Goal: Task Accomplishment & Management: Manage account settings

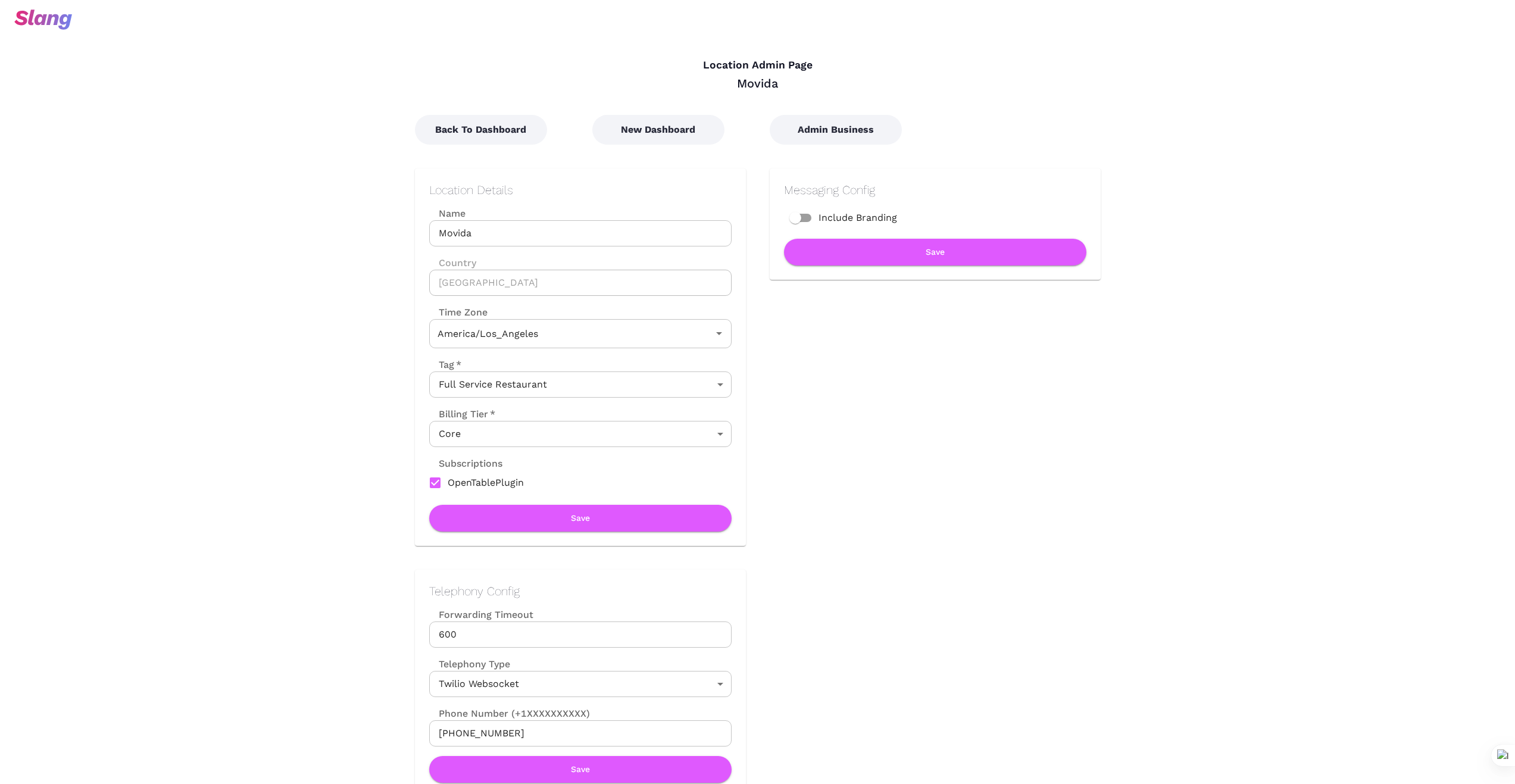
type input "Pacific Time"
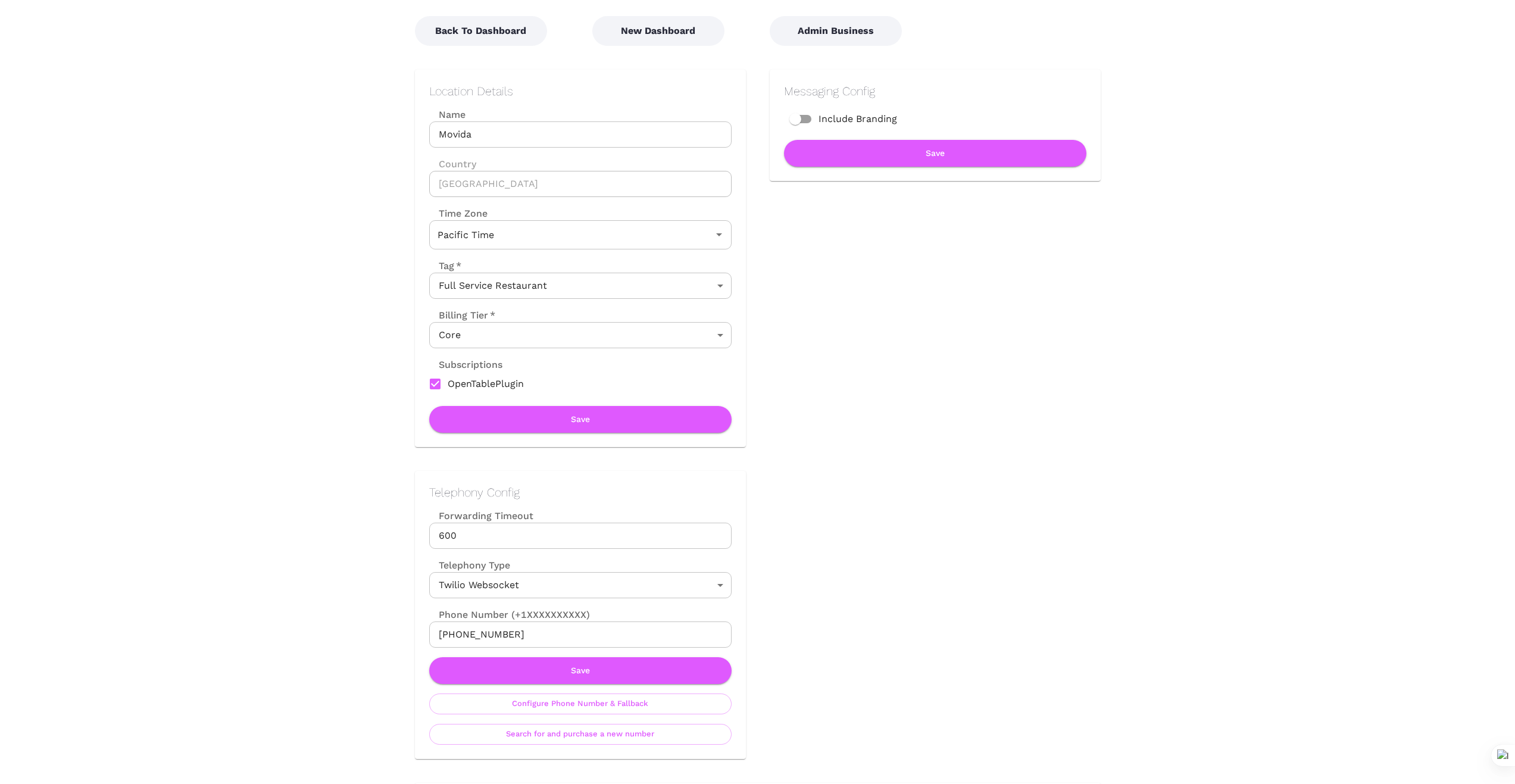
scroll to position [119, 0]
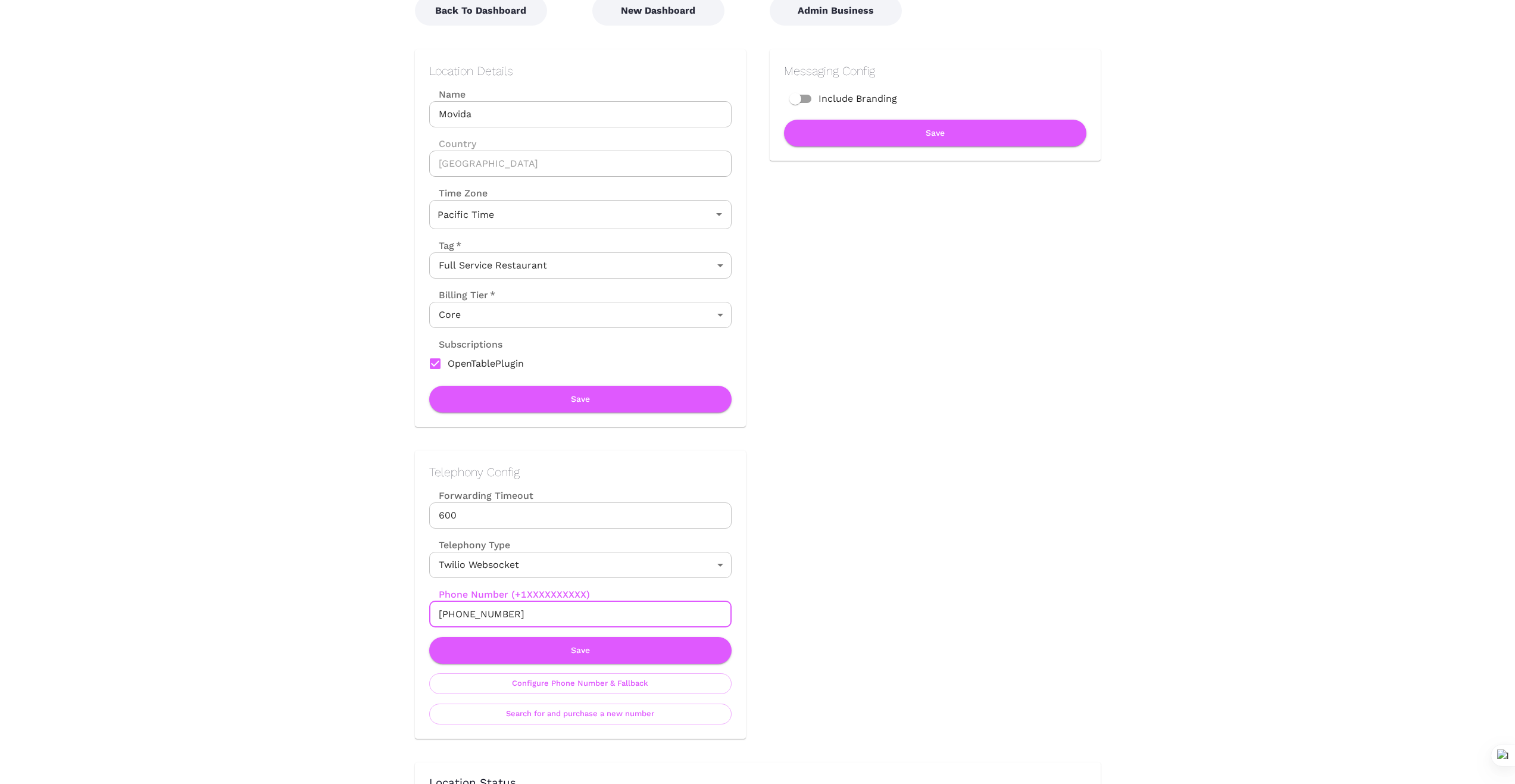
drag, startPoint x: 516, startPoint y: 609, endPoint x: 406, endPoint y: 611, distance: 110.0
click at [406, 611] on div "Telephony Config Forwarding Timeout 600 Forwarding Timeout Telephony Type Twili…" at bounding box center [568, 582] width 355 height 312
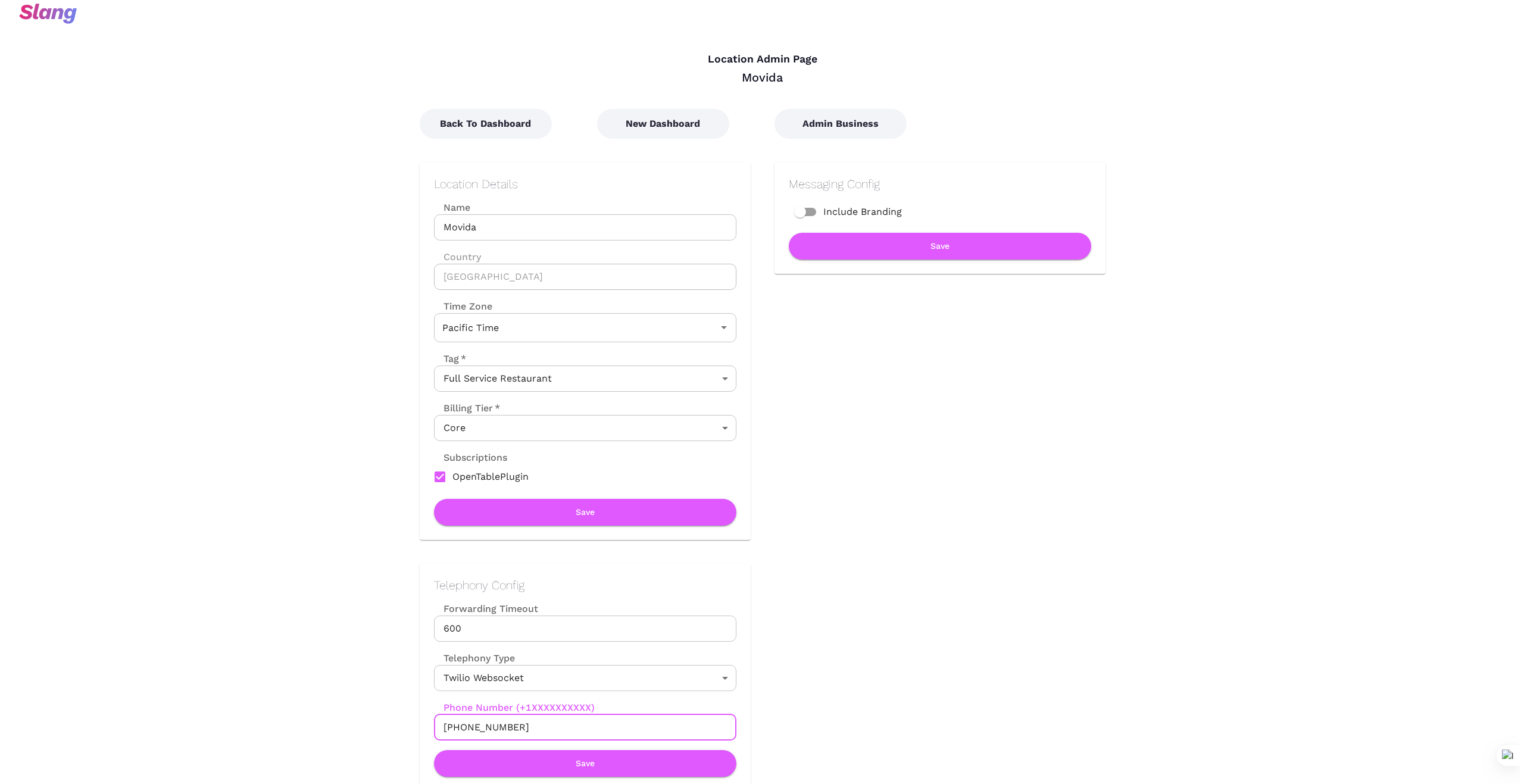
scroll to position [0, 0]
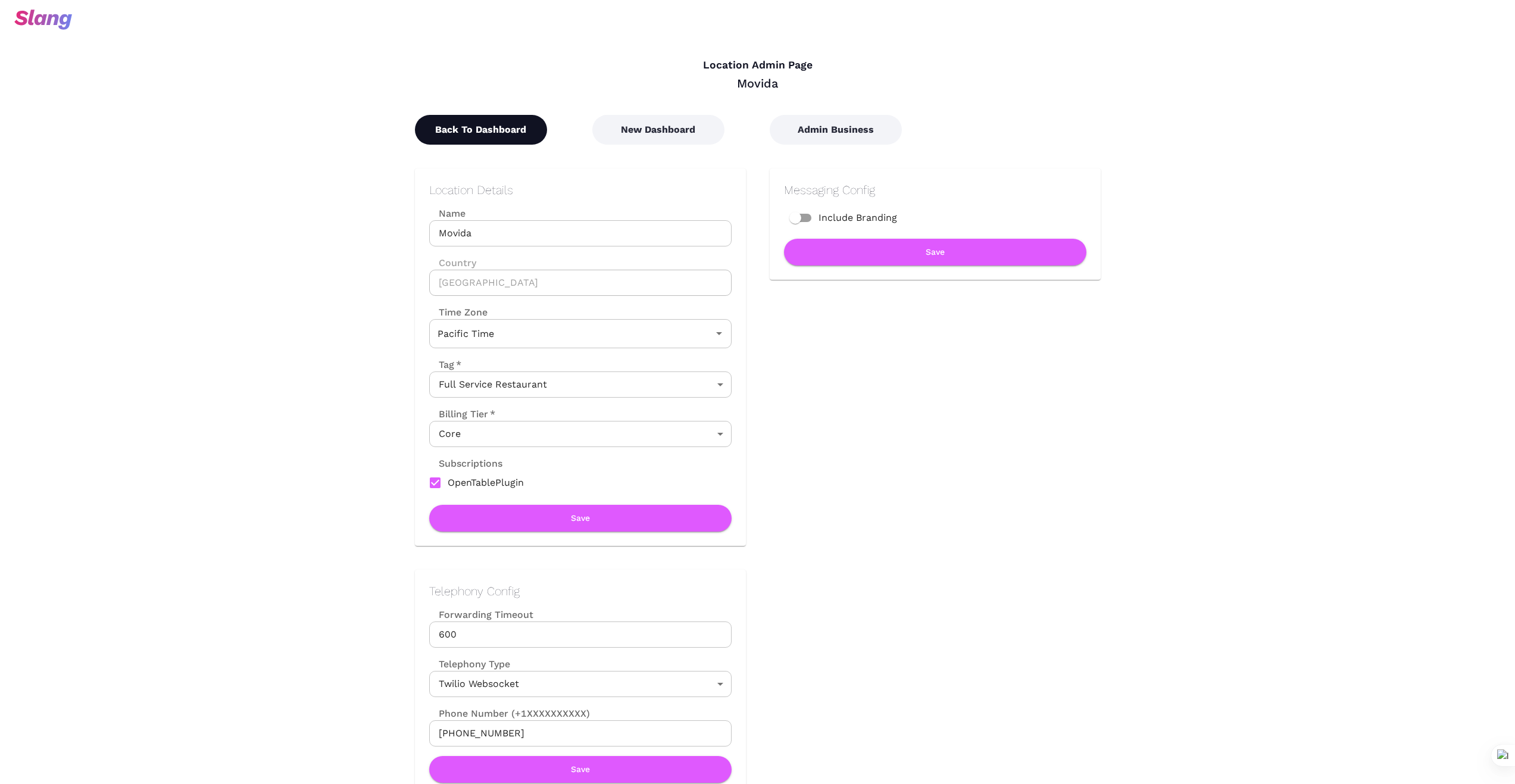
click at [508, 133] on button "Back To Dashboard" at bounding box center [481, 129] width 132 height 30
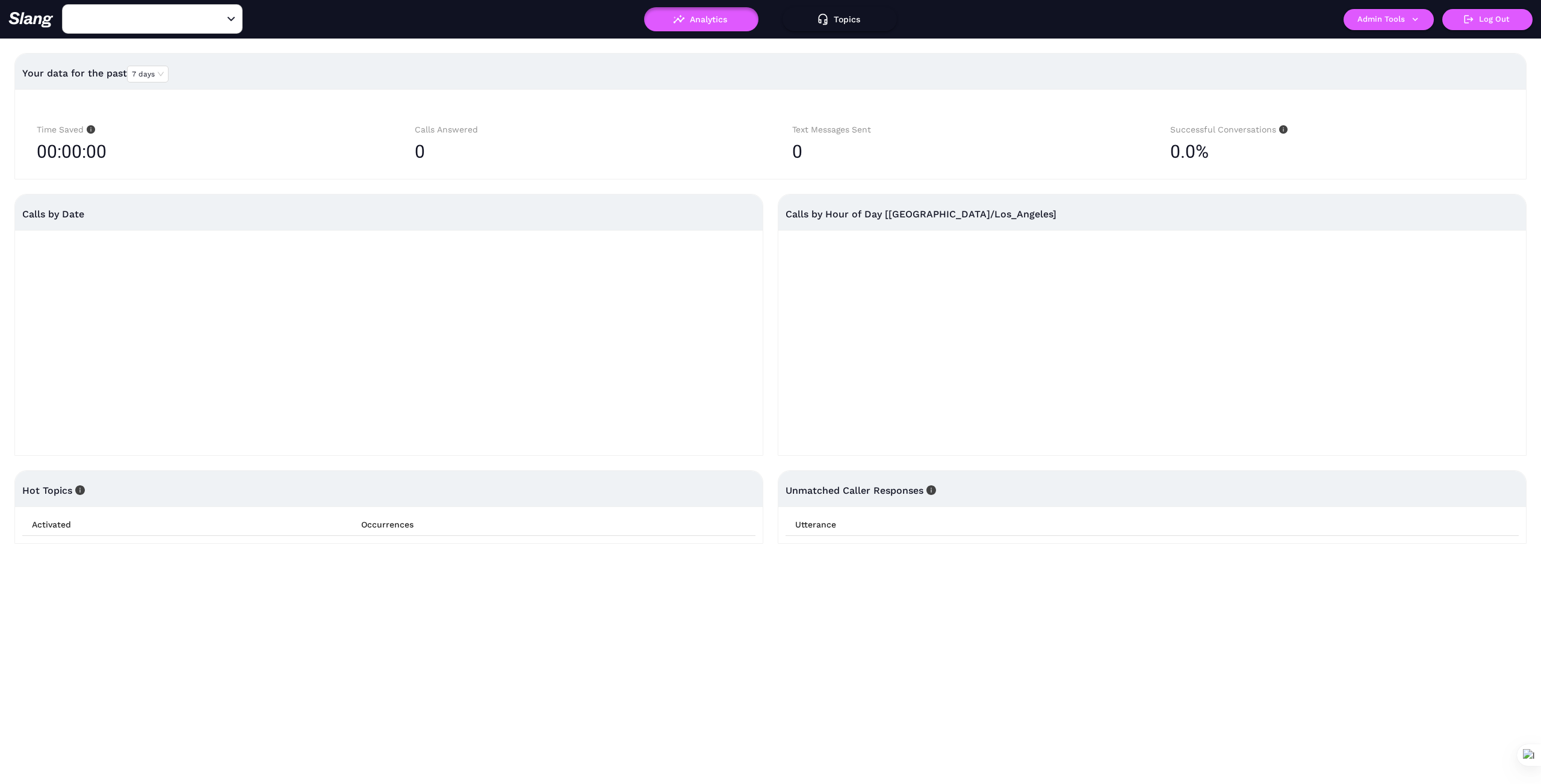
type input "Movida"
drag, startPoint x: 217, startPoint y: 14, endPoint x: 179, endPoint y: 20, distance: 38.5
click at [217, 14] on icon "Clear" at bounding box center [217, 19] width 12 height 12
click at [168, 20] on input "text" at bounding box center [133, 19] width 132 height 19
type input "[PERSON_NAME]"
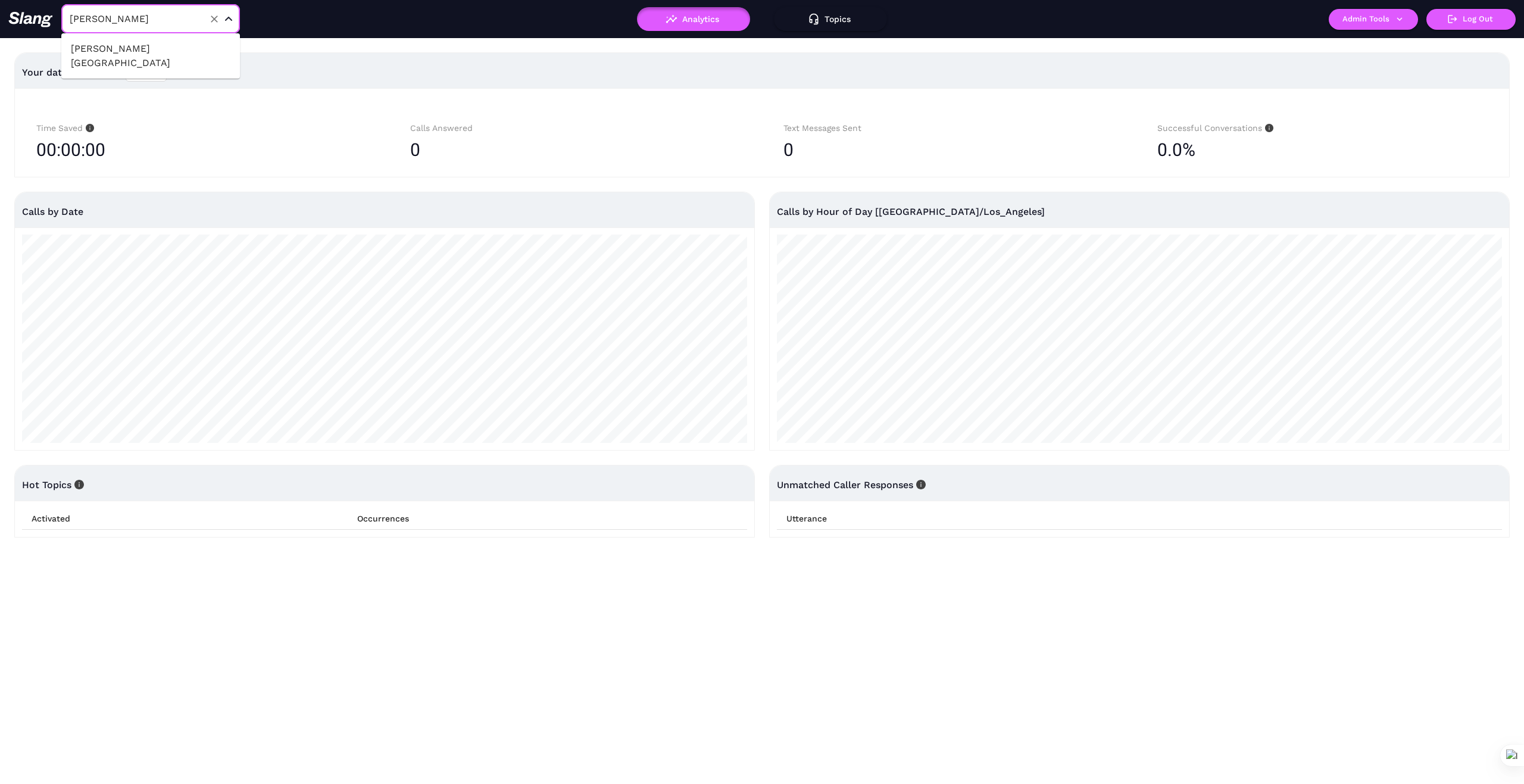
click at [118, 47] on li "[PERSON_NAME][GEOGRAPHIC_DATA]" at bounding box center [150, 56] width 179 height 36
type input "[PERSON_NAME][GEOGRAPHIC_DATA]"
click at [1402, 22] on icon "button" at bounding box center [1400, 18] width 11 height 11
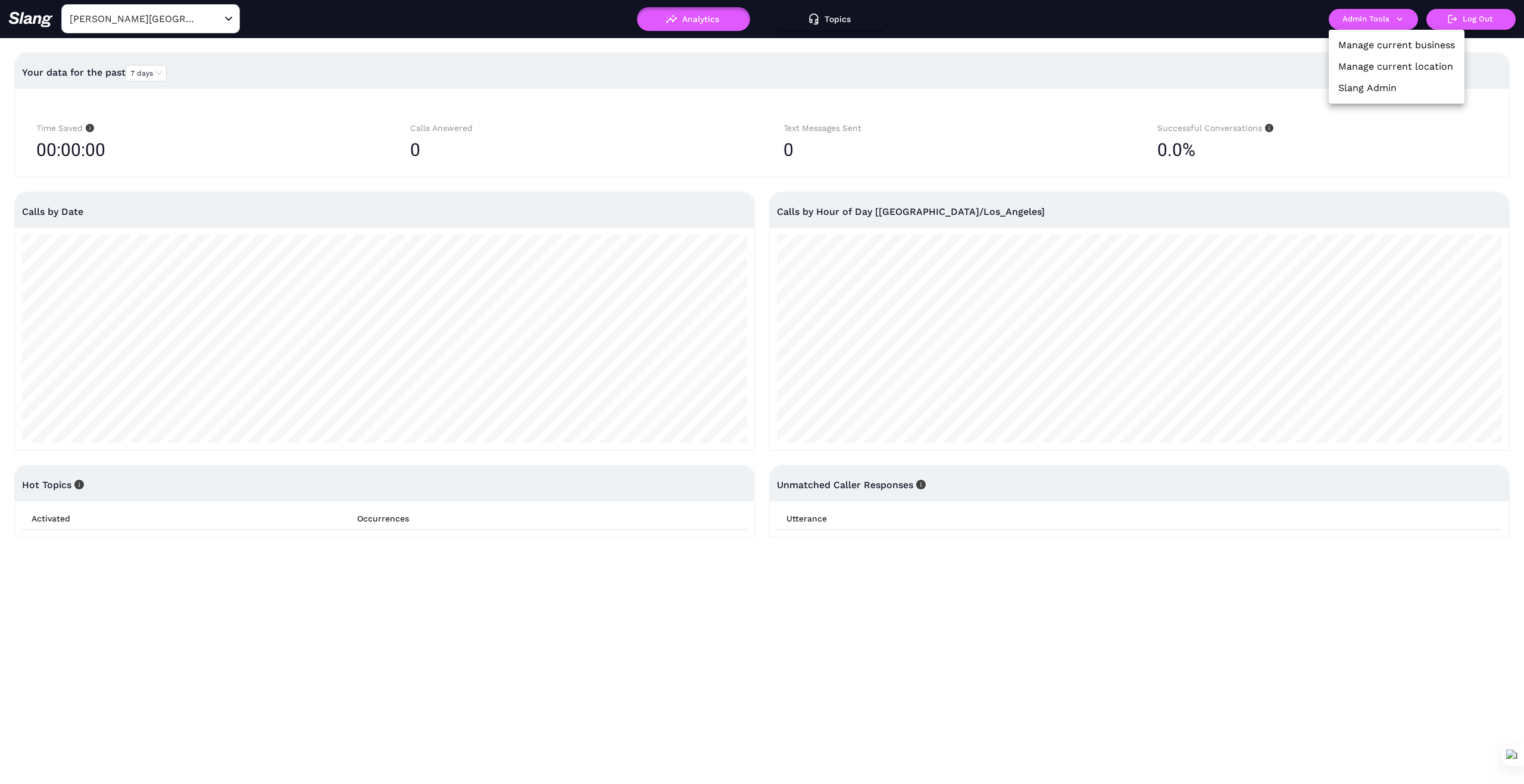
click at [1390, 47] on link "Manage current business" at bounding box center [1396, 45] width 117 height 14
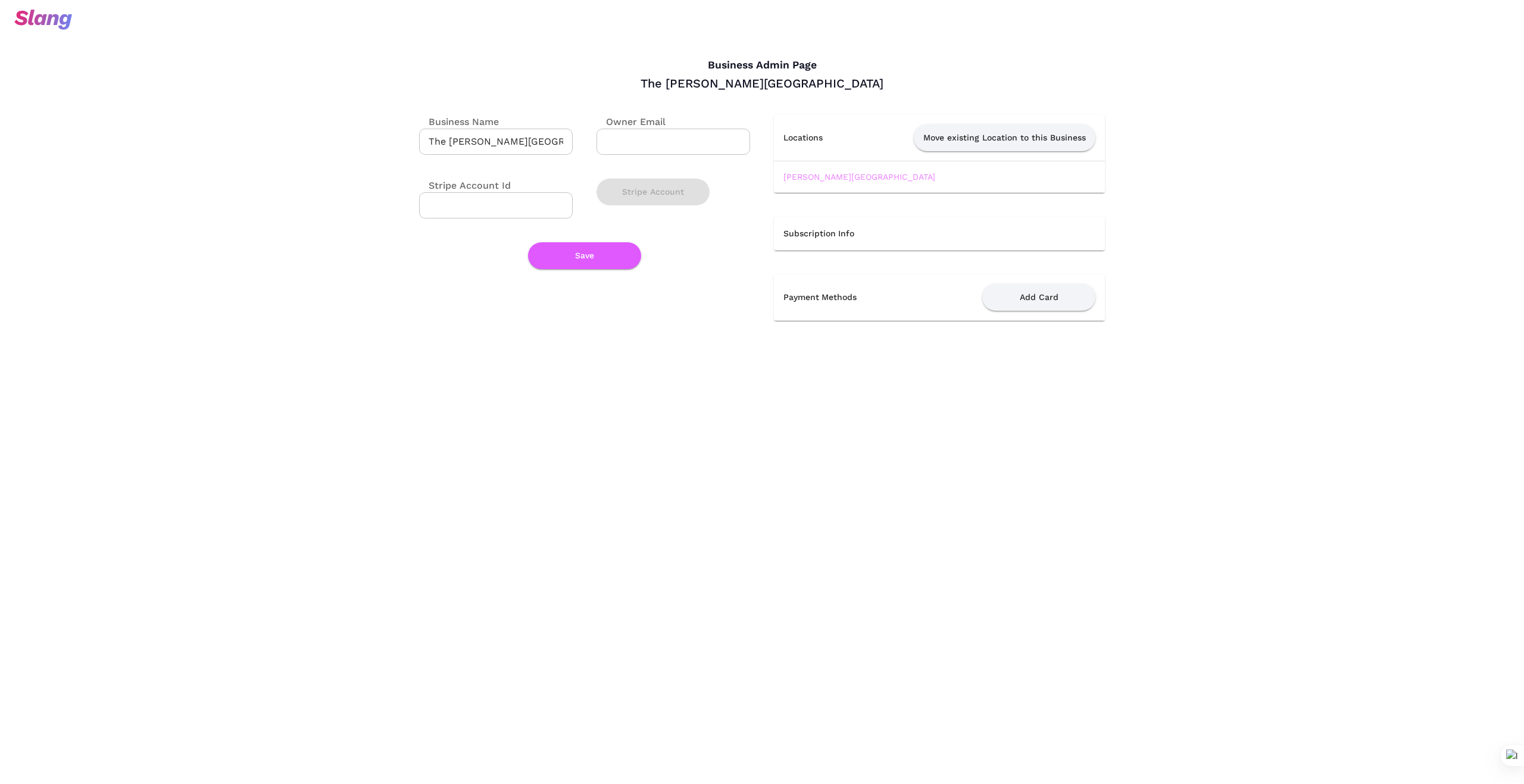
click at [820, 173] on link "[PERSON_NAME][GEOGRAPHIC_DATA]" at bounding box center [860, 177] width 152 height 10
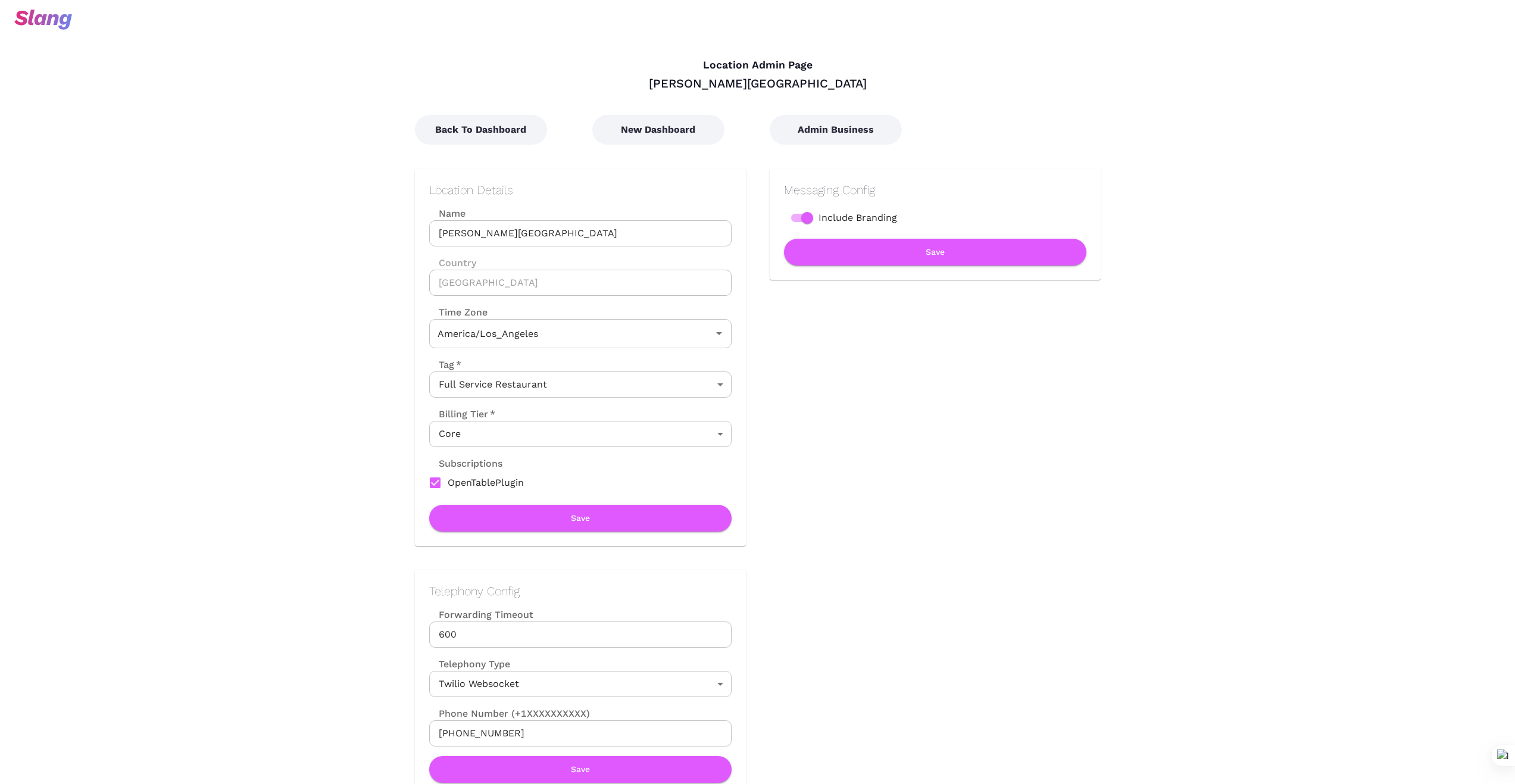
type input "Pacific Time"
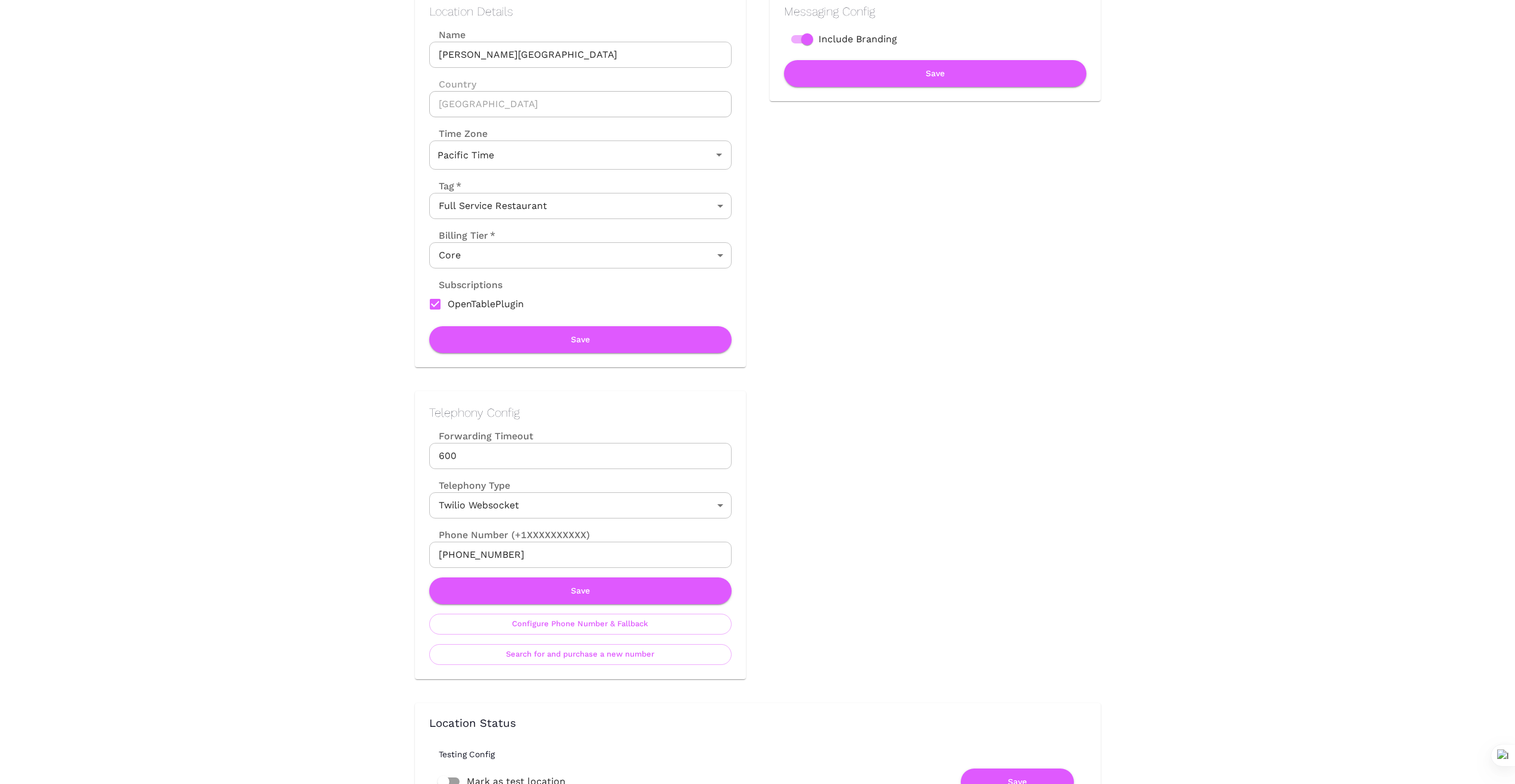
scroll to position [219, 0]
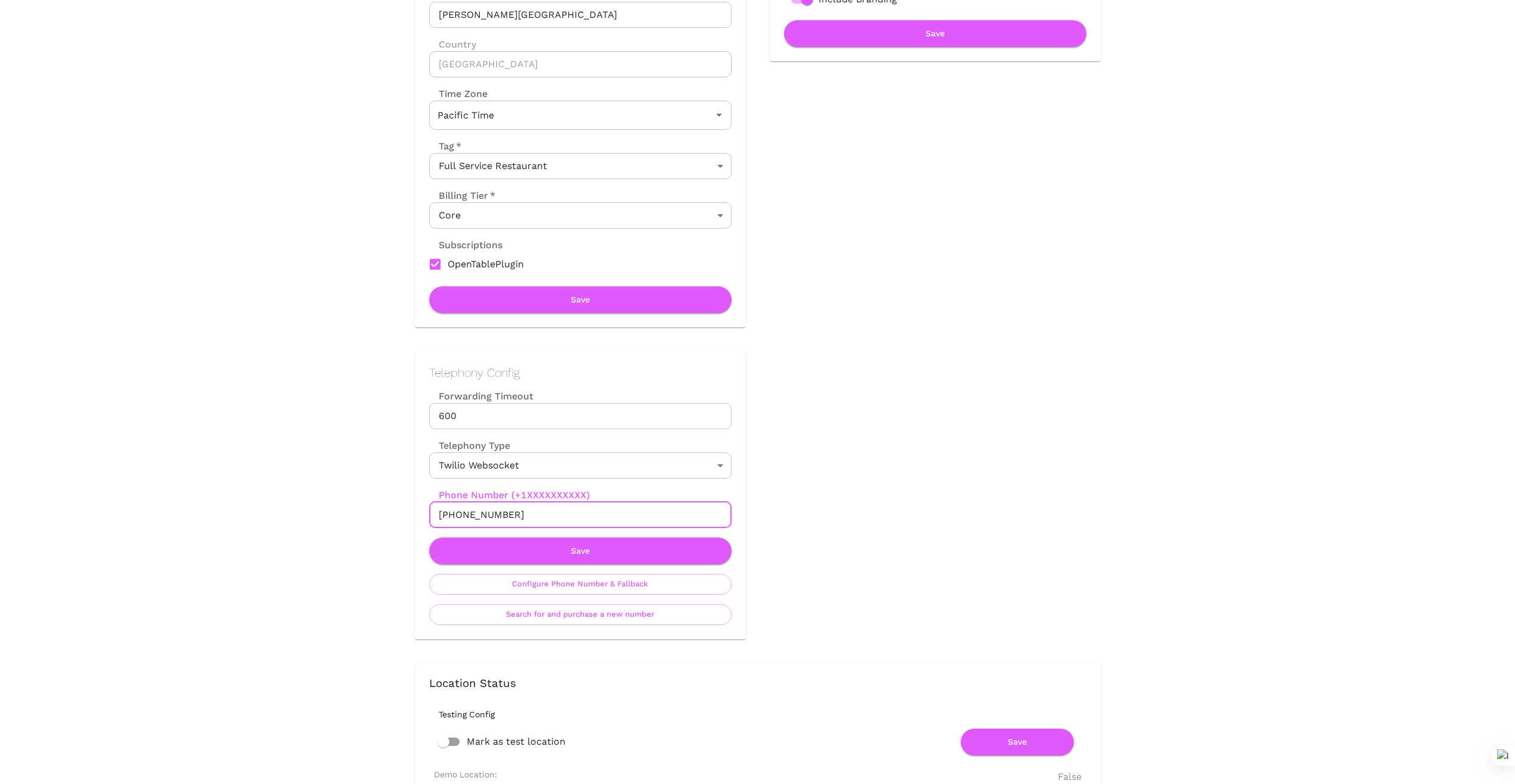
drag, startPoint x: 522, startPoint y: 516, endPoint x: 383, endPoint y: 515, distance: 139.0
drag, startPoint x: 296, startPoint y: 410, endPoint x: 290, endPoint y: 409, distance: 6.1
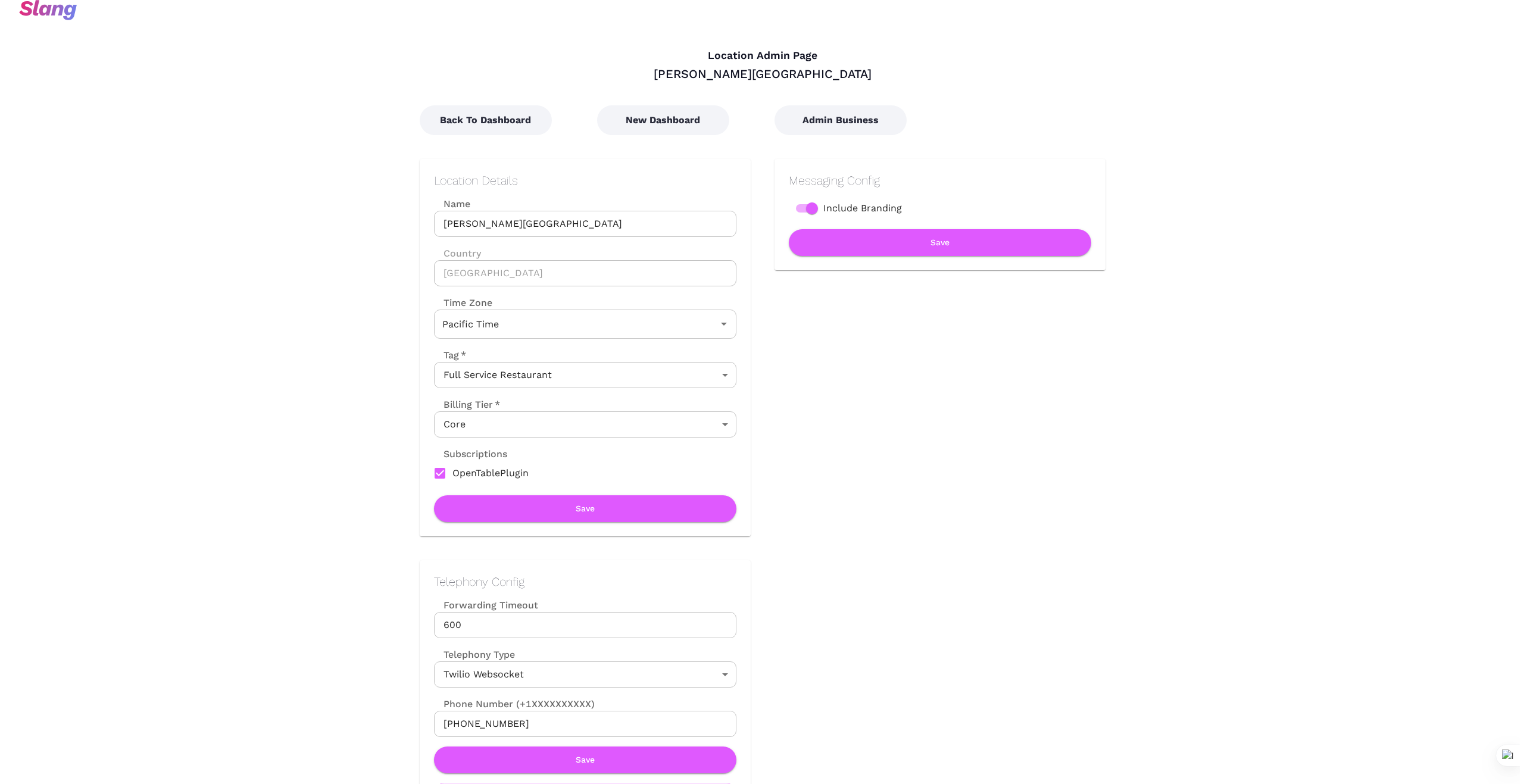
scroll to position [0, 0]
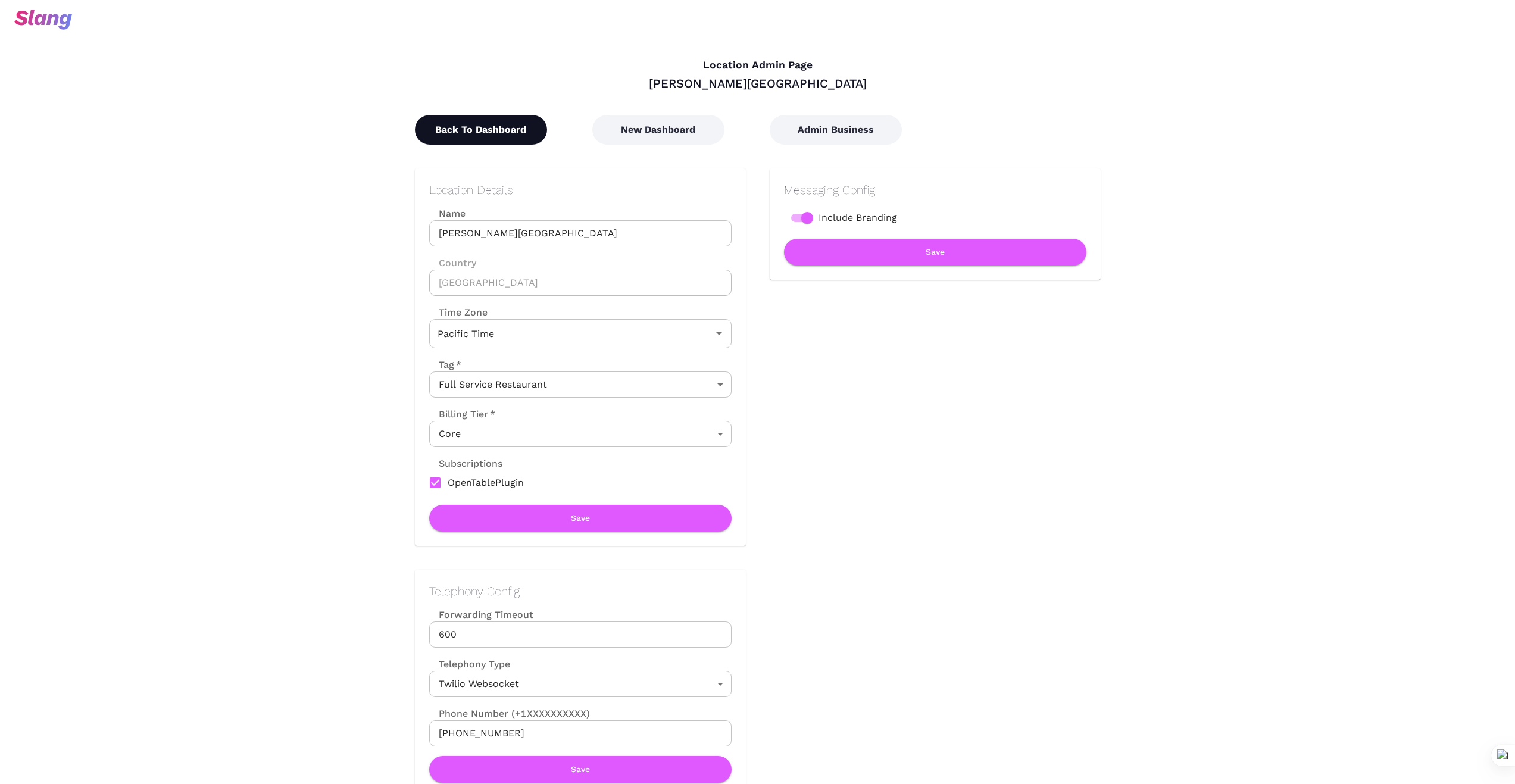
click at [499, 131] on button "Back To Dashboard" at bounding box center [481, 129] width 132 height 30
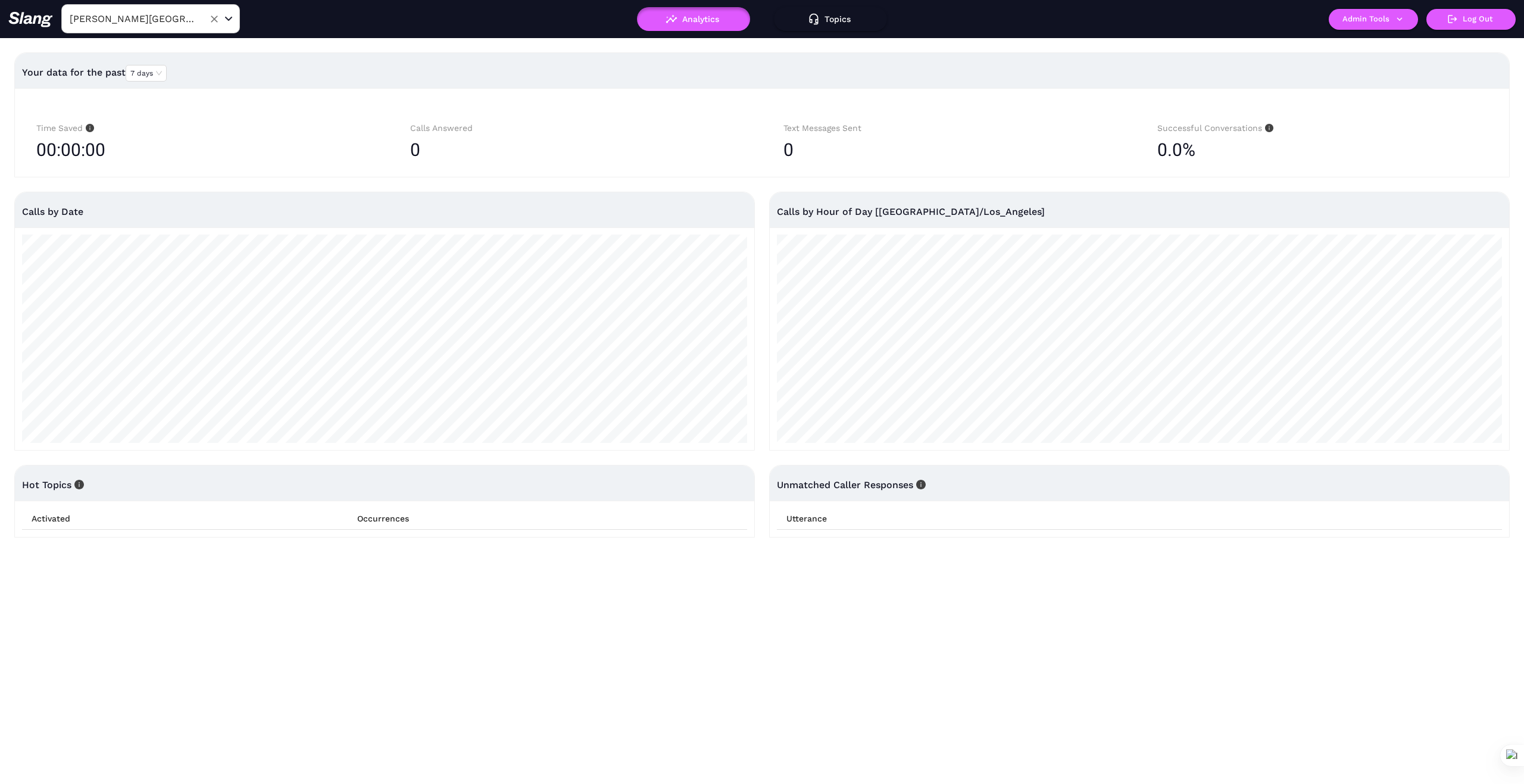
click at [161, 14] on input "[PERSON_NAME][GEOGRAPHIC_DATA]" at bounding box center [132, 18] width 131 height 18
type input "Zuzu"
click at [155, 67] on li "Zuzu Nashville" at bounding box center [150, 70] width 179 height 22
type input "Zuzu Nashville"
click at [1407, 21] on button "Admin Tools" at bounding box center [1374, 19] width 89 height 21
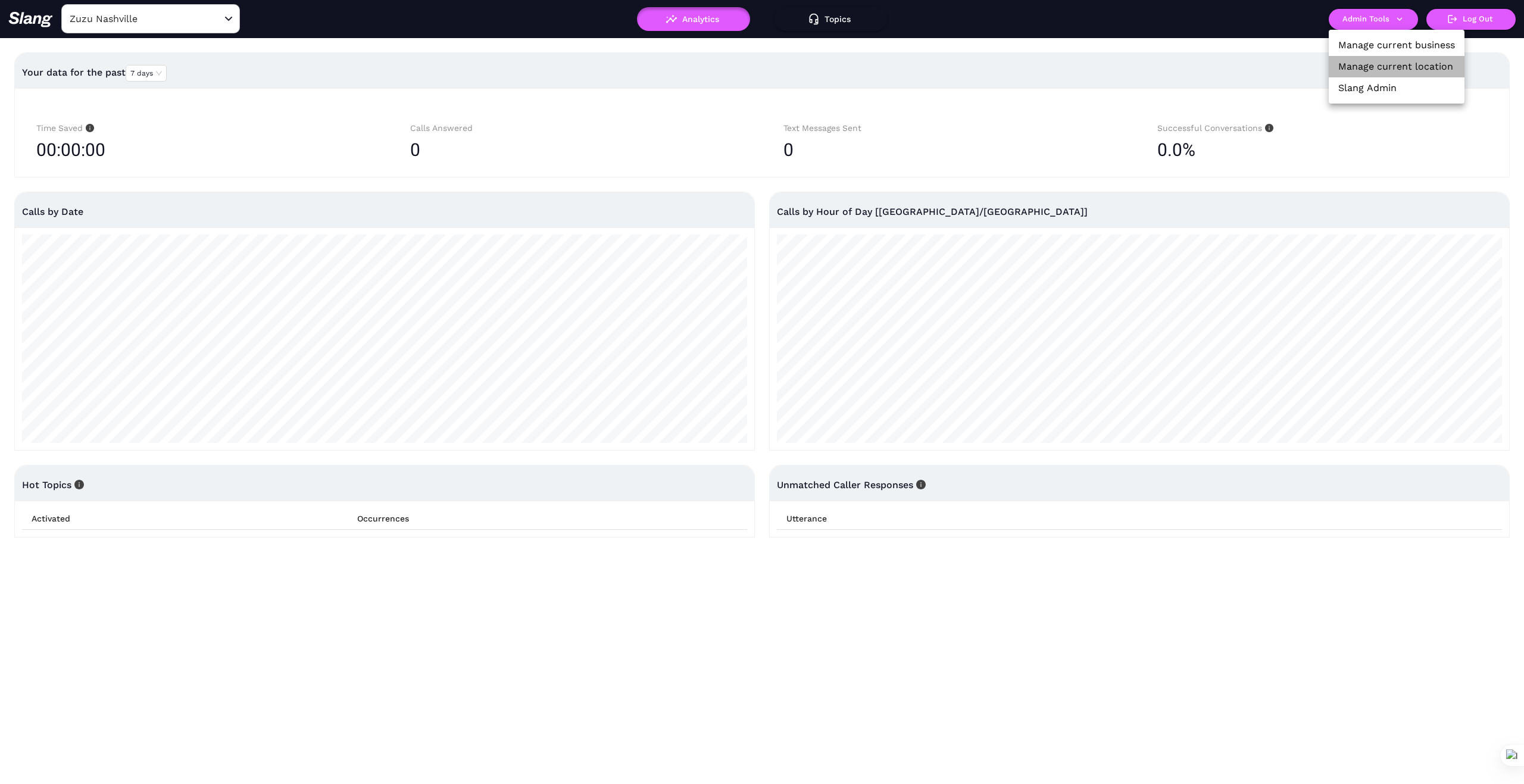
click at [1426, 62] on link "Manage current location" at bounding box center [1396, 66] width 115 height 14
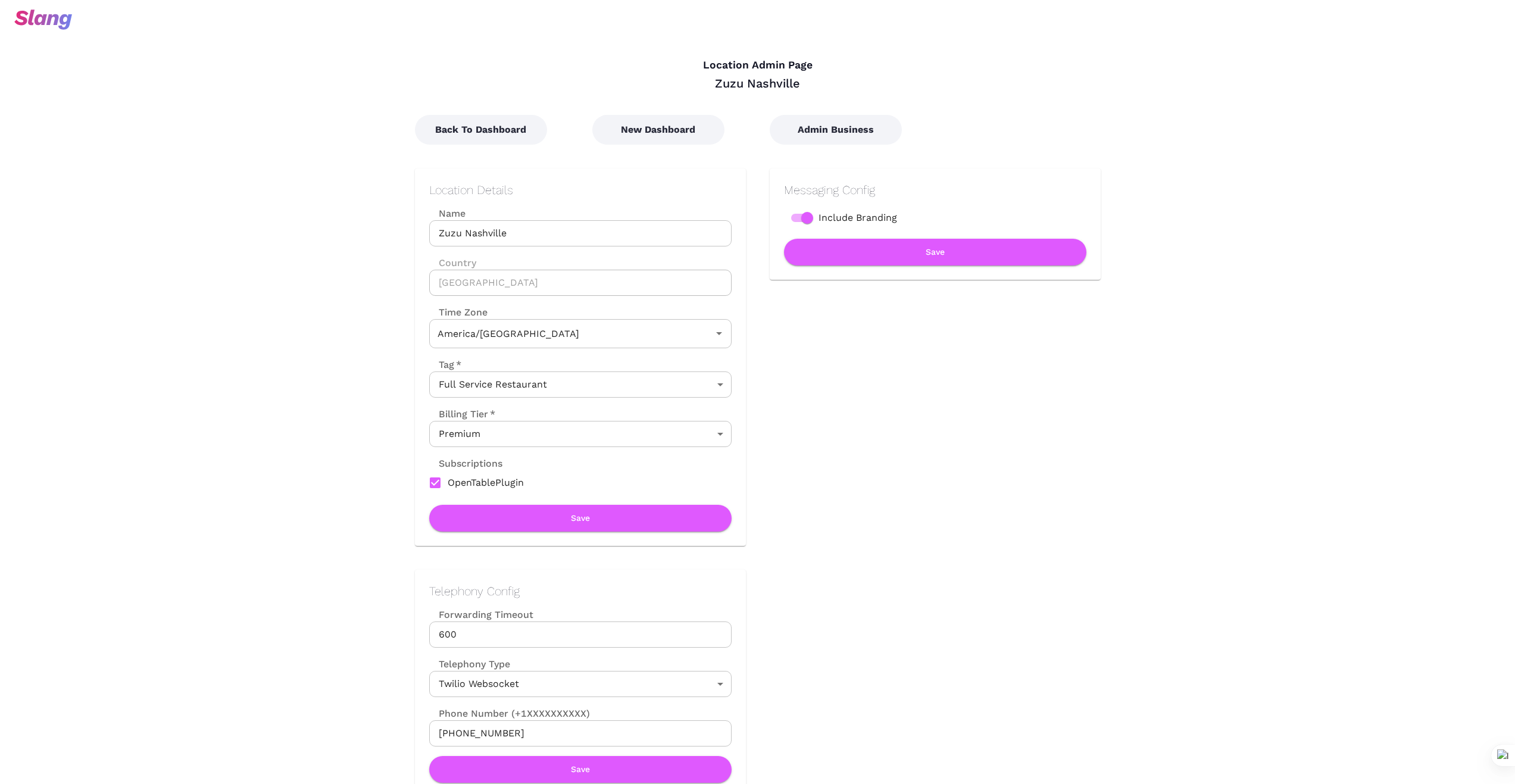
type input "Central Time"
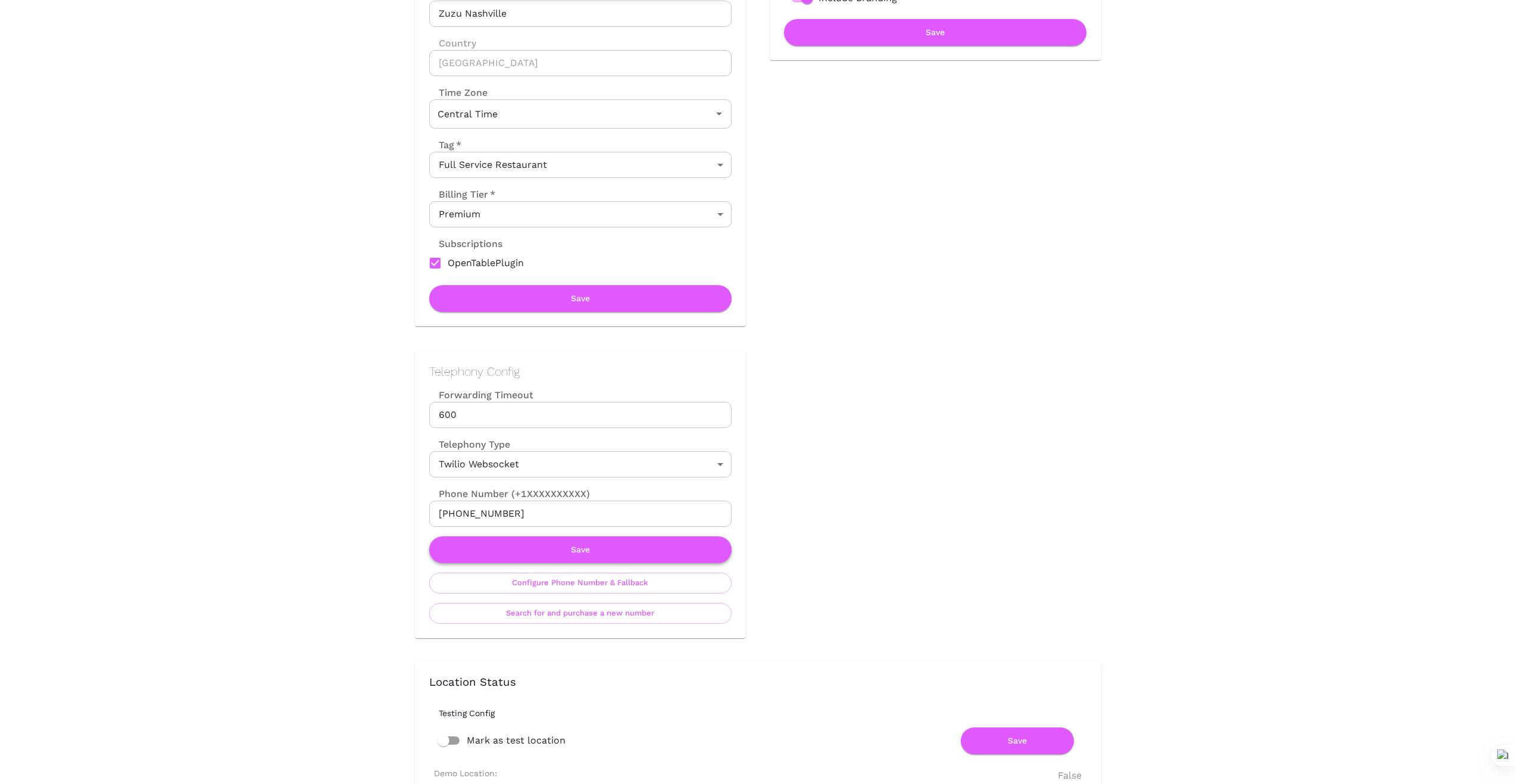
scroll to position [238, 0]
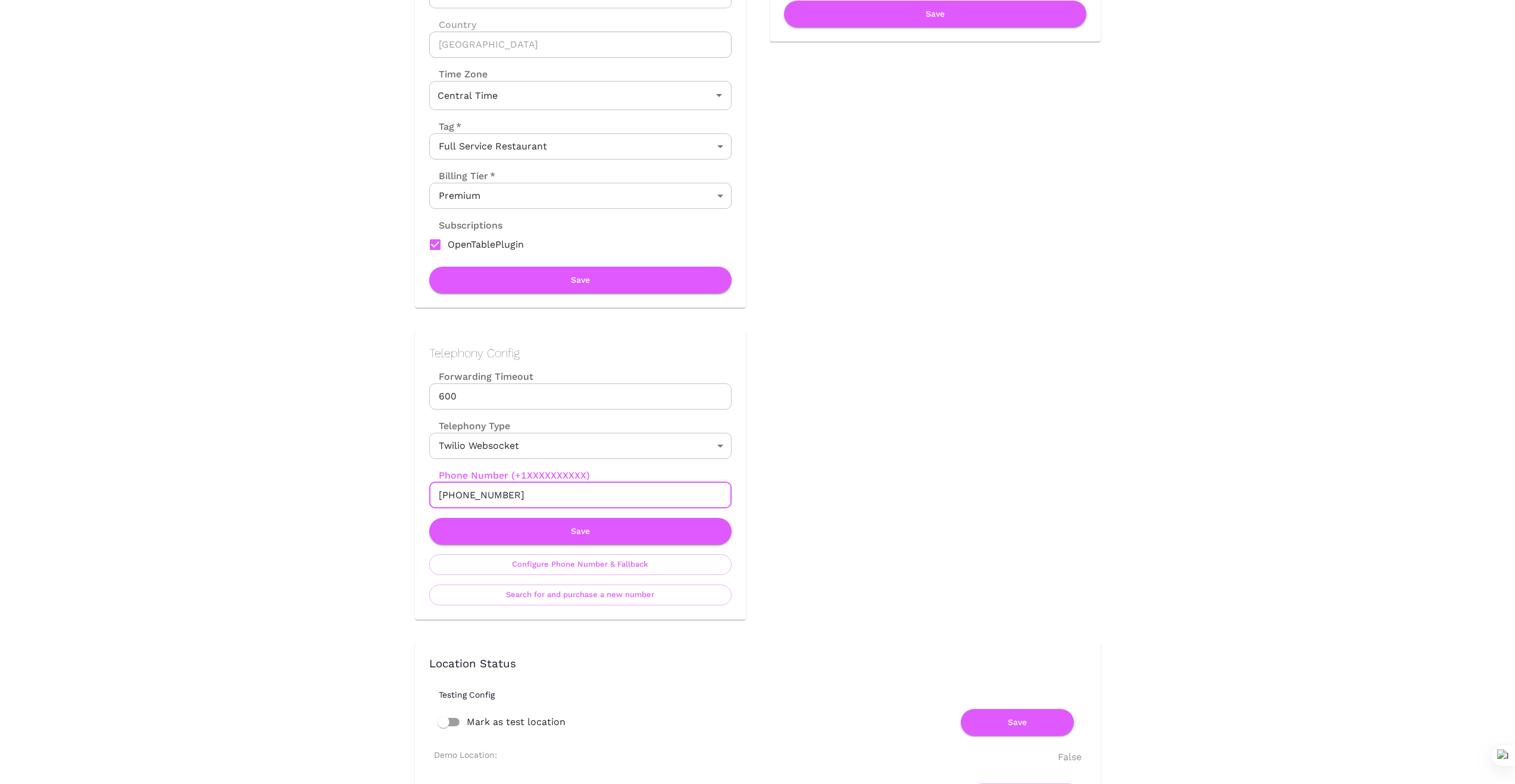
drag, startPoint x: 528, startPoint y: 493, endPoint x: 336, endPoint y: 490, distance: 192.0
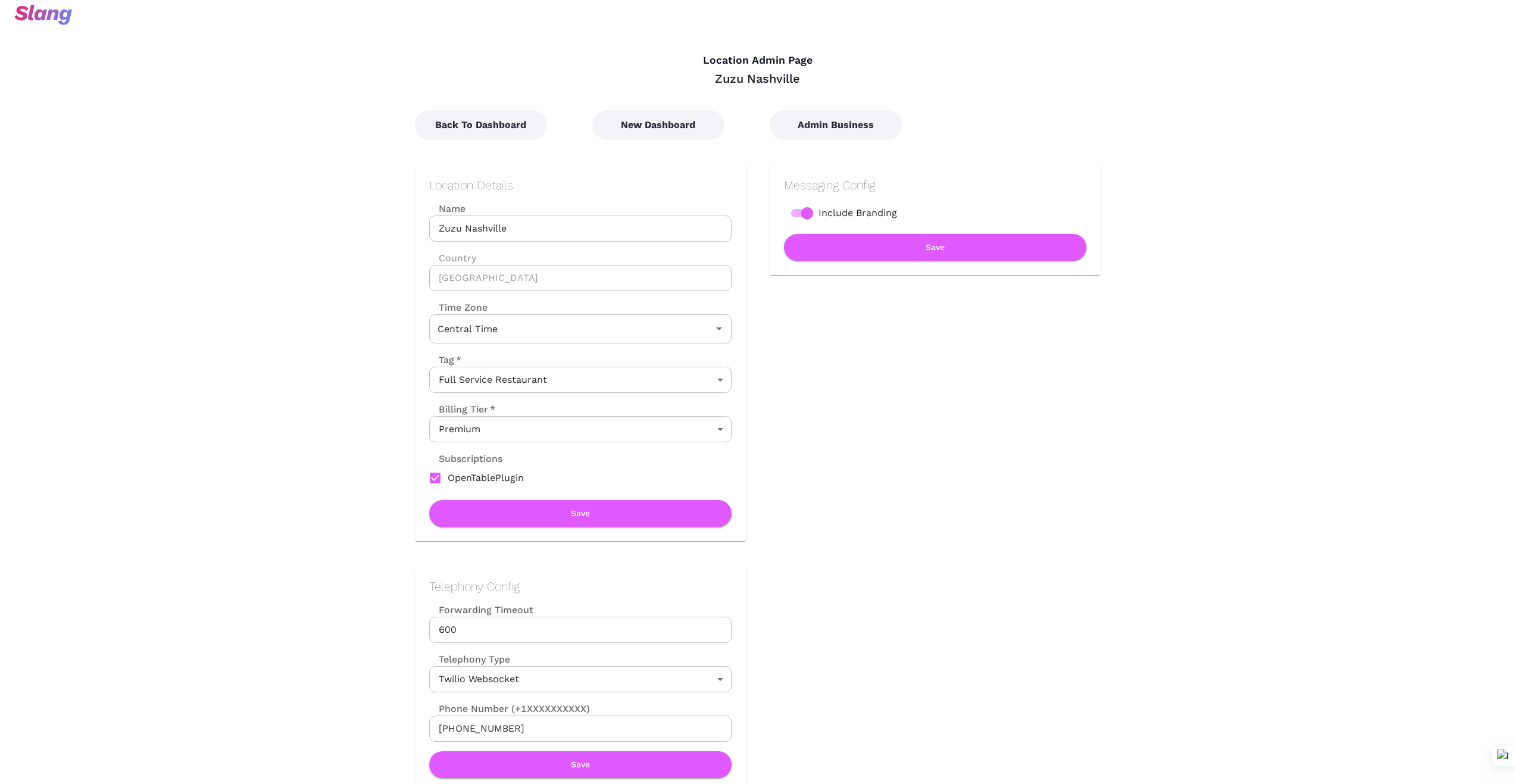
scroll to position [0, 0]
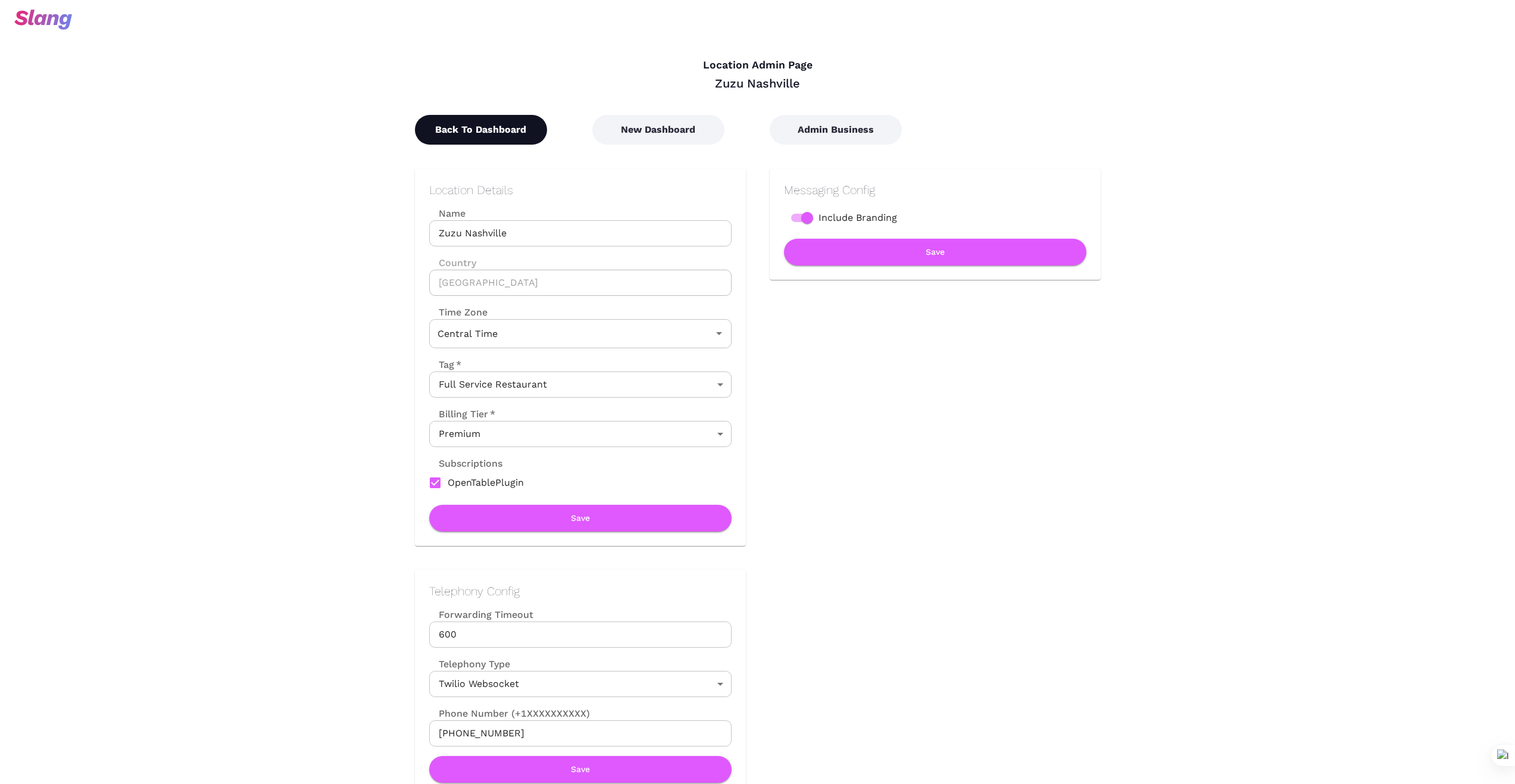
click at [501, 135] on button "Back To Dashboard" at bounding box center [481, 129] width 132 height 30
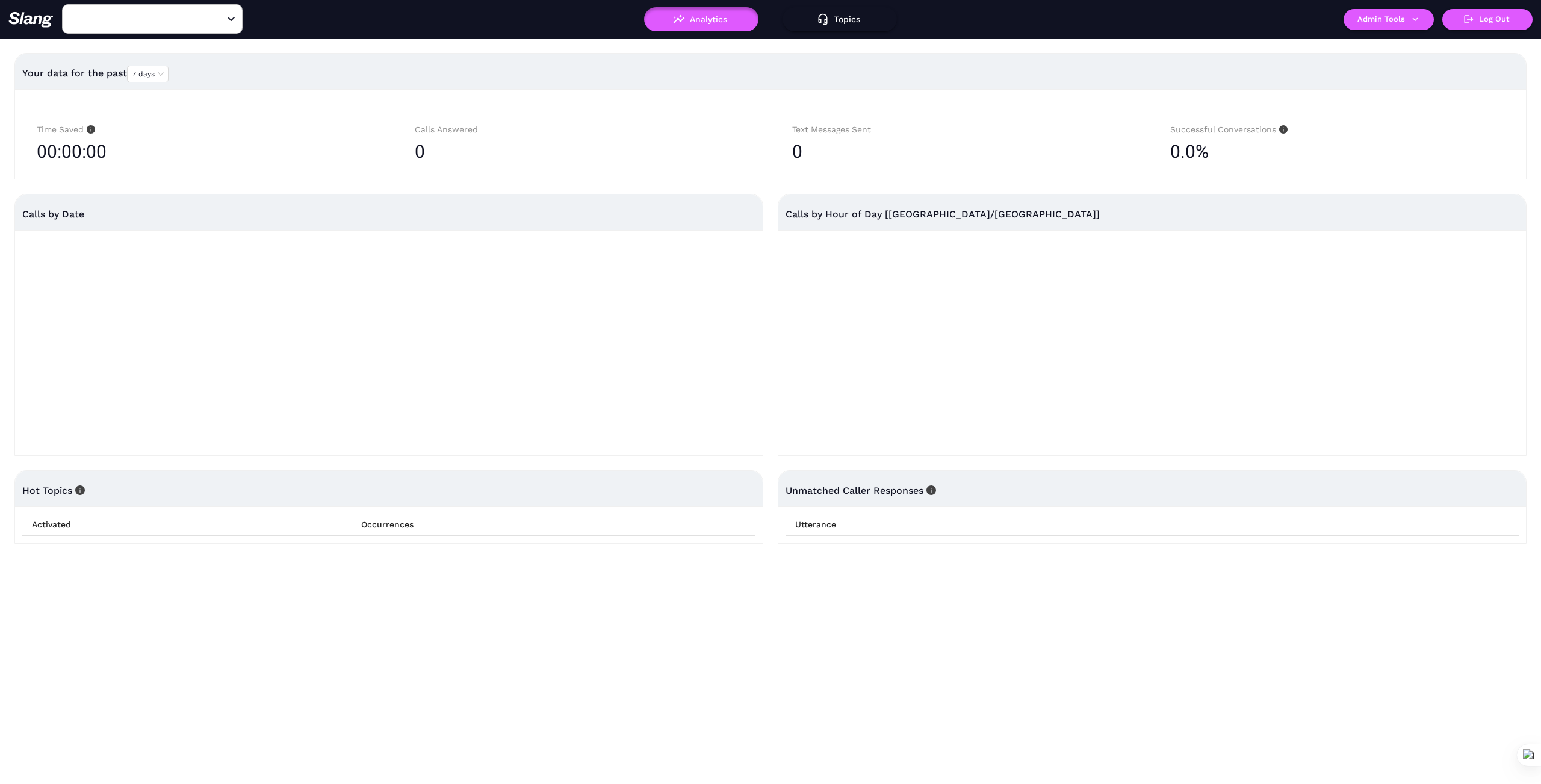
type input "Zuzu Nashville"
click at [1416, 17] on icon "button" at bounding box center [1415, 19] width 11 height 11
click at [1431, 41] on link "Manage current business" at bounding box center [1412, 46] width 118 height 14
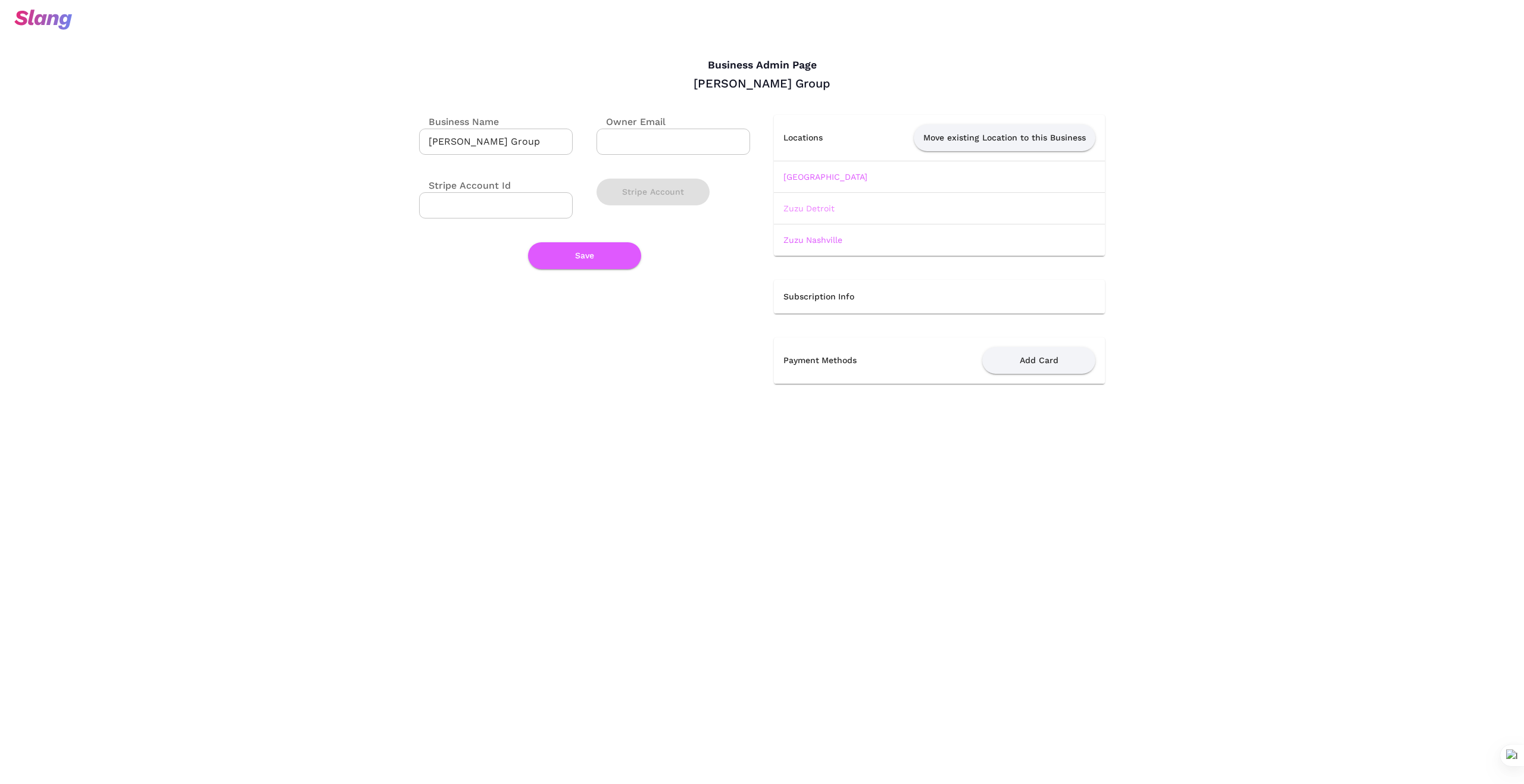
click at [823, 206] on link "Zuzu Detroit" at bounding box center [809, 208] width 51 height 10
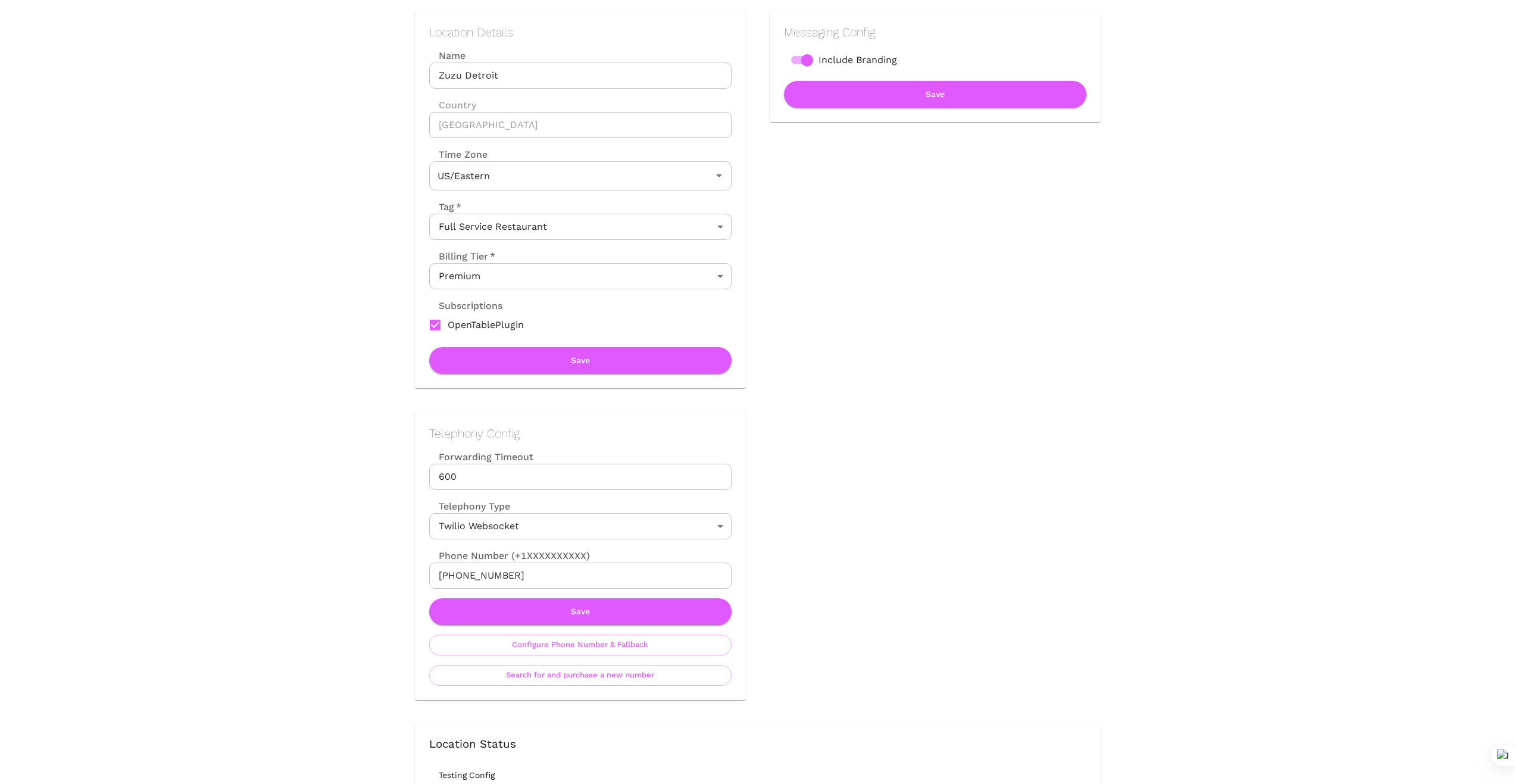
scroll to position [159, 0]
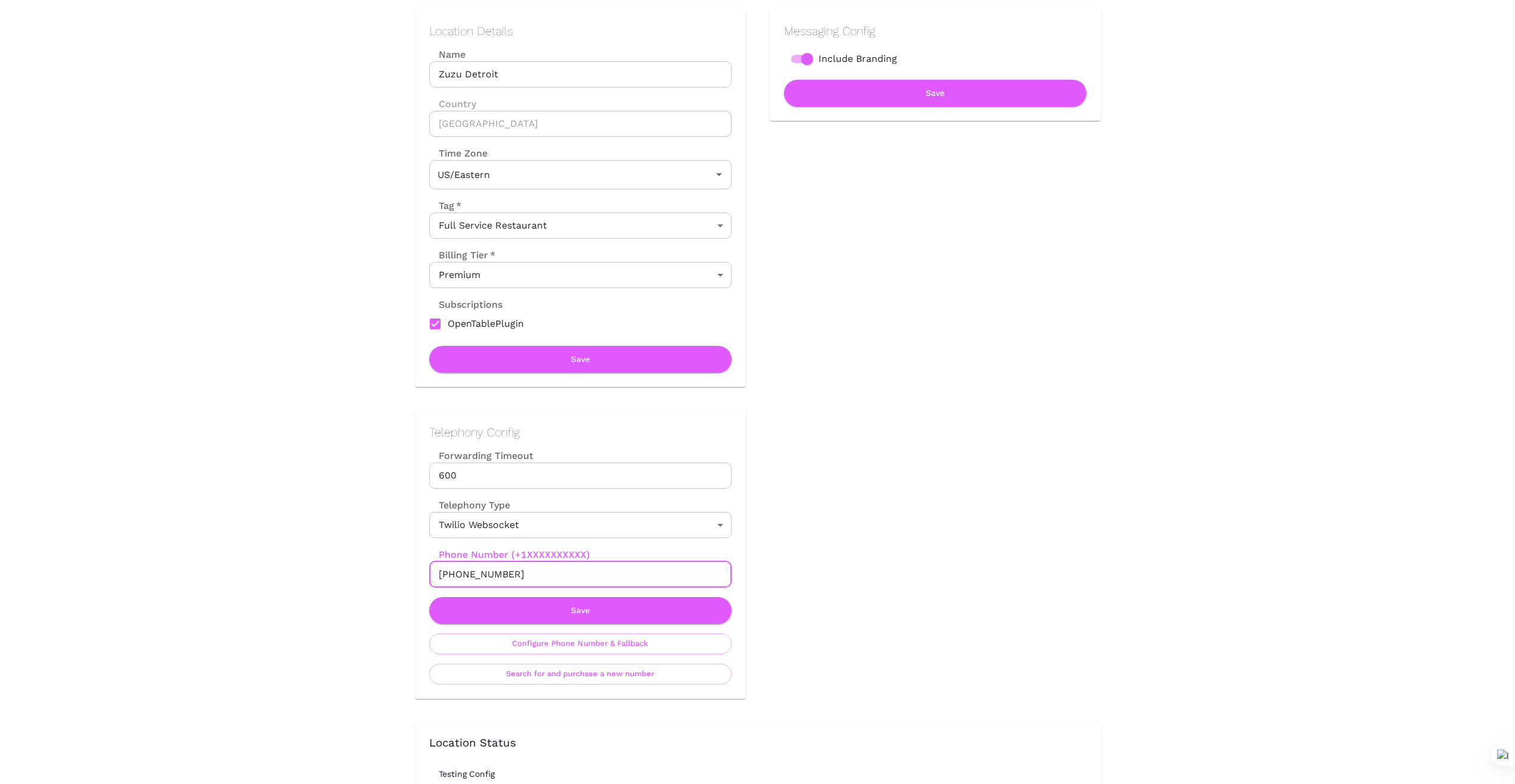
drag, startPoint x: 508, startPoint y: 576, endPoint x: 402, endPoint y: 576, distance: 106.0
click at [402, 576] on div "Telephony Config Forwarding Timeout 600 Forwarding Timeout Telephony Type Twili…" at bounding box center [568, 542] width 355 height 312
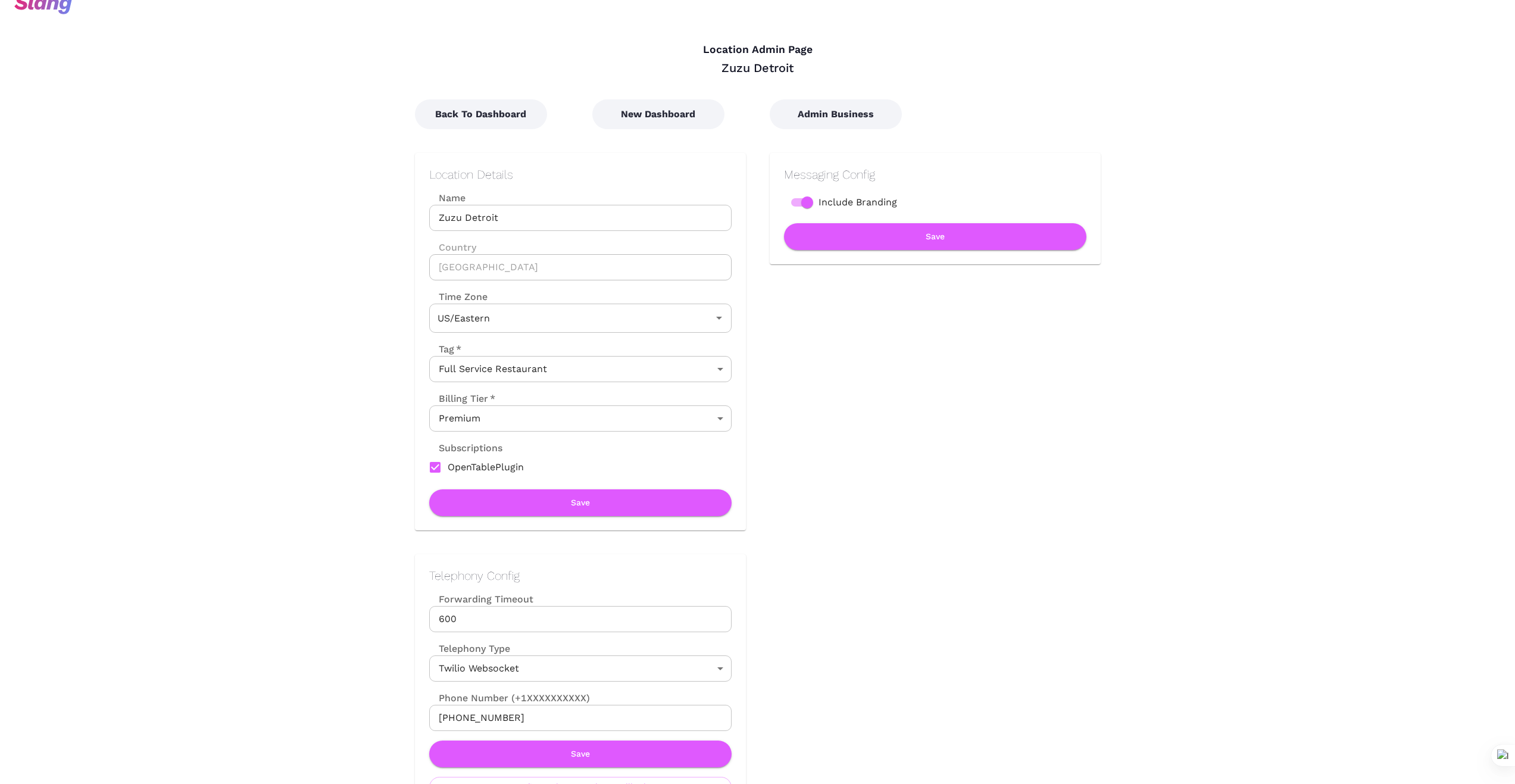
scroll to position [0, 0]
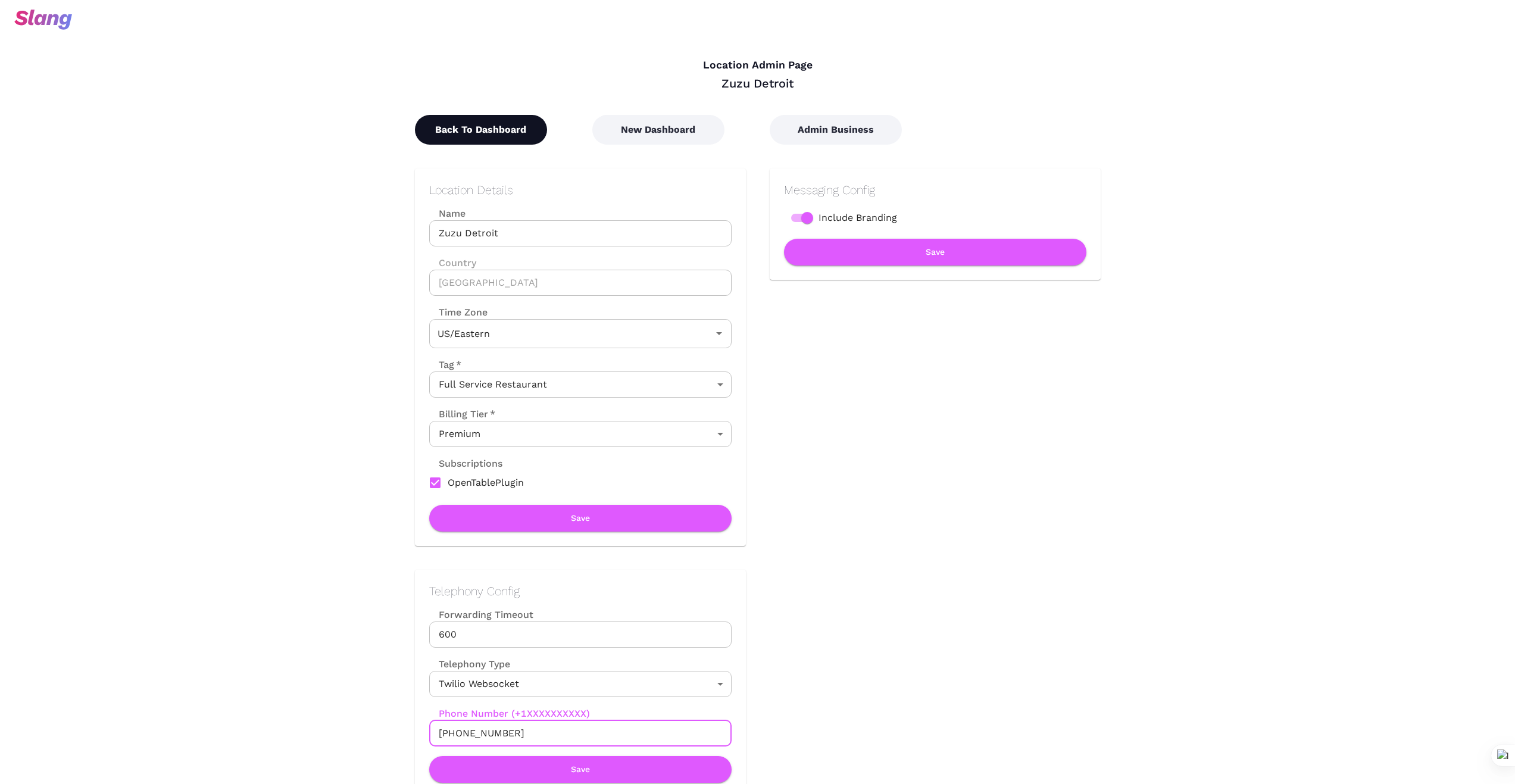
click at [500, 130] on button "Back To Dashboard" at bounding box center [481, 129] width 132 height 30
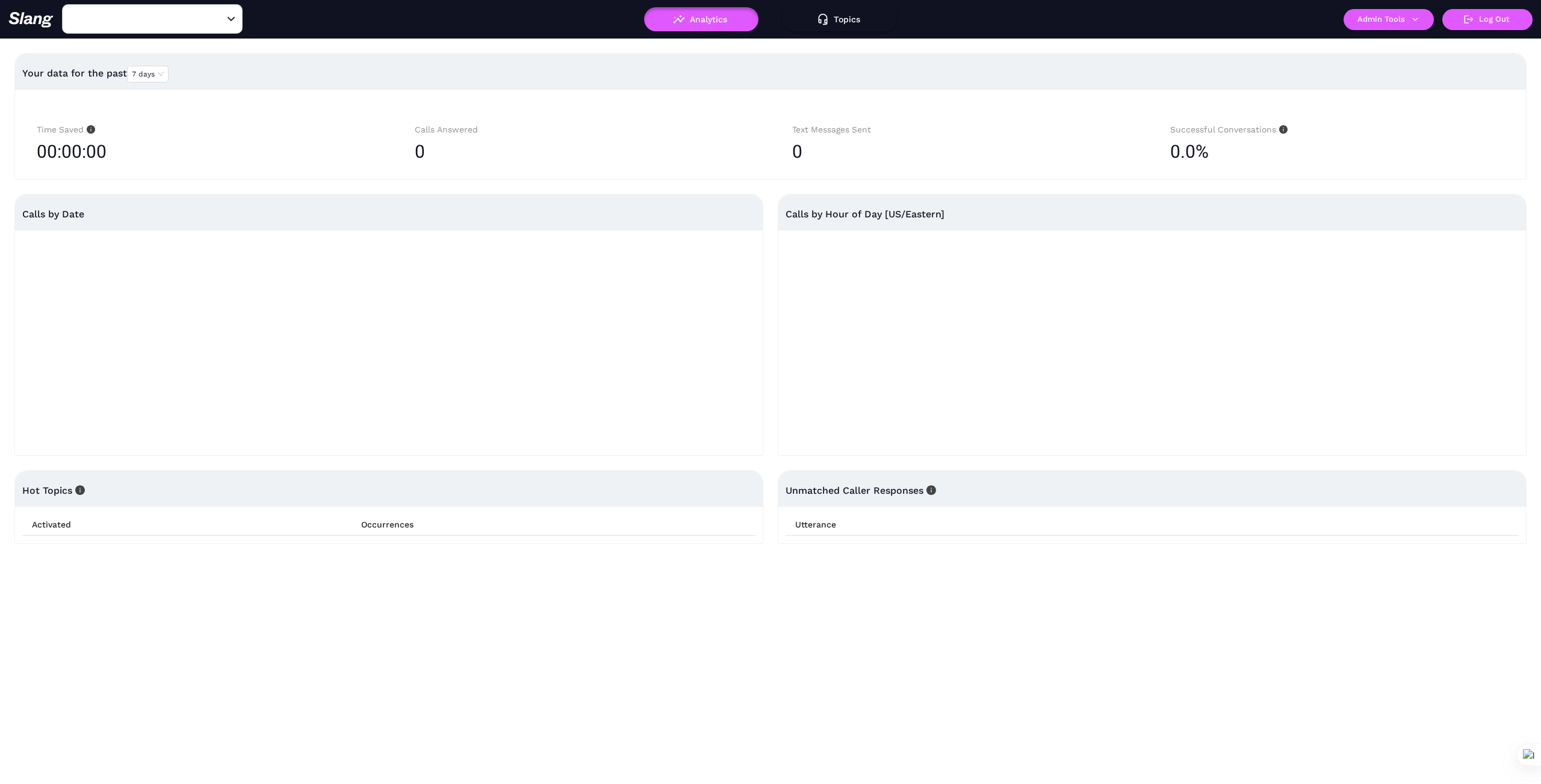
type input "Zuzu Detroit"
click at [1418, 24] on button "Admin Tools" at bounding box center [1389, 19] width 90 height 21
click at [1392, 42] on link "Manage current business" at bounding box center [1412, 46] width 118 height 14
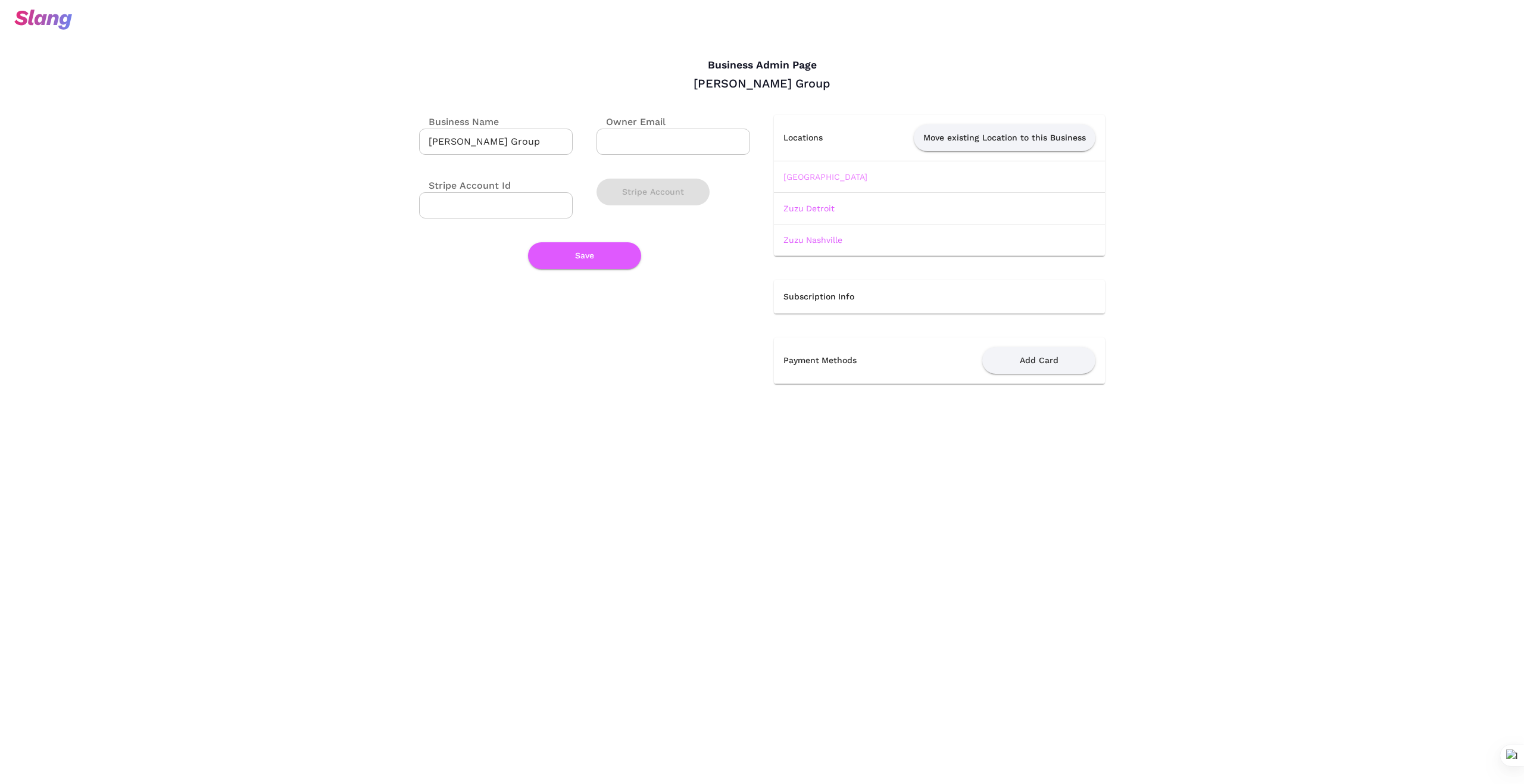
click at [827, 178] on link "[GEOGRAPHIC_DATA]" at bounding box center [826, 177] width 84 height 10
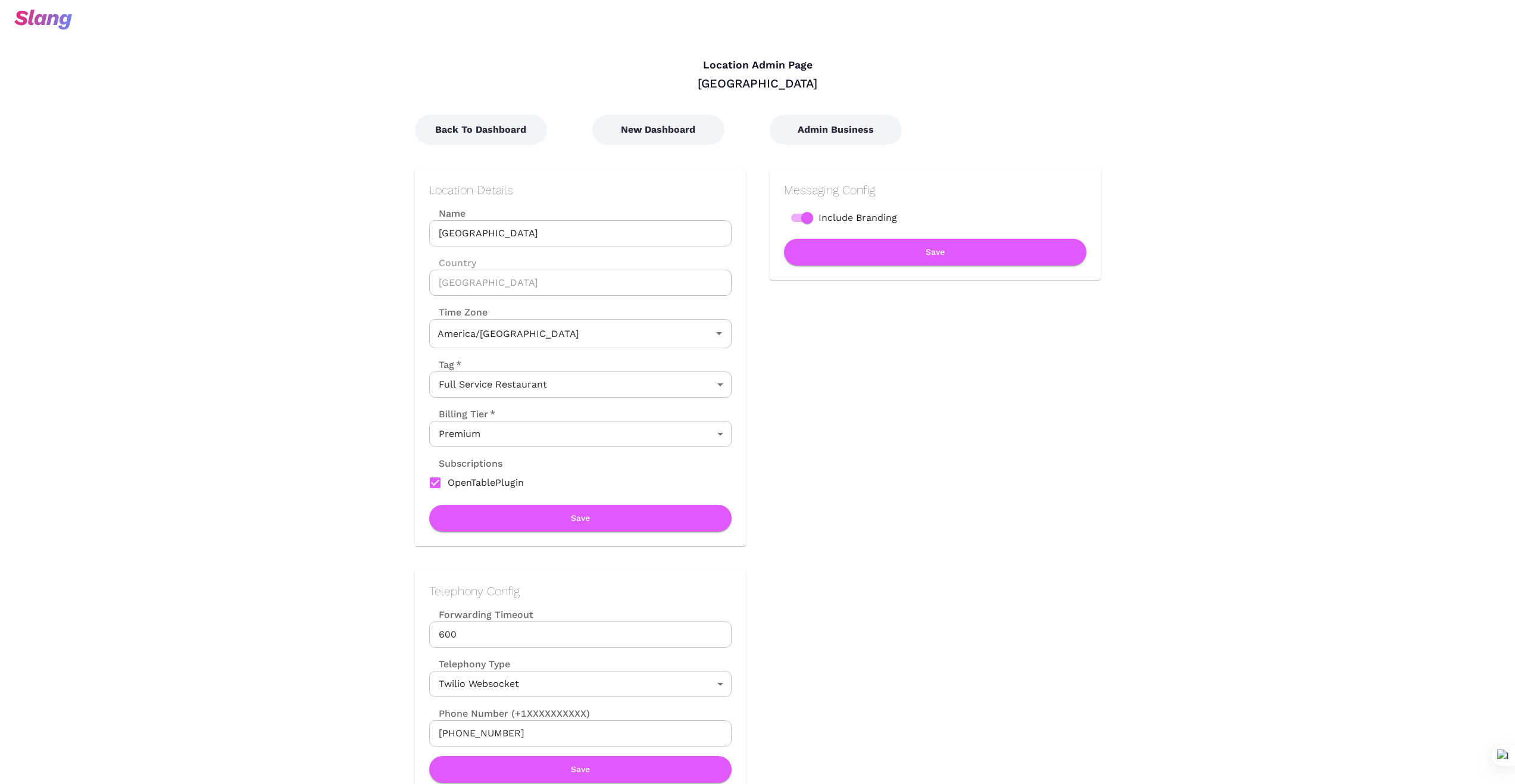
type input "Central Time"
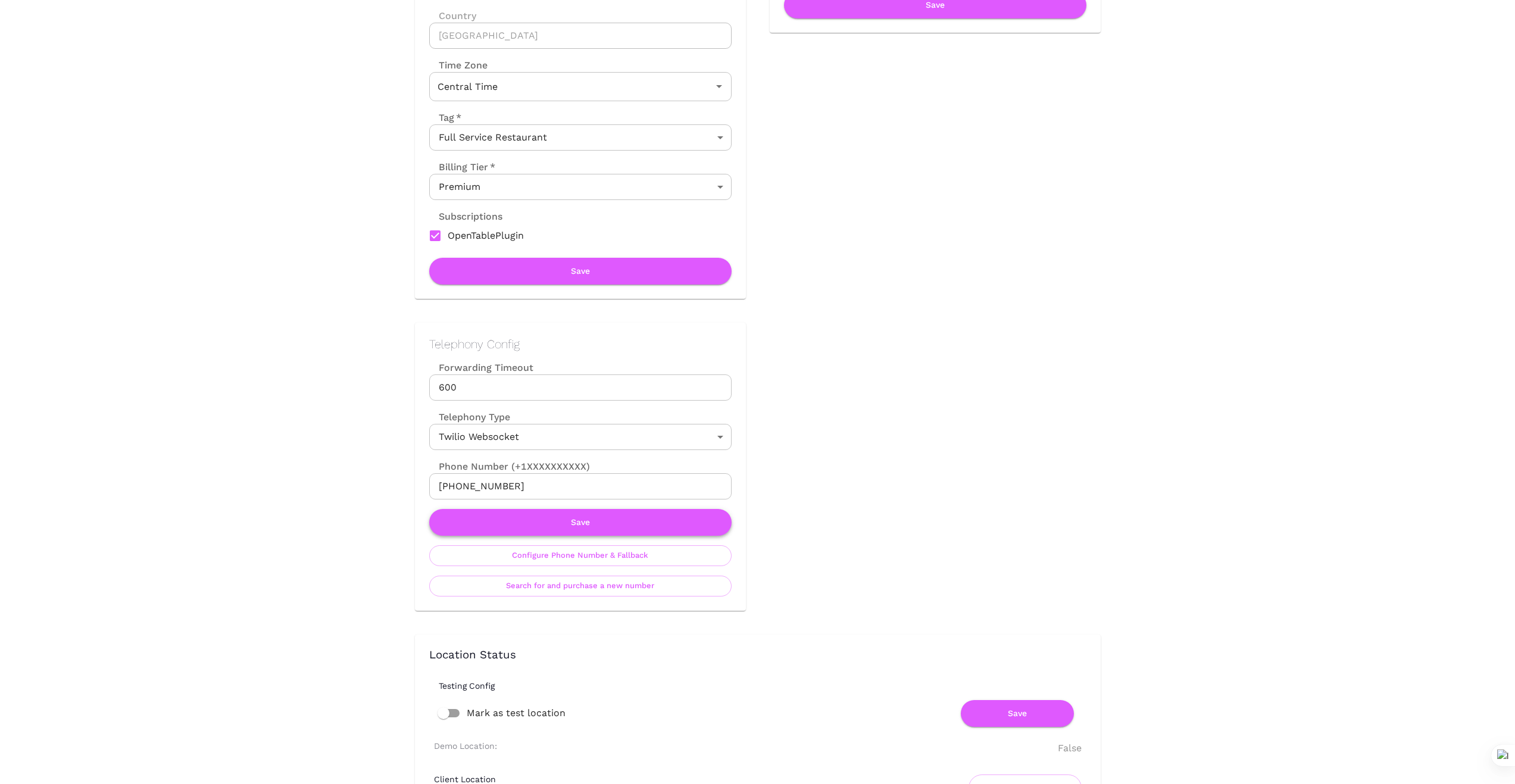
scroll to position [258, 0]
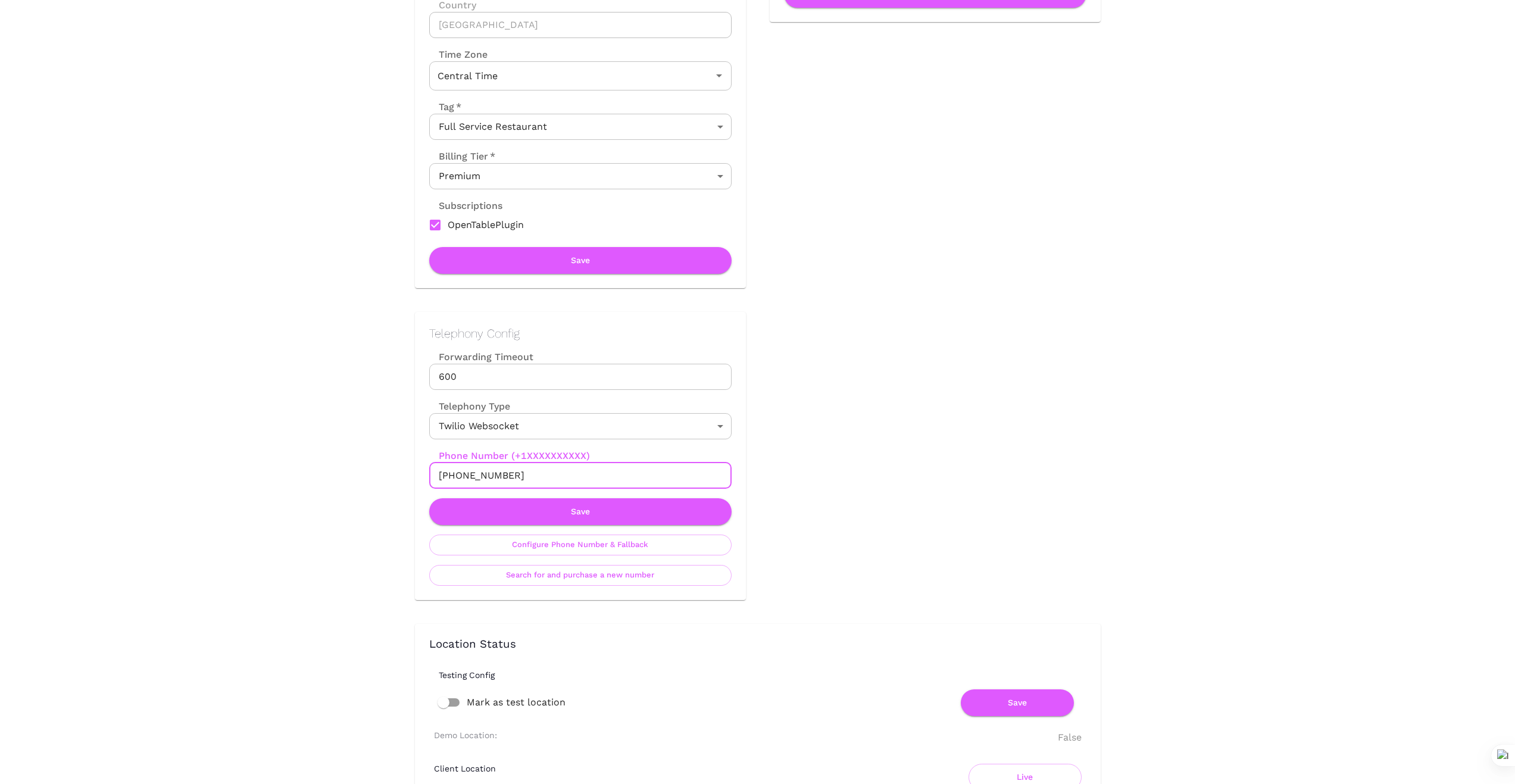
drag, startPoint x: 514, startPoint y: 475, endPoint x: 341, endPoint y: 458, distance: 173.8
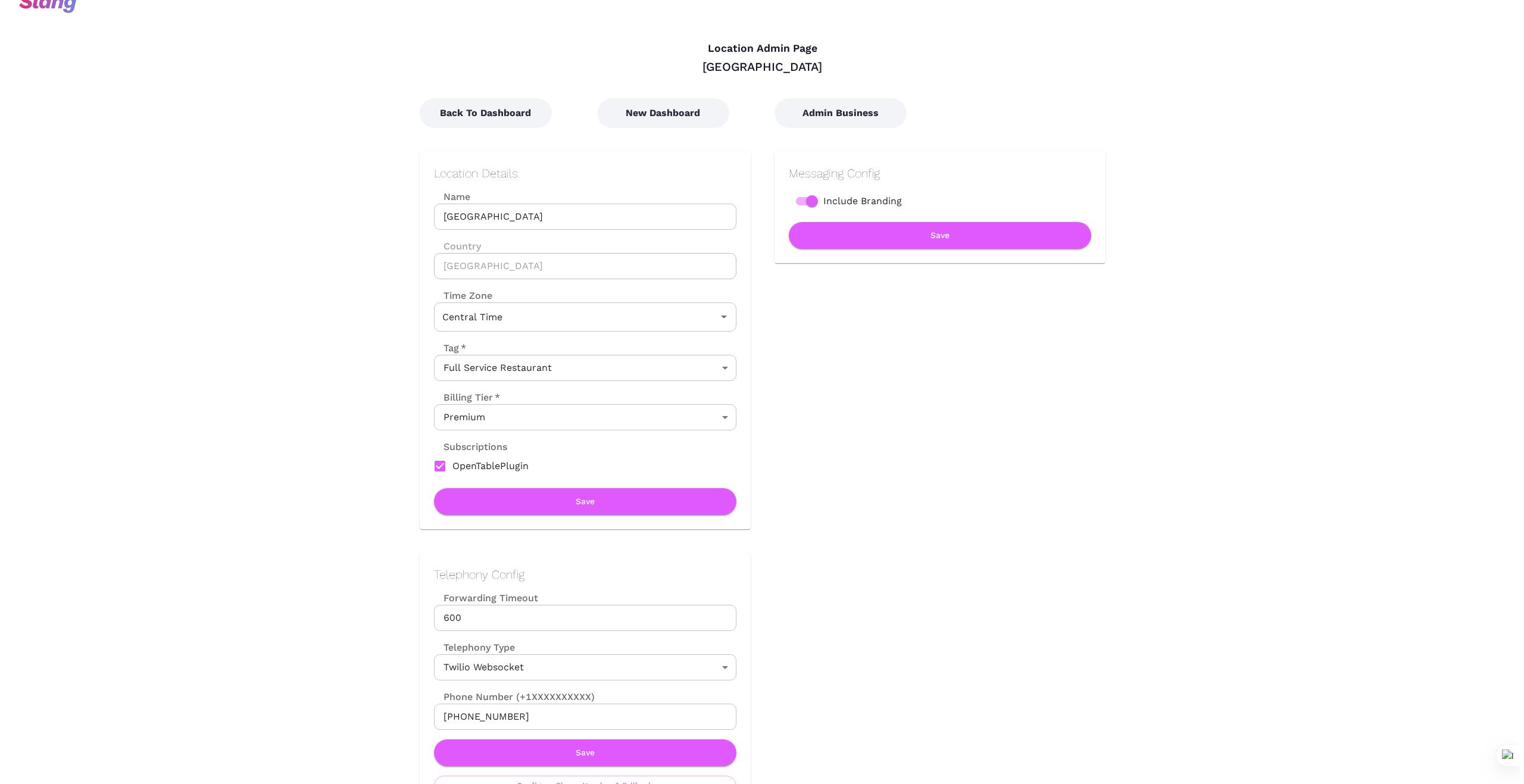
scroll to position [0, 0]
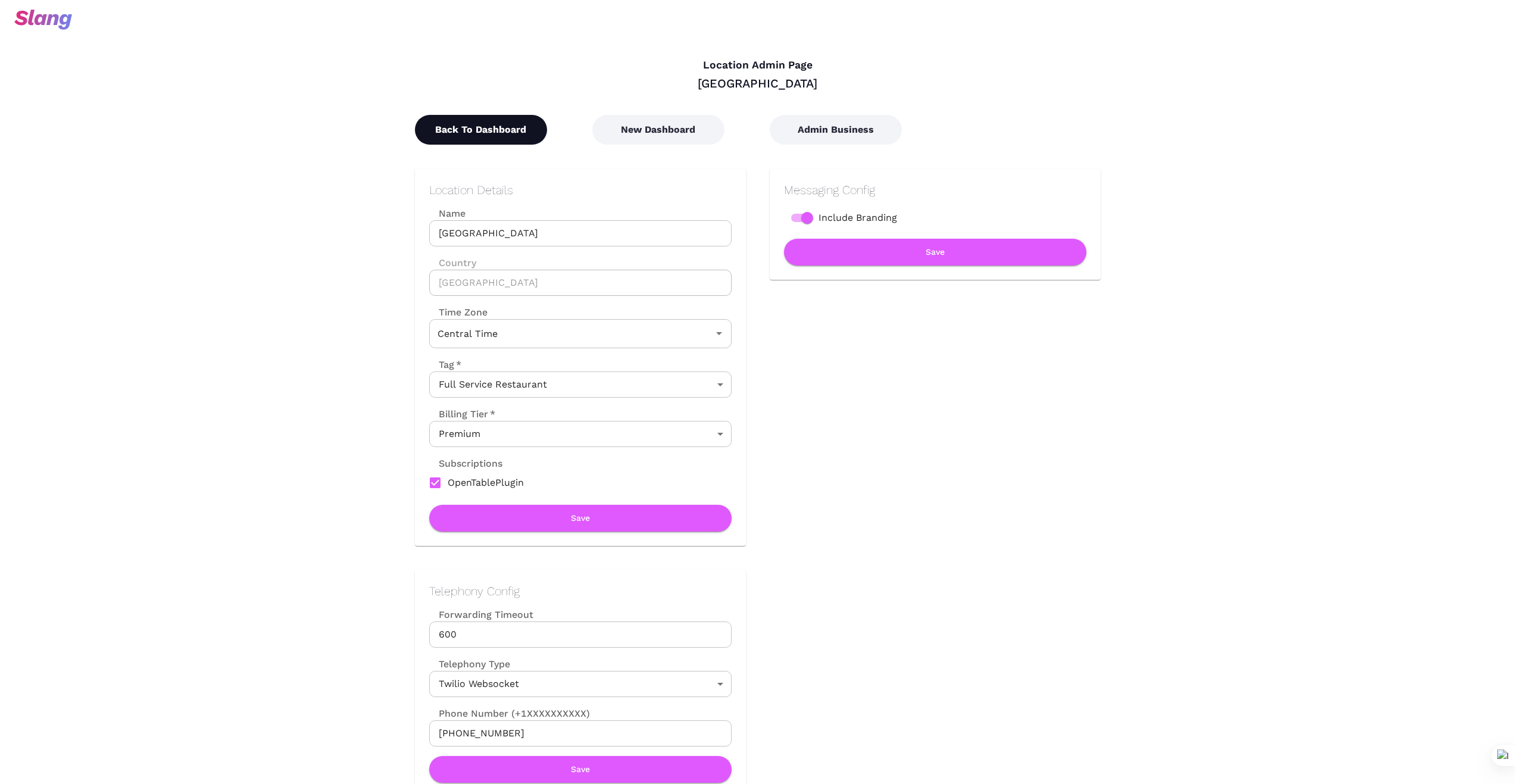
drag, startPoint x: 455, startPoint y: 129, endPoint x: 437, endPoint y: 141, distance: 21.6
click at [455, 130] on button "Back To Dashboard" at bounding box center [481, 129] width 132 height 30
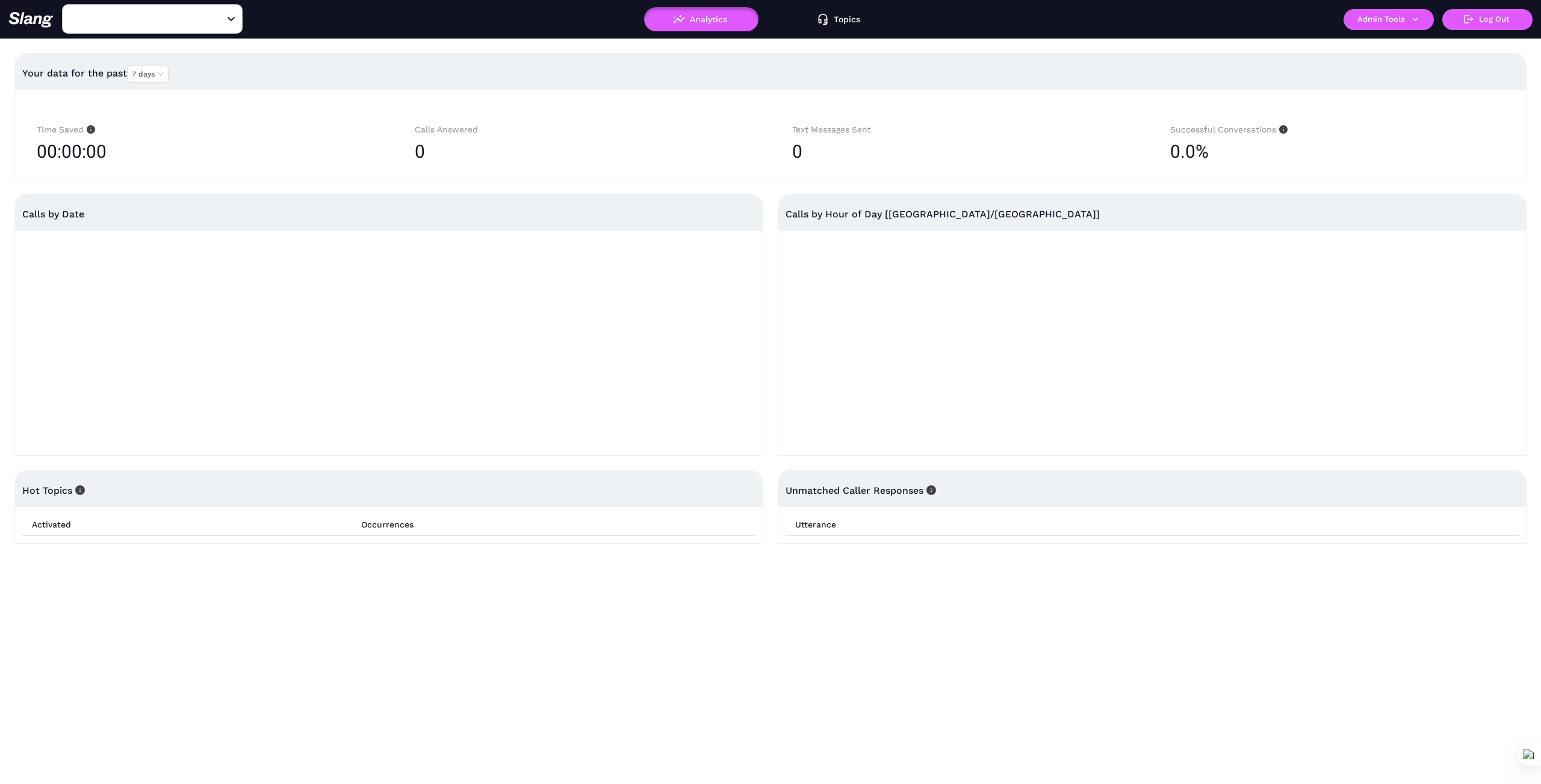
type input "[GEOGRAPHIC_DATA]"
drag, startPoint x: 219, startPoint y: 19, endPoint x: 193, endPoint y: 19, distance: 26.0
click at [219, 19] on icon "Clear" at bounding box center [217, 19] width 12 height 12
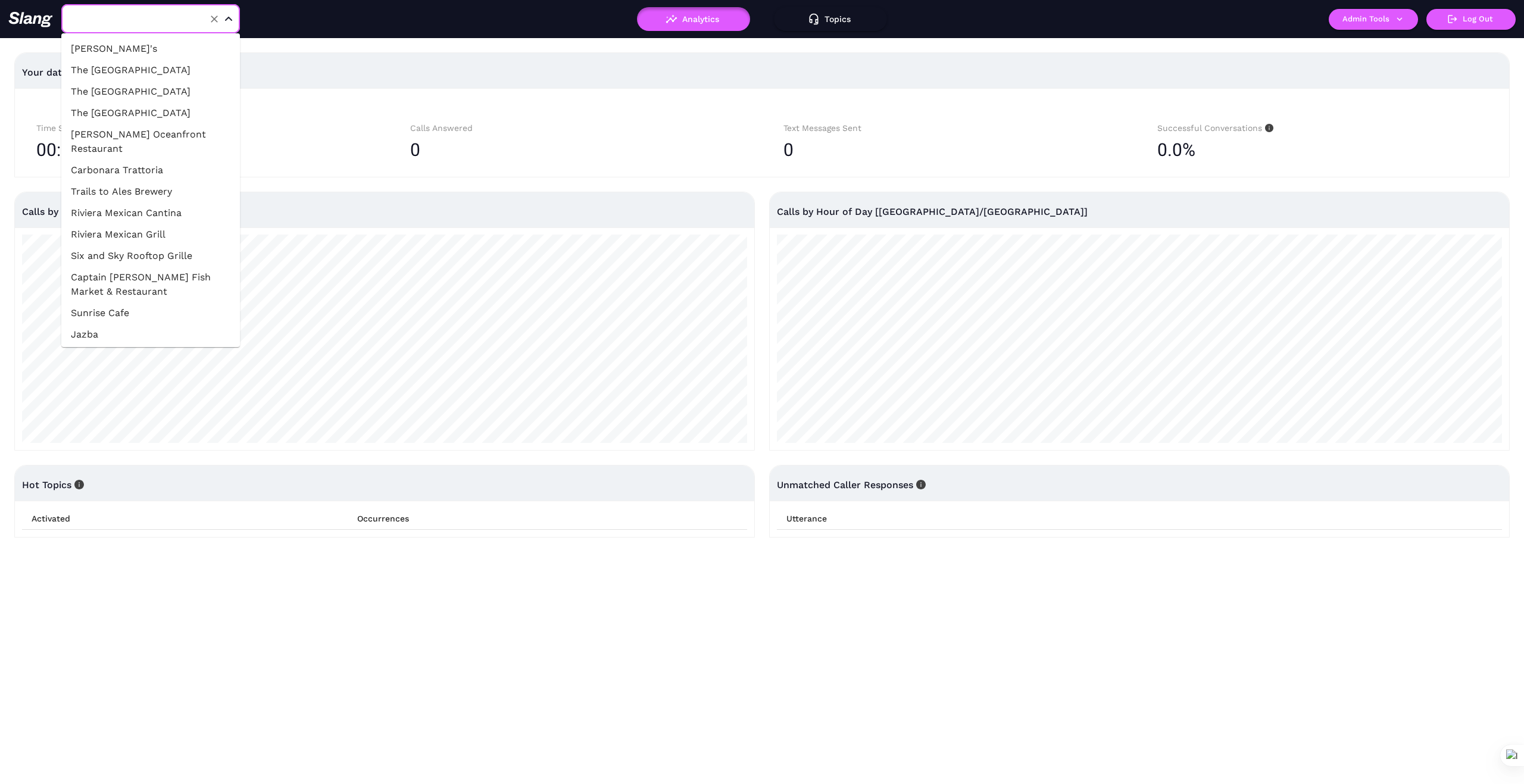
click at [180, 18] on input "text" at bounding box center [132, 18] width 131 height 18
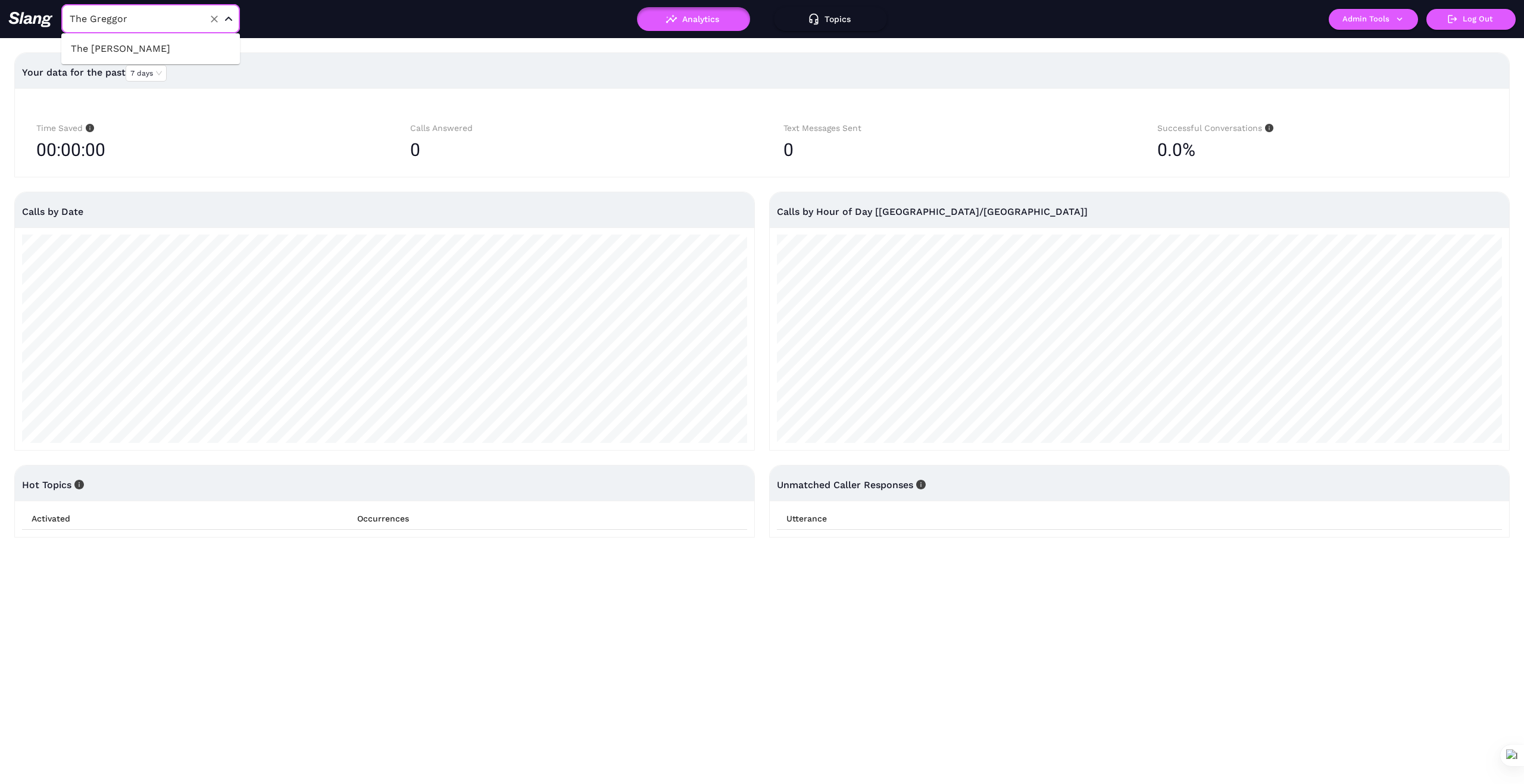
type input "The [PERSON_NAME]"
click at [140, 45] on li "The [PERSON_NAME]" at bounding box center [150, 49] width 179 height 22
type input "The [PERSON_NAME]"
click at [1406, 19] on button "Admin Tools" at bounding box center [1374, 19] width 89 height 21
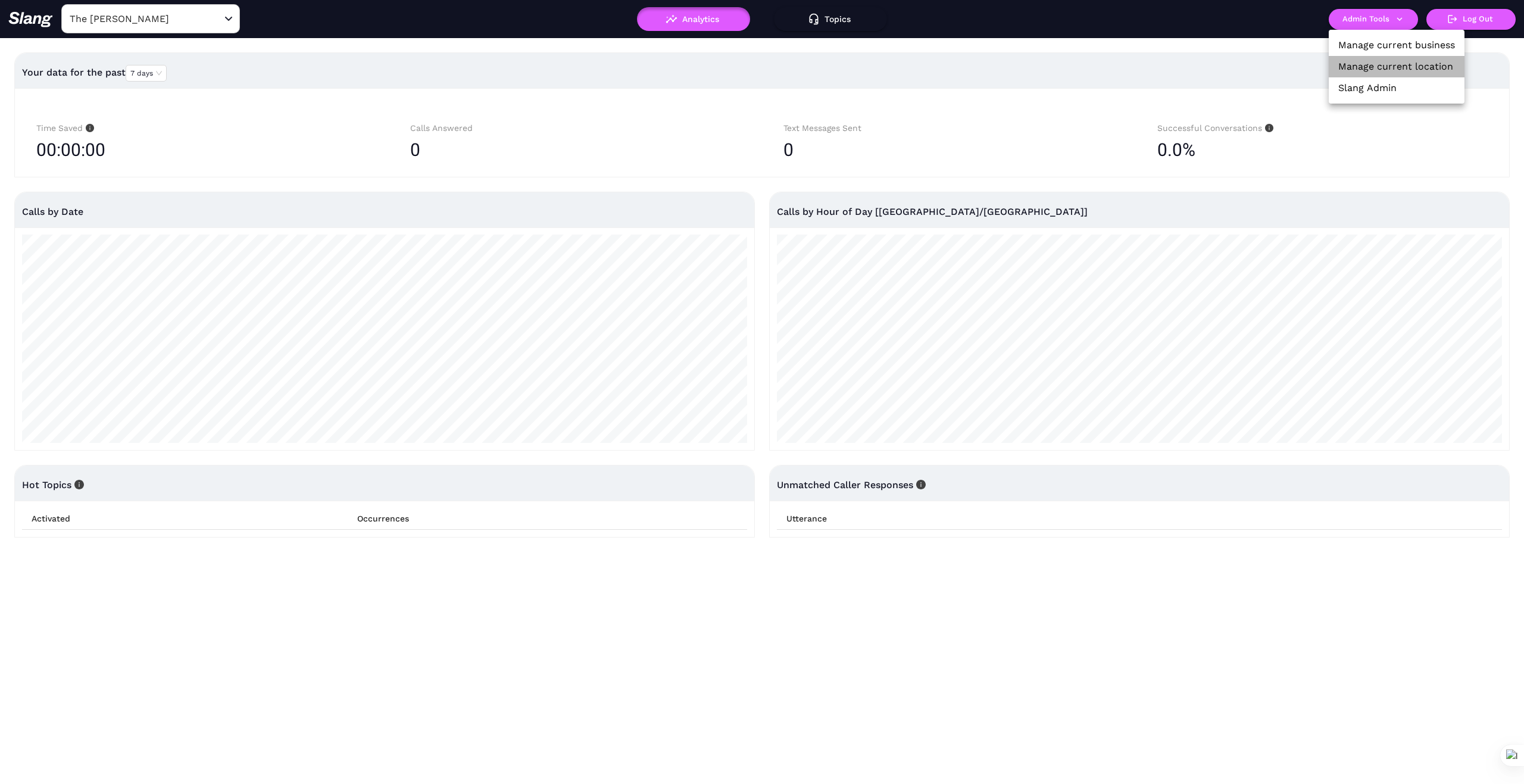
click at [1413, 61] on link "Manage current location" at bounding box center [1396, 66] width 115 height 14
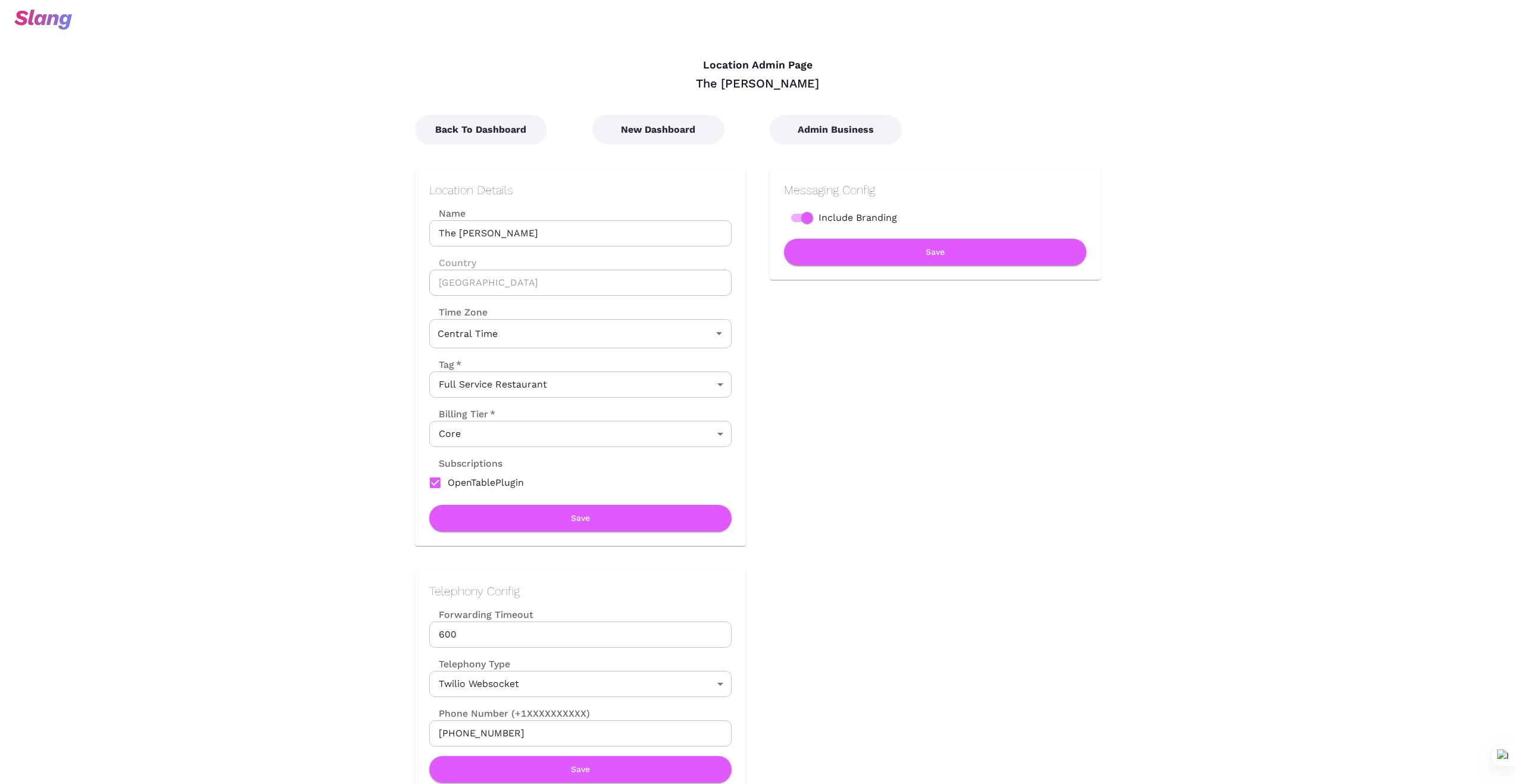
type input "Central Time"
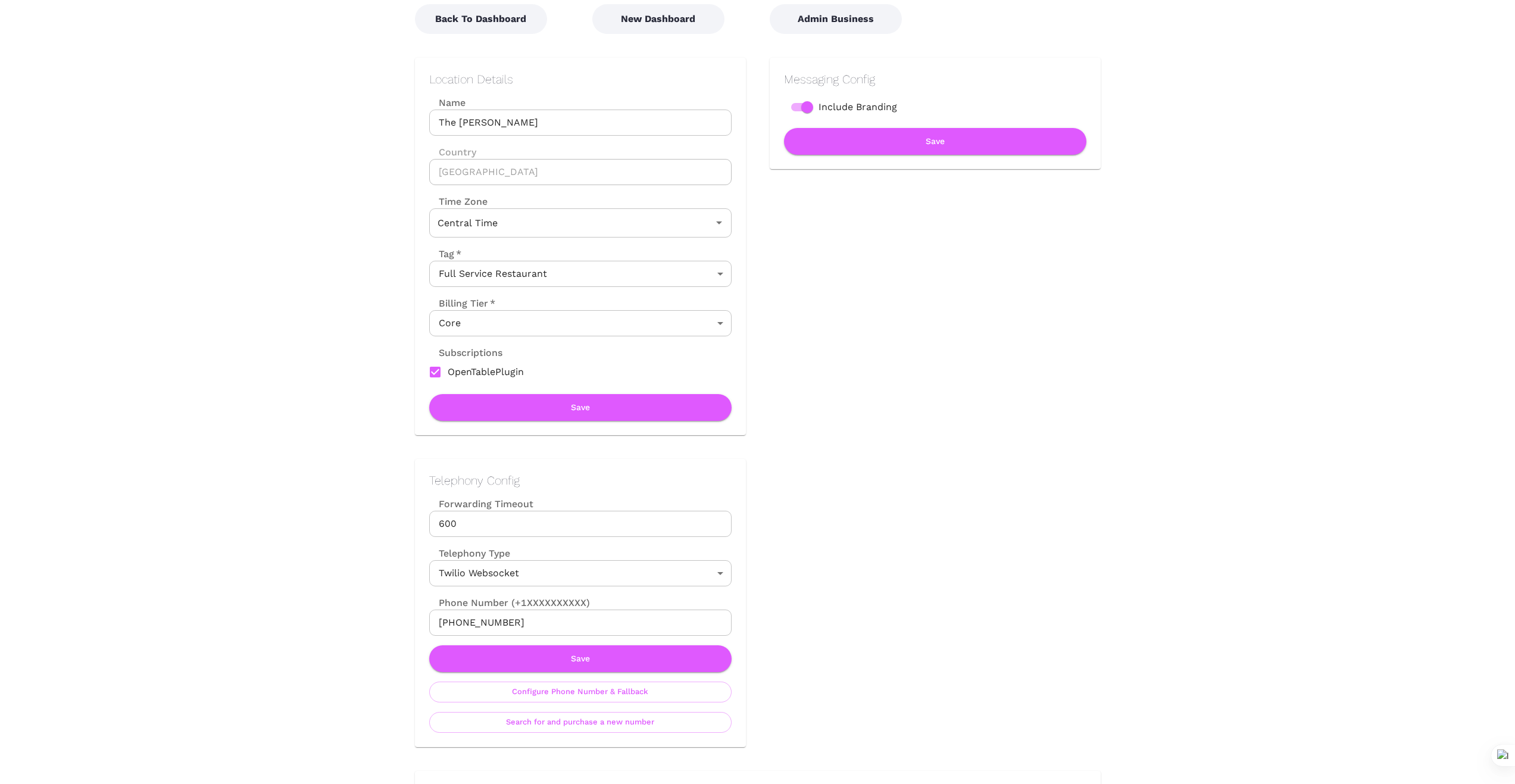
scroll to position [139, 0]
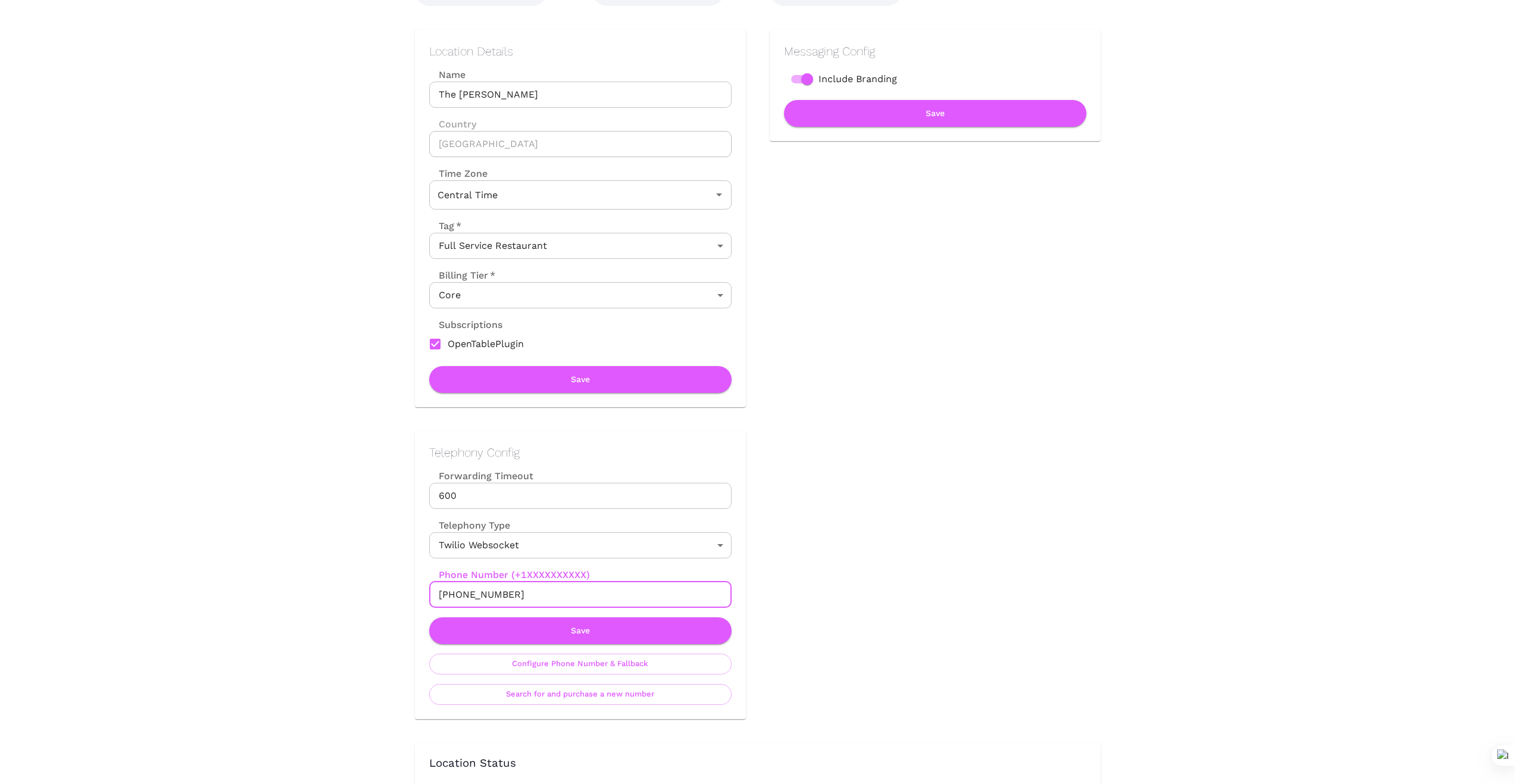
drag, startPoint x: 530, startPoint y: 599, endPoint x: 326, endPoint y: 578, distance: 205.1
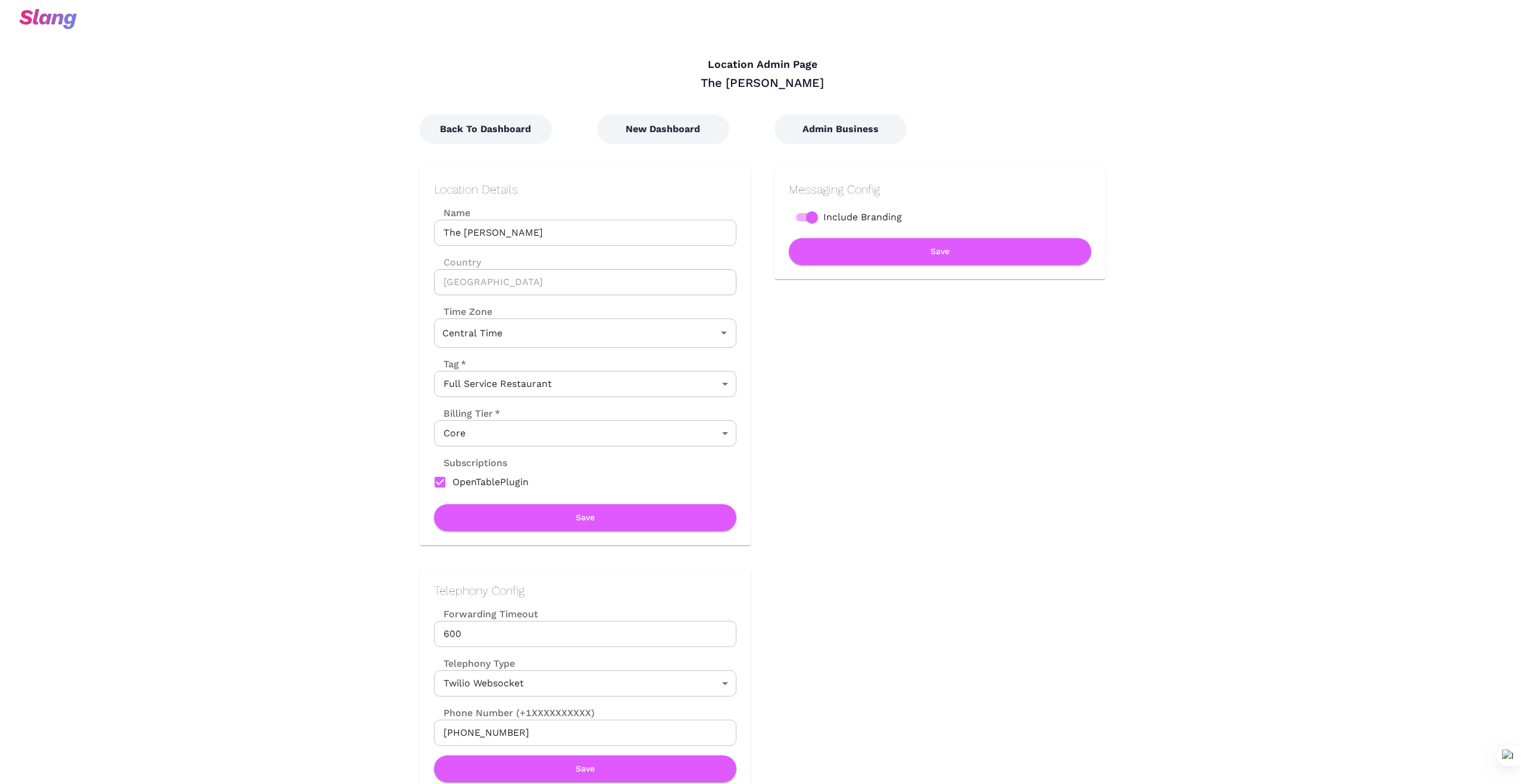
scroll to position [0, 0]
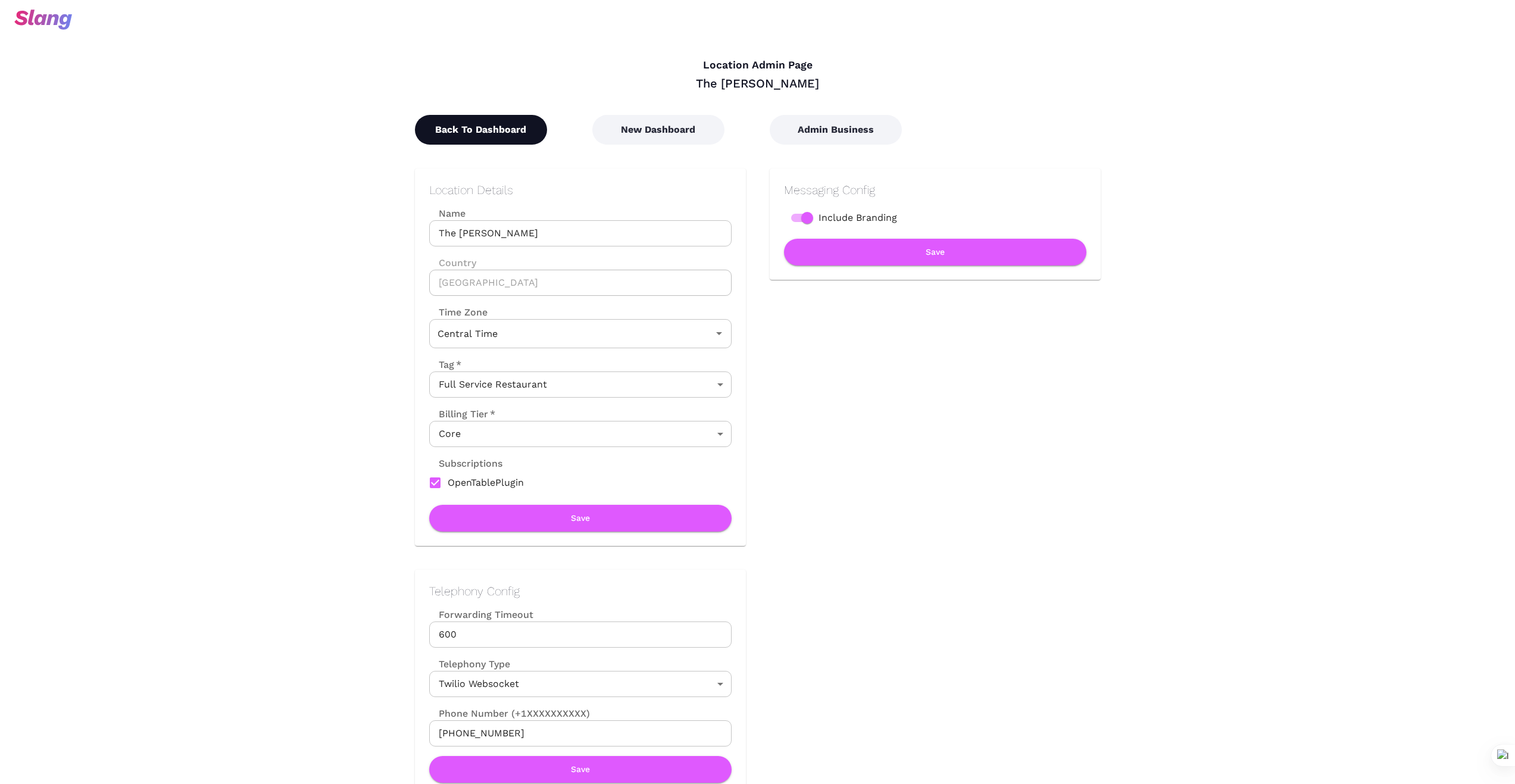
click at [495, 130] on button "Back To Dashboard" at bounding box center [481, 129] width 132 height 30
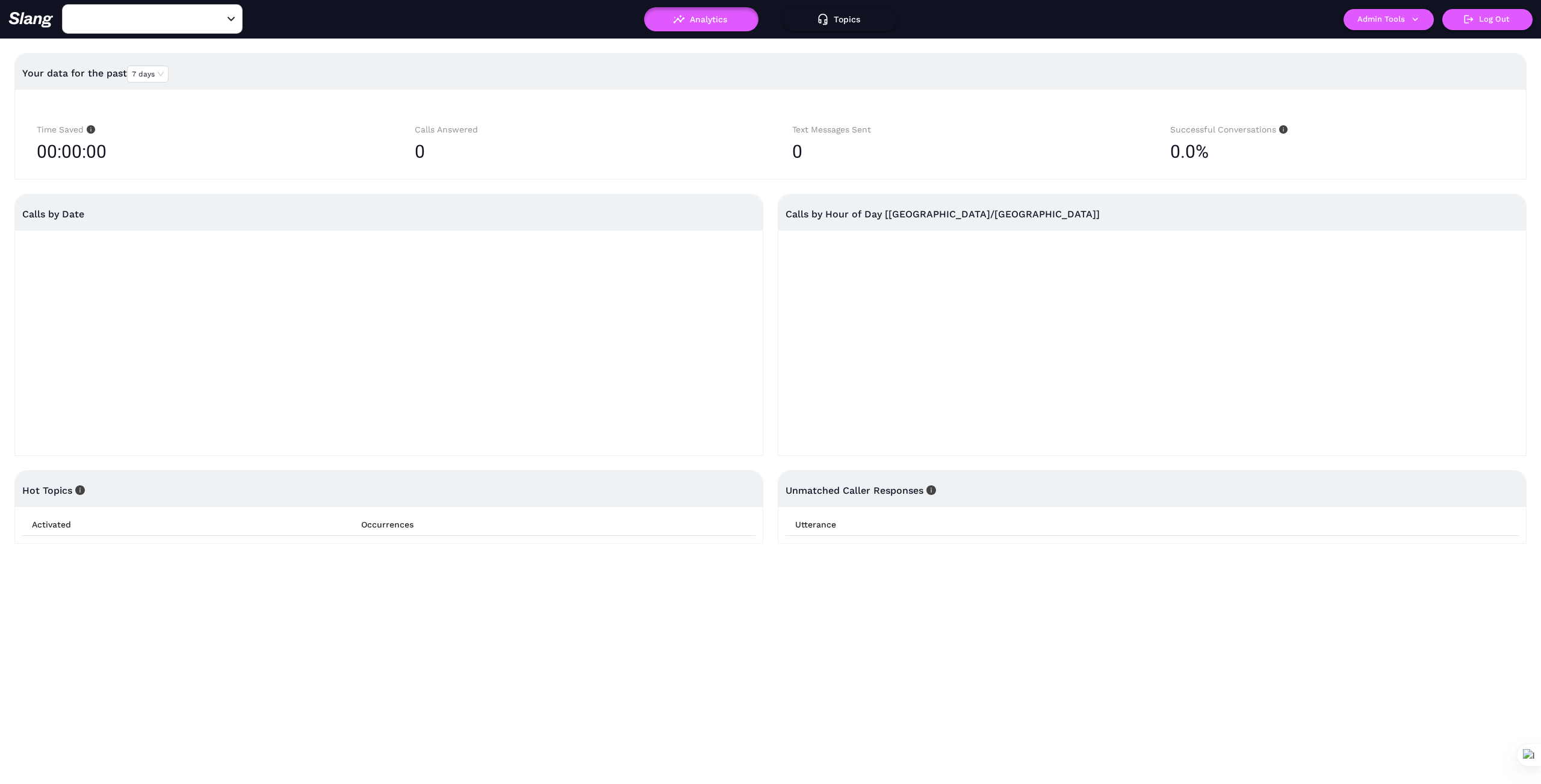
type input "The [PERSON_NAME]"
drag, startPoint x: 218, startPoint y: 18, endPoint x: 186, endPoint y: 26, distance: 33.0
click at [218, 19] on icon "Clear" at bounding box center [217, 19] width 12 height 12
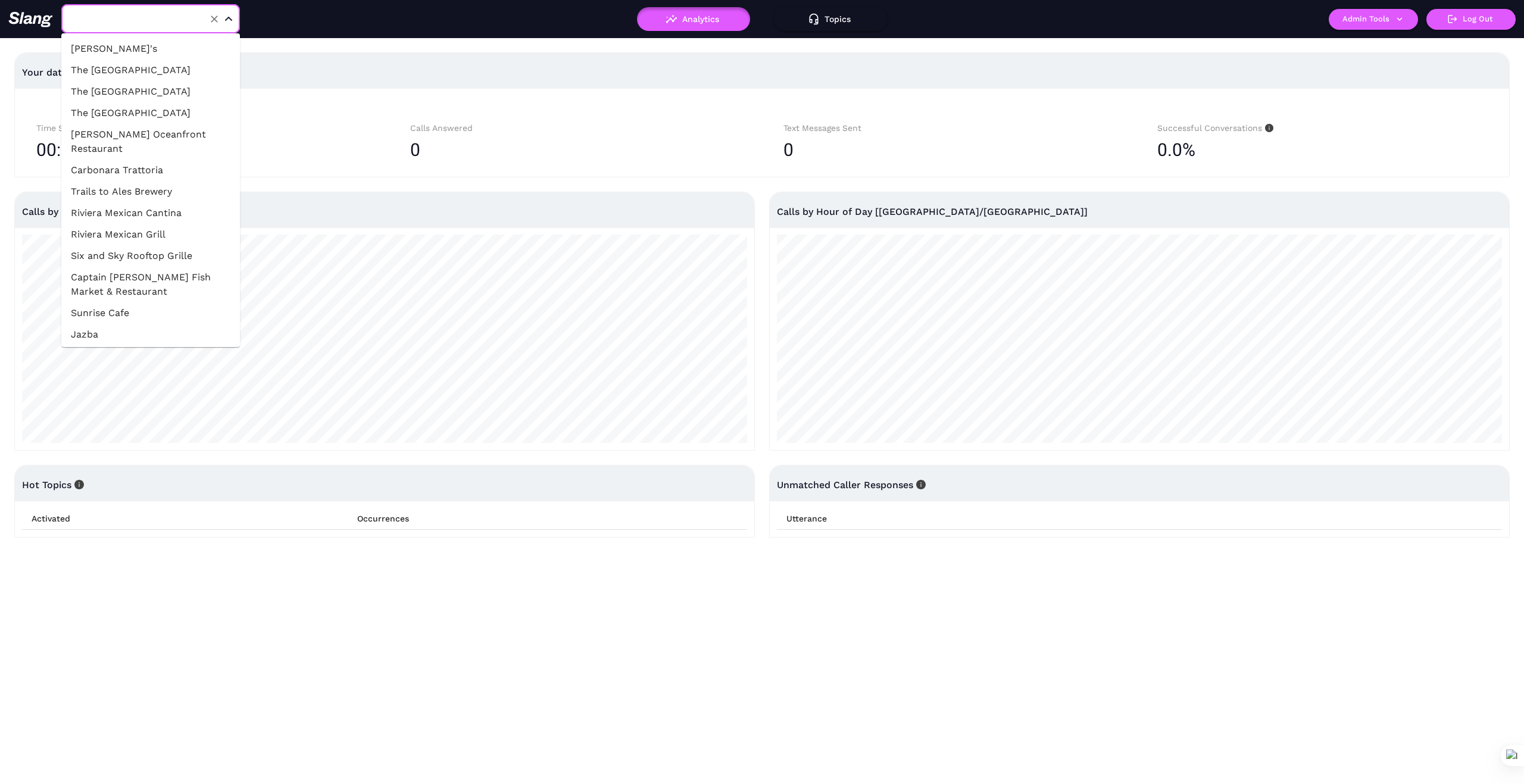
click at [177, 25] on input "text" at bounding box center [132, 18] width 131 height 18
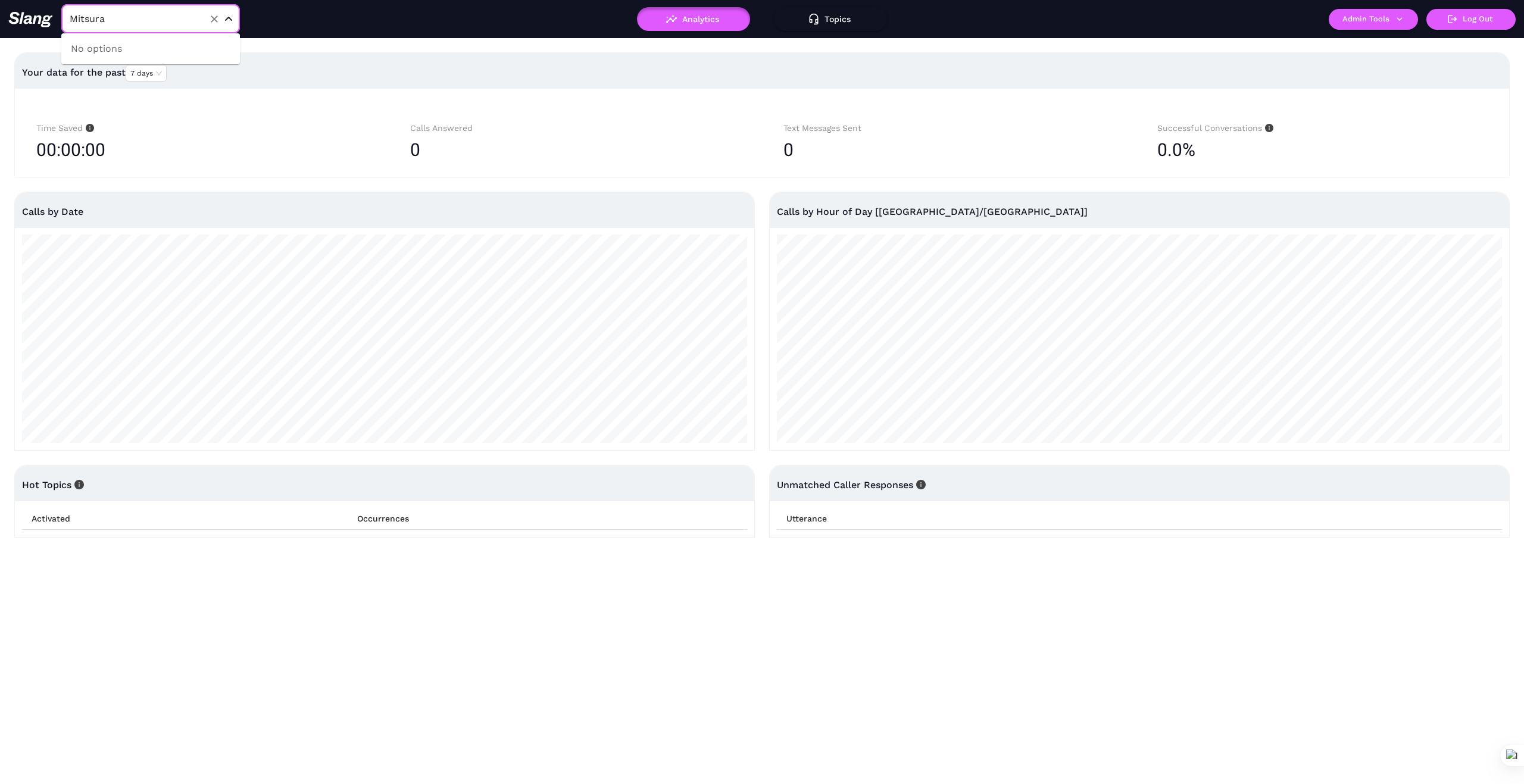
type input "The [PERSON_NAME]"
drag, startPoint x: 244, startPoint y: 136, endPoint x: 221, endPoint y: 127, distance: 24.7
click at [238, 136] on div "00:00:00" at bounding box center [201, 150] width 331 height 30
drag, startPoint x: 217, startPoint y: 20, endPoint x: 163, endPoint y: 21, distance: 54.0
click at [214, 20] on icon "Clear" at bounding box center [214, 19] width 12 height 12
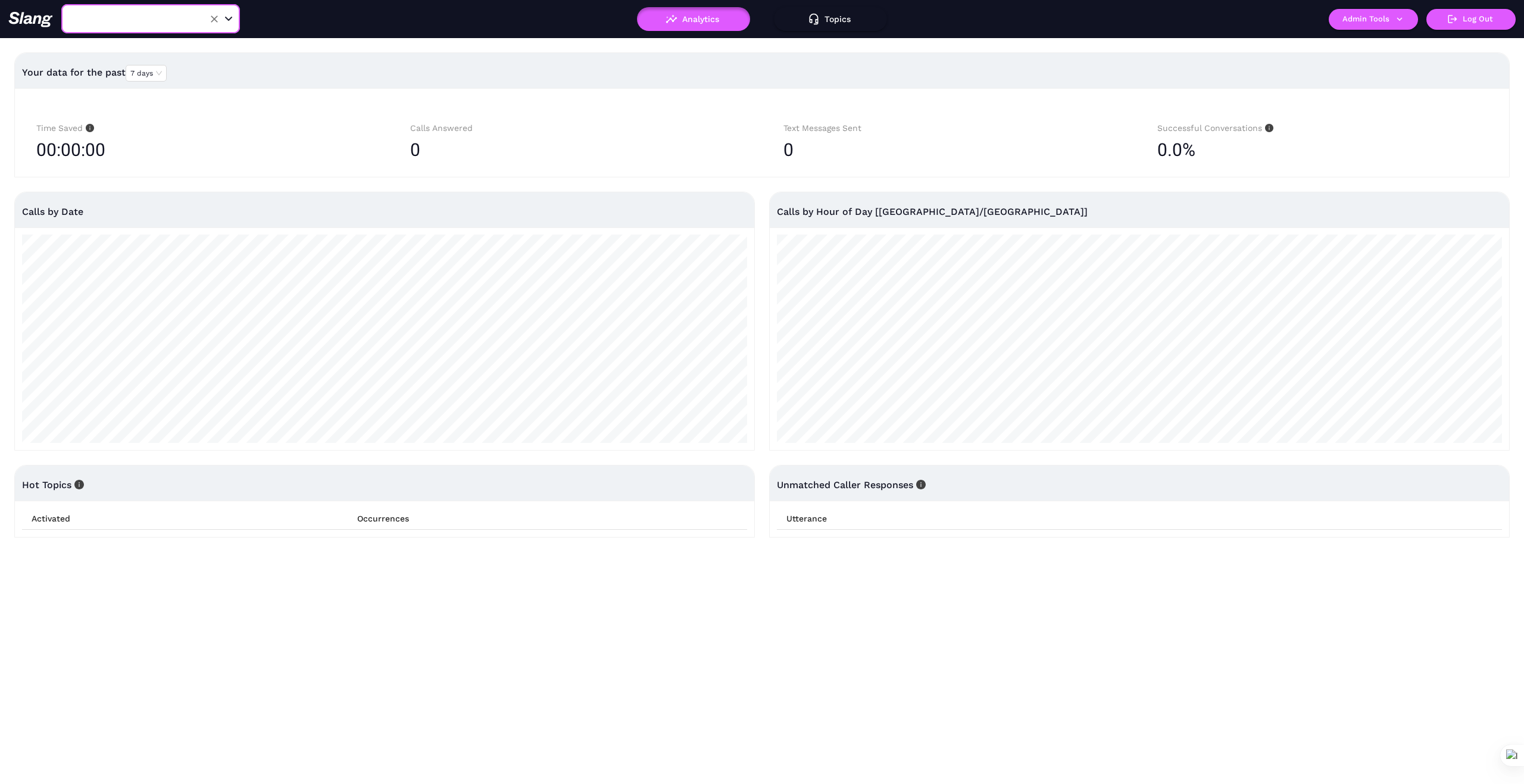
click at [160, 20] on input "text" at bounding box center [132, 18] width 131 height 18
type input "Mistura"
click at [182, 52] on li "Mistura" at bounding box center [150, 49] width 179 height 22
type input "Mistura"
click at [1407, 22] on button "Admin Tools" at bounding box center [1374, 19] width 89 height 21
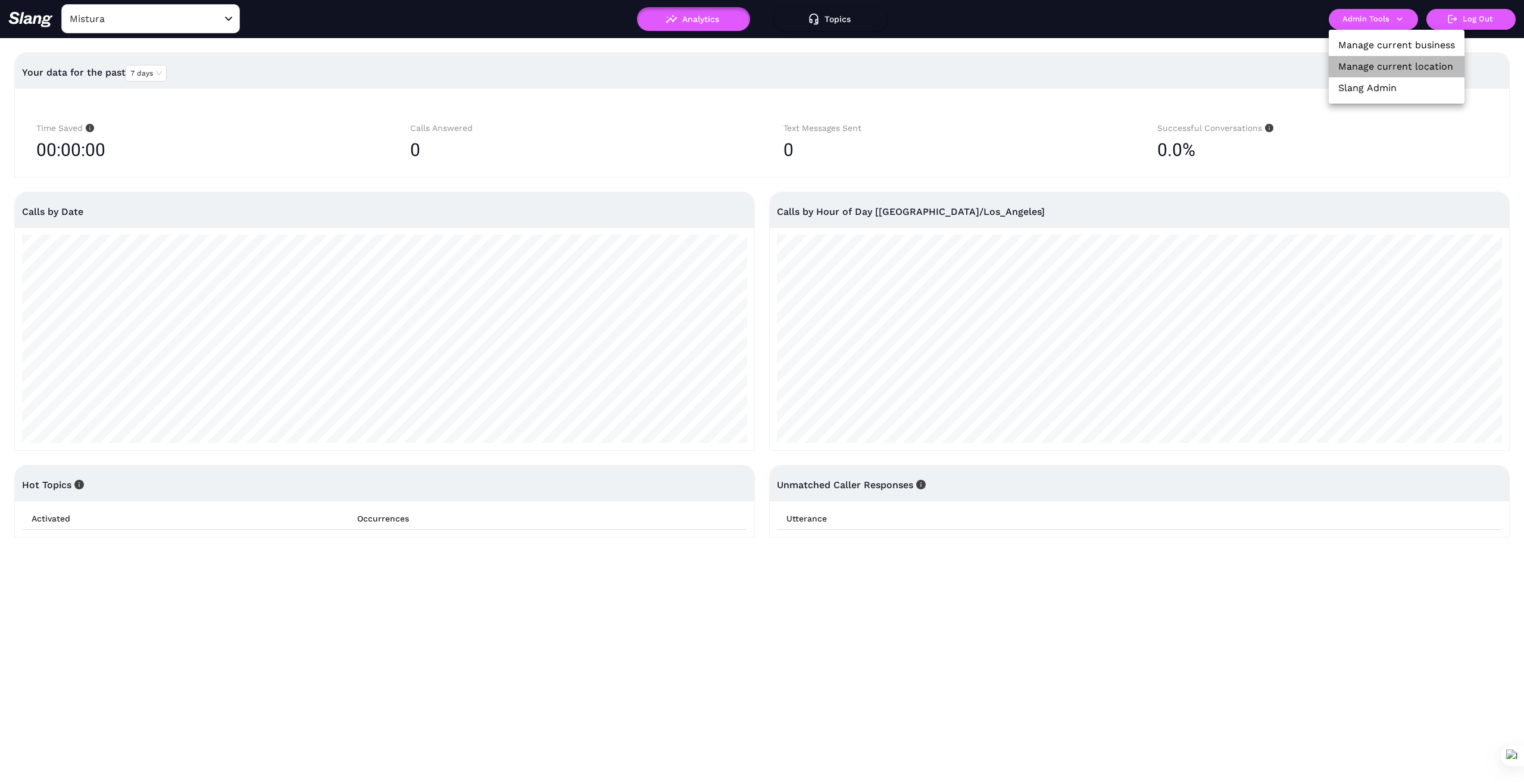
click at [1394, 64] on link "Manage current location" at bounding box center [1396, 66] width 115 height 14
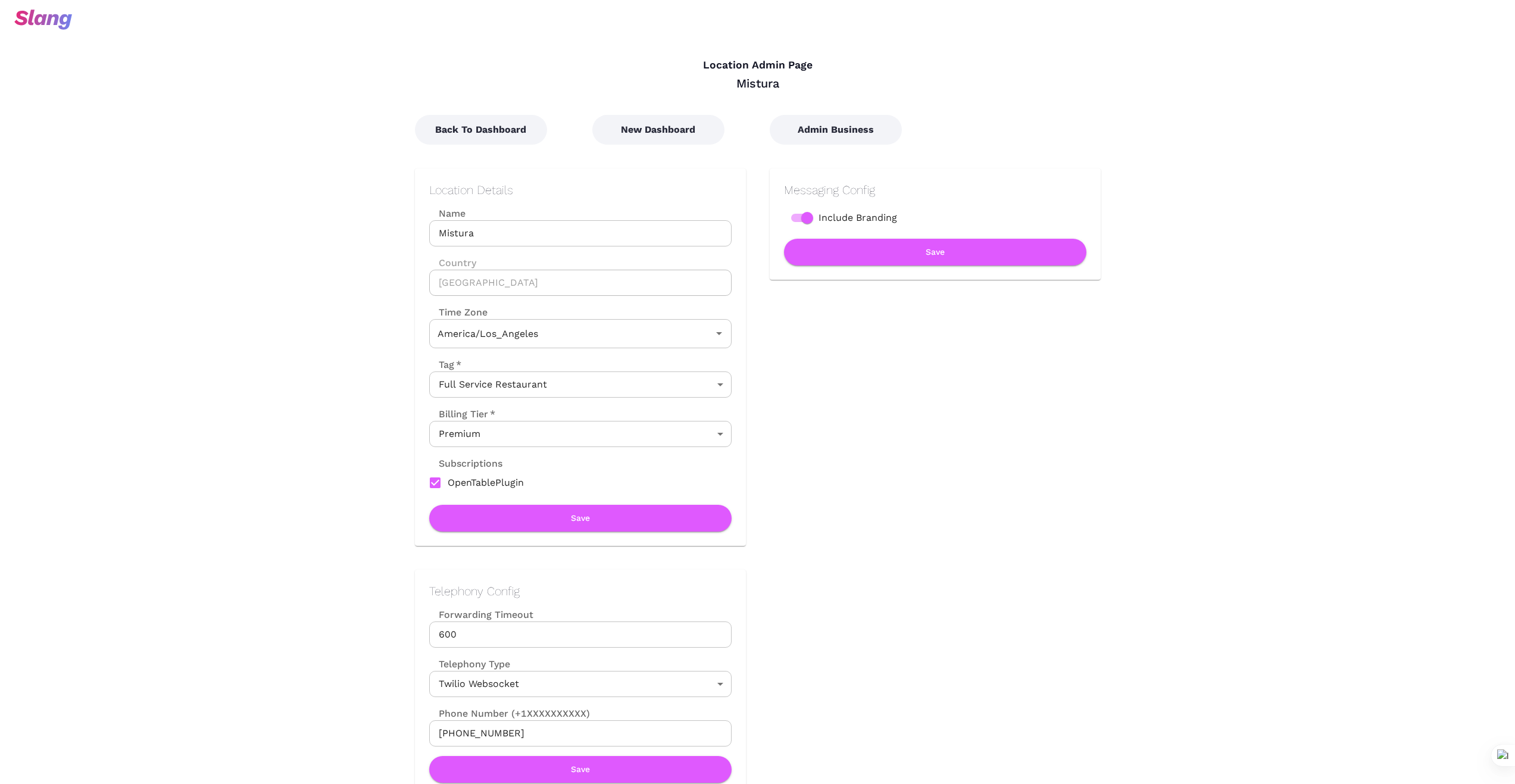
type input "Pacific Time"
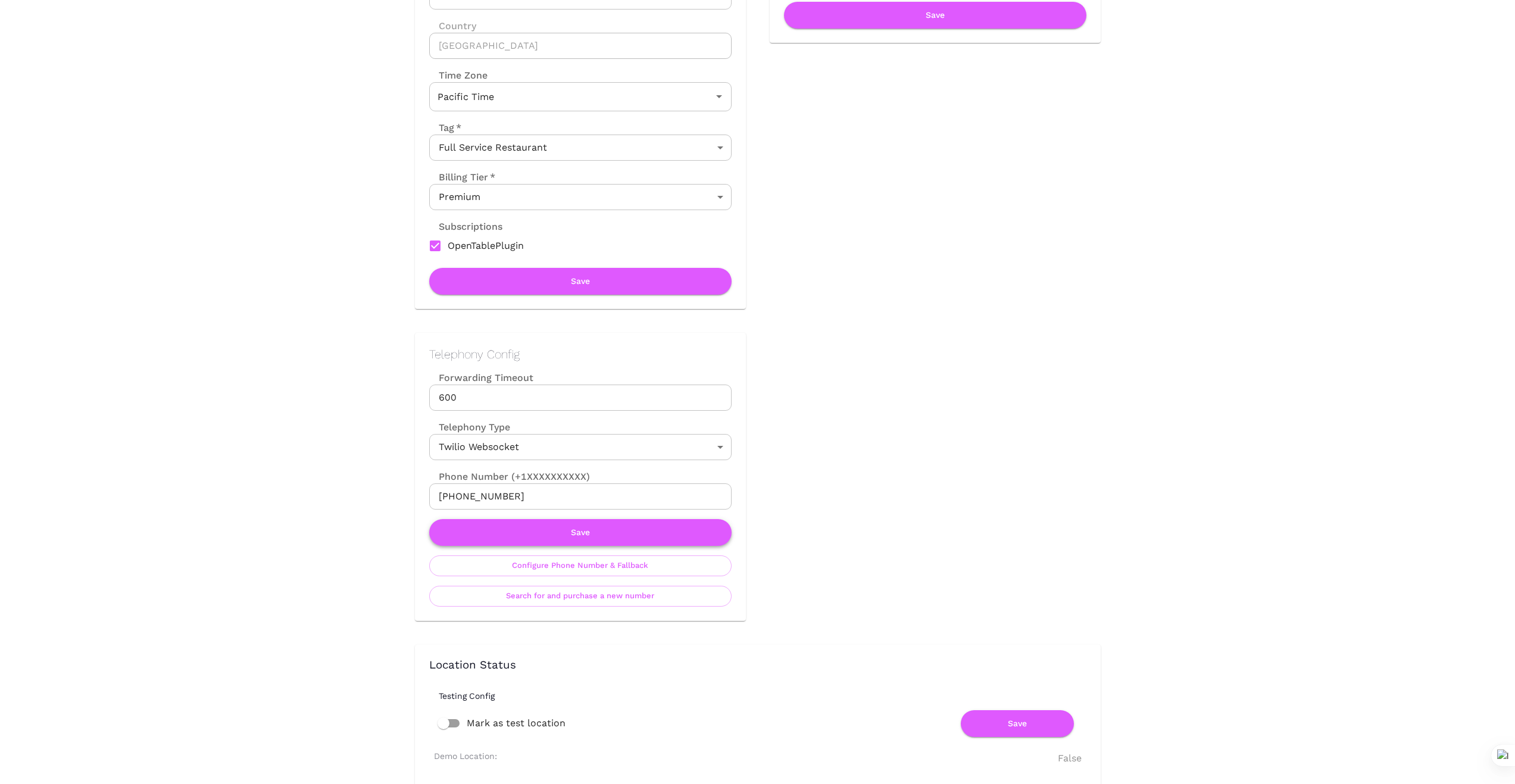
scroll to position [238, 0]
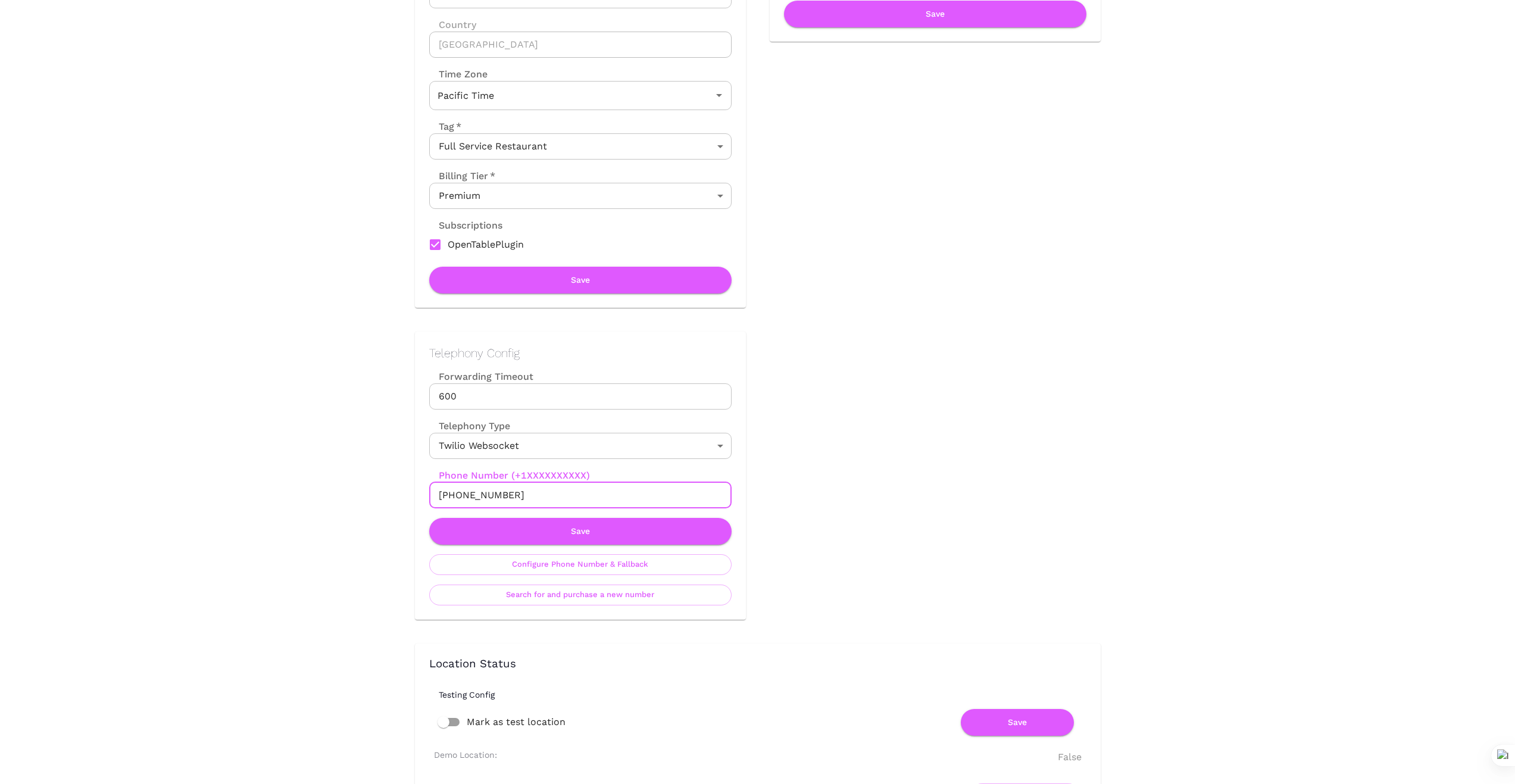
drag, startPoint x: 529, startPoint y: 498, endPoint x: 373, endPoint y: 498, distance: 156.0
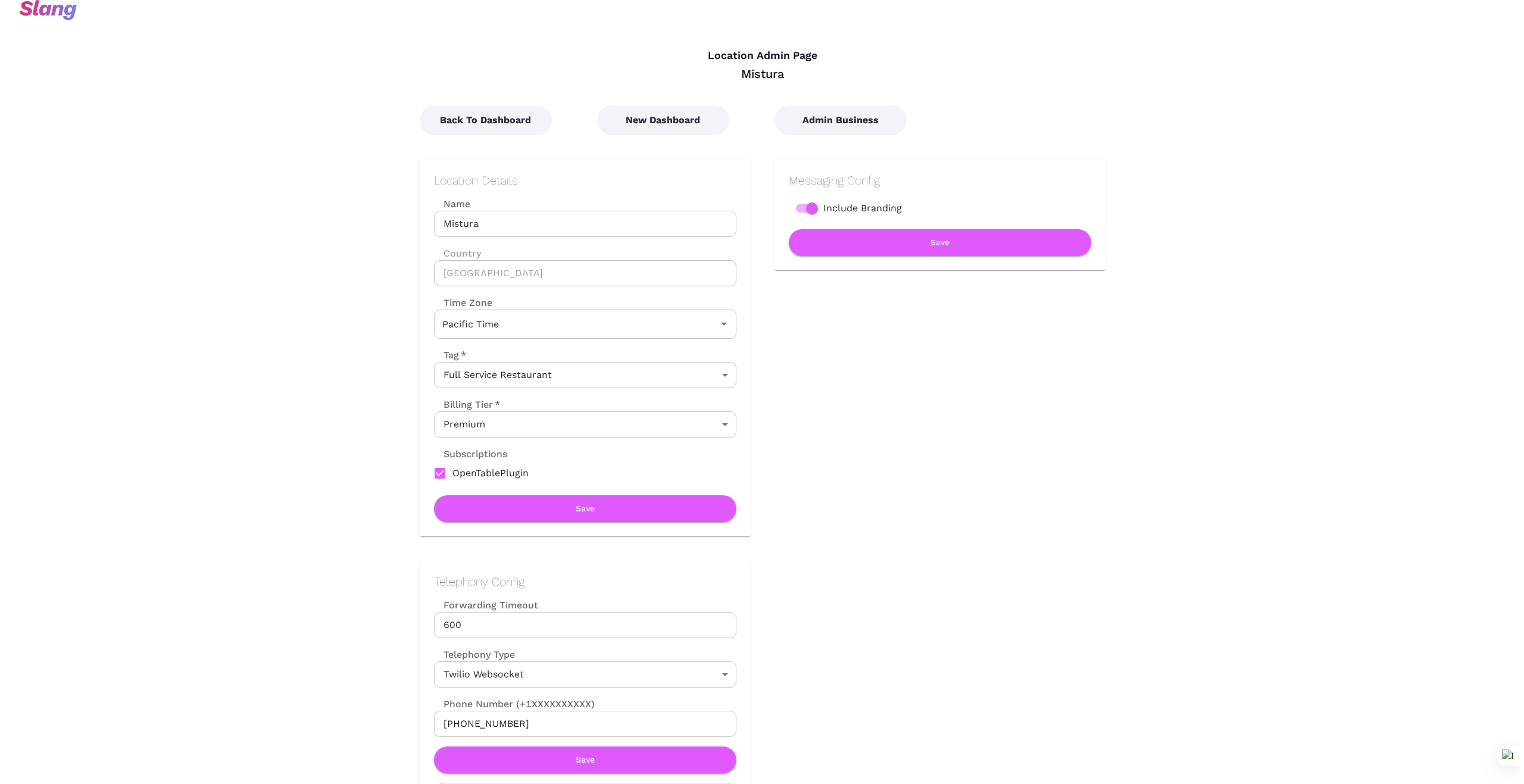
scroll to position [0, 0]
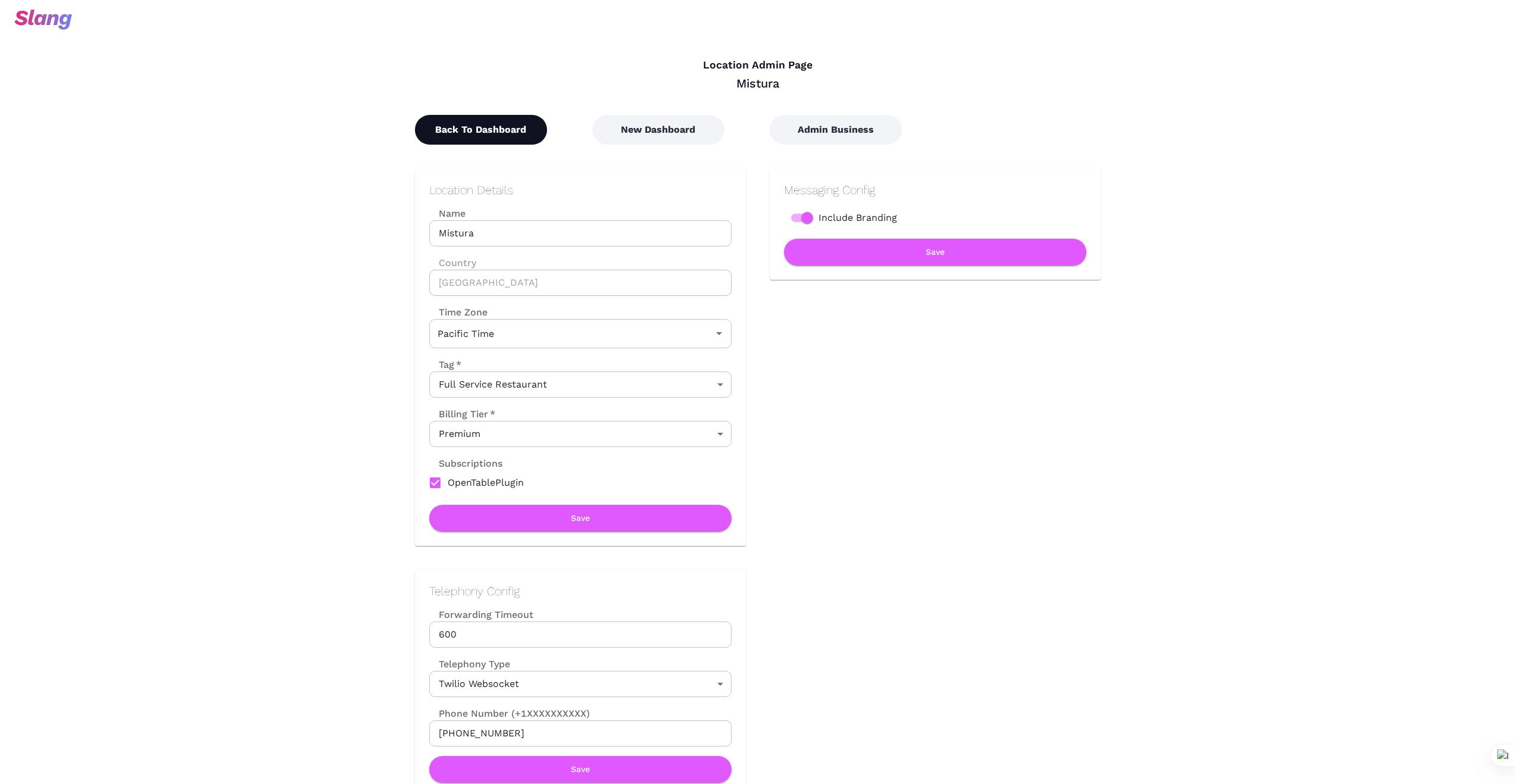
click at [461, 134] on button "Back To Dashboard" at bounding box center [481, 129] width 132 height 30
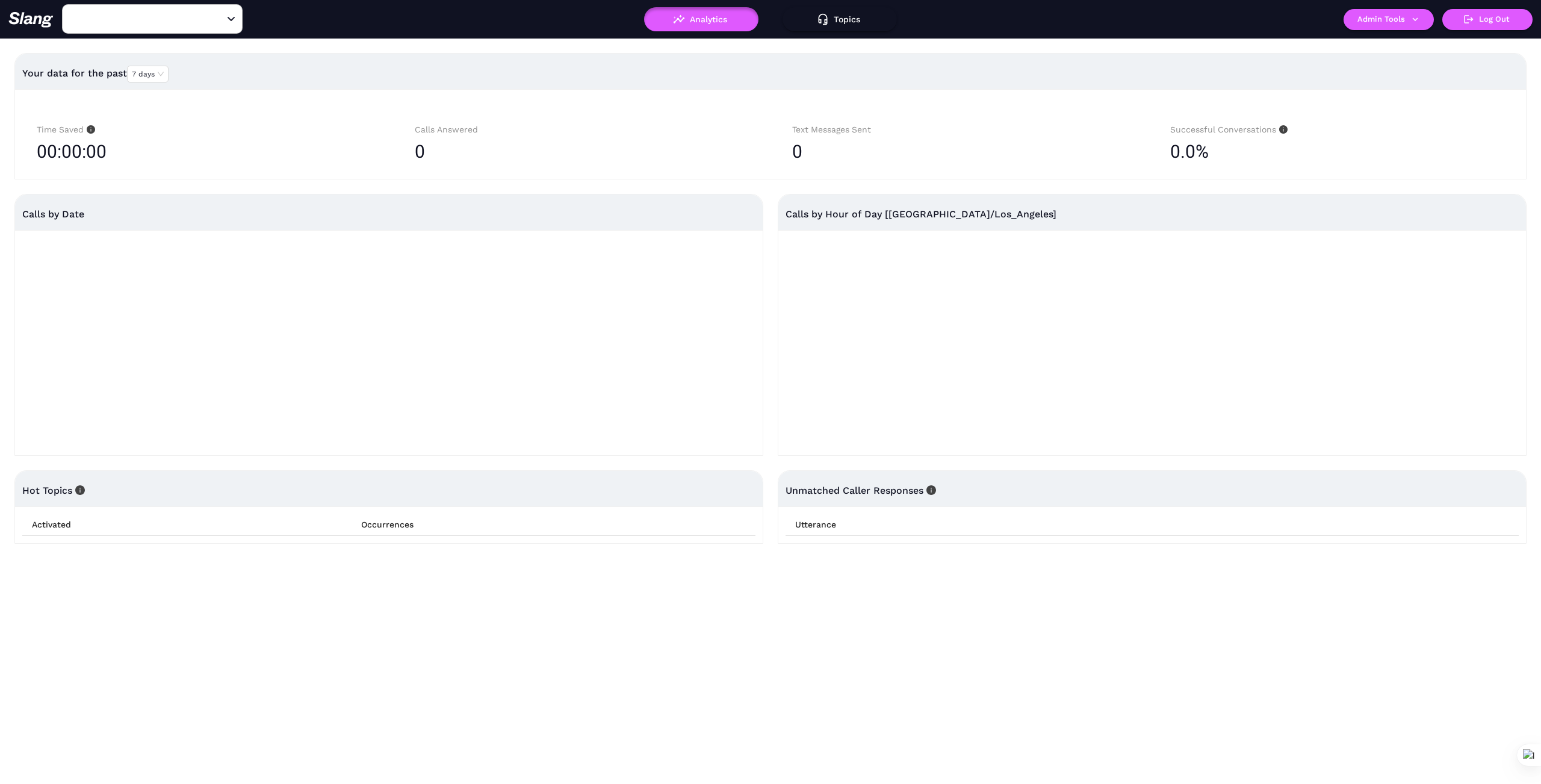
type input "Mistura"
click at [137, 24] on input "Mistura" at bounding box center [133, 19] width 132 height 19
type input "Mama"
click at [123, 67] on li "Mama's Meatball" at bounding box center [152, 71] width 181 height 22
type input "Mama's Meatball"
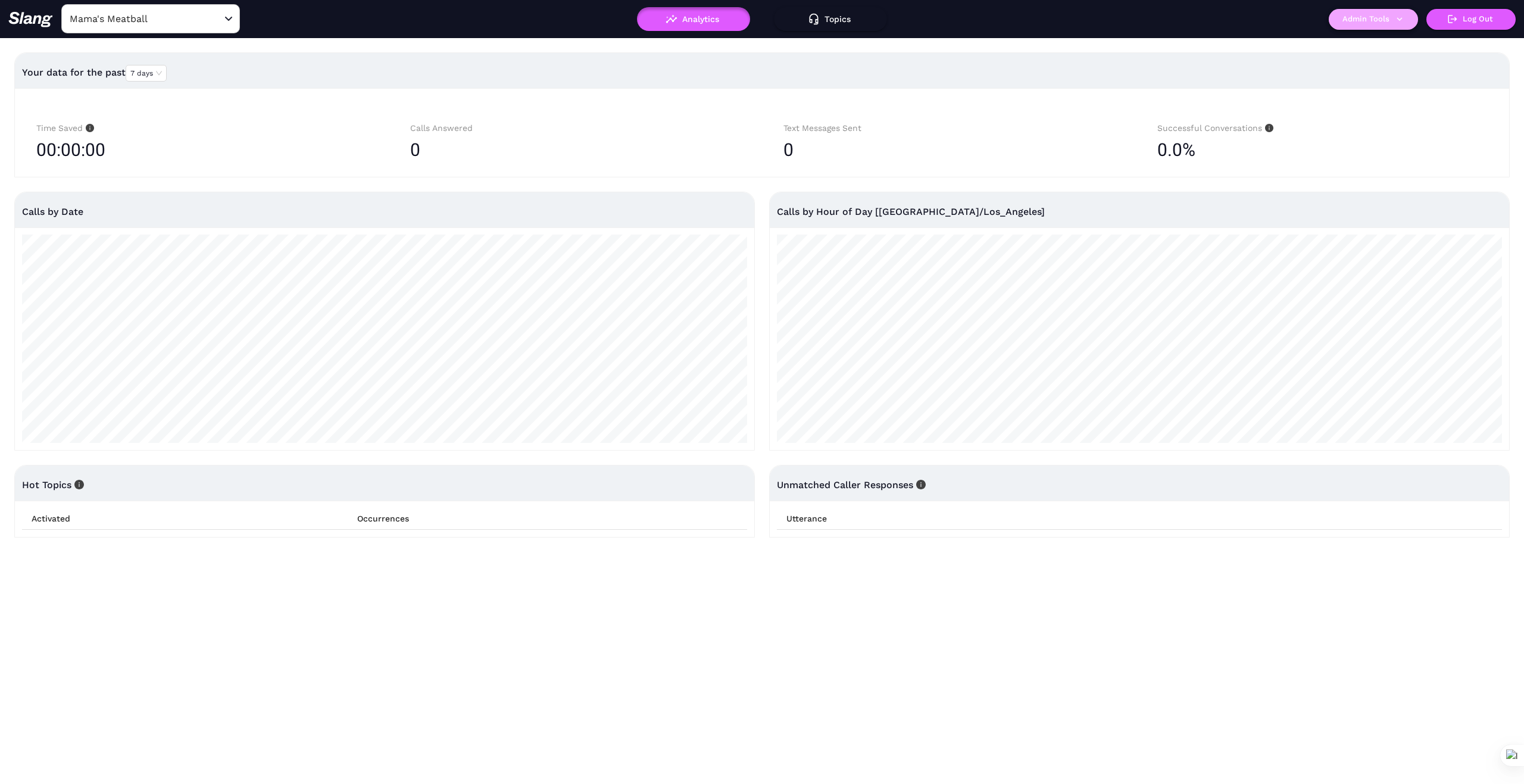
click at [1410, 13] on button "Admin Tools" at bounding box center [1374, 19] width 89 height 21
click at [1402, 61] on link "Manage current location" at bounding box center [1396, 66] width 115 height 14
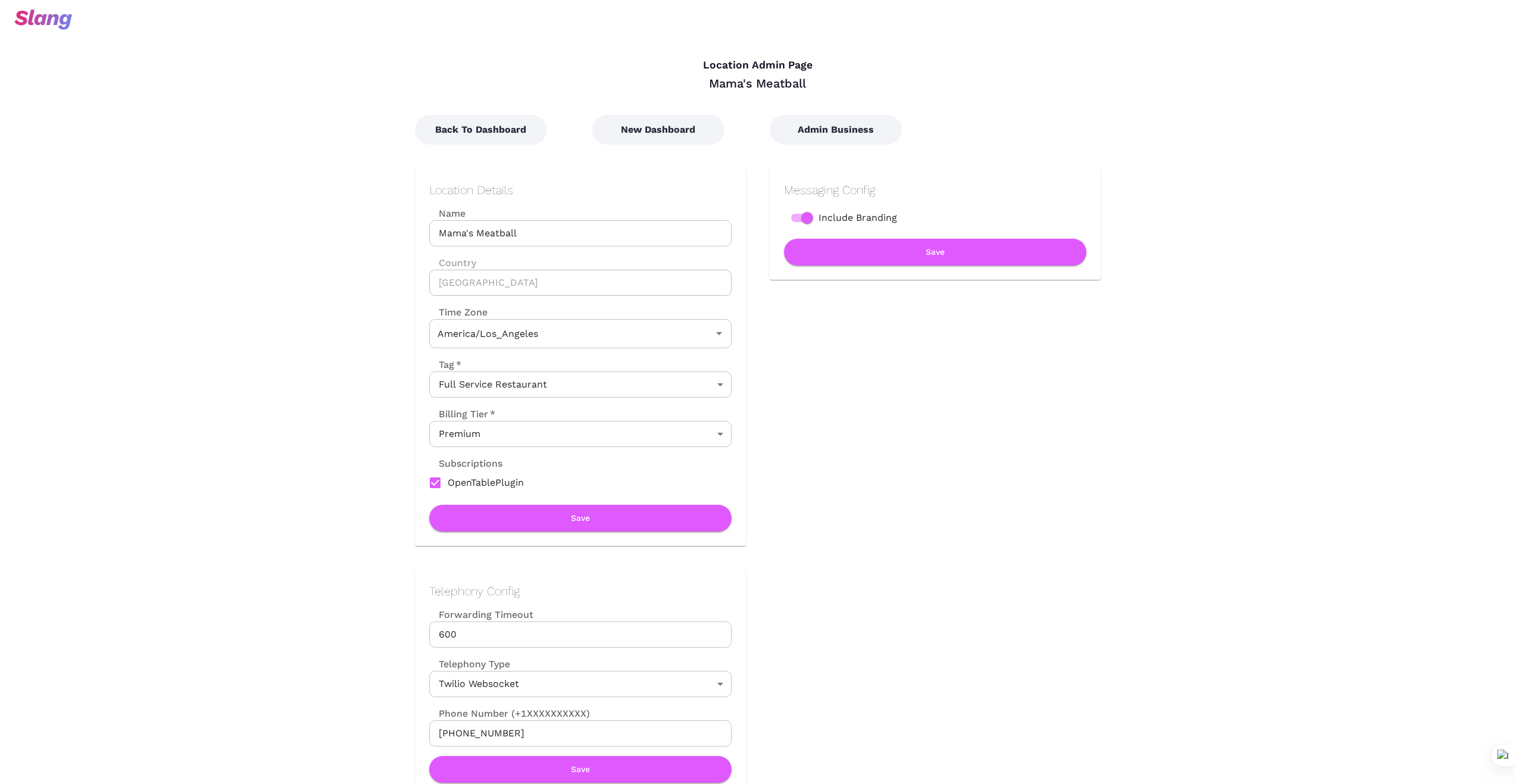
type input "Pacific Time"
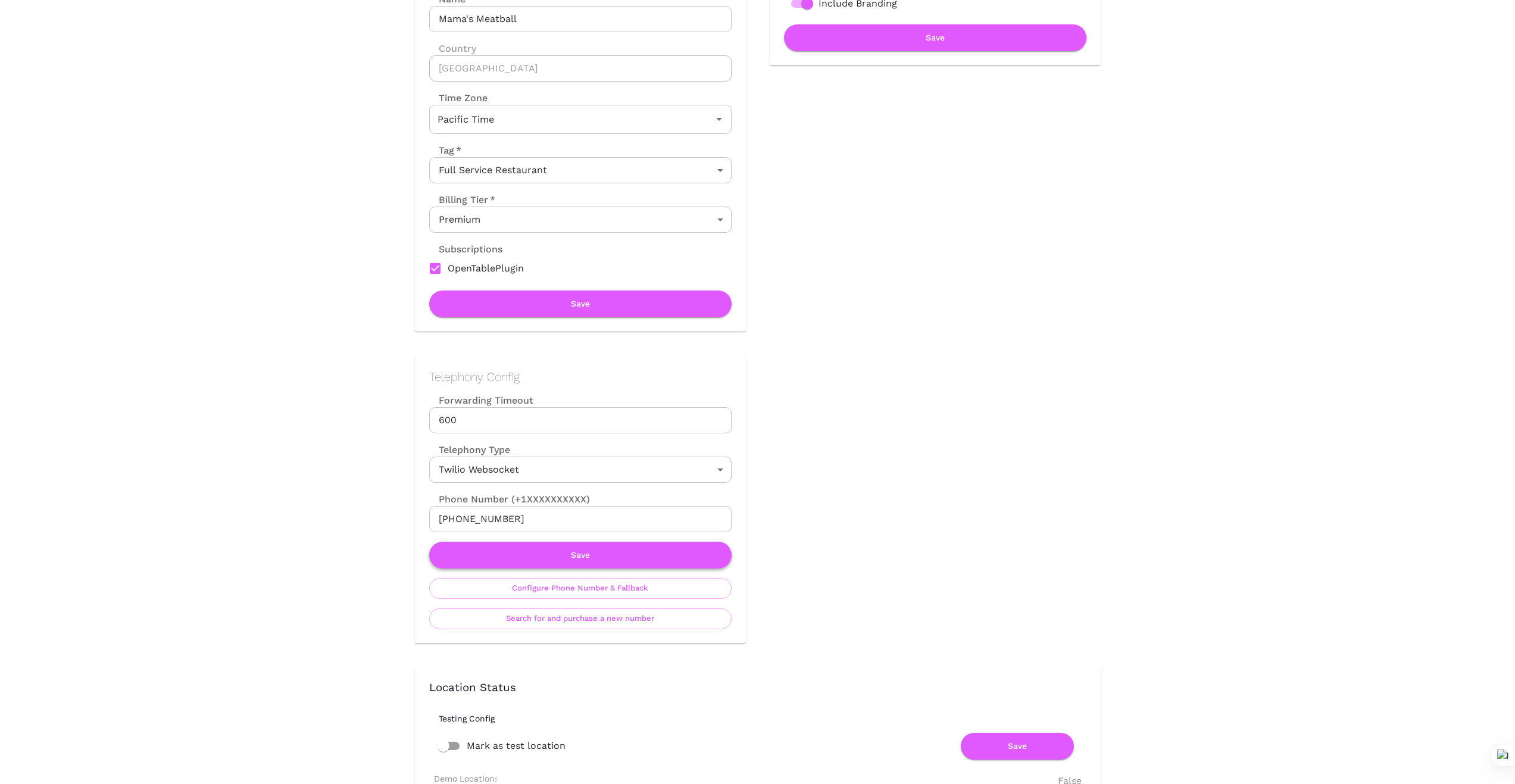
scroll to position [238, 0]
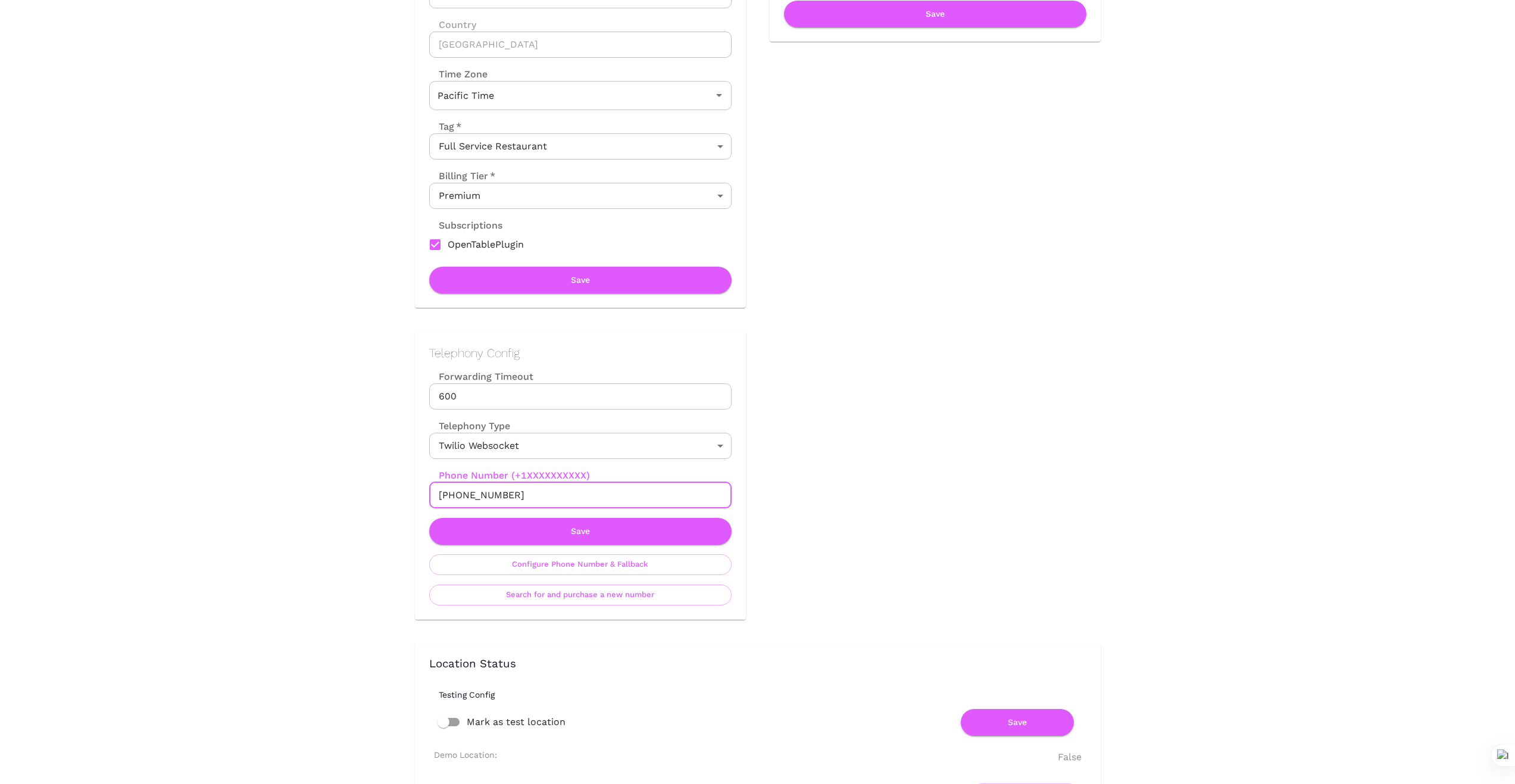
drag, startPoint x: 527, startPoint y: 497, endPoint x: 348, endPoint y: 481, distance: 179.7
drag, startPoint x: 239, startPoint y: 382, endPoint x: 282, endPoint y: 404, distance: 48.3
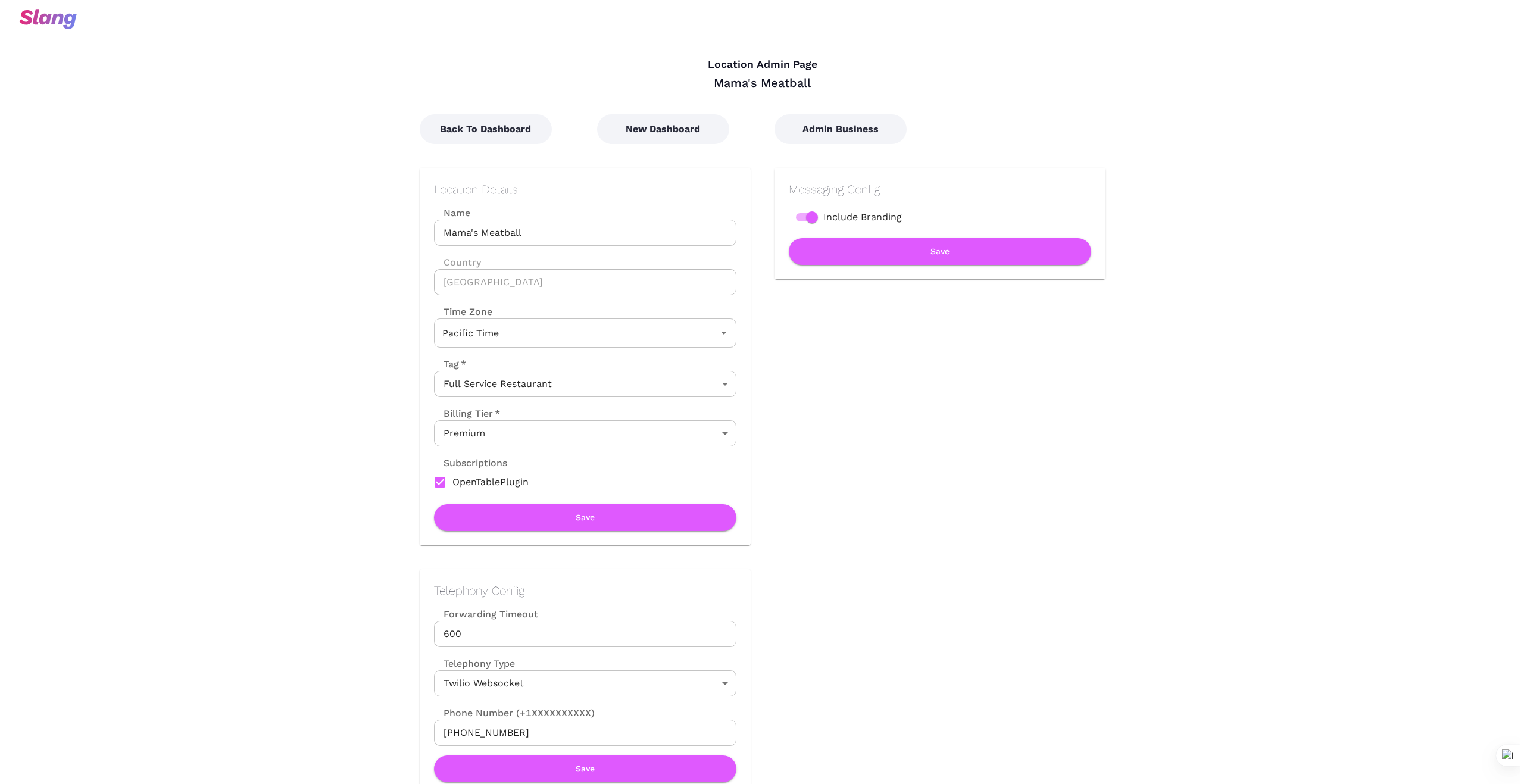
scroll to position [0, 0]
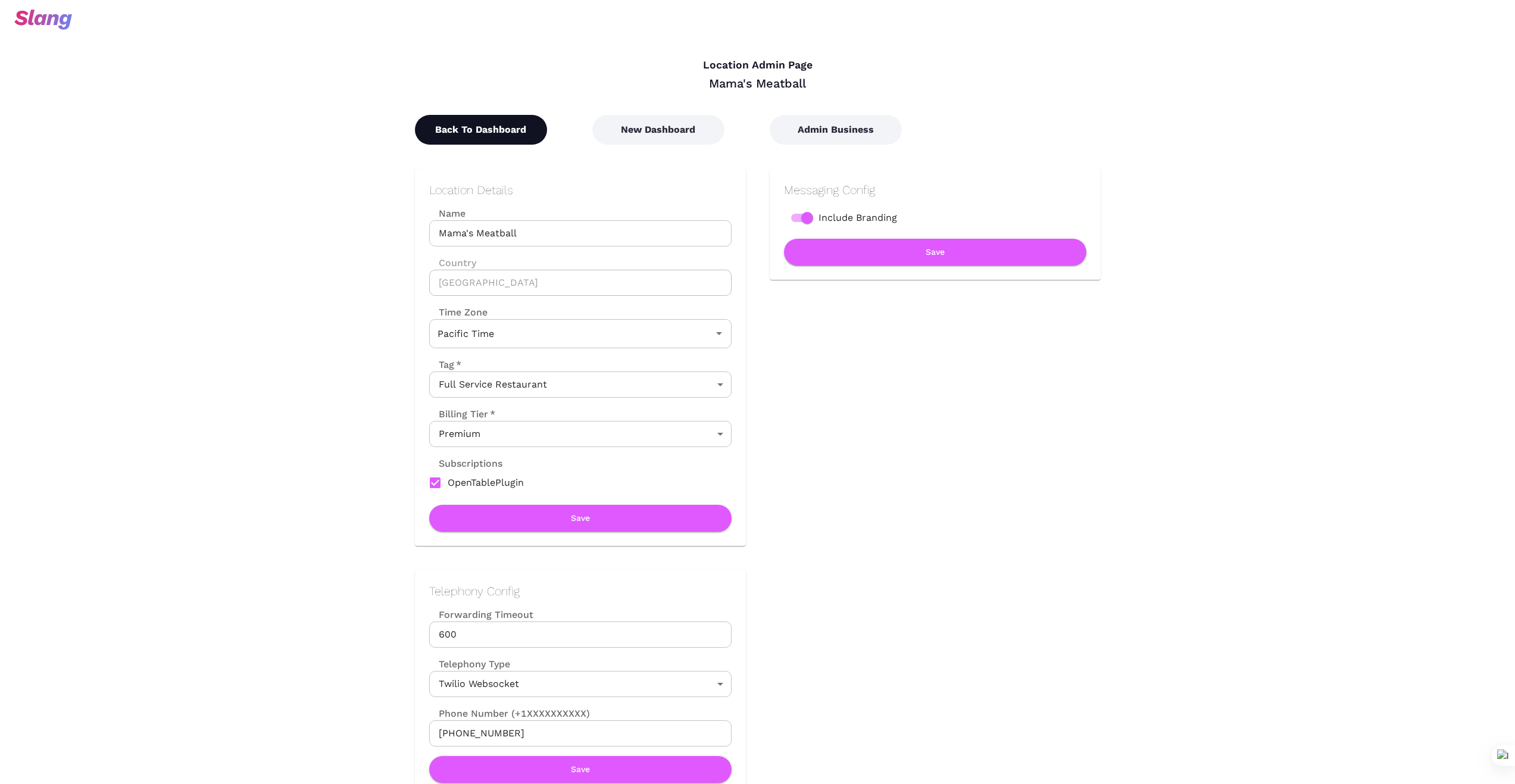
click at [476, 136] on button "Back To Dashboard" at bounding box center [481, 129] width 132 height 30
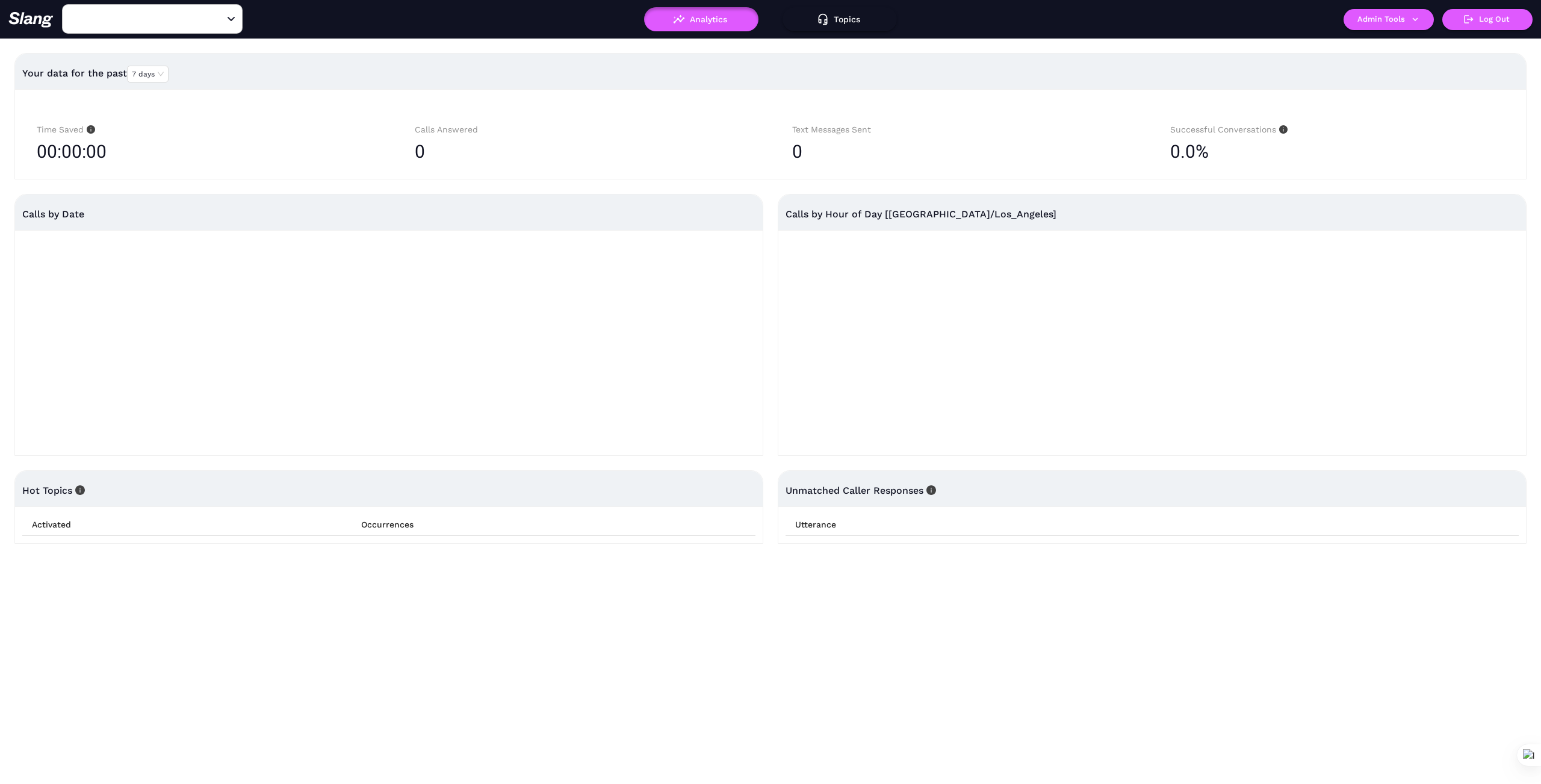
type input "Mama's Meatball"
click at [214, 17] on icon "Clear" at bounding box center [217, 19] width 12 height 12
click at [179, 16] on input "text" at bounding box center [133, 19] width 132 height 19
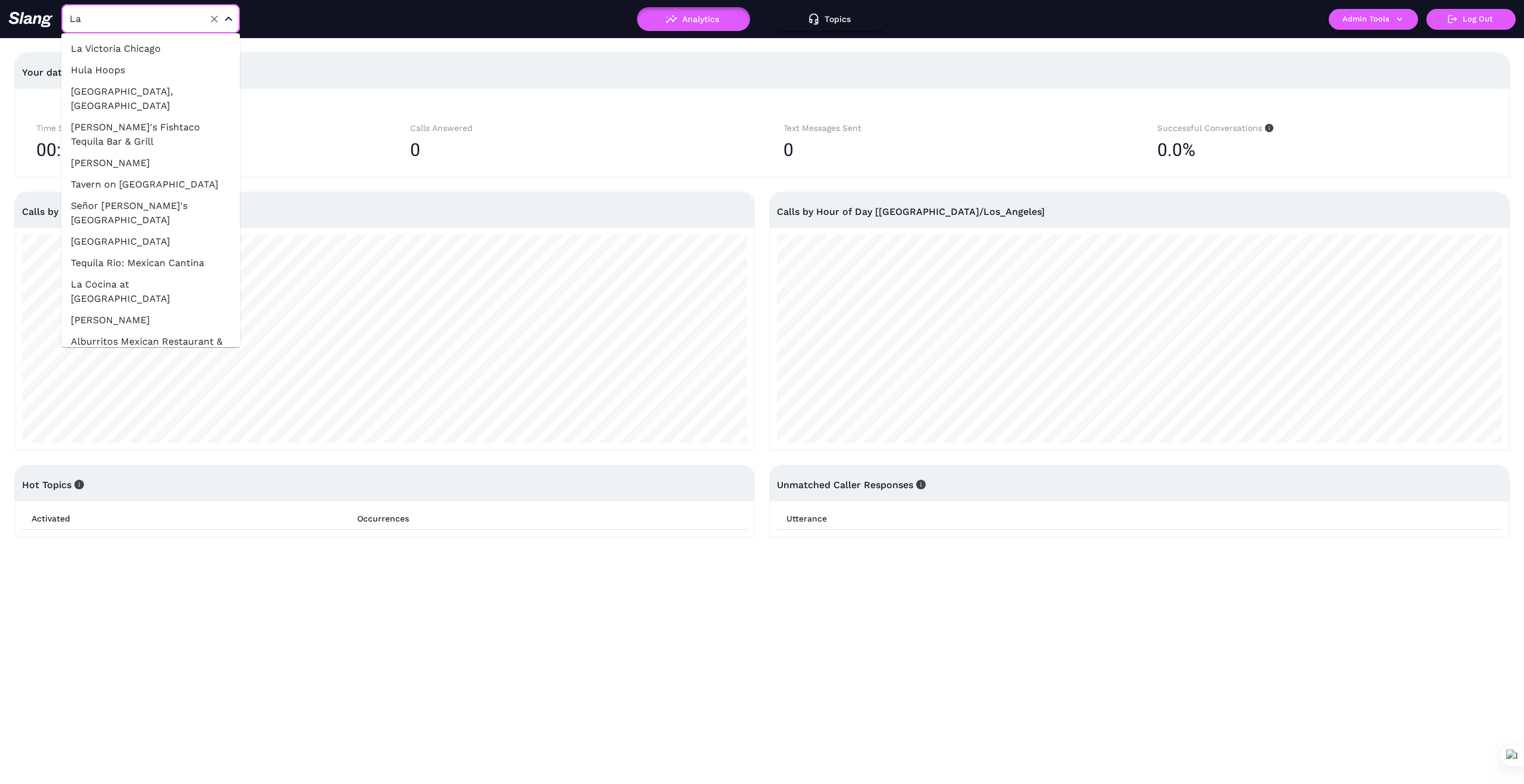
type input "La V"
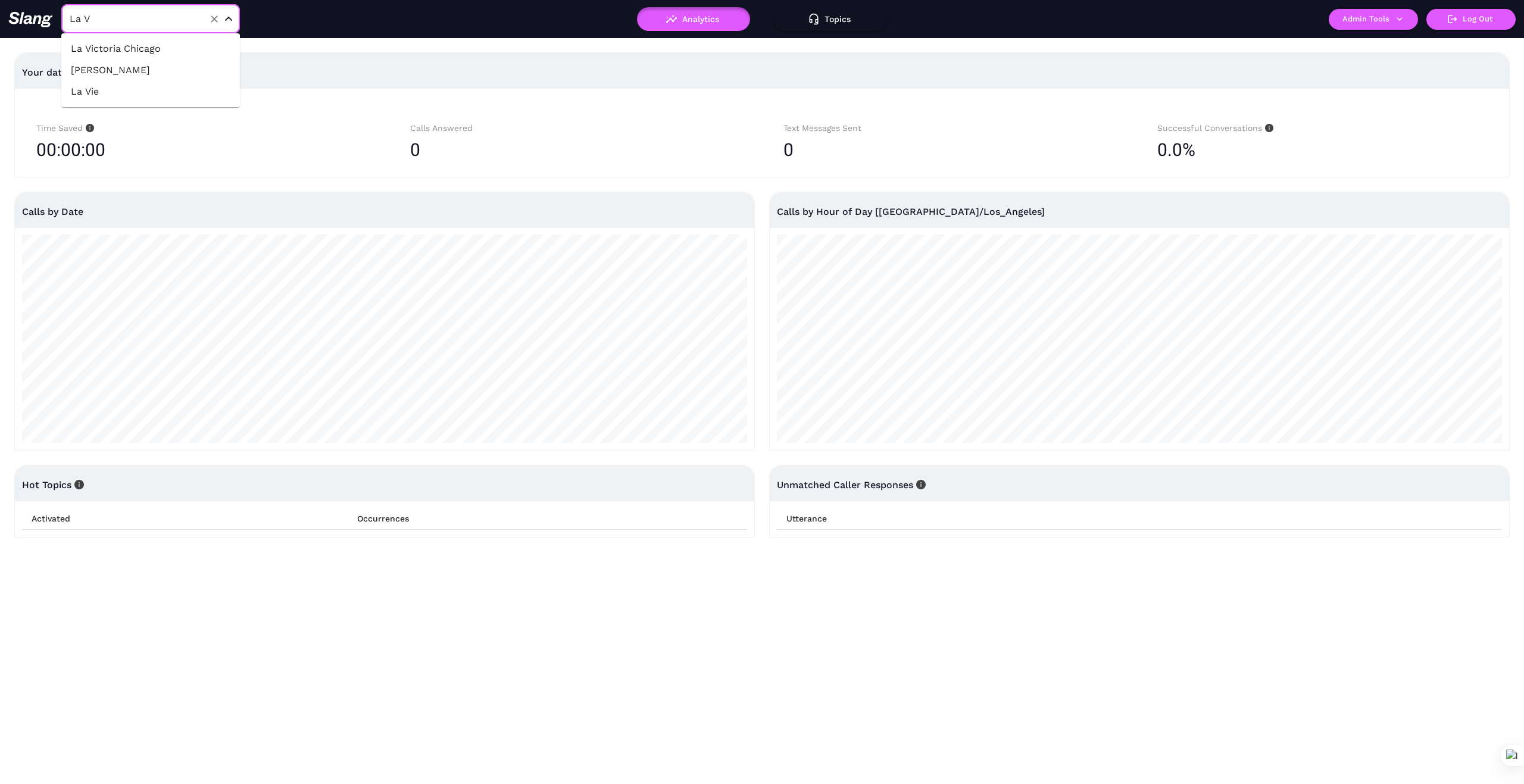
click at [130, 92] on li "La Vie" at bounding box center [150, 92] width 179 height 22
type input "La Vie"
click at [1397, 16] on icon "button" at bounding box center [1400, 18] width 11 height 11
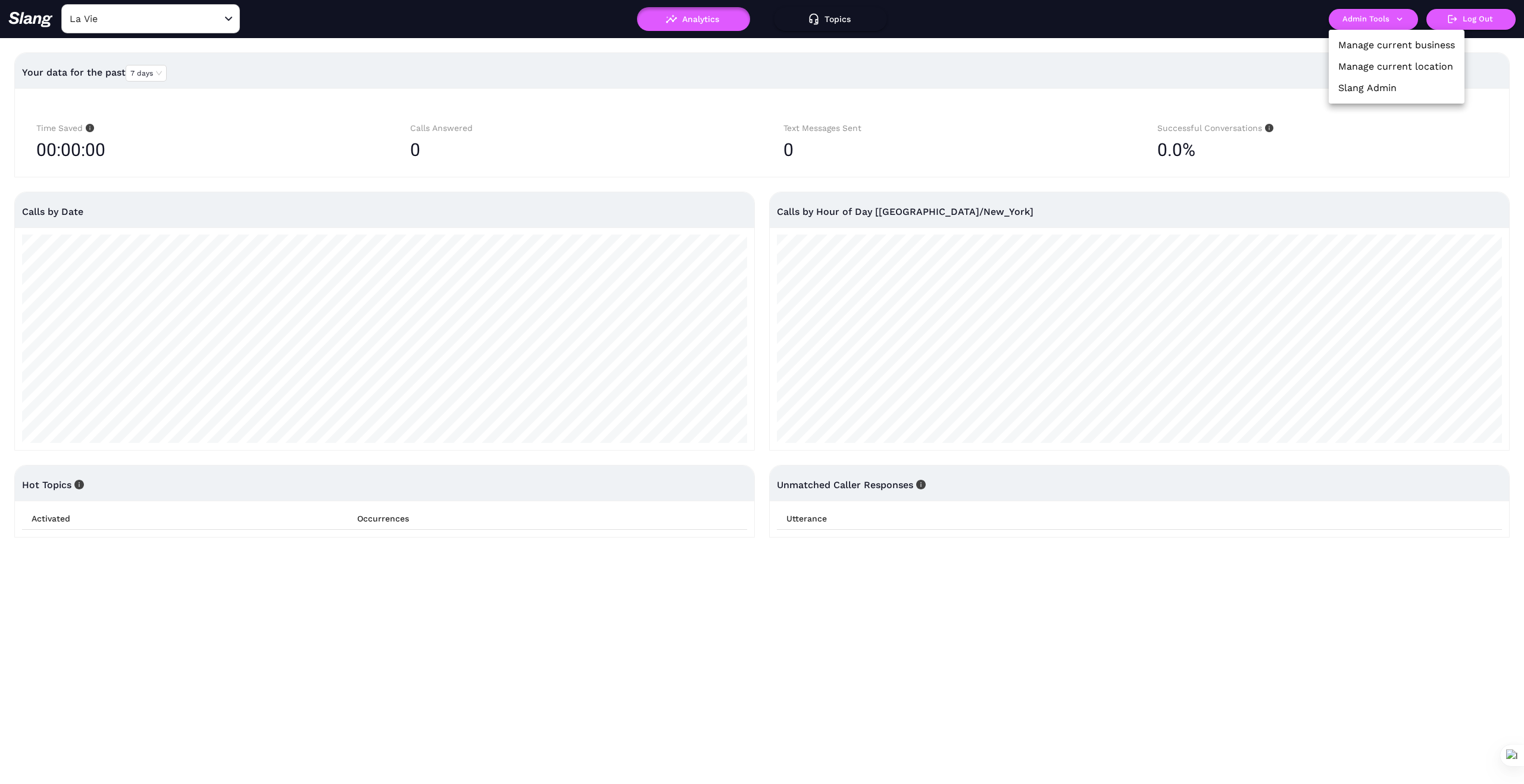
click at [1398, 65] on link "Manage current location" at bounding box center [1396, 66] width 115 height 14
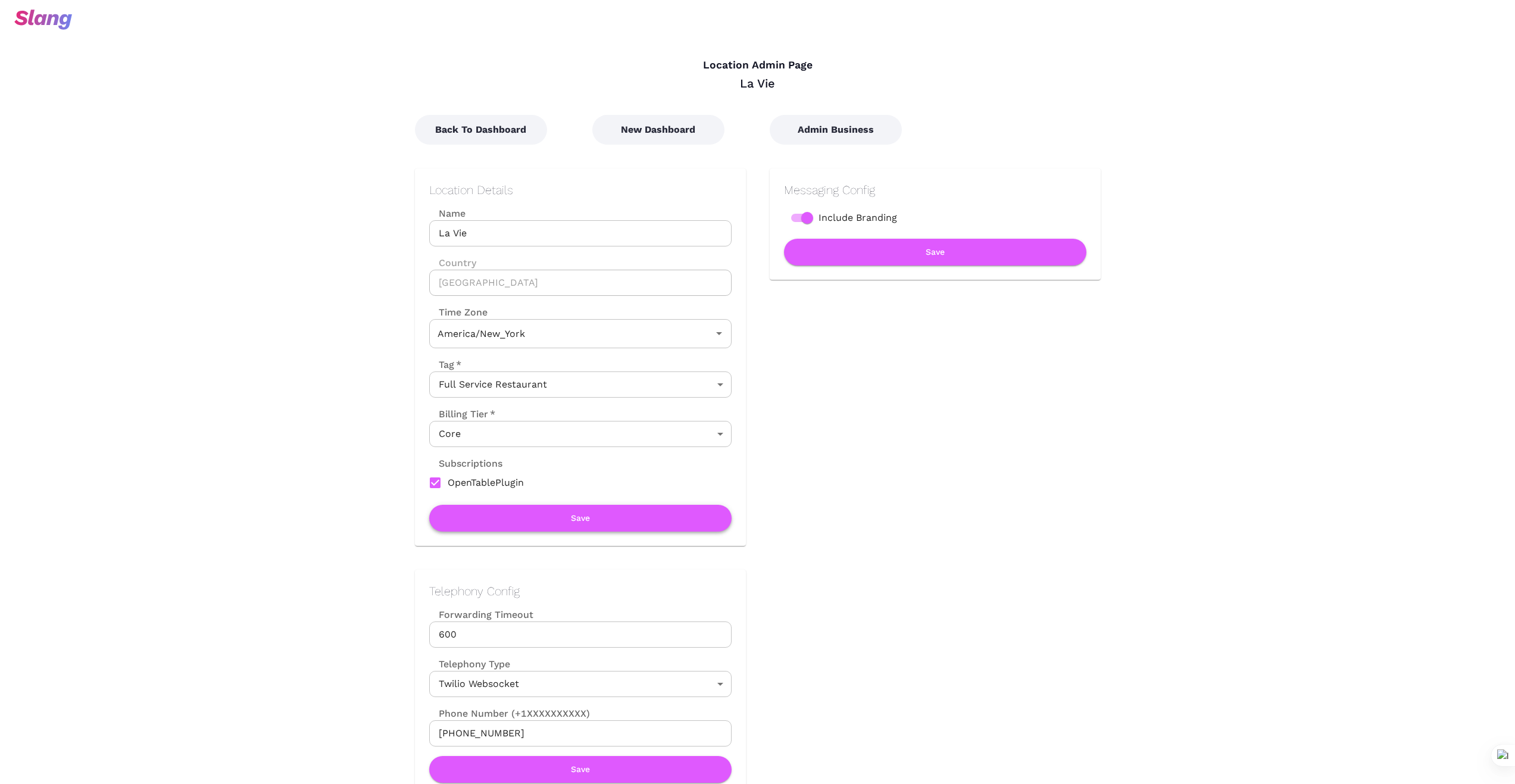
type input "Eastern Time"
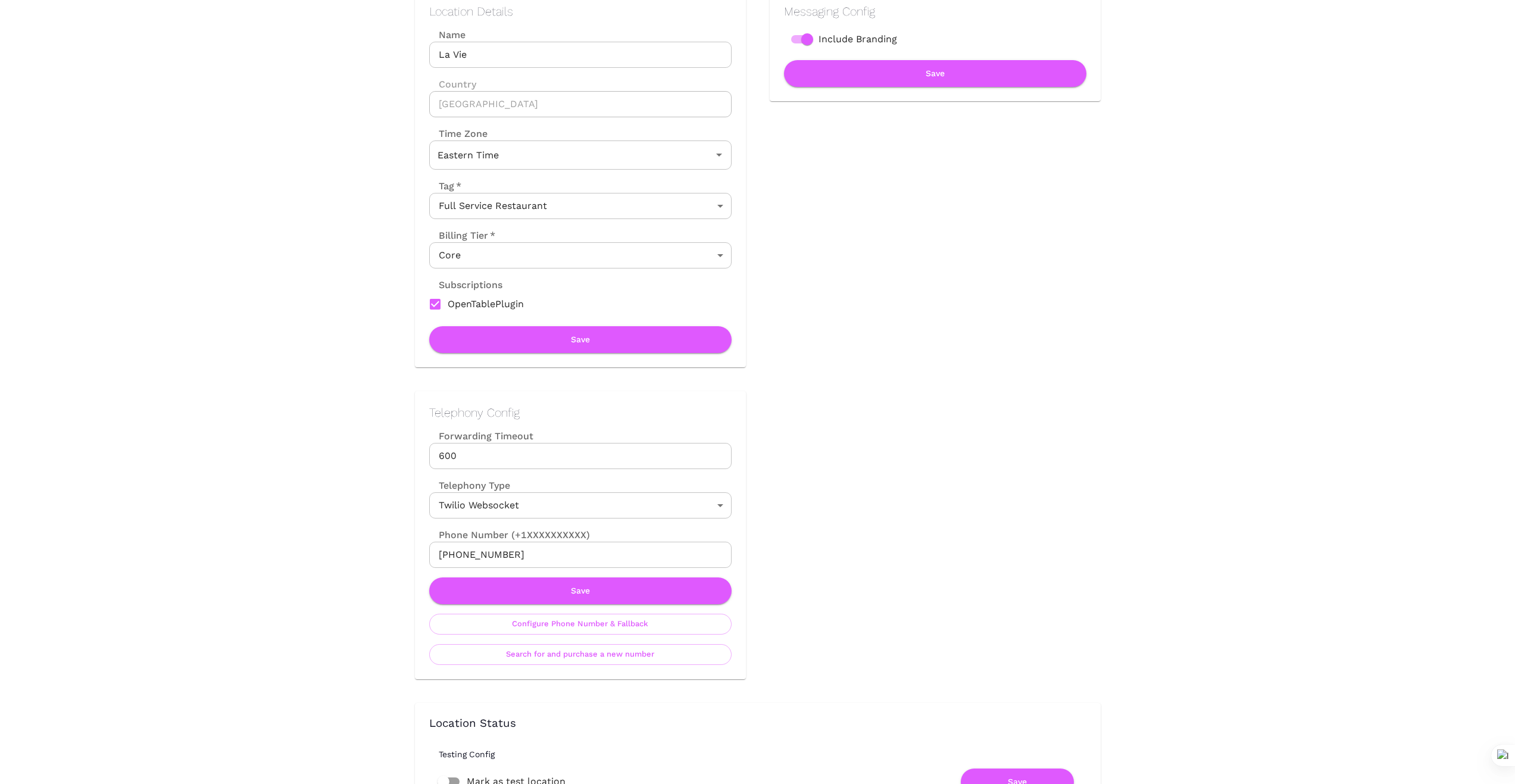
scroll to position [198, 0]
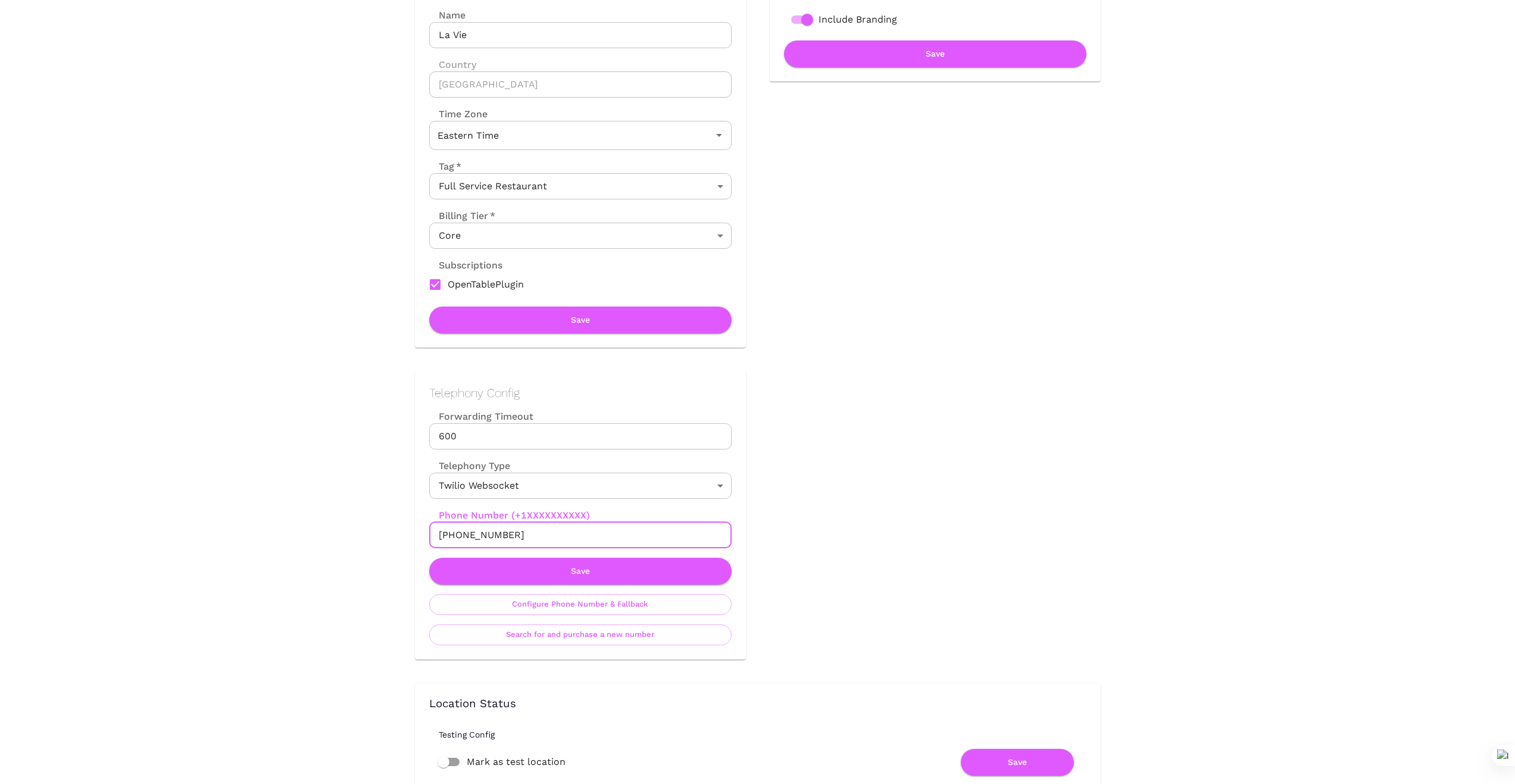
drag, startPoint x: 525, startPoint y: 532, endPoint x: 355, endPoint y: 529, distance: 170.0
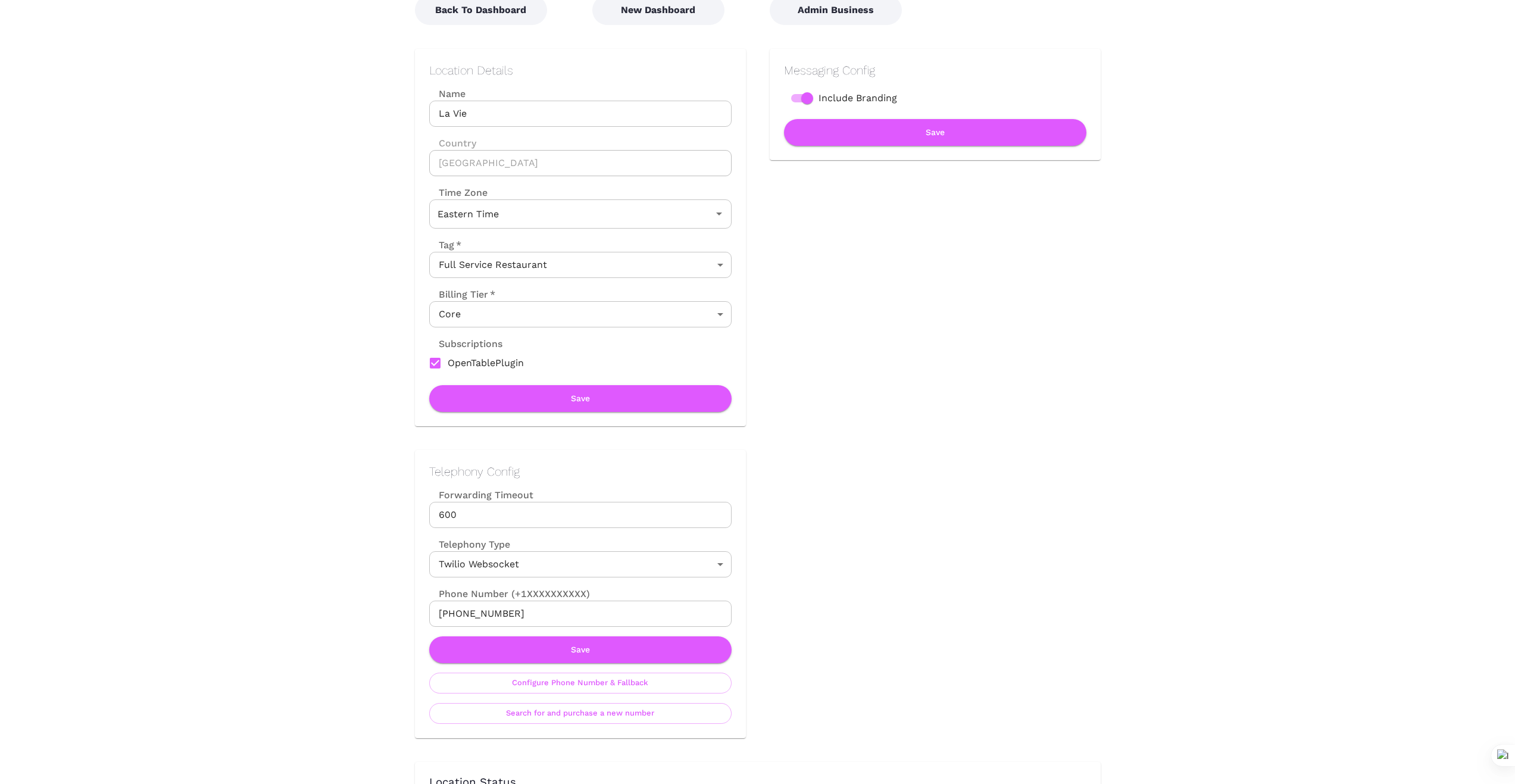
scroll to position [119, 0]
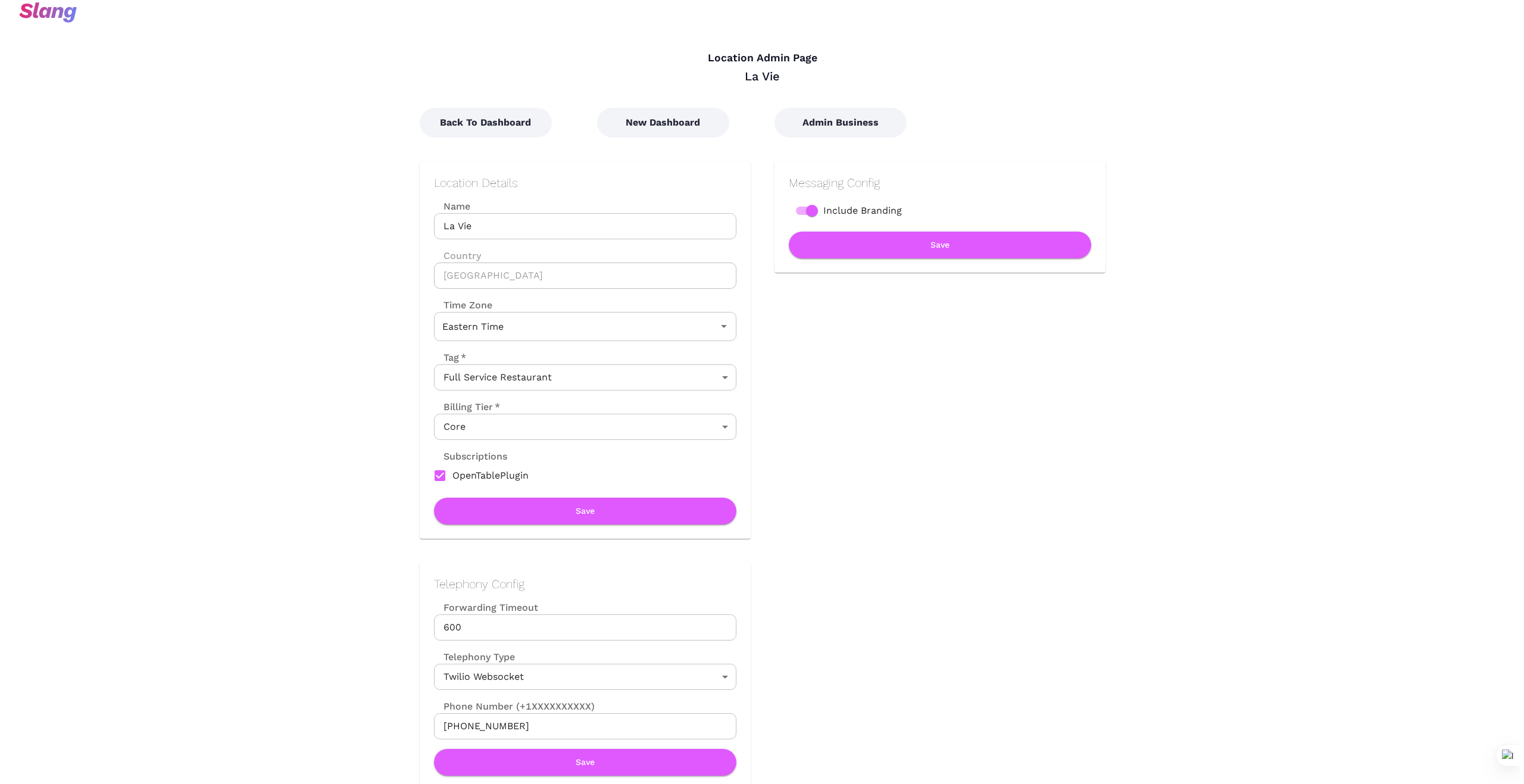
scroll to position [0, 0]
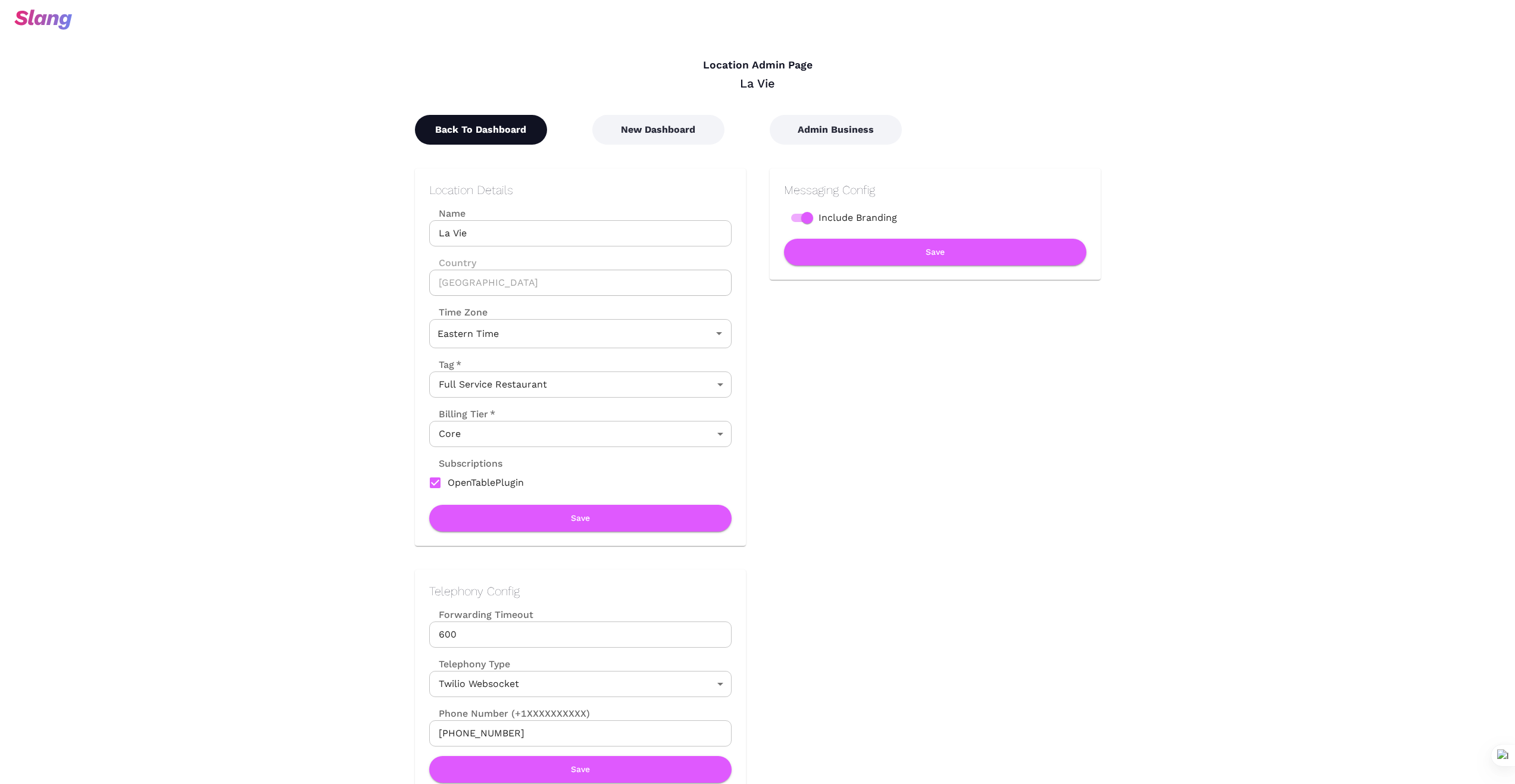
drag, startPoint x: 476, startPoint y: 126, endPoint x: 471, endPoint y: 135, distance: 10.3
click at [476, 126] on button "Back To Dashboard" at bounding box center [481, 129] width 132 height 30
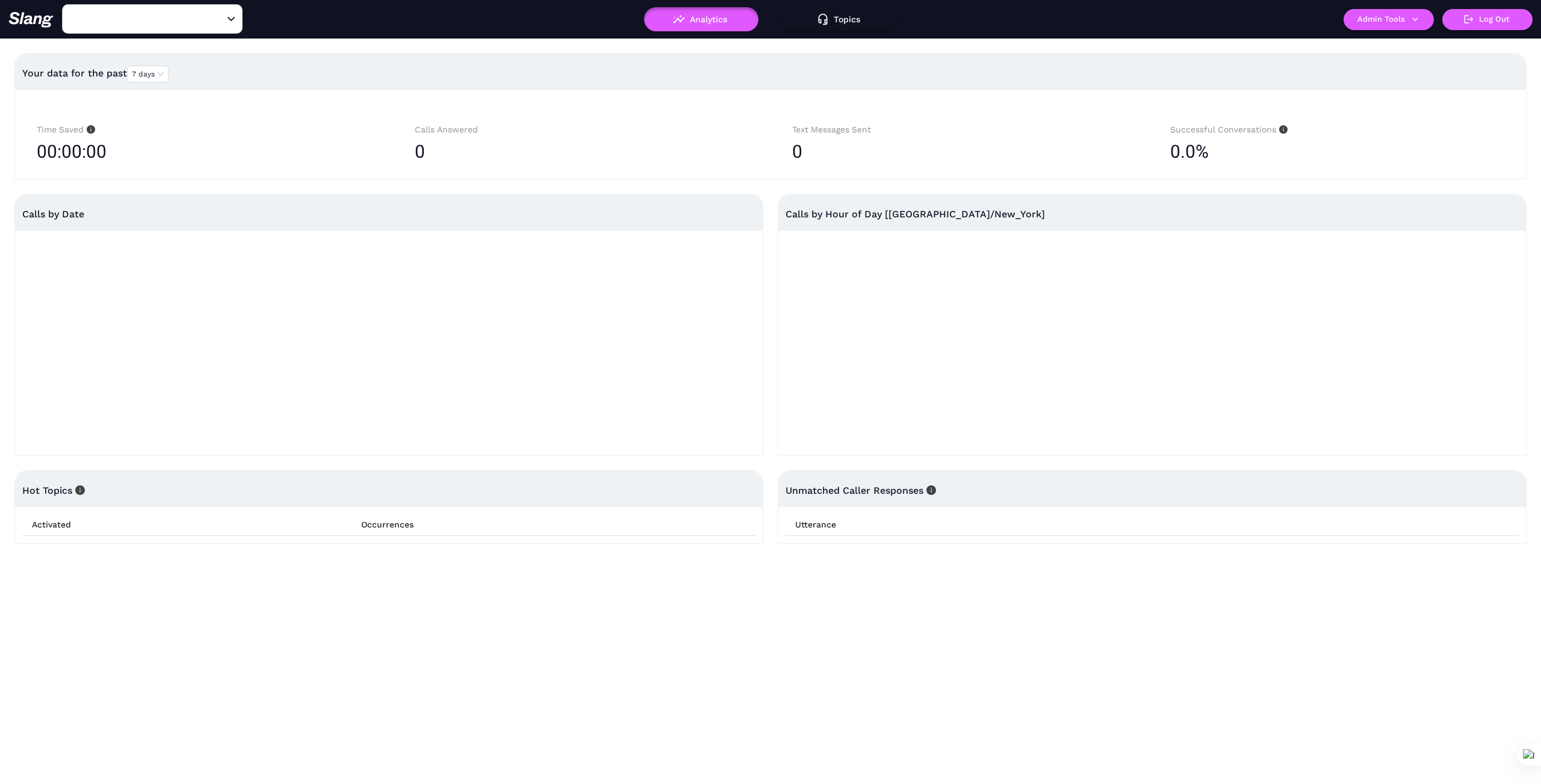
type input "La Vie"
drag, startPoint x: 219, startPoint y: 16, endPoint x: 178, endPoint y: 24, distance: 41.8
click at [219, 17] on icon "Clear" at bounding box center [217, 19] width 12 height 12
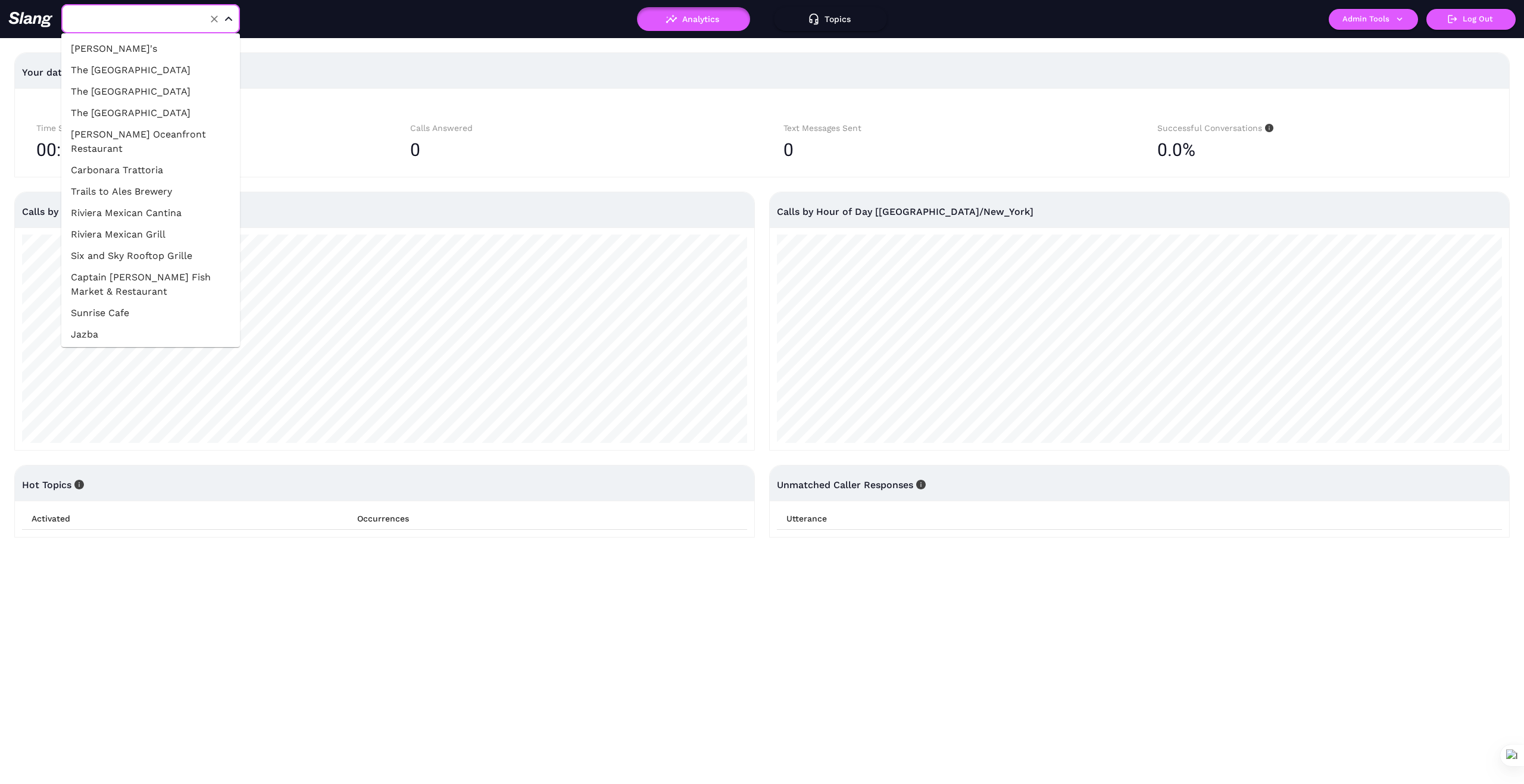
click at [175, 24] on input "text" at bounding box center [132, 18] width 131 height 18
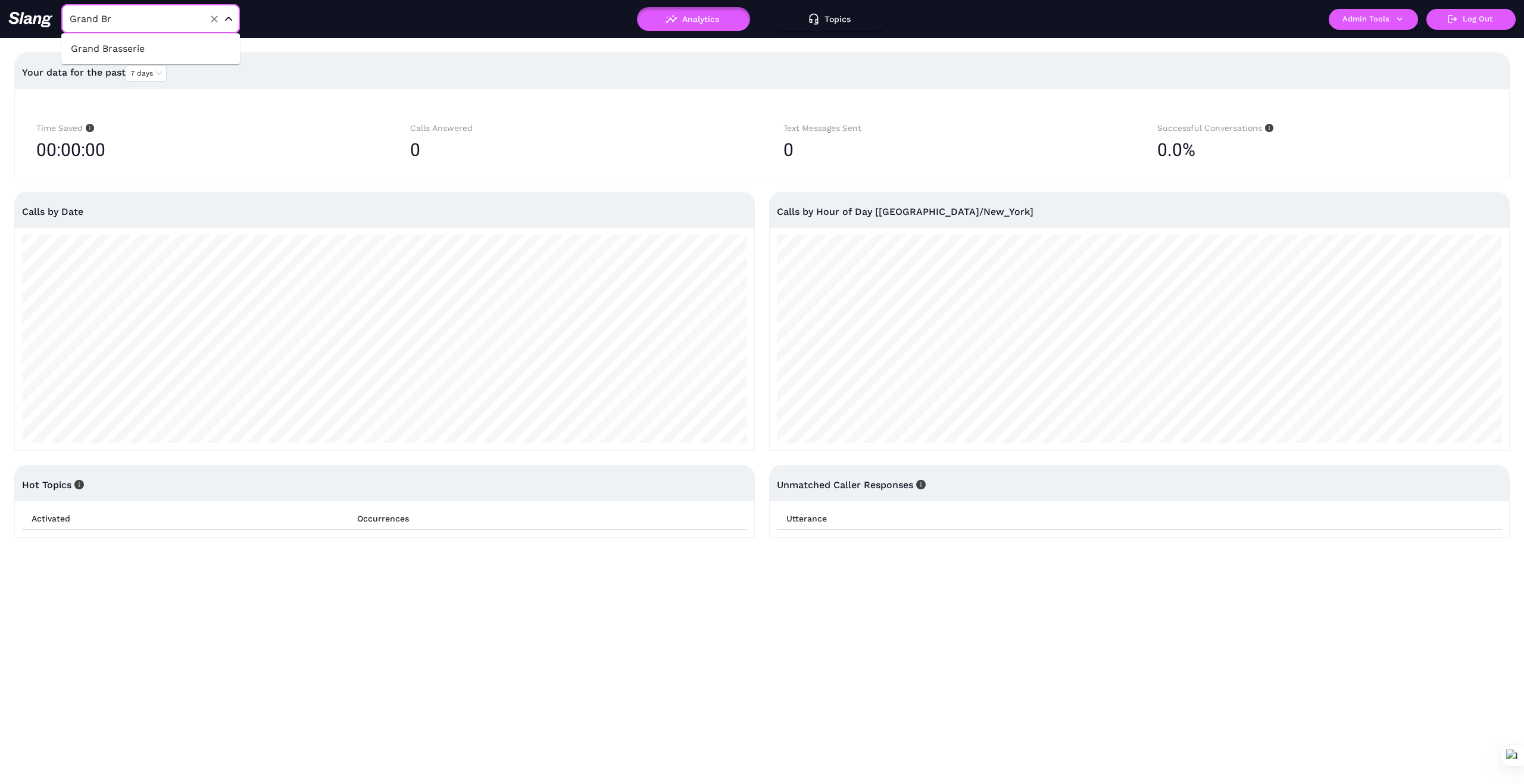
type input "Grand Bra"
click at [136, 43] on li "Grand Brasserie" at bounding box center [150, 49] width 179 height 22
type input "Grand Brasserie"
click at [1406, 15] on button "Admin Tools" at bounding box center [1374, 19] width 89 height 21
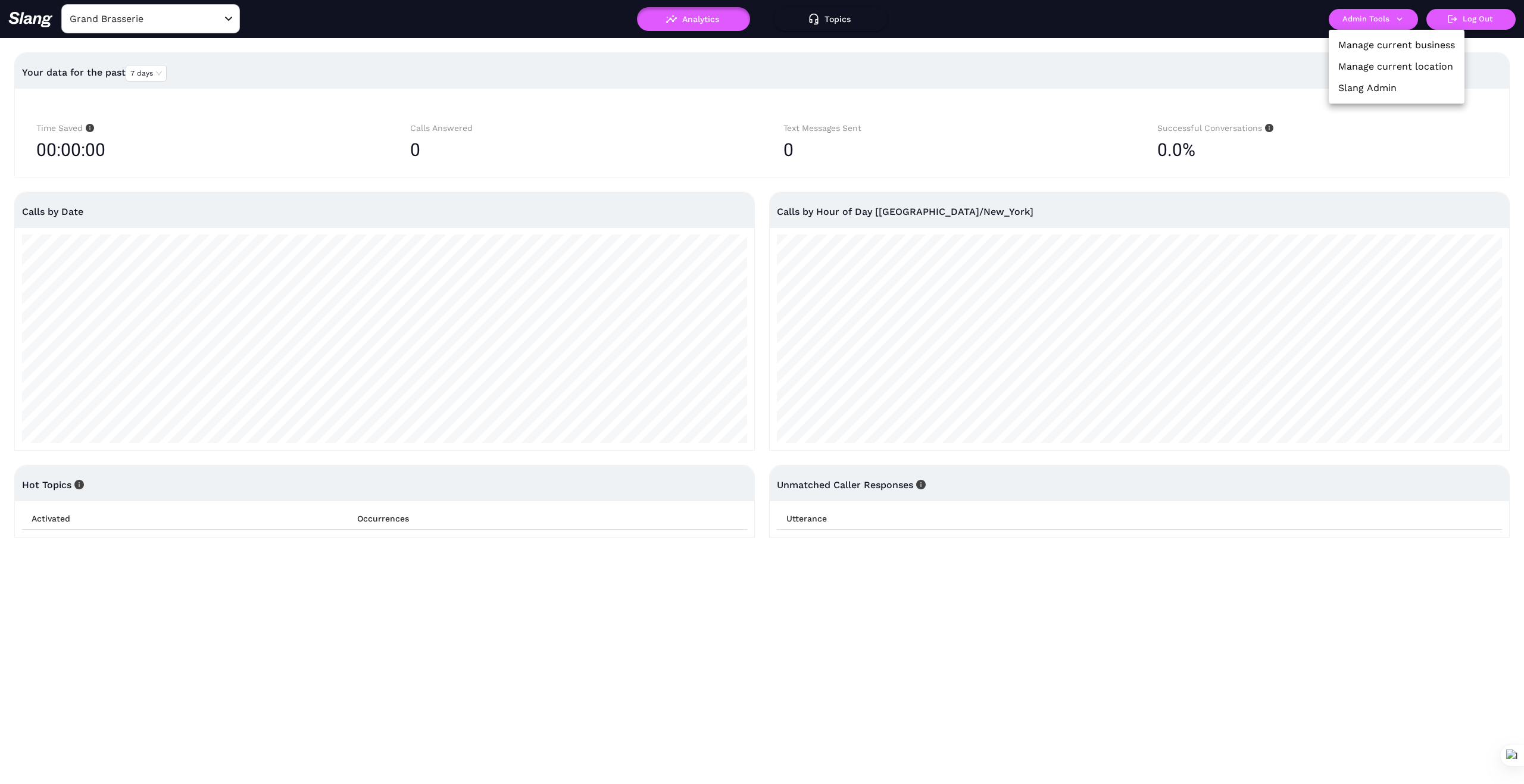
click at [1377, 66] on link "Manage current location" at bounding box center [1396, 66] width 115 height 14
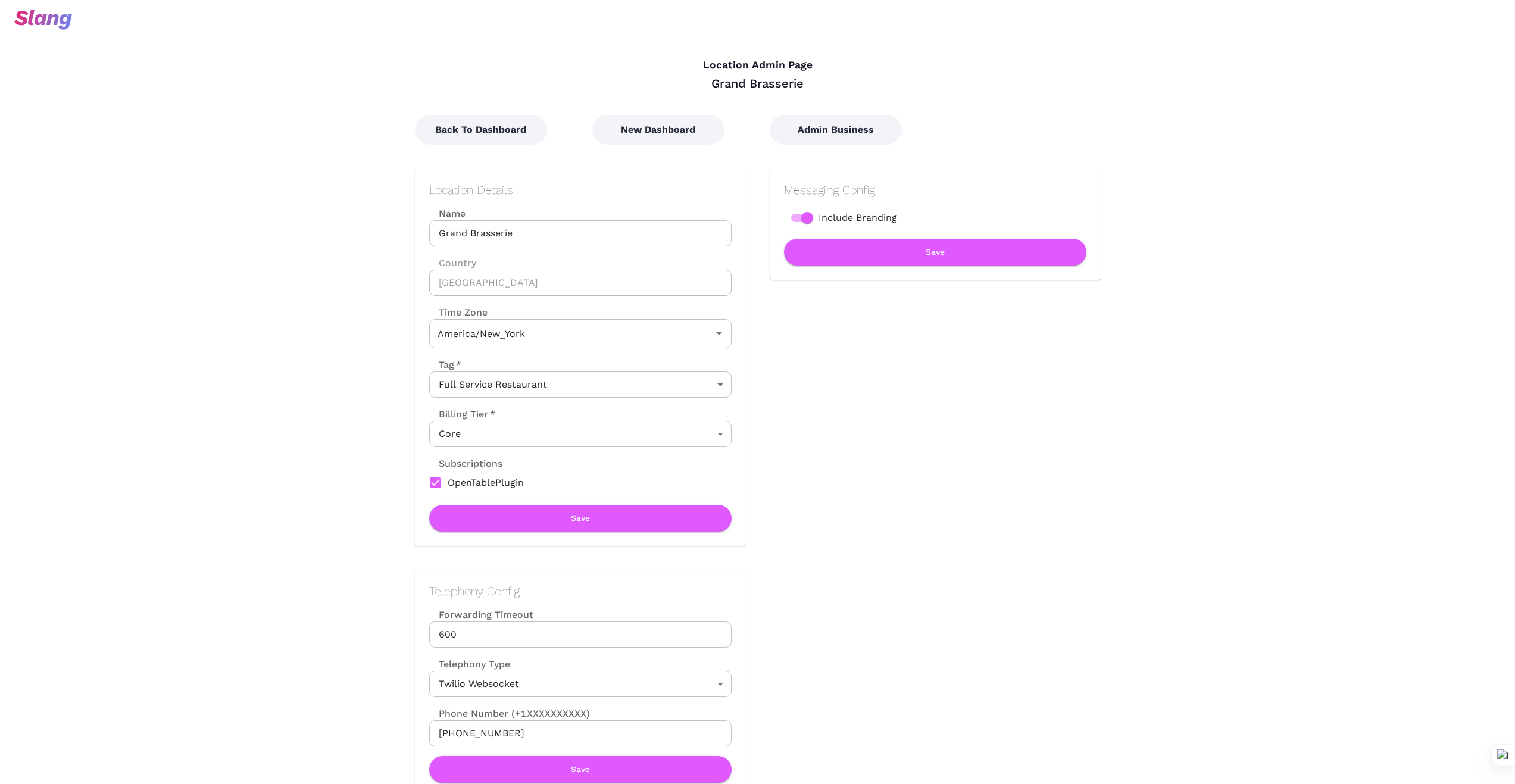
type input "Eastern Time"
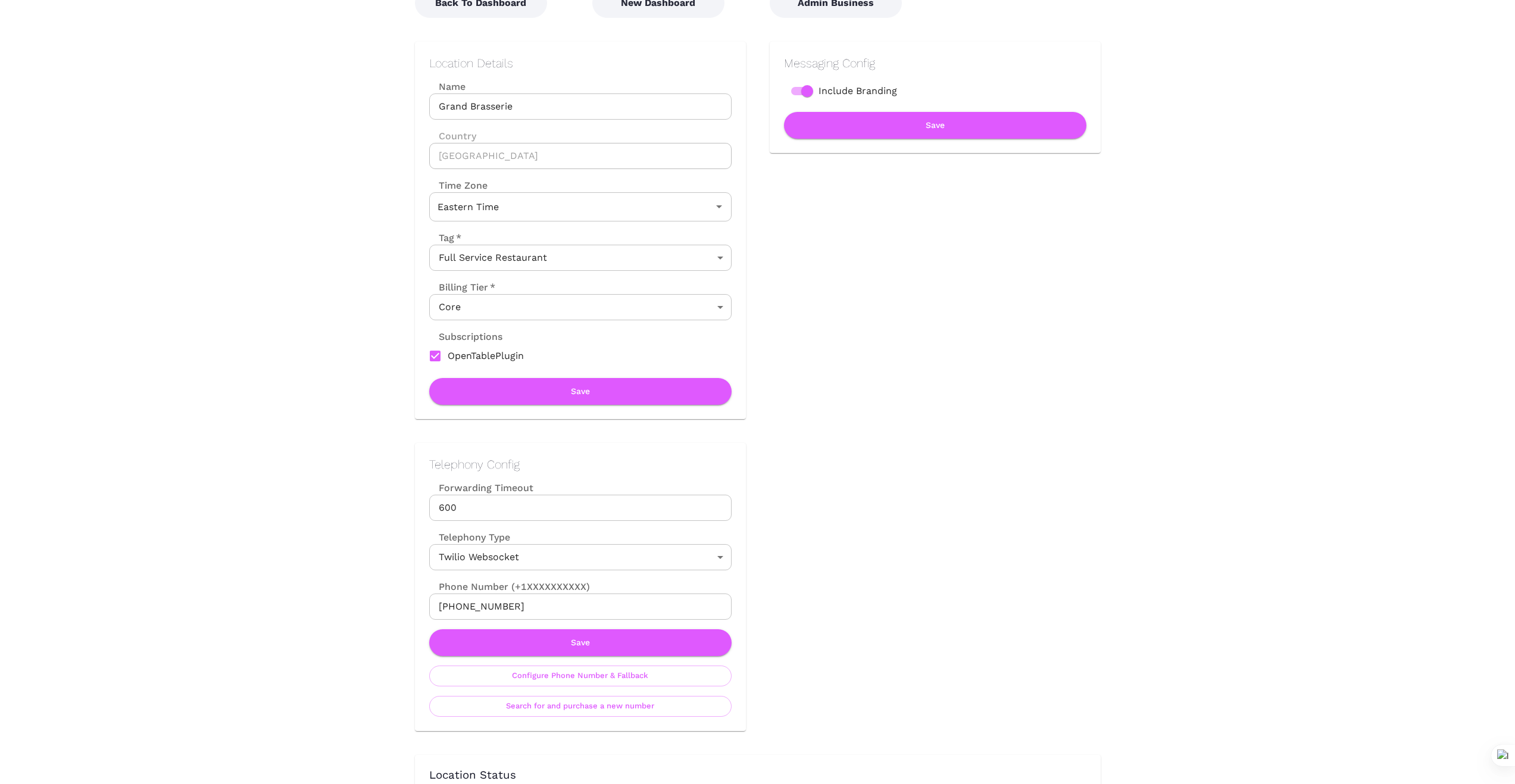
scroll to position [139, 0]
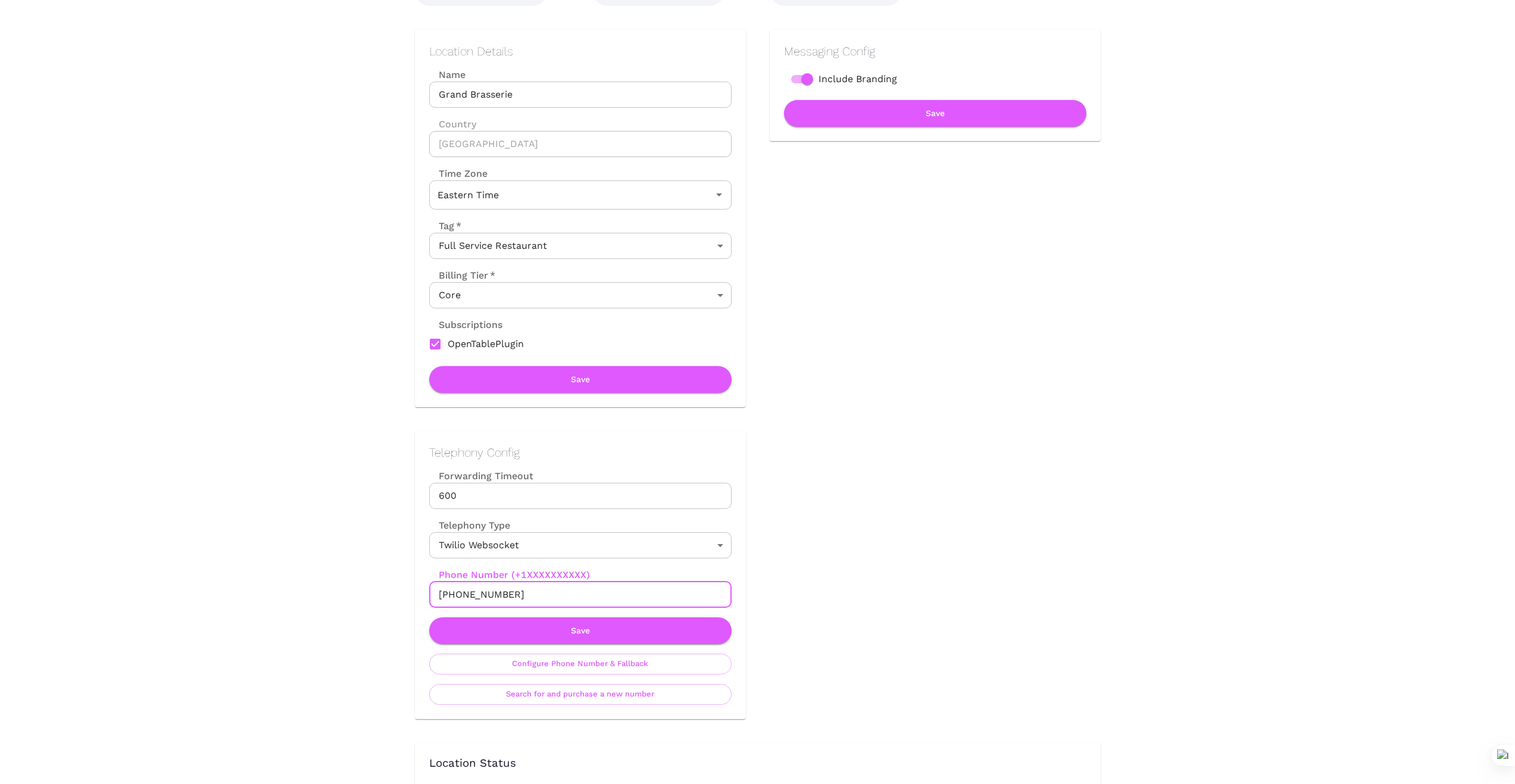
drag, startPoint x: 516, startPoint y: 586, endPoint x: 353, endPoint y: 601, distance: 163.7
drag, startPoint x: 242, startPoint y: 196, endPoint x: 239, endPoint y: 207, distance: 11.4
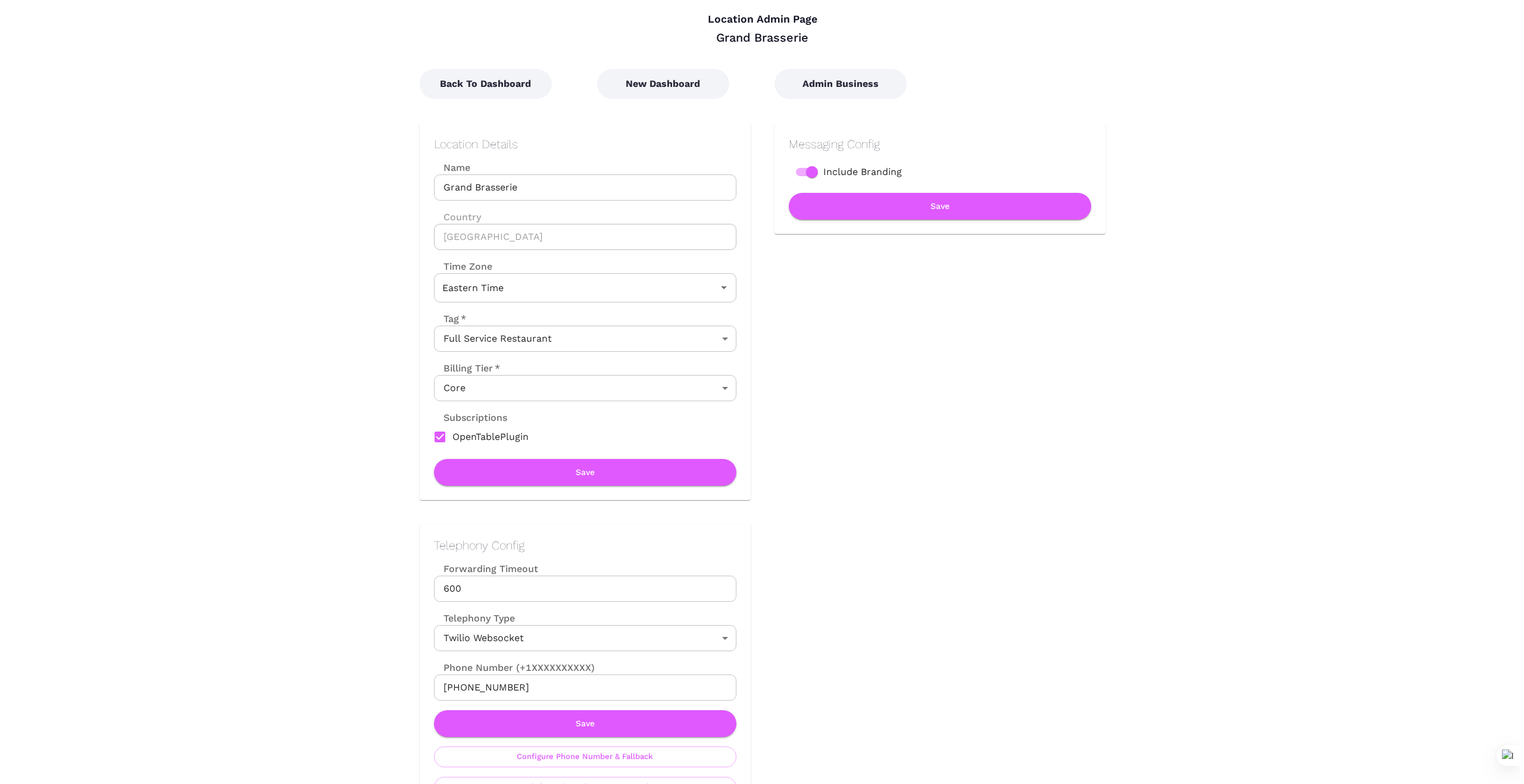
scroll to position [0, 0]
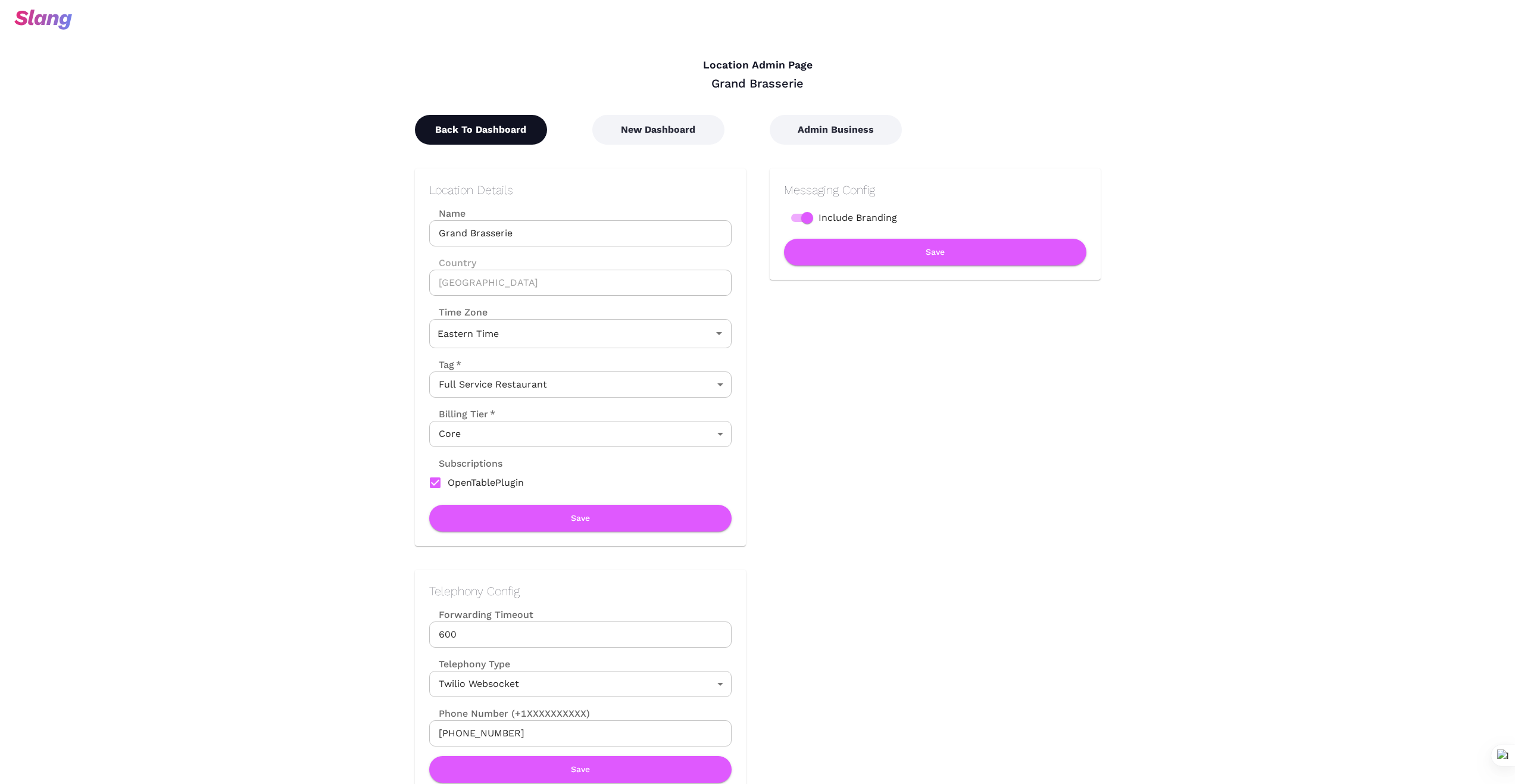
click at [453, 121] on button "Back To Dashboard" at bounding box center [481, 129] width 132 height 30
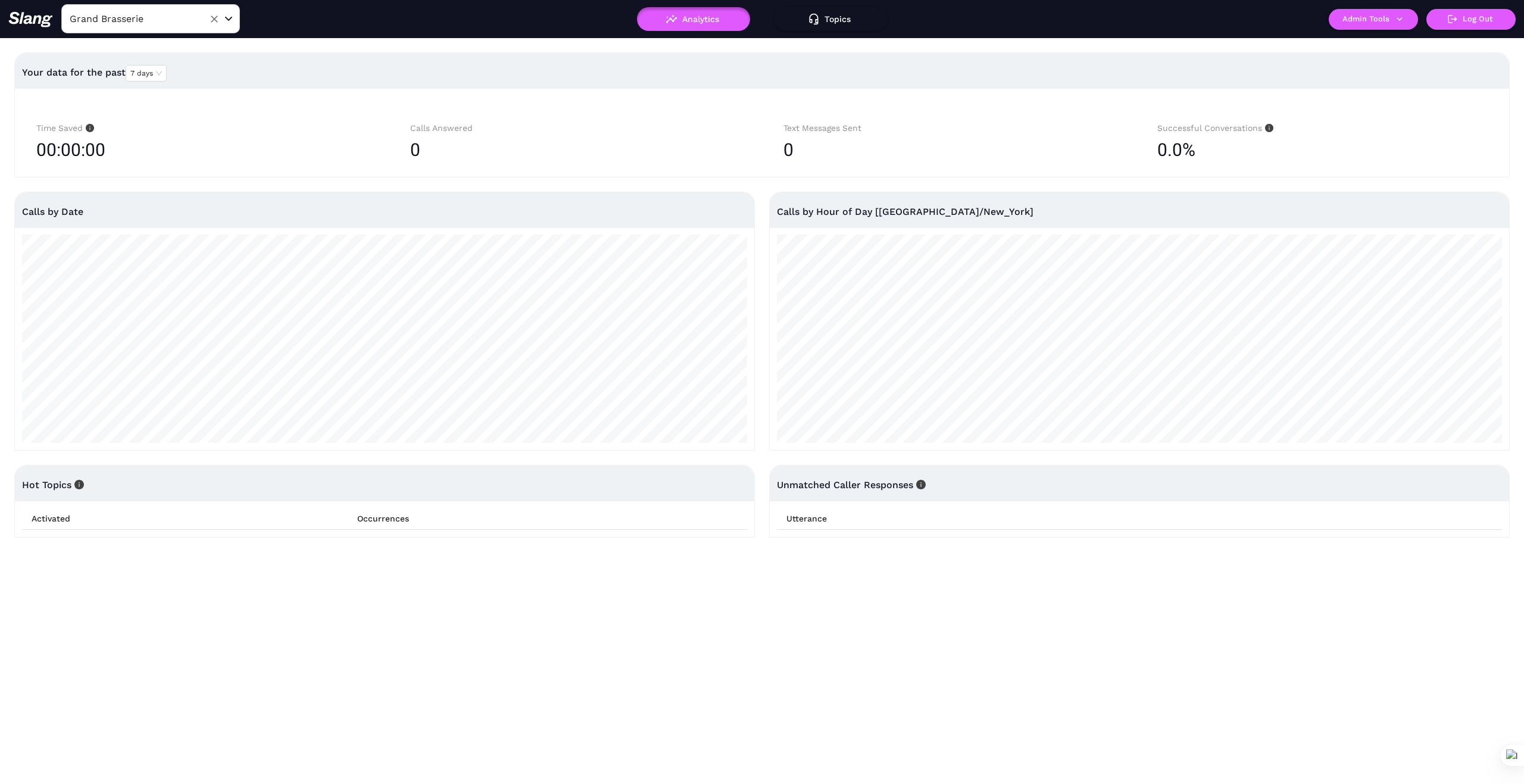
click at [164, 20] on input "Grand Brasserie" at bounding box center [132, 18] width 131 height 18
type input "Marea"
click at [178, 48] on li "[PERSON_NAME][GEOGRAPHIC_DATA]" at bounding box center [150, 56] width 179 height 36
type input "[PERSON_NAME][GEOGRAPHIC_DATA]"
click at [1409, 17] on button "Admin Tools" at bounding box center [1374, 19] width 89 height 21
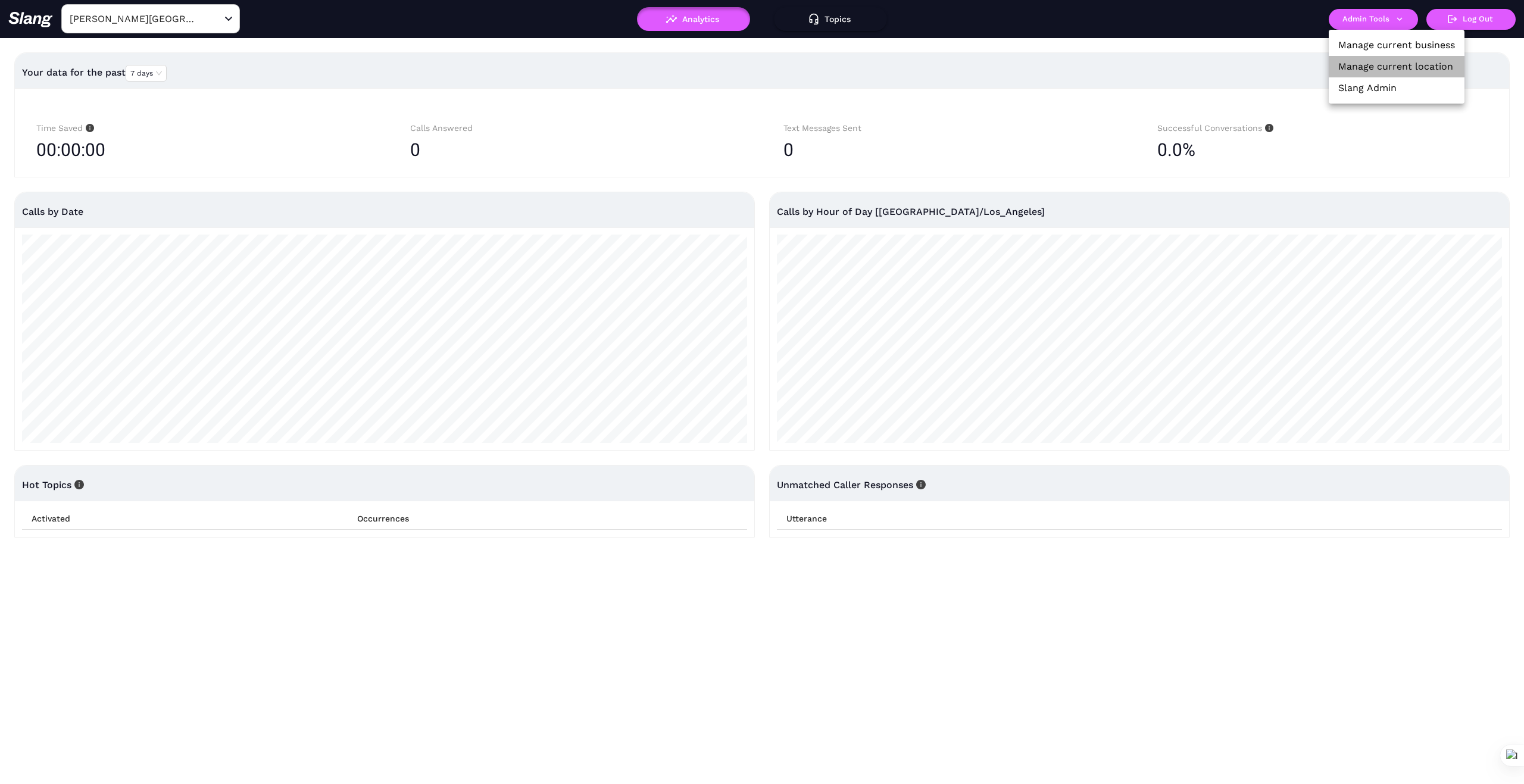
click at [1397, 63] on link "Manage current location" at bounding box center [1396, 66] width 115 height 14
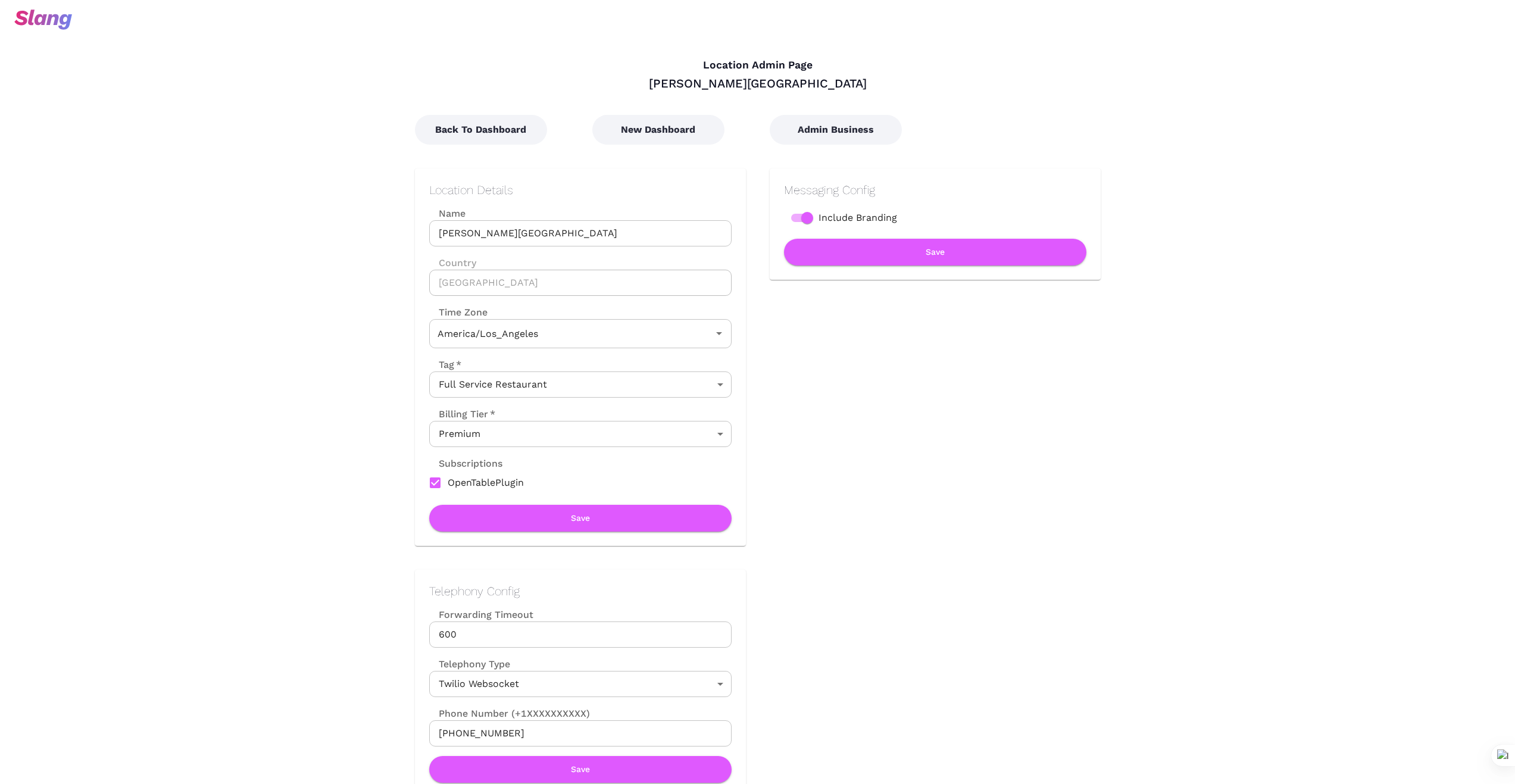
type input "Pacific Time"
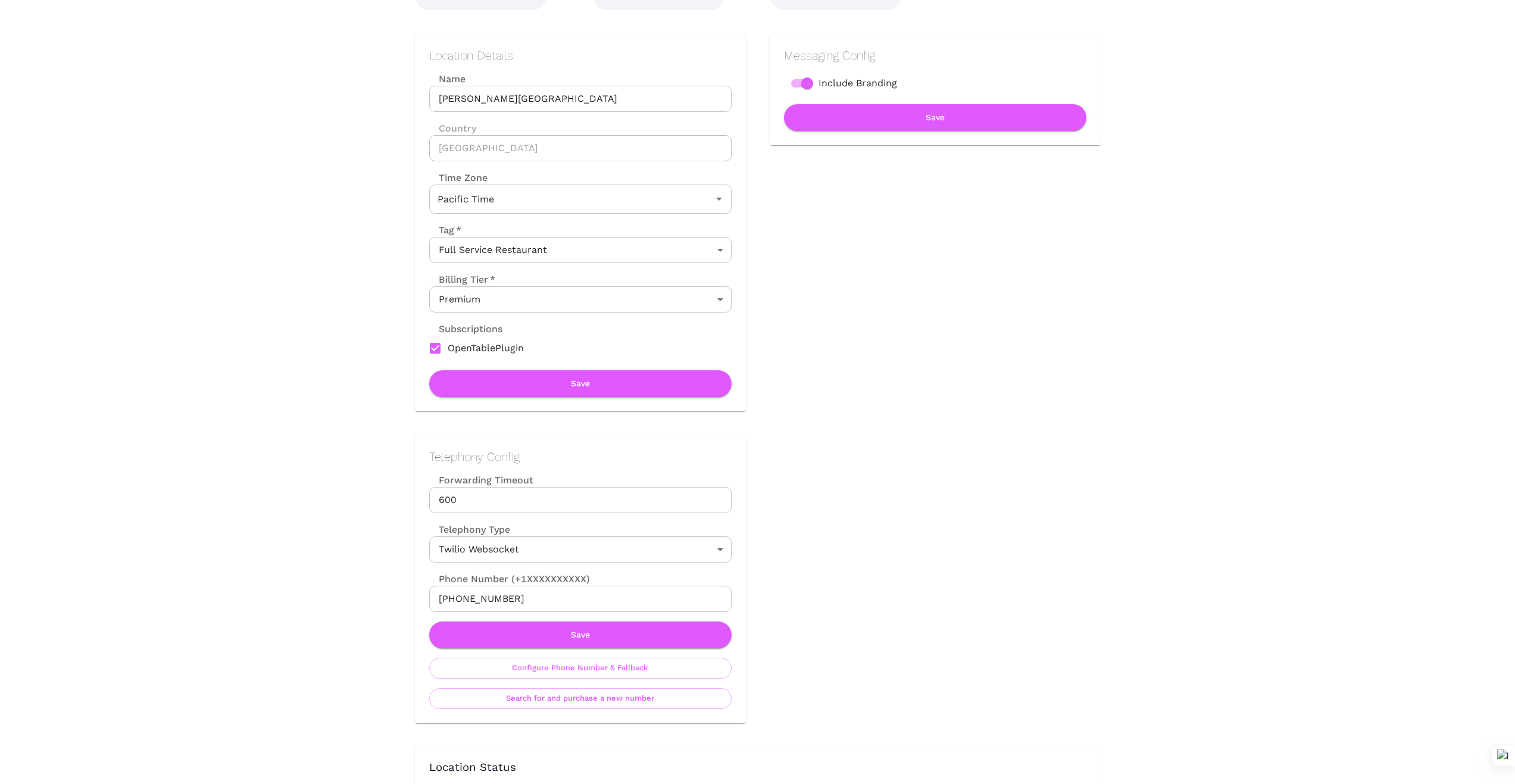
scroll to position [159, 0]
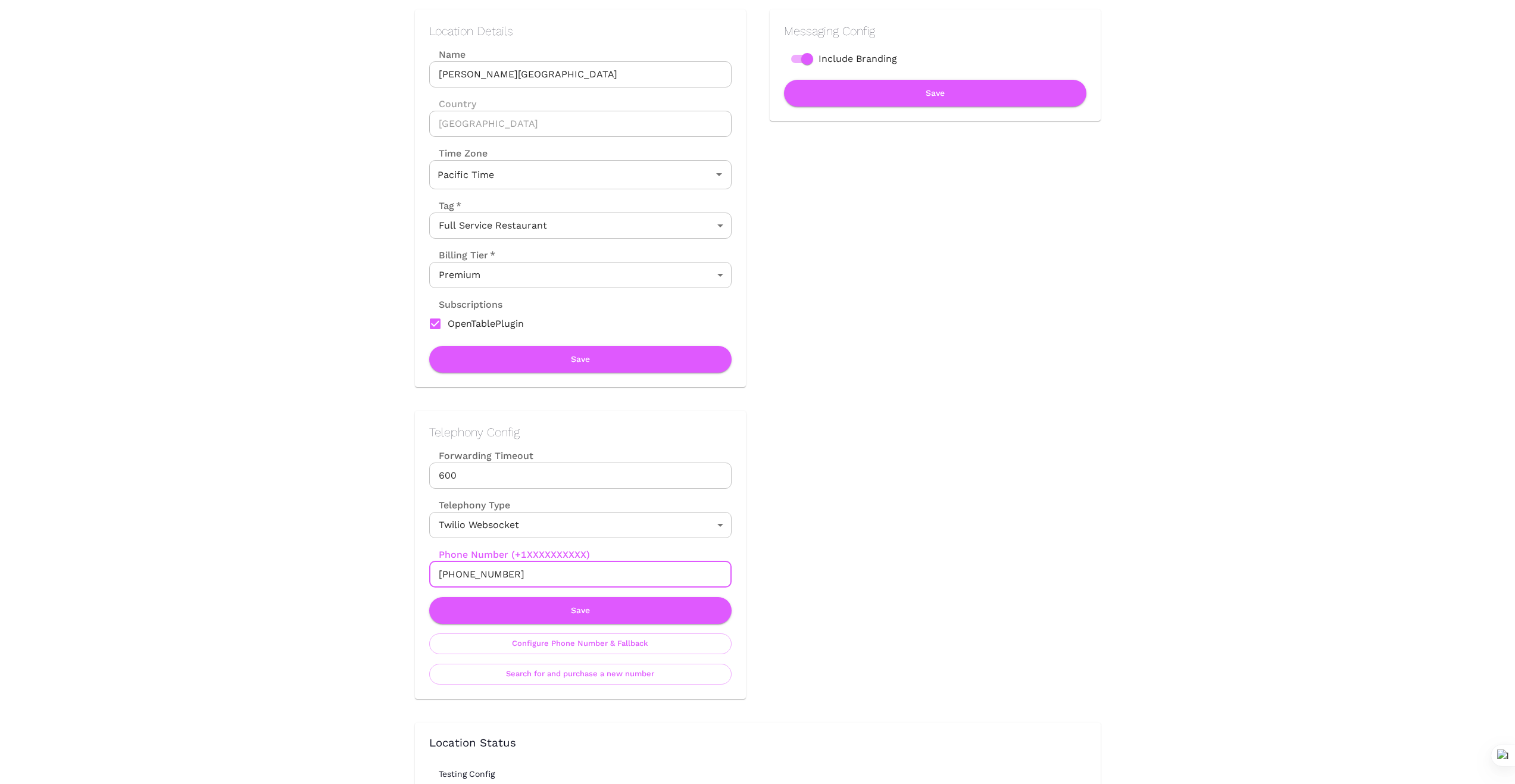
drag, startPoint x: 516, startPoint y: 572, endPoint x: 391, endPoint y: 575, distance: 125.0
click at [400, 569] on div "Telephony Config Forwarding Timeout 600 Forwarding Timeout Telephony Type Twili…" at bounding box center [568, 542] width 355 height 312
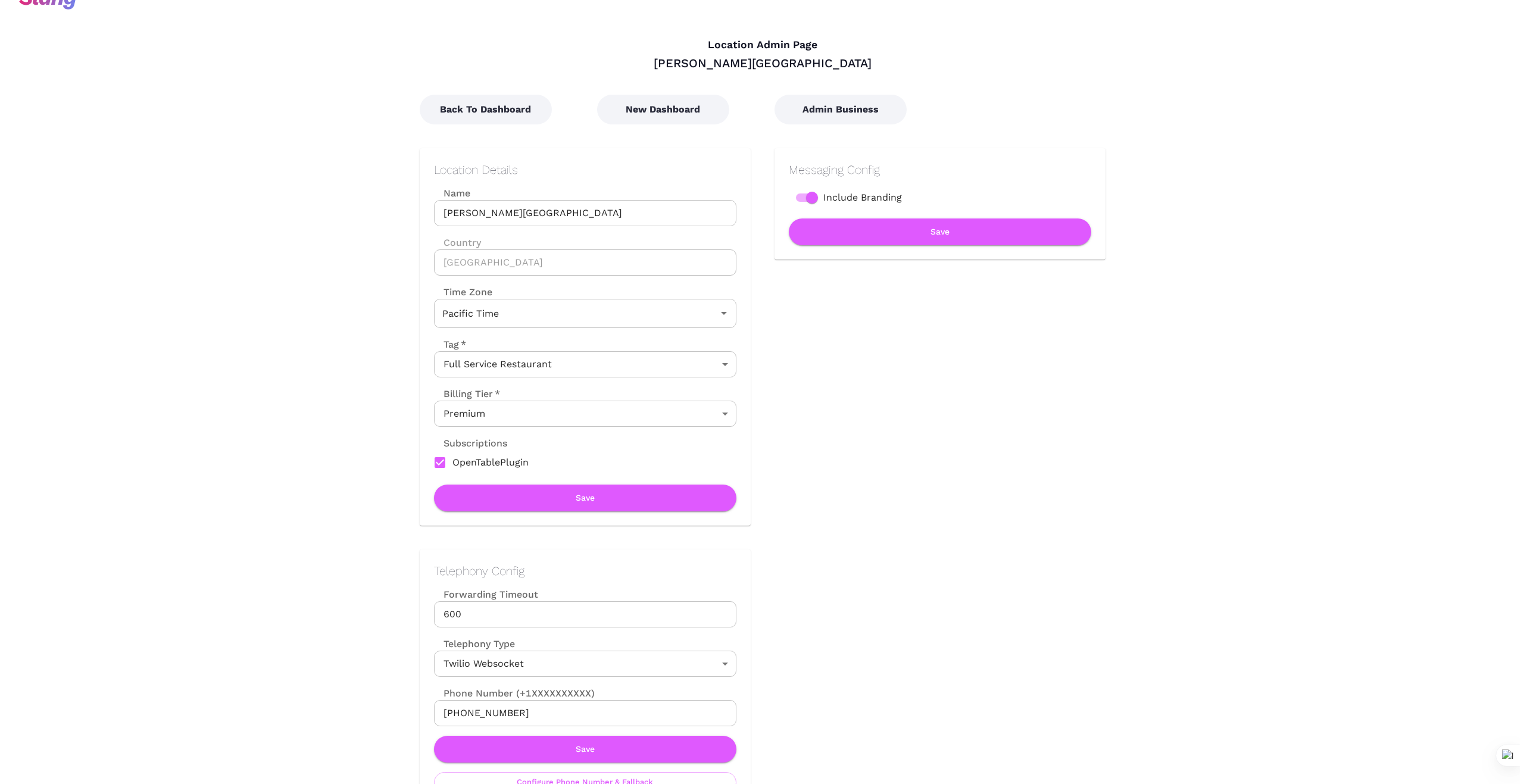
scroll to position [0, 0]
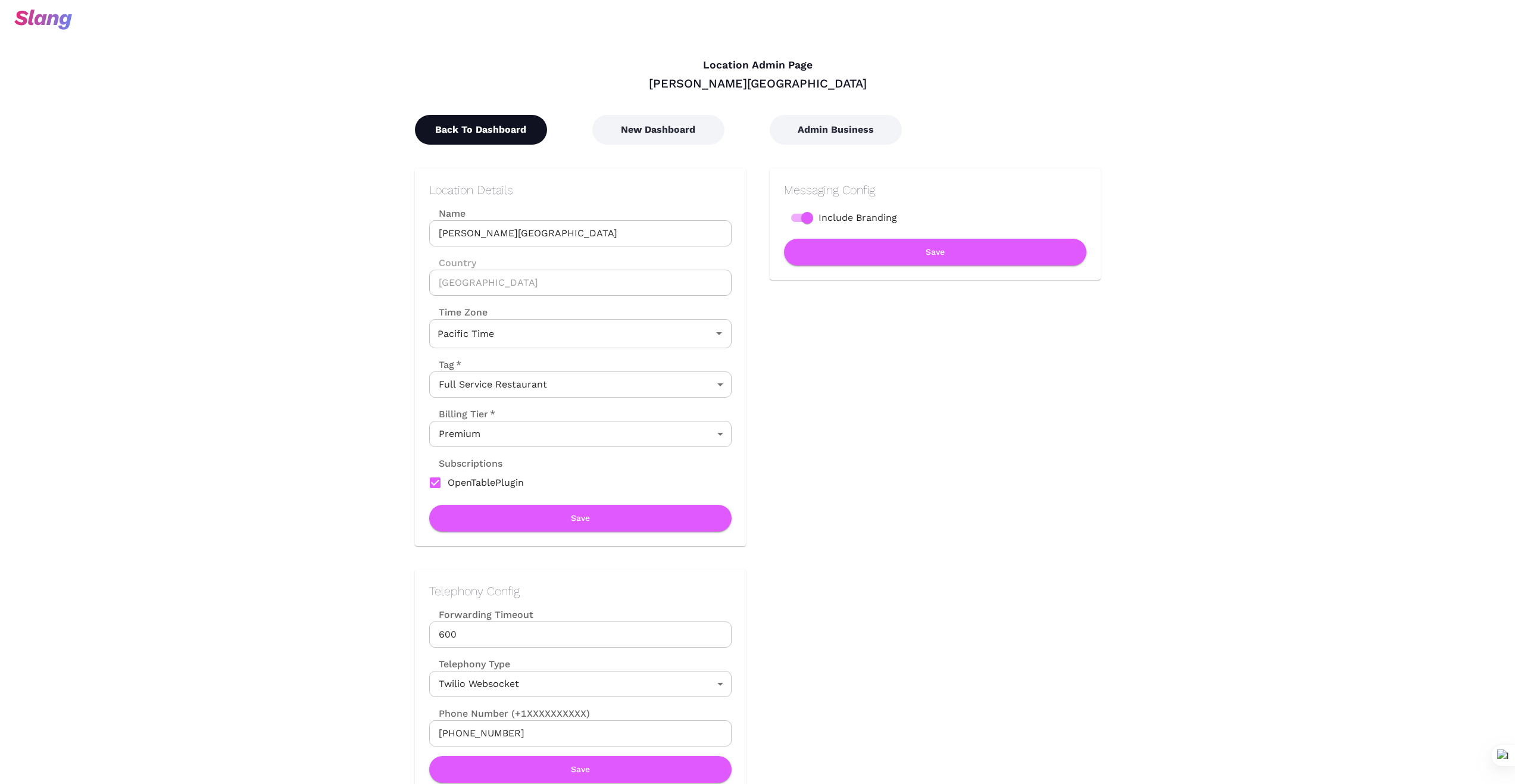
click at [453, 127] on button "Back To Dashboard" at bounding box center [481, 129] width 132 height 30
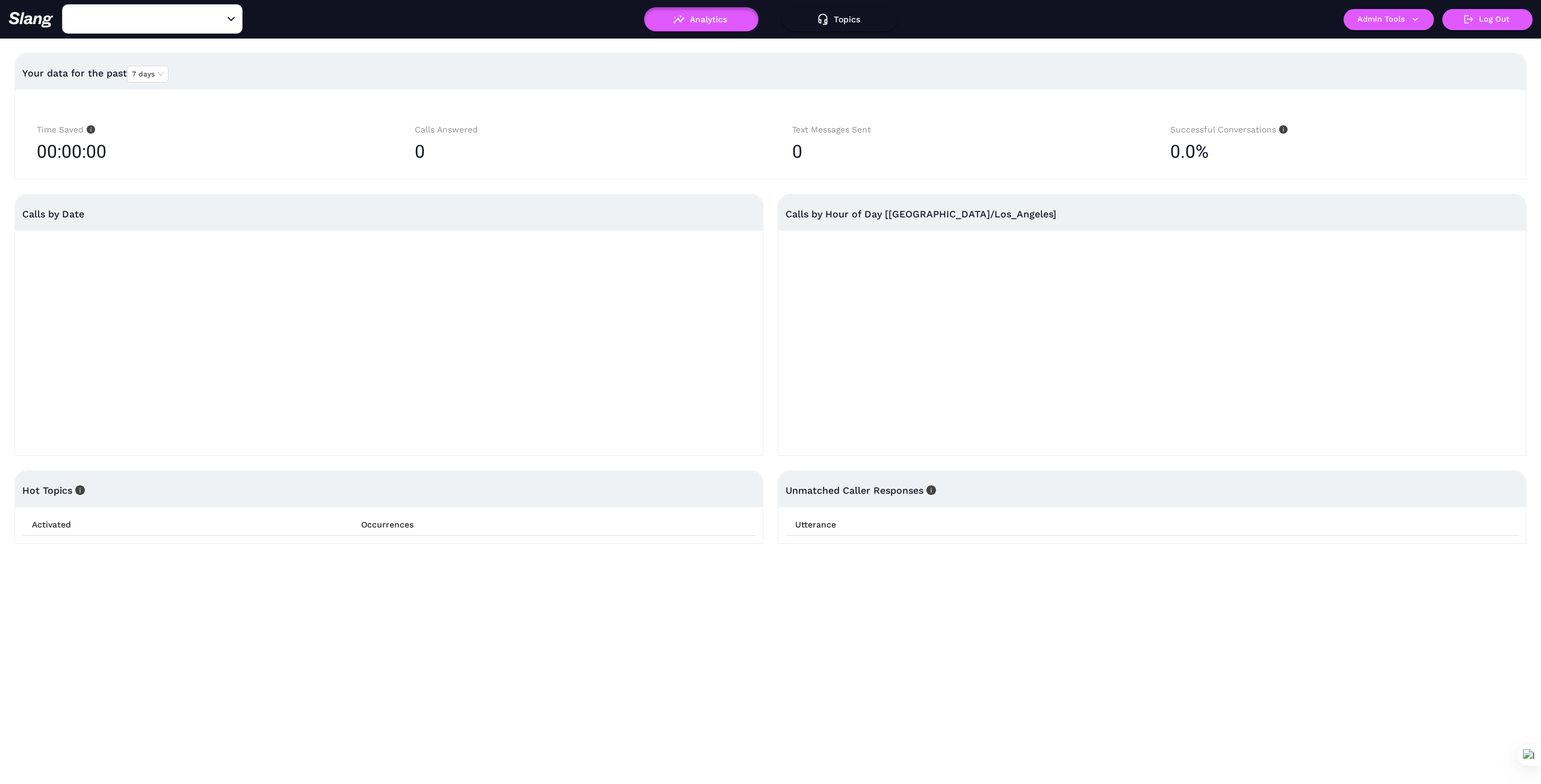
type input "[PERSON_NAME][GEOGRAPHIC_DATA]"
drag, startPoint x: 217, startPoint y: 13, endPoint x: 181, endPoint y: 14, distance: 36.0
click at [215, 14] on icon "Clear" at bounding box center [217, 19] width 12 height 12
click at [180, 13] on input "text" at bounding box center [133, 19] width 132 height 19
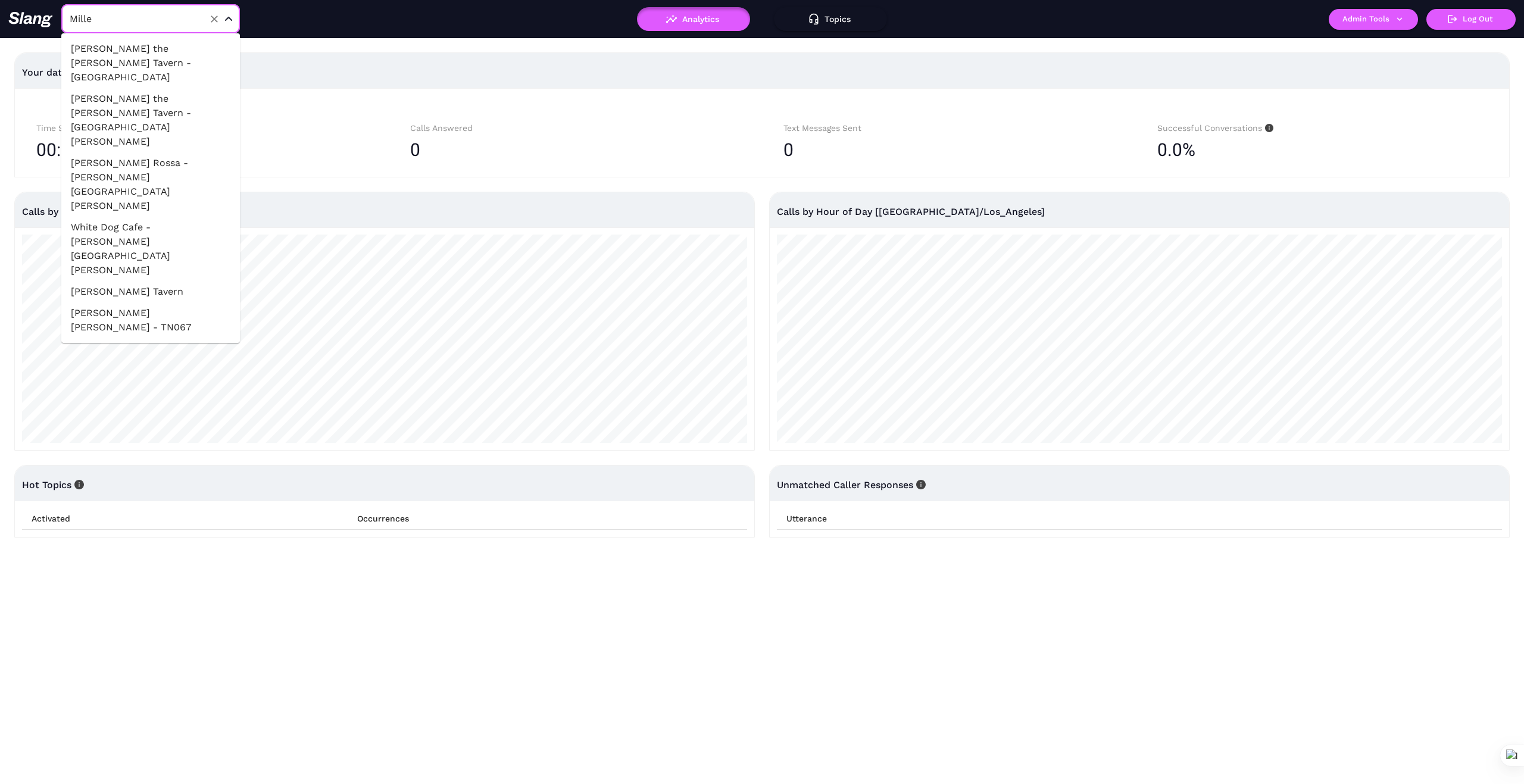
type input "[PERSON_NAME]"
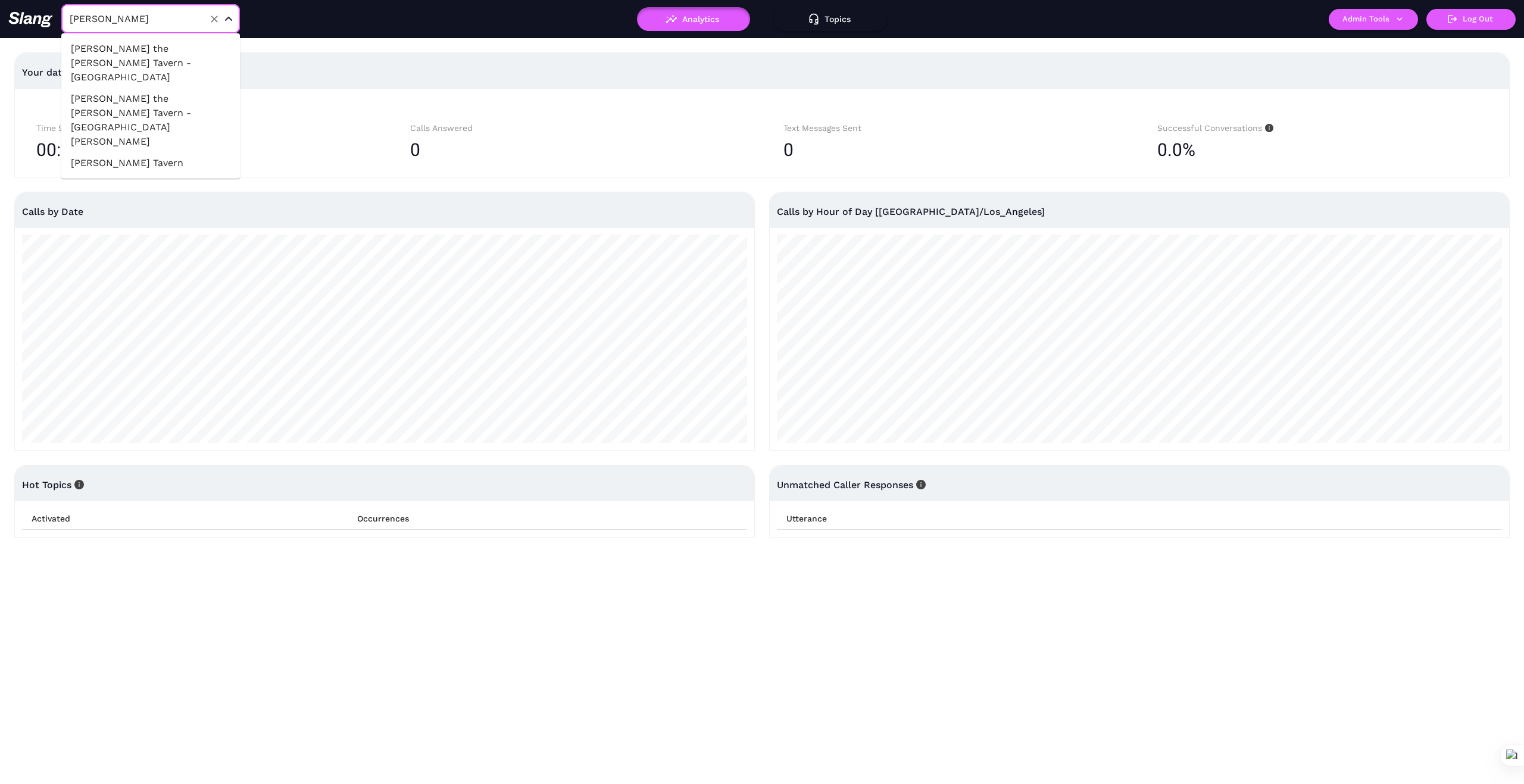
click at [158, 152] on li "[PERSON_NAME] Tavern" at bounding box center [150, 163] width 179 height 22
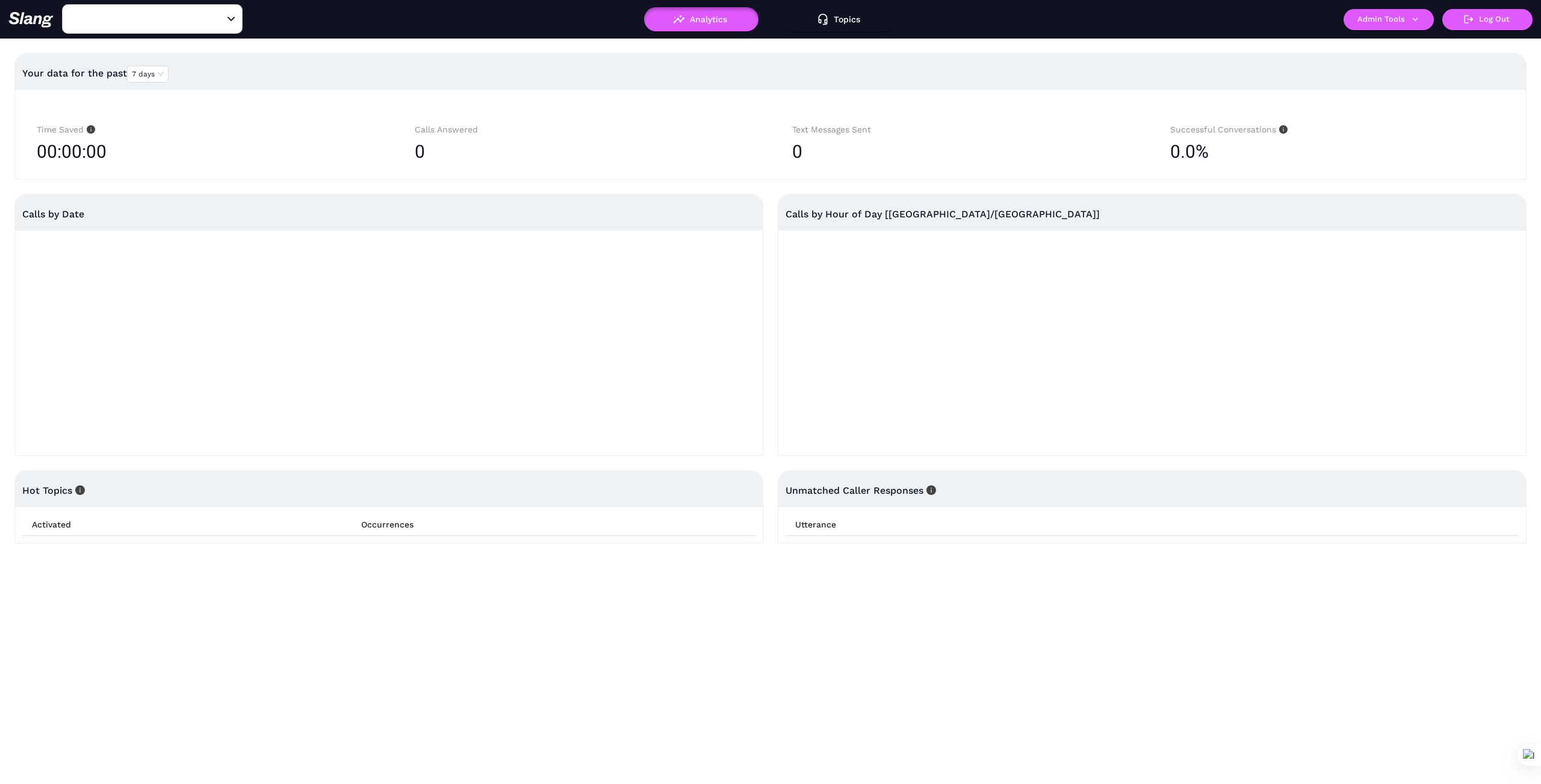
type input "[PERSON_NAME] Tavern"
click at [1414, 20] on icon "button" at bounding box center [1415, 19] width 11 height 11
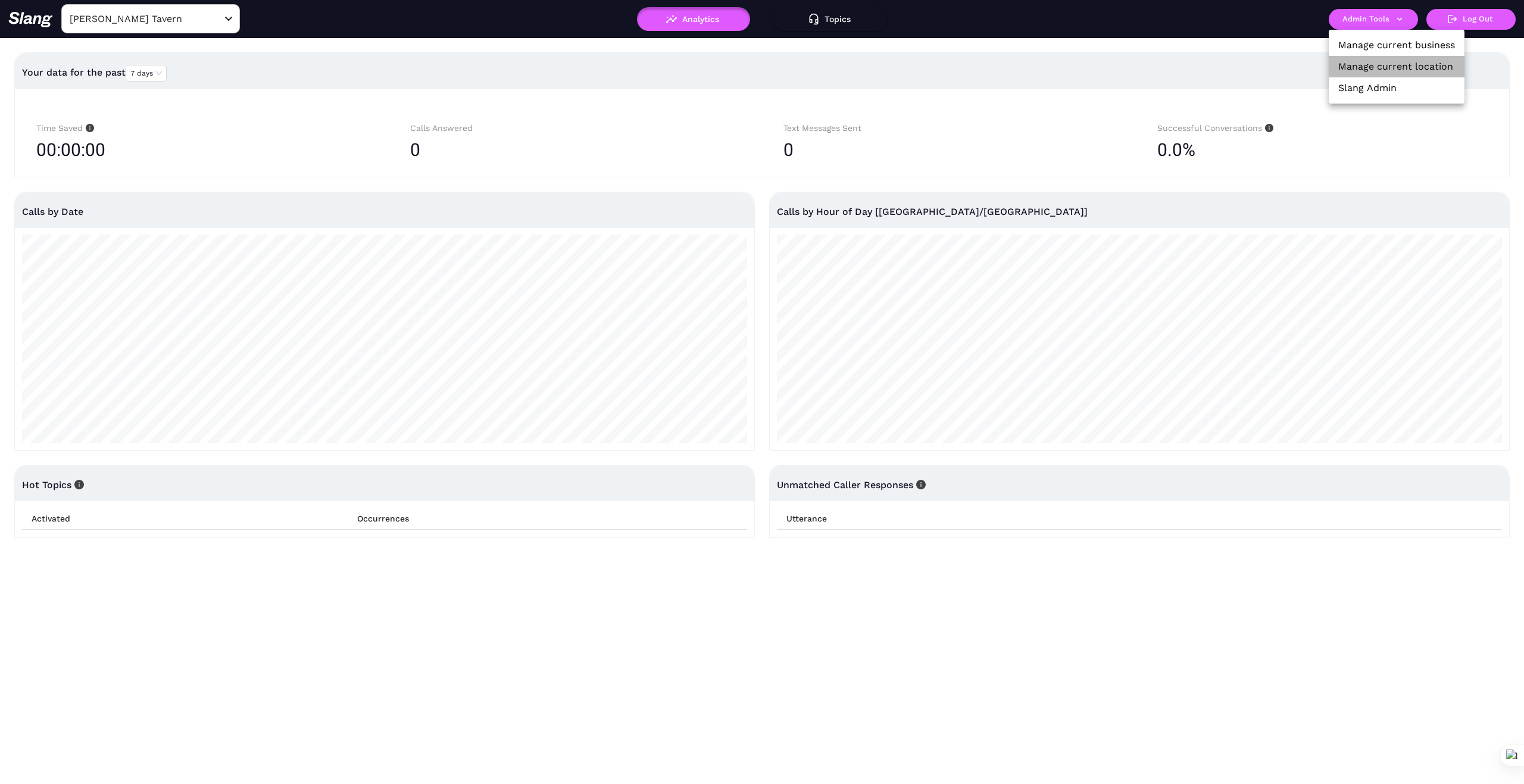
click at [1406, 61] on link "Manage current location" at bounding box center [1396, 66] width 115 height 14
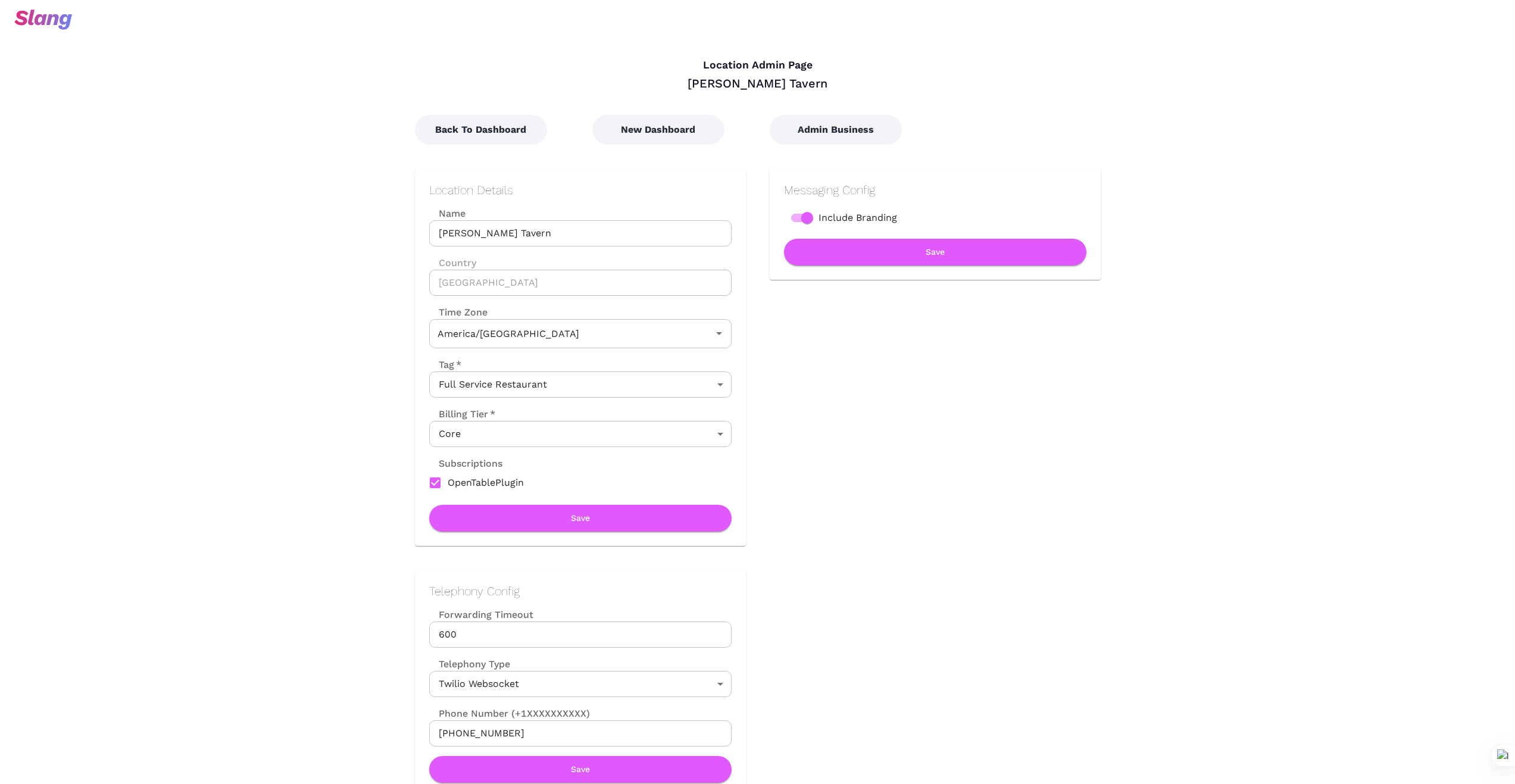
type input "Eastern Time"
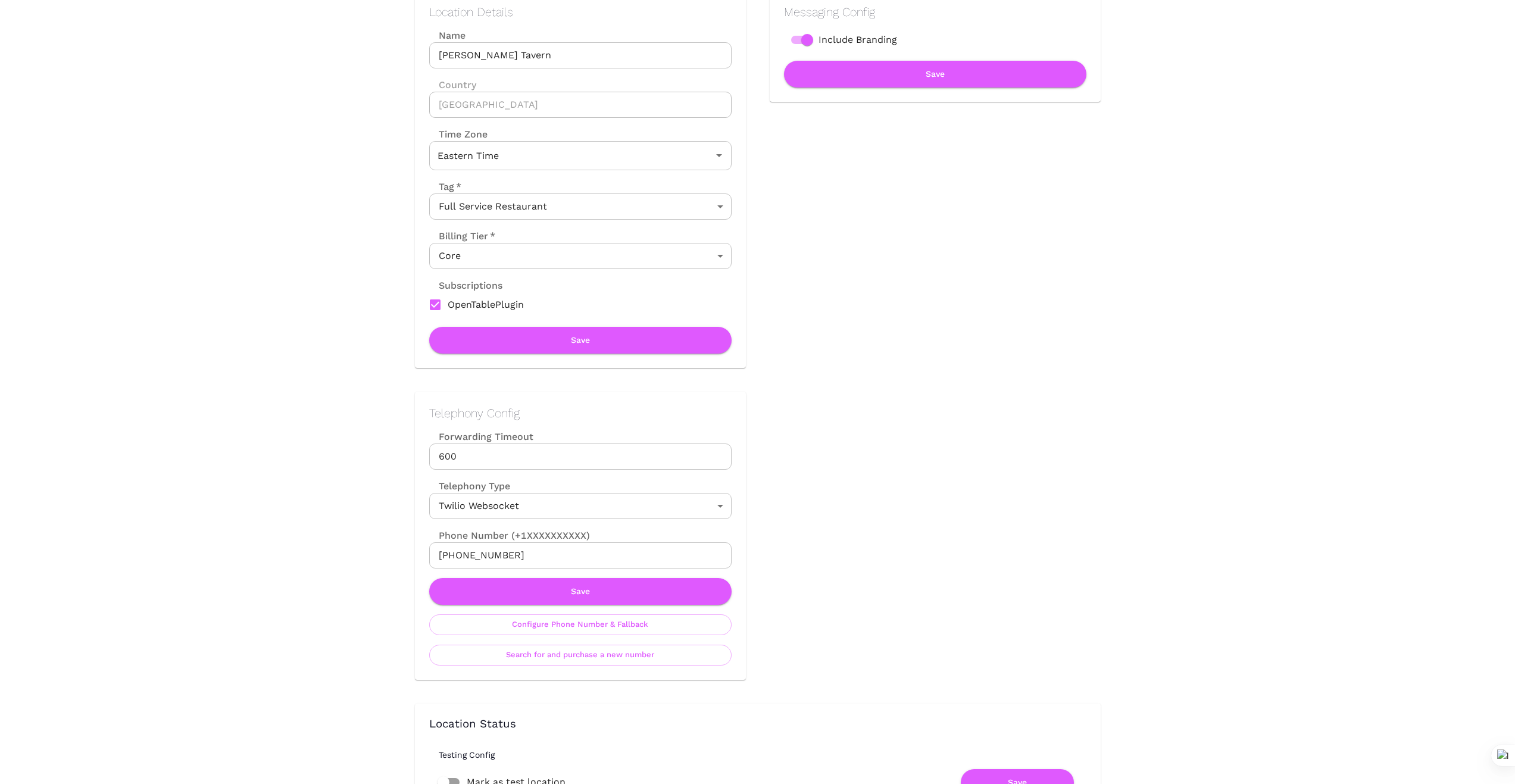
scroll to position [178, 0]
drag, startPoint x: 522, startPoint y: 552, endPoint x: 370, endPoint y: 556, distance: 152.1
drag, startPoint x: 173, startPoint y: 287, endPoint x: 193, endPoint y: 330, distance: 47.4
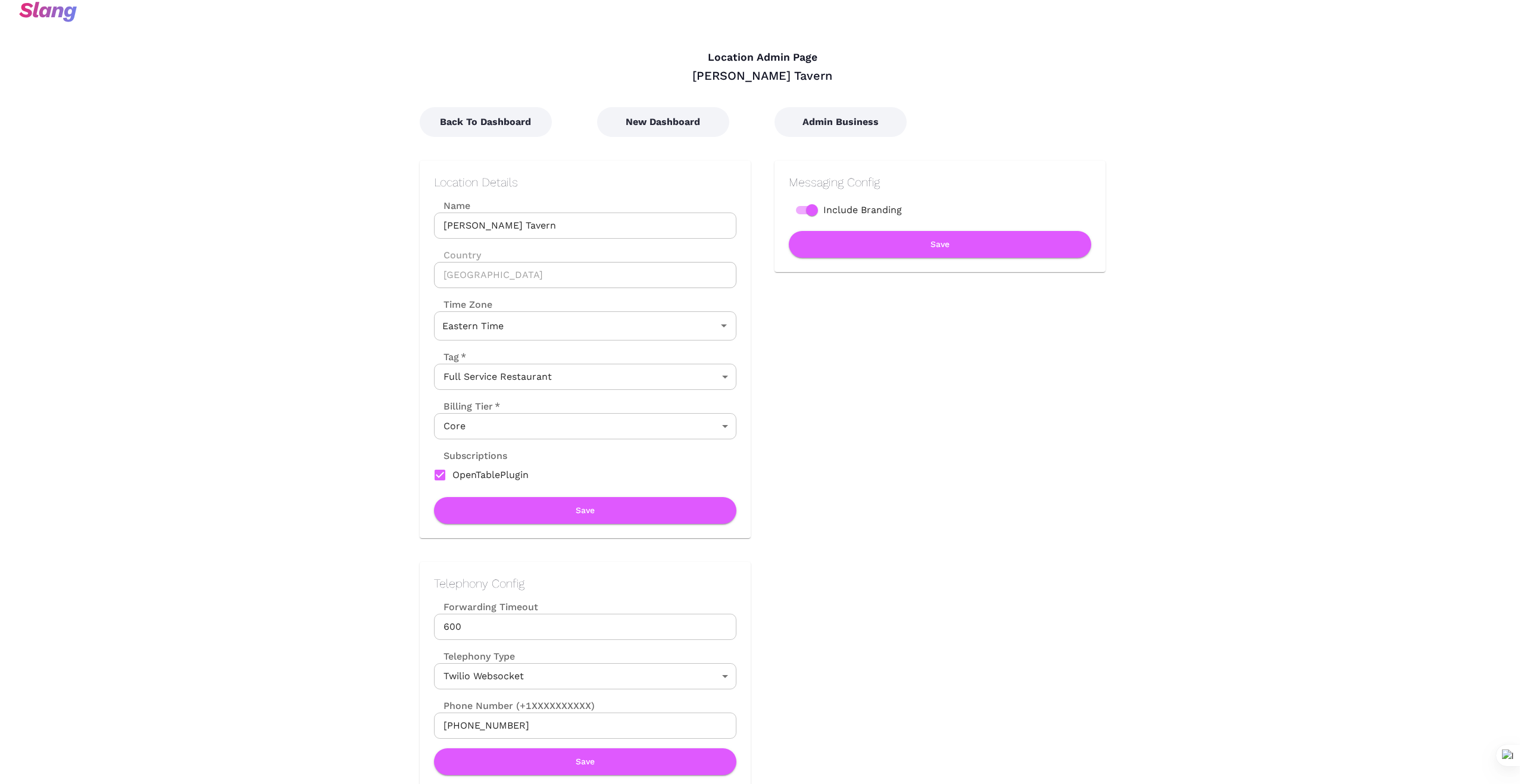
scroll to position [0, 0]
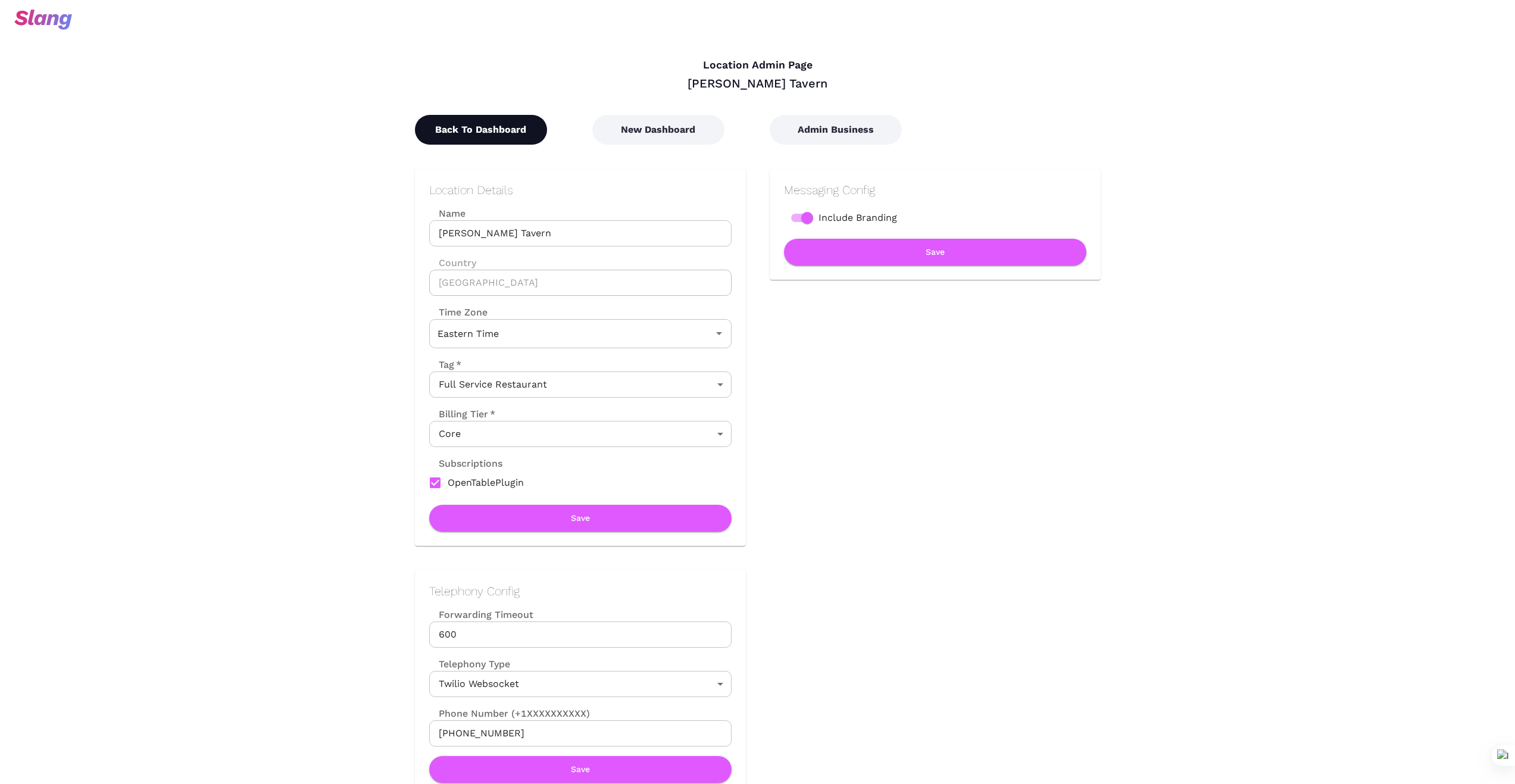
drag, startPoint x: 464, startPoint y: 133, endPoint x: 404, endPoint y: 154, distance: 63.6
click at [464, 134] on button "Back To Dashboard" at bounding box center [481, 129] width 132 height 30
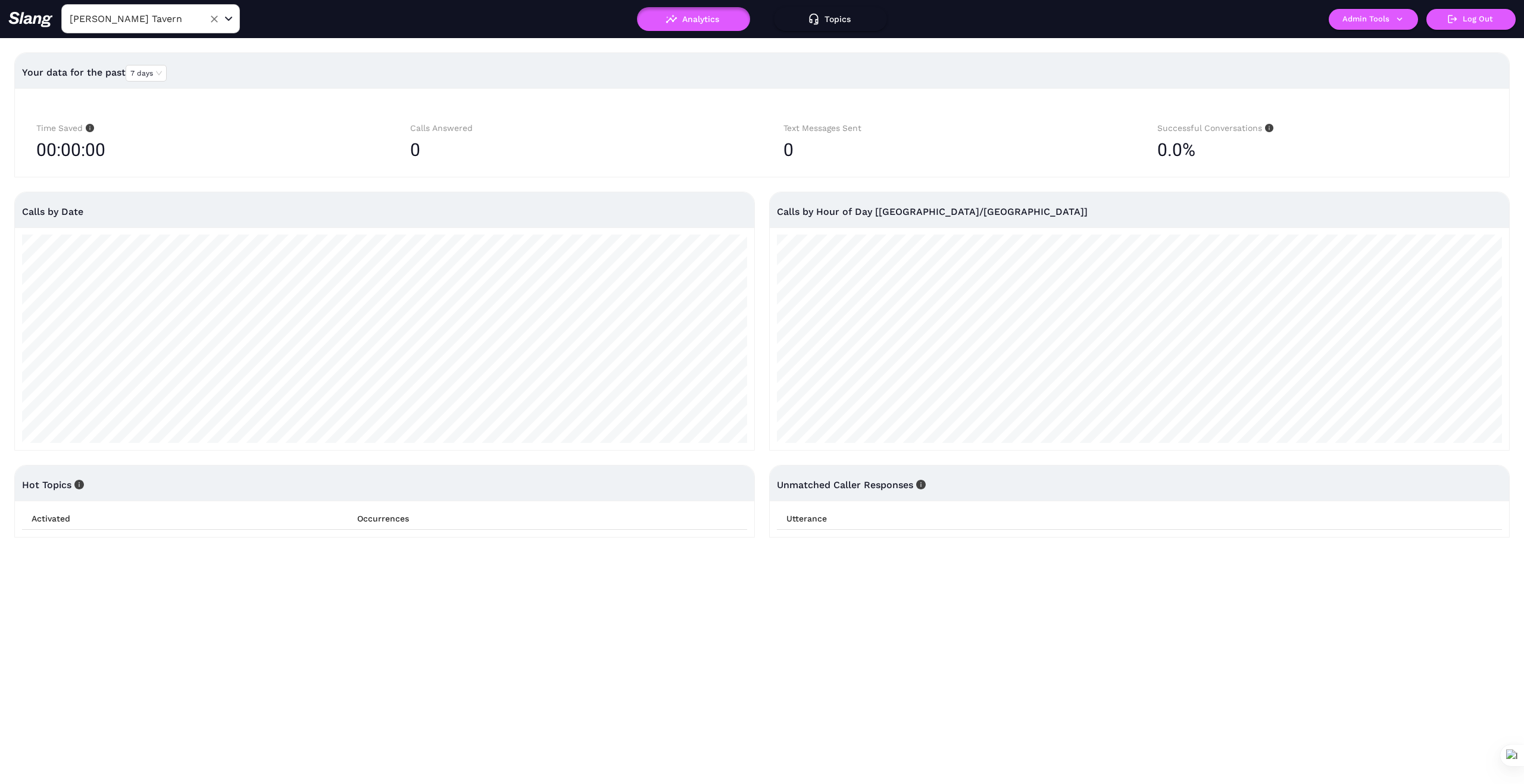
click at [172, 25] on input "[PERSON_NAME] Tavern" at bounding box center [132, 18] width 131 height 18
type input "[PERSON_NAME] Tavern"
click at [396, 7] on div "[PERSON_NAME] Tavern ​" at bounding box center [263, 19] width 510 height 30
click at [217, 17] on icon "Clear" at bounding box center [214, 18] width 7 height 7
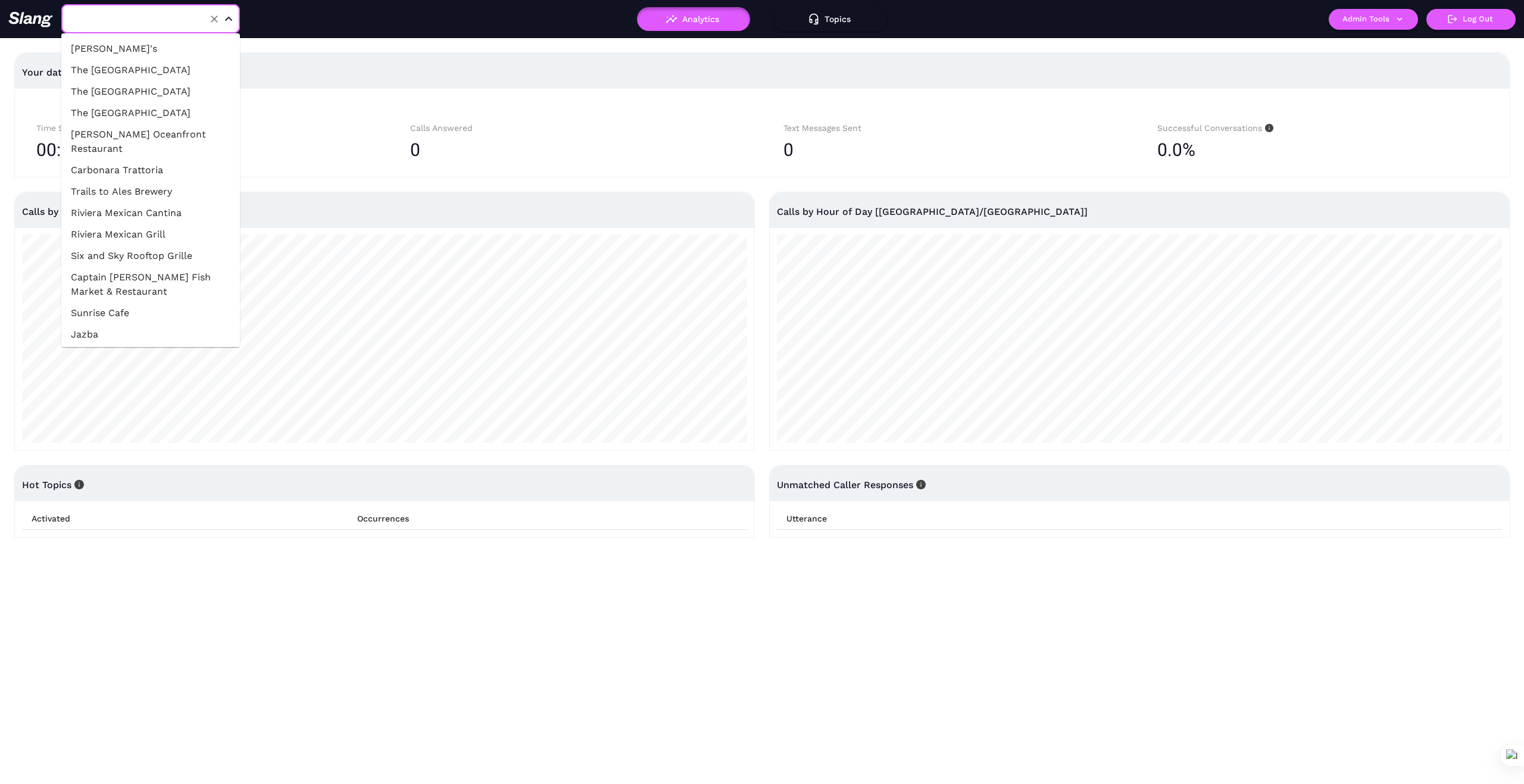
click at [194, 15] on input "text" at bounding box center [132, 18] width 131 height 18
type input "M"
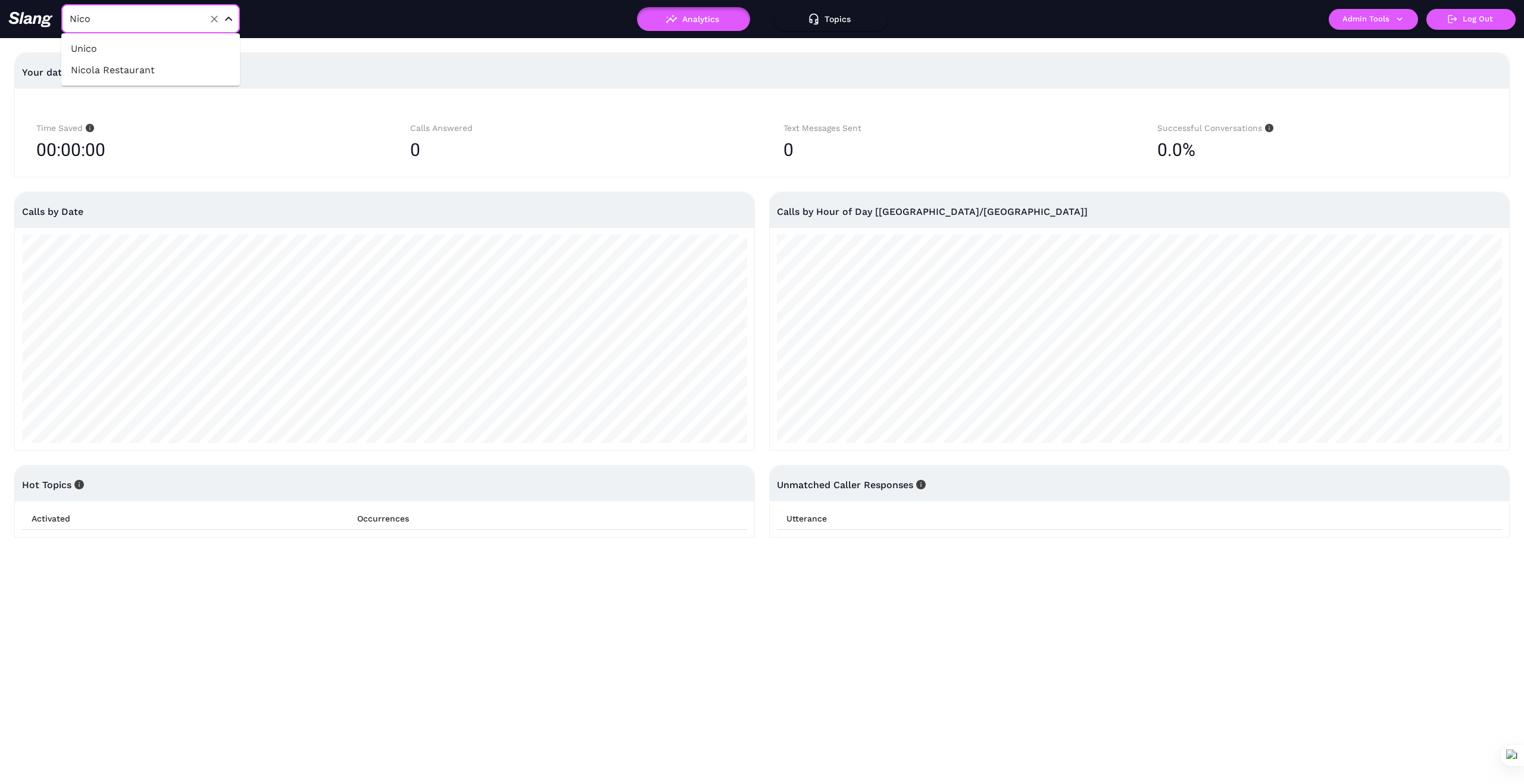
type input "[PERSON_NAME] Tavern"
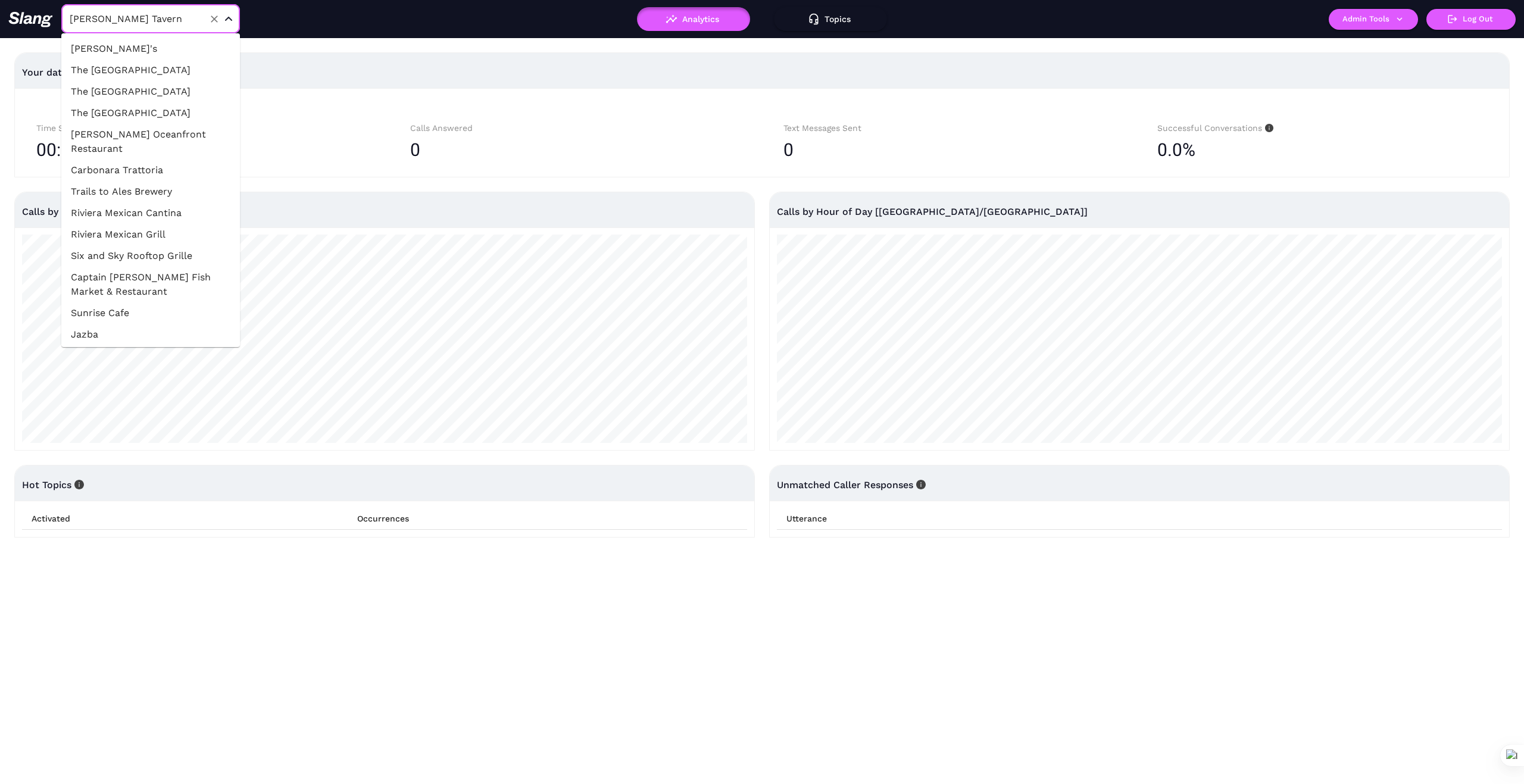
scroll to position [21024, 0]
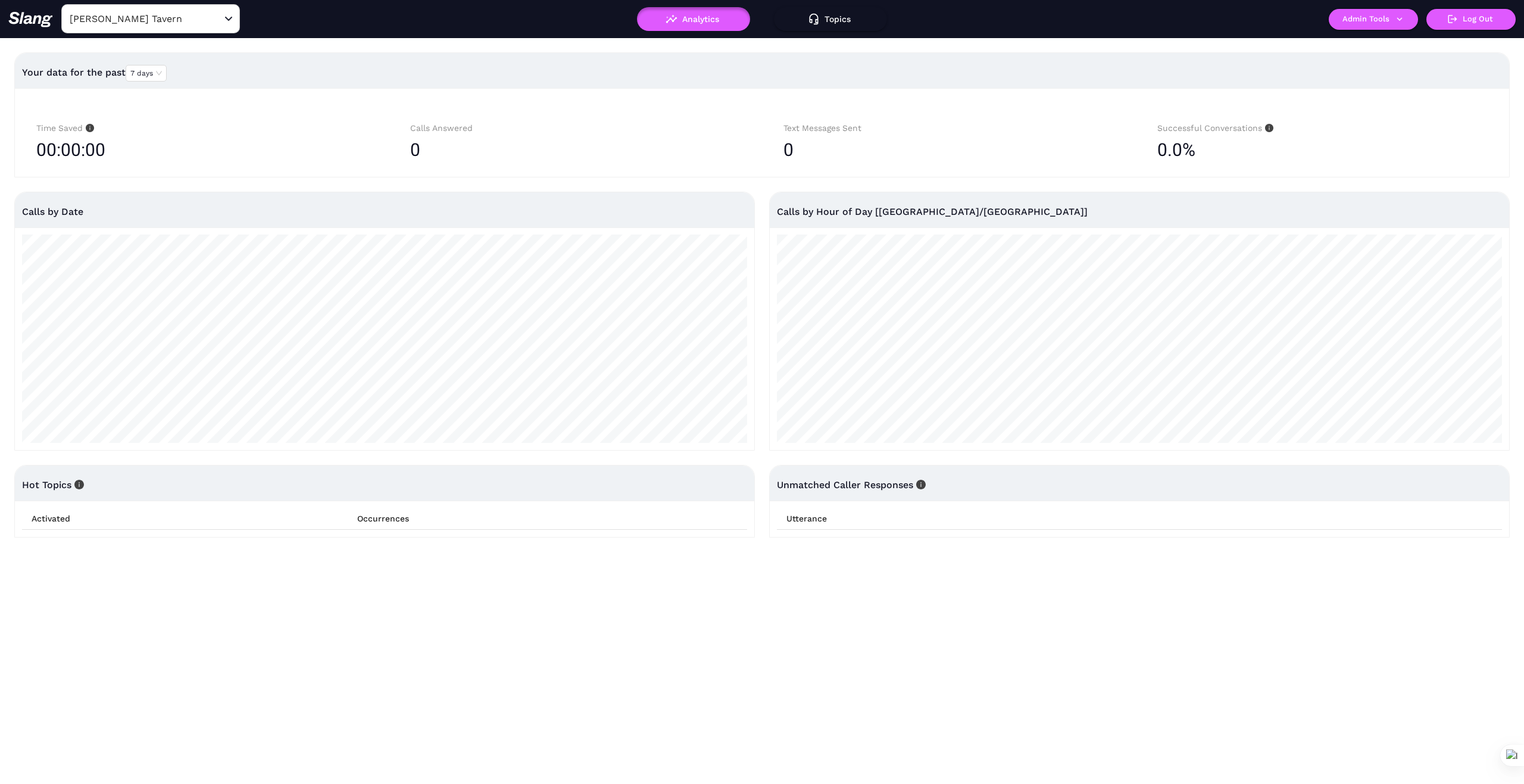
click at [268, 22] on div "[PERSON_NAME] Tavern ​" at bounding box center [263, 19] width 510 height 30
drag, startPoint x: 216, startPoint y: 18, endPoint x: 187, endPoint y: 10, distance: 30.1
click at [210, 17] on icon "Clear" at bounding box center [214, 19] width 12 height 12
click at [138, 17] on input "text" at bounding box center [132, 18] width 131 height 18
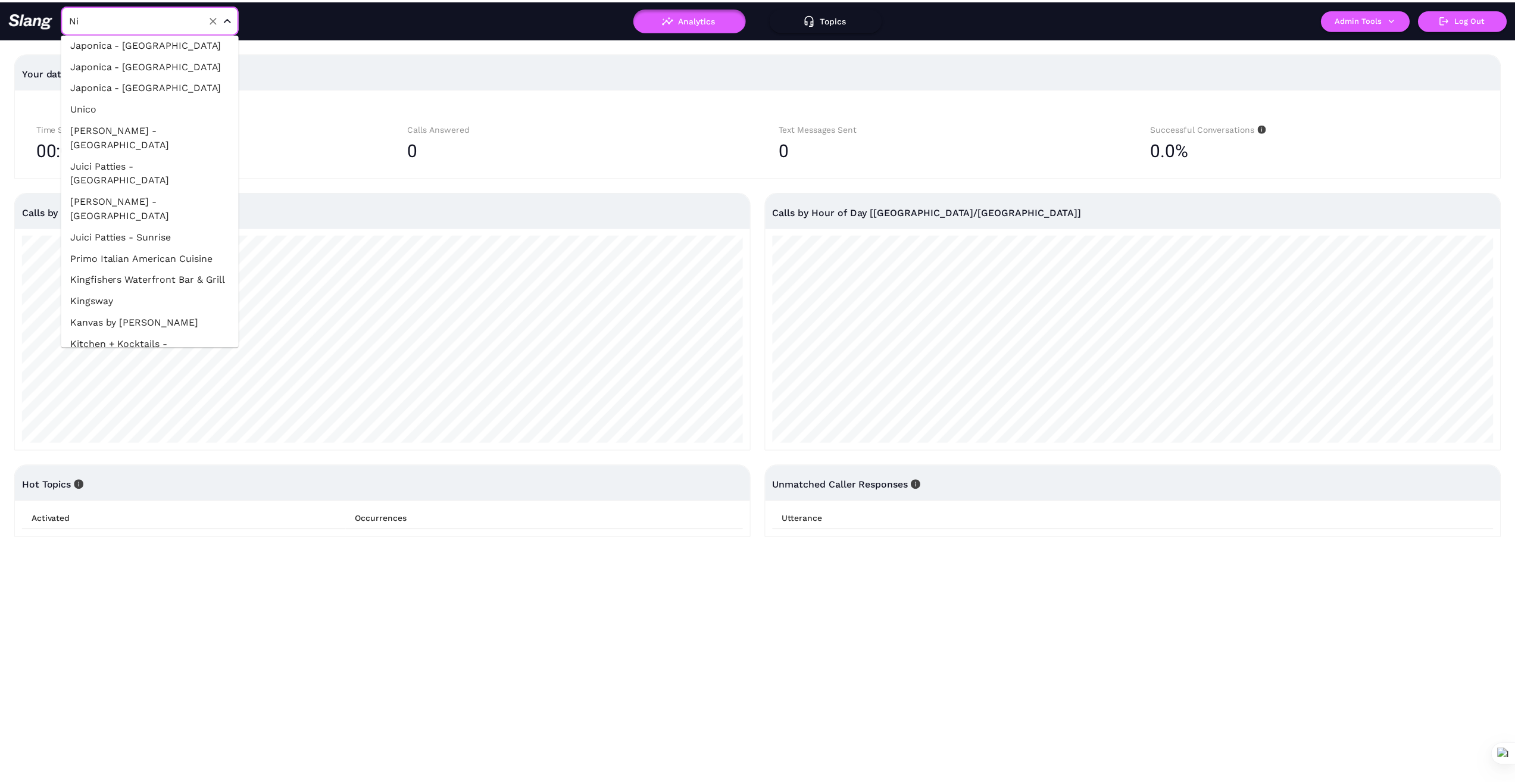
scroll to position [0, 0]
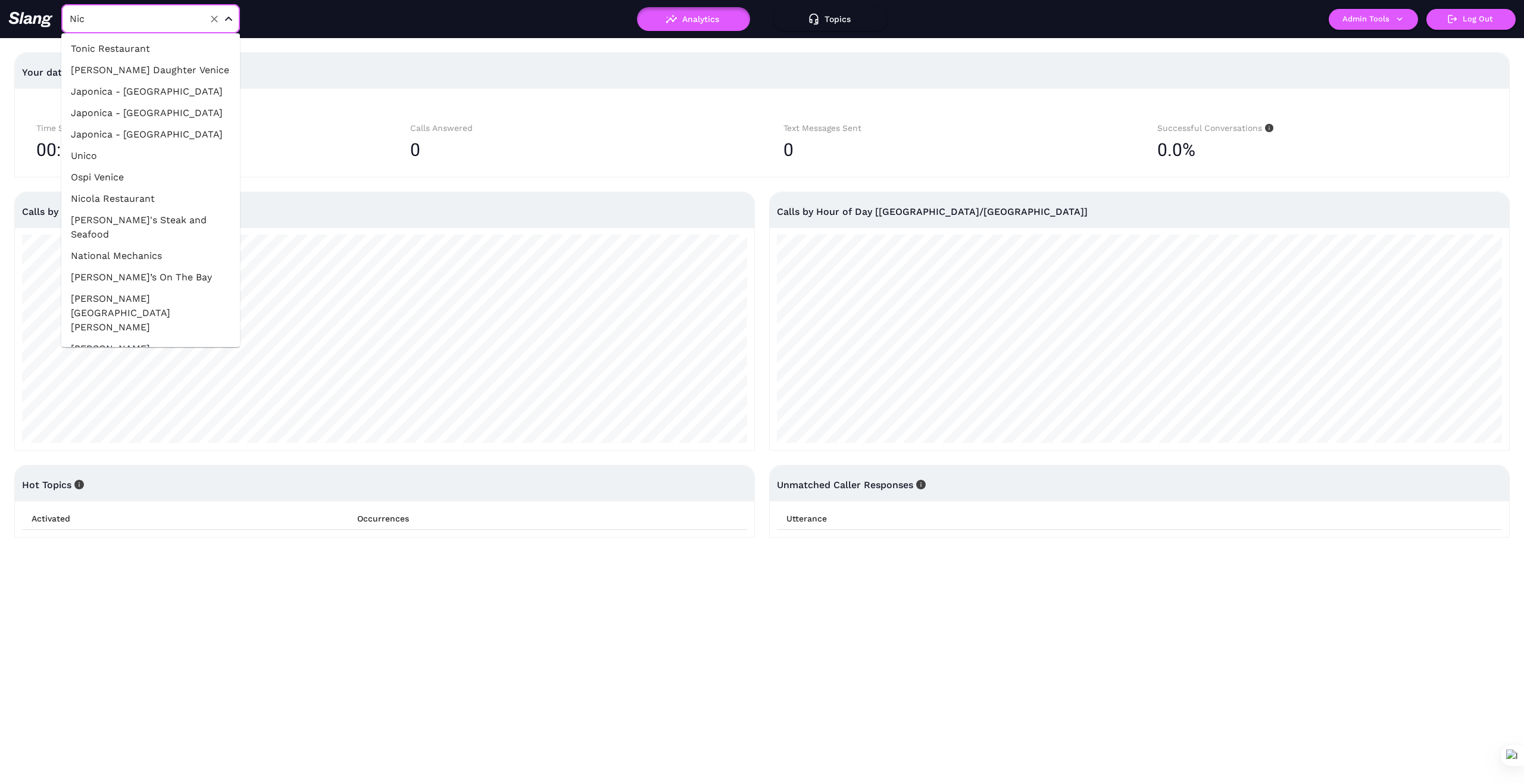
type input "Nico"
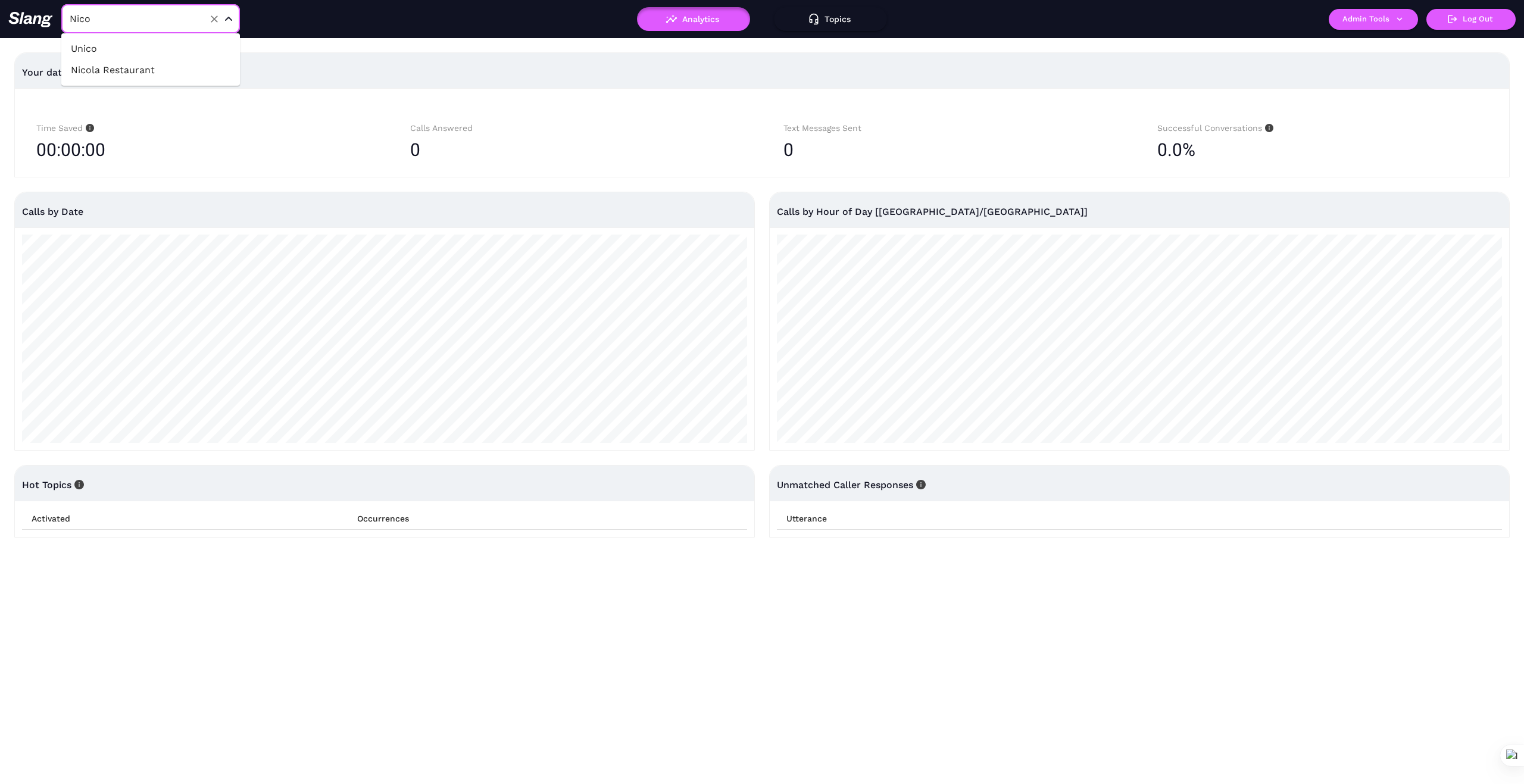
click at [142, 68] on li "Nicola Restaurant" at bounding box center [150, 70] width 179 height 22
type input "Nicola Restaurant"
click at [1405, 18] on icon "button" at bounding box center [1400, 18] width 11 height 11
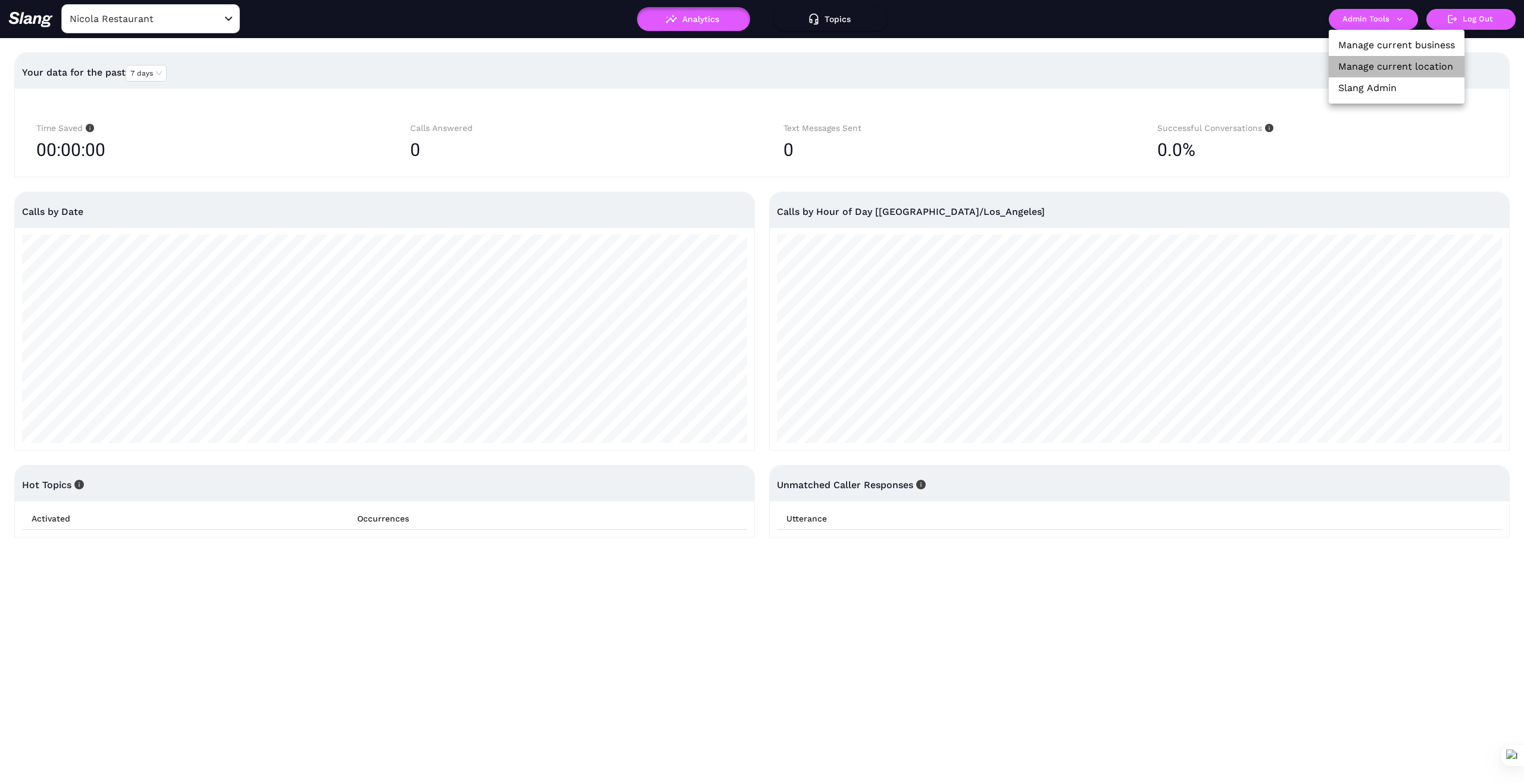
click at [1409, 68] on link "Manage current location" at bounding box center [1396, 66] width 115 height 14
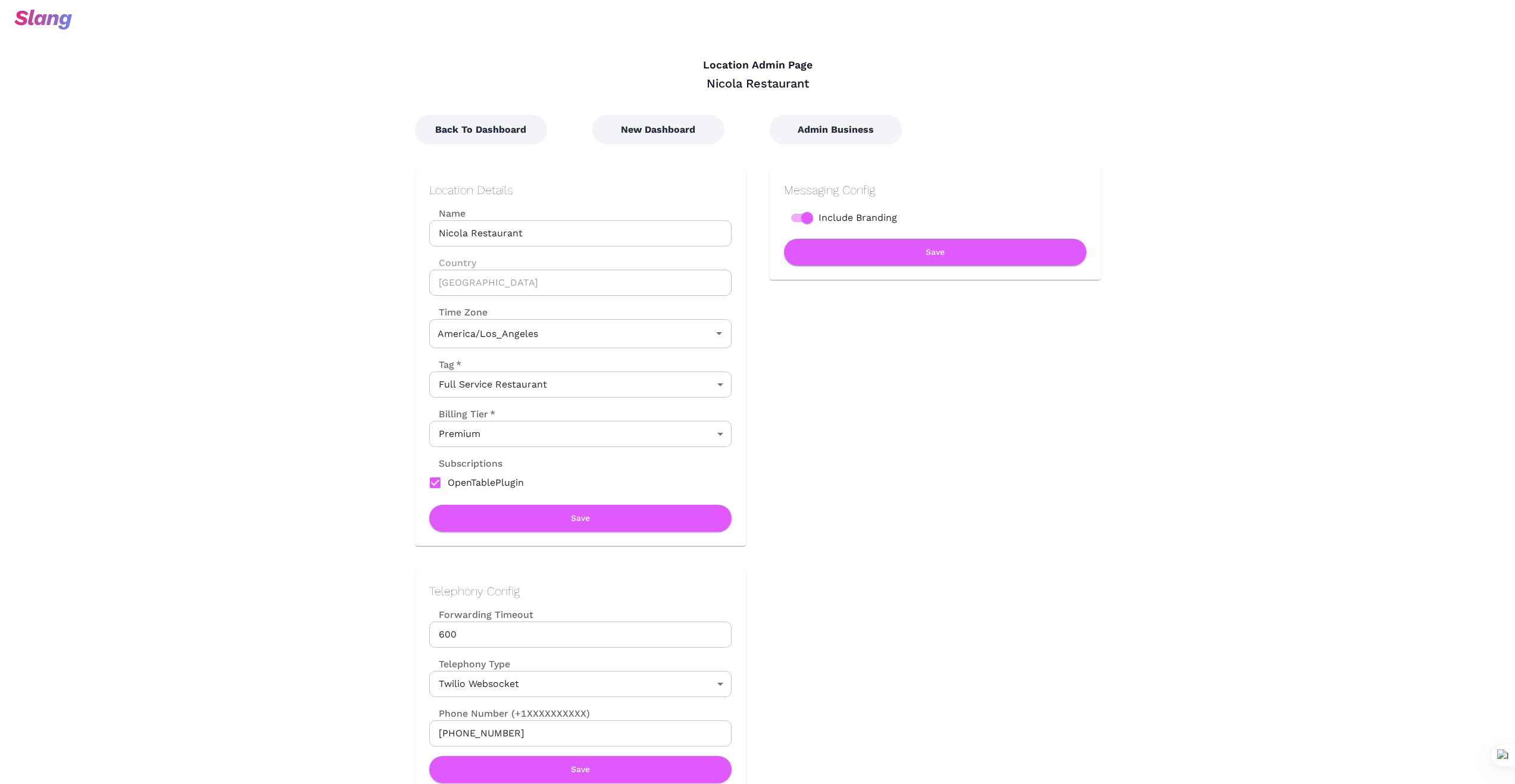
type input "Pacific Time"
click at [670, 130] on button "New Dashboard" at bounding box center [658, 129] width 132 height 30
type input "Pacific Time"
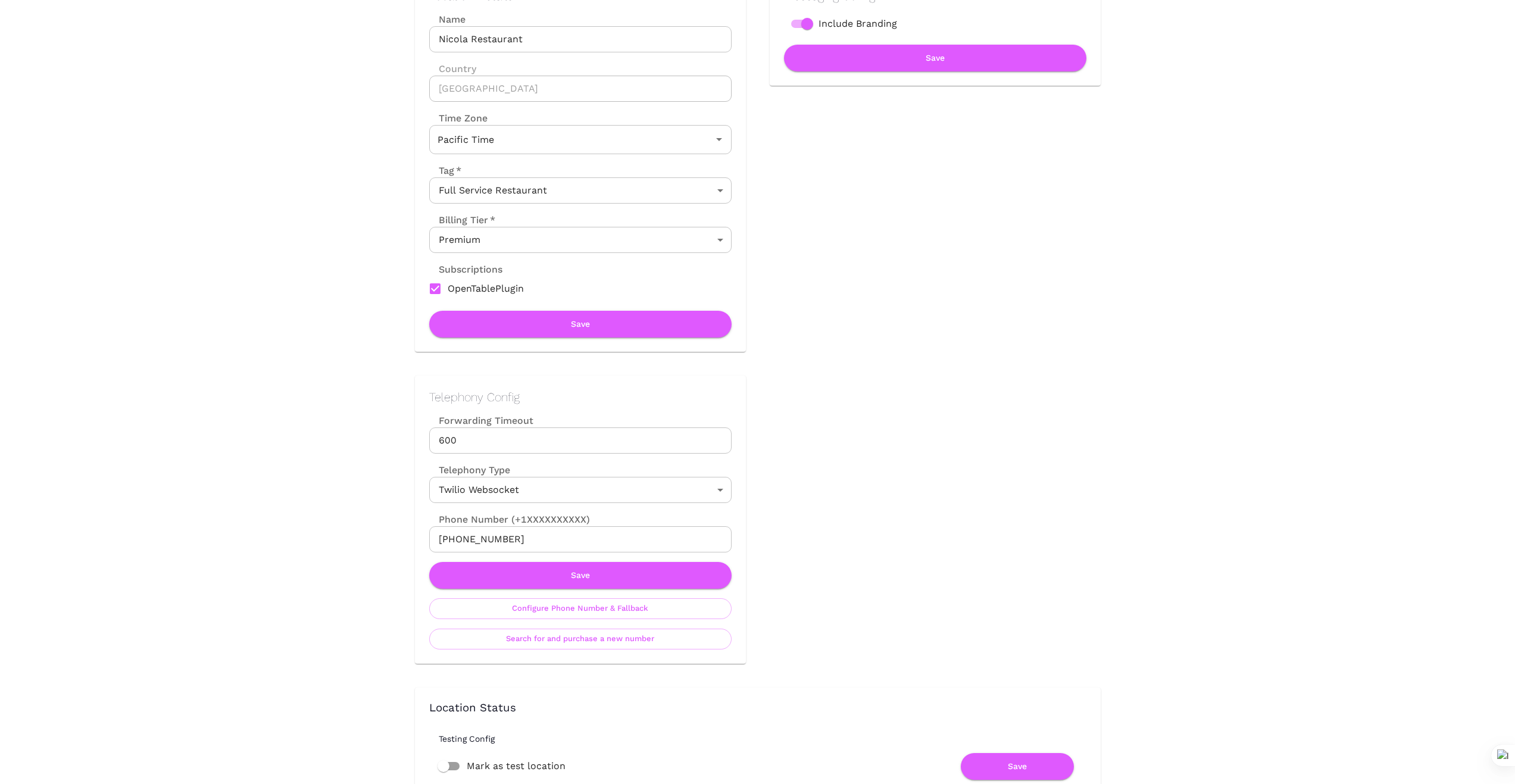
scroll to position [198, 0]
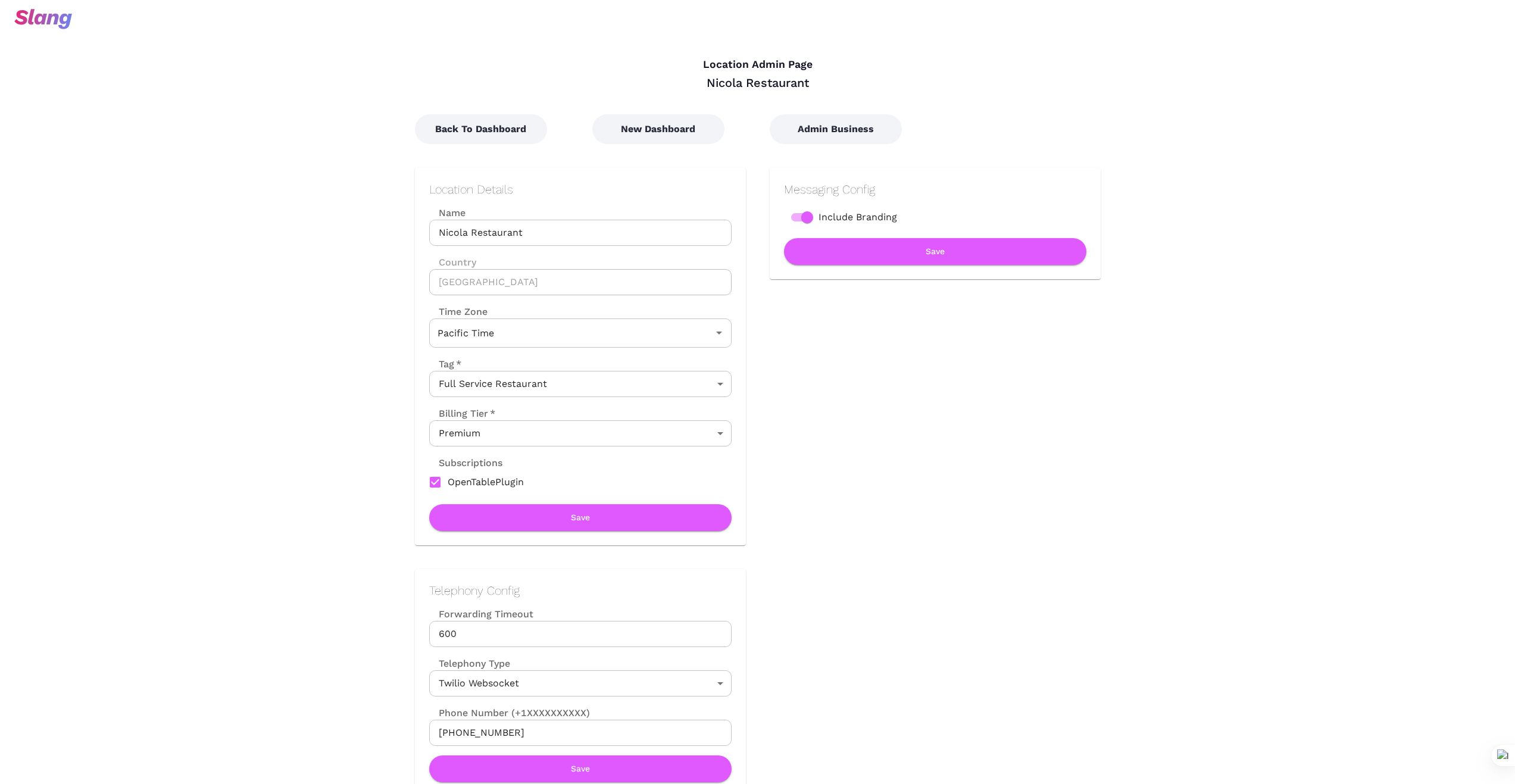
scroll to position [0, 0]
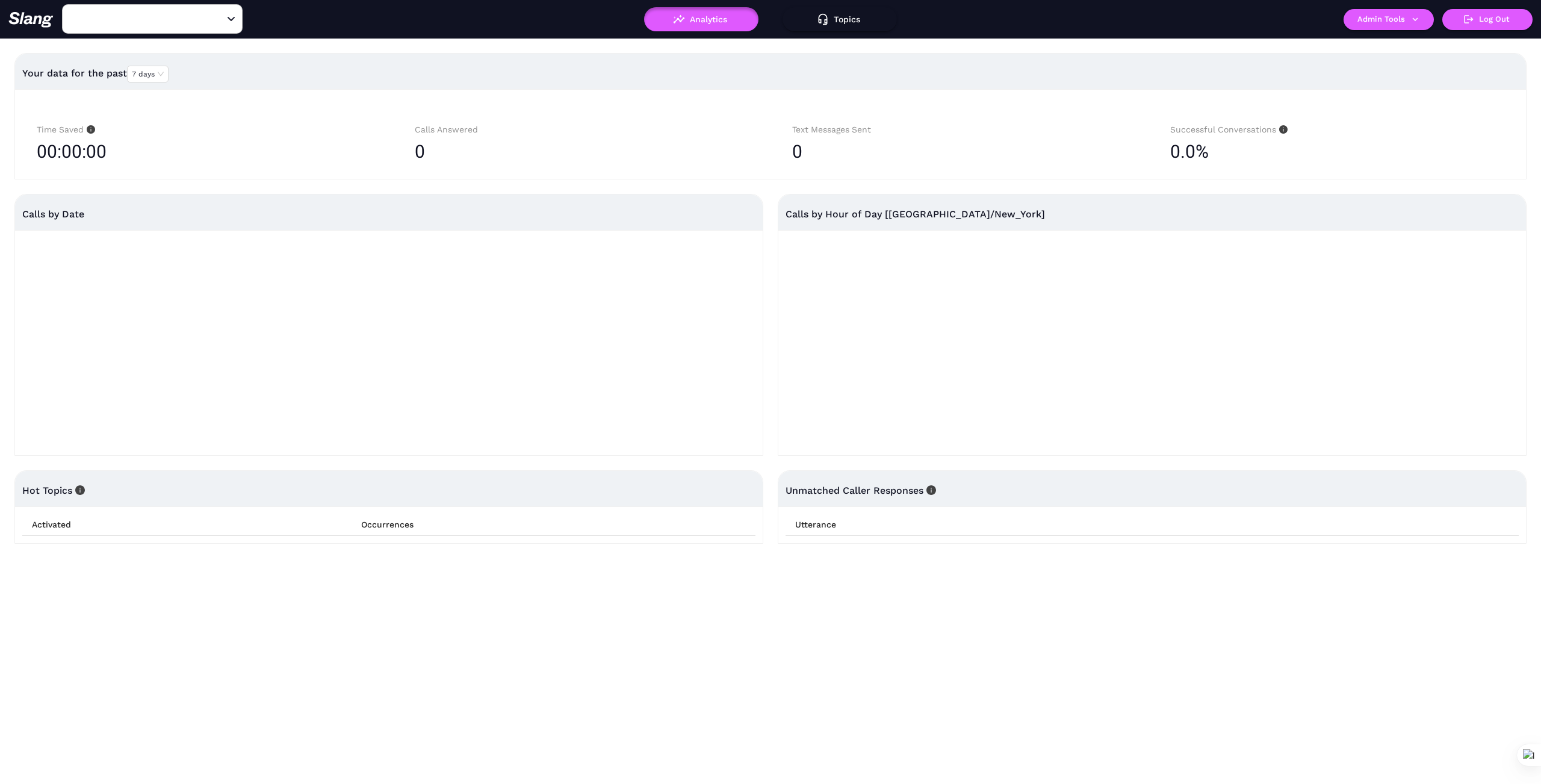
type input "1776"
click at [133, 22] on input "1776" at bounding box center [133, 19] width 132 height 19
type input "T"
type input "1776"
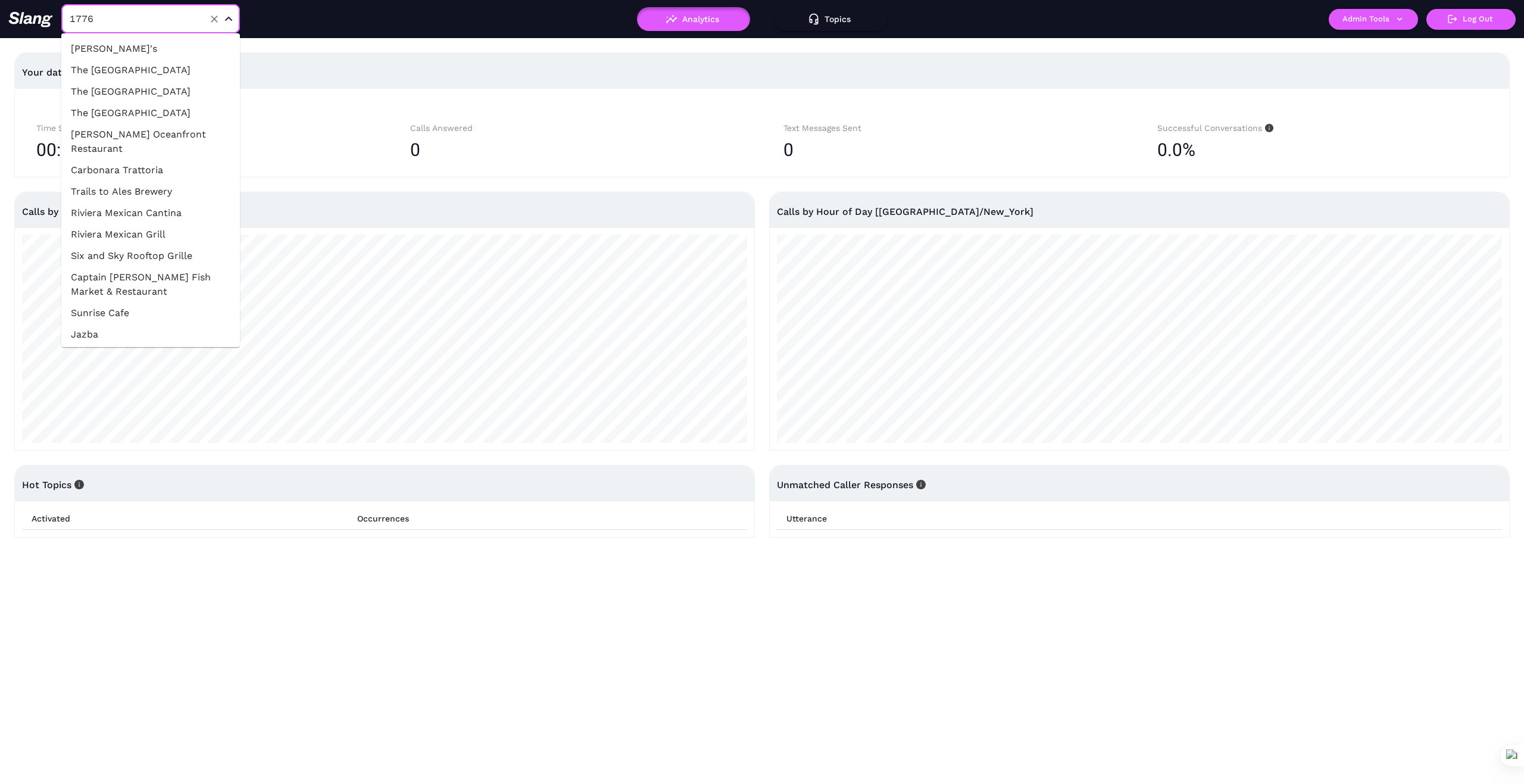
click at [413, 22] on div "1776 ​" at bounding box center [263, 19] width 510 height 30
click at [136, 17] on input "1776" at bounding box center [132, 18] width 131 height 18
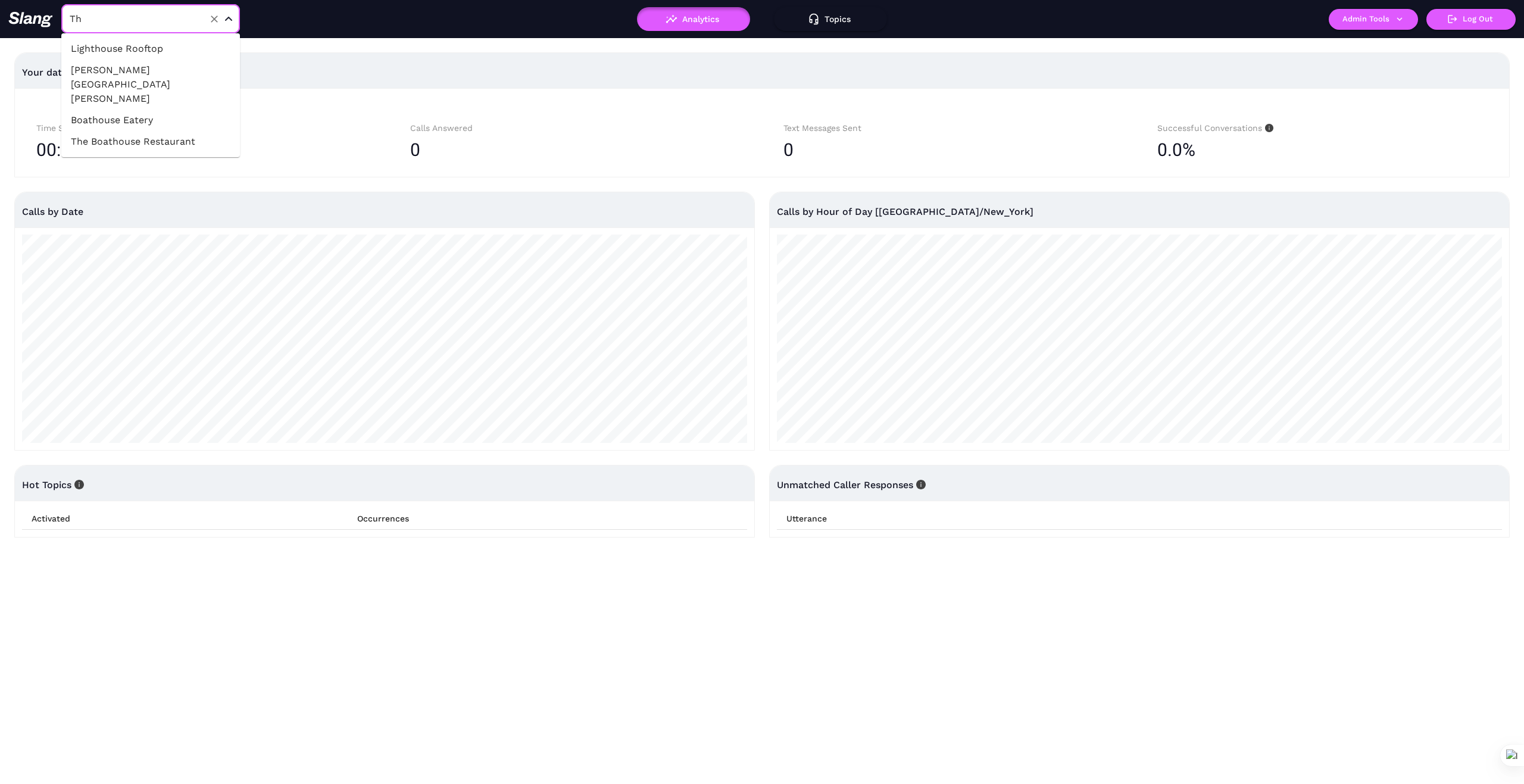
type input "T"
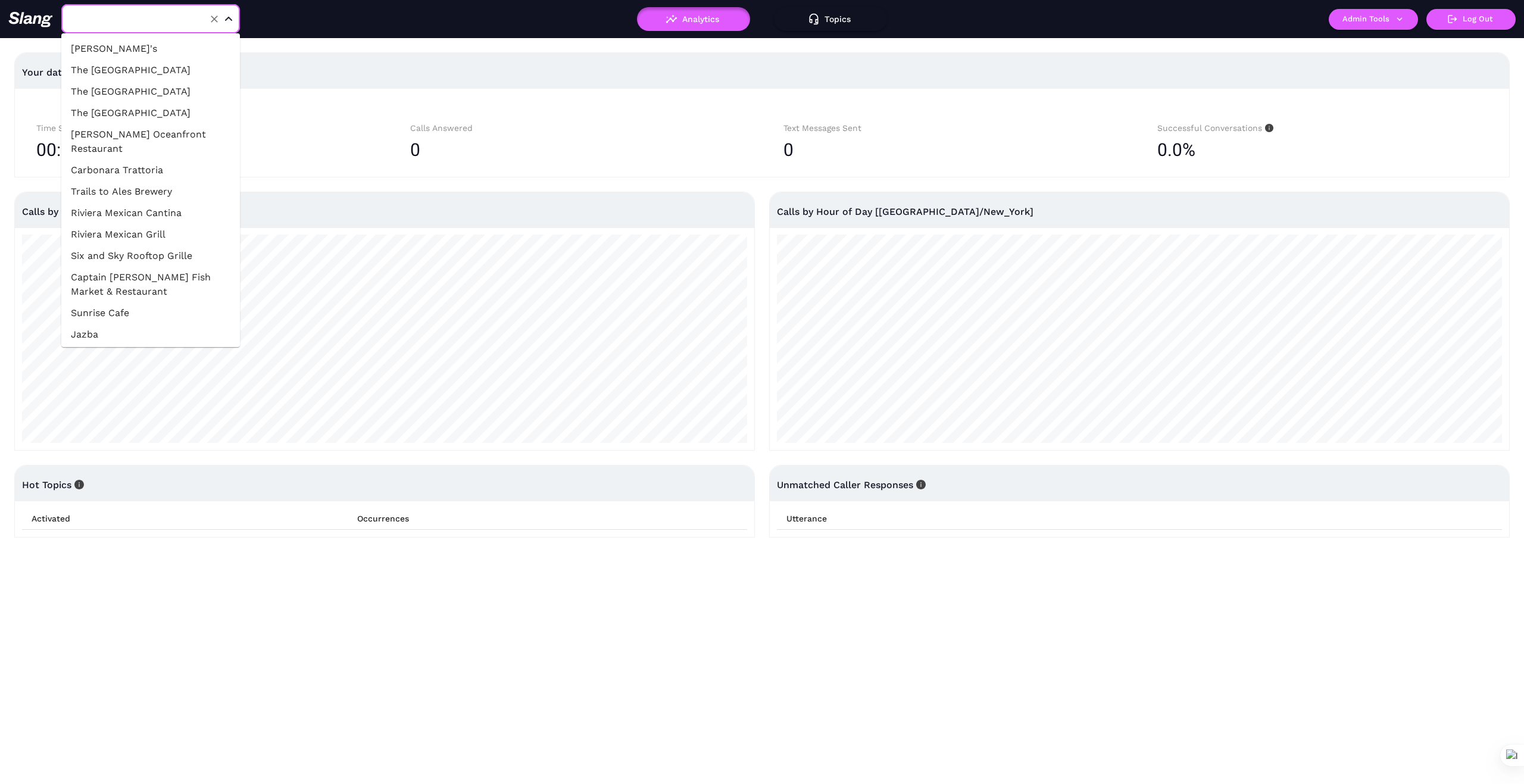
type input "1776"
click at [391, 64] on div "Your data for the past 7 days" at bounding box center [762, 73] width 1480 height 29
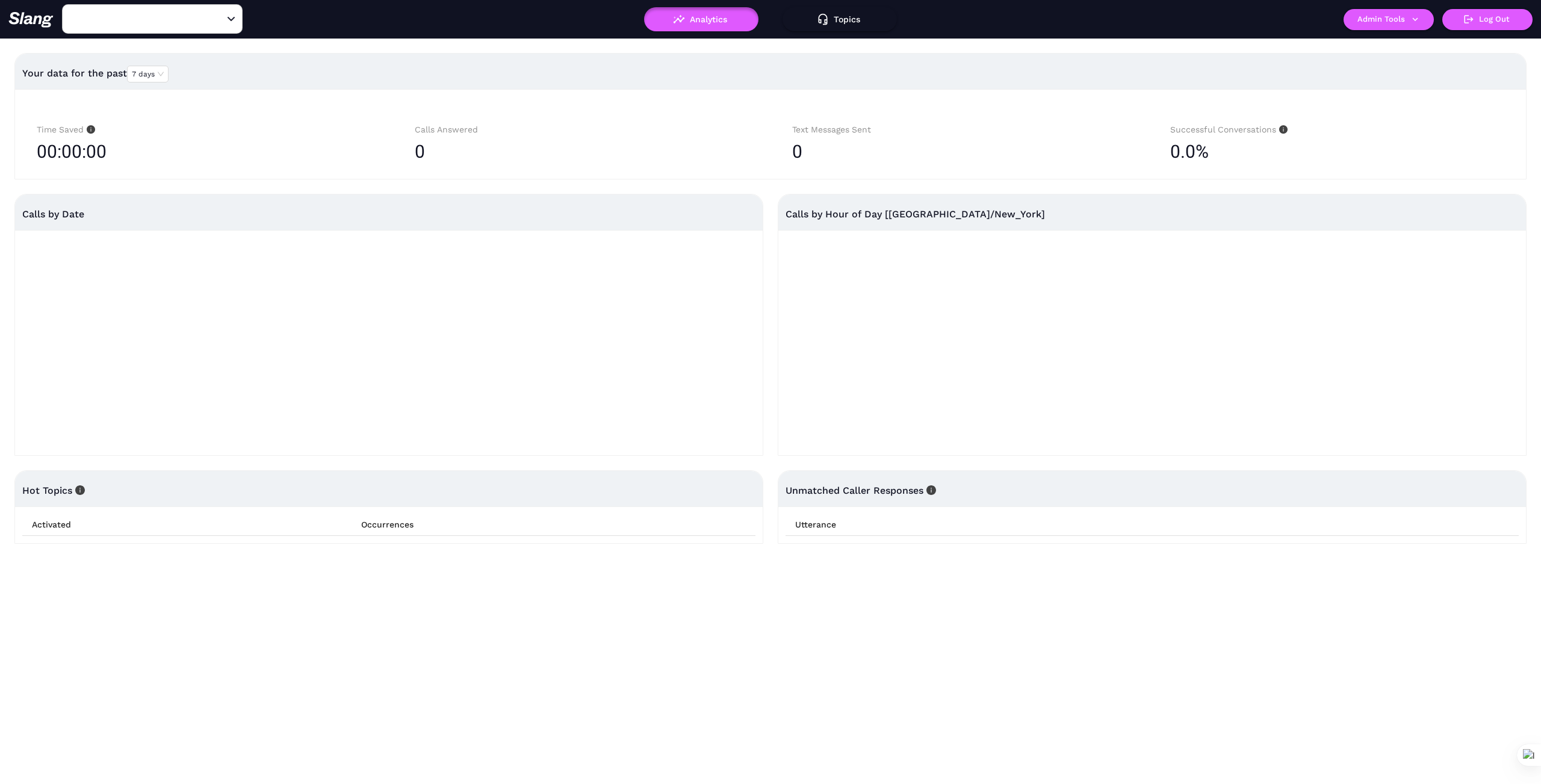
type input "1776"
drag, startPoint x: 227, startPoint y: 15, endPoint x: 230, endPoint y: 27, distance: 12.4
click at [226, 15] on div "Open" at bounding box center [231, 19] width 12 height 12
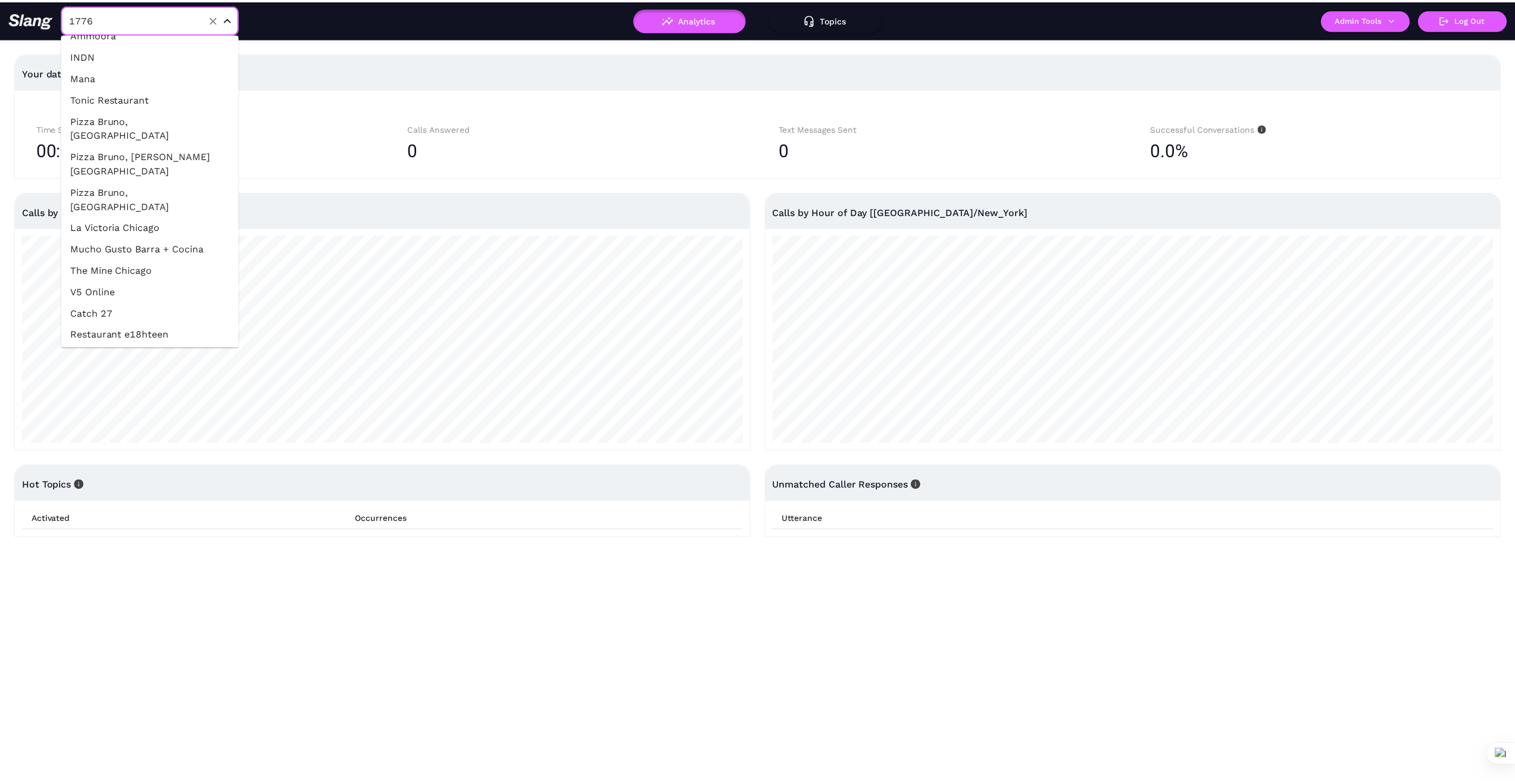
scroll to position [377, 0]
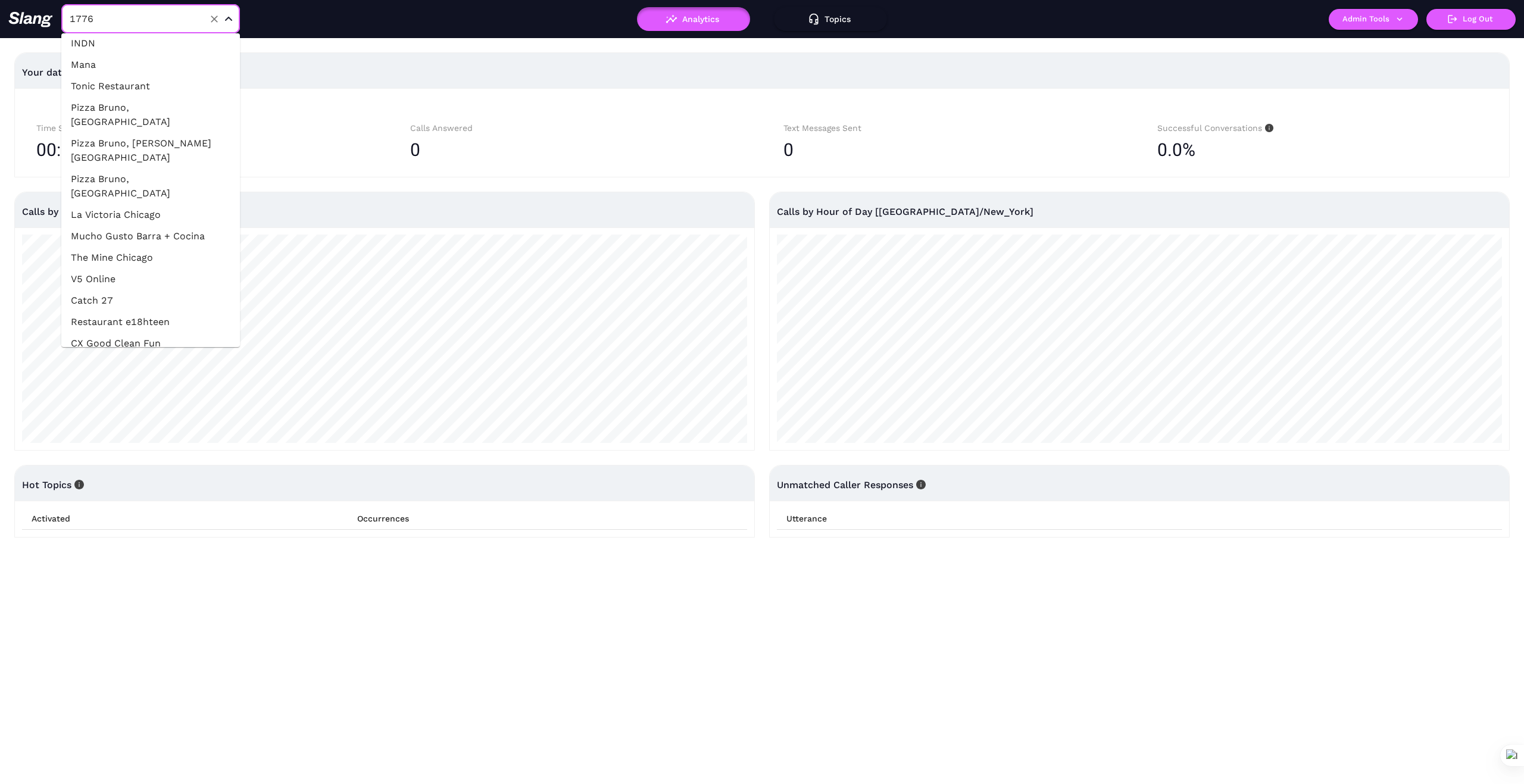
click at [172, 247] on li "The Mine Chicago" at bounding box center [150, 258] width 179 height 22
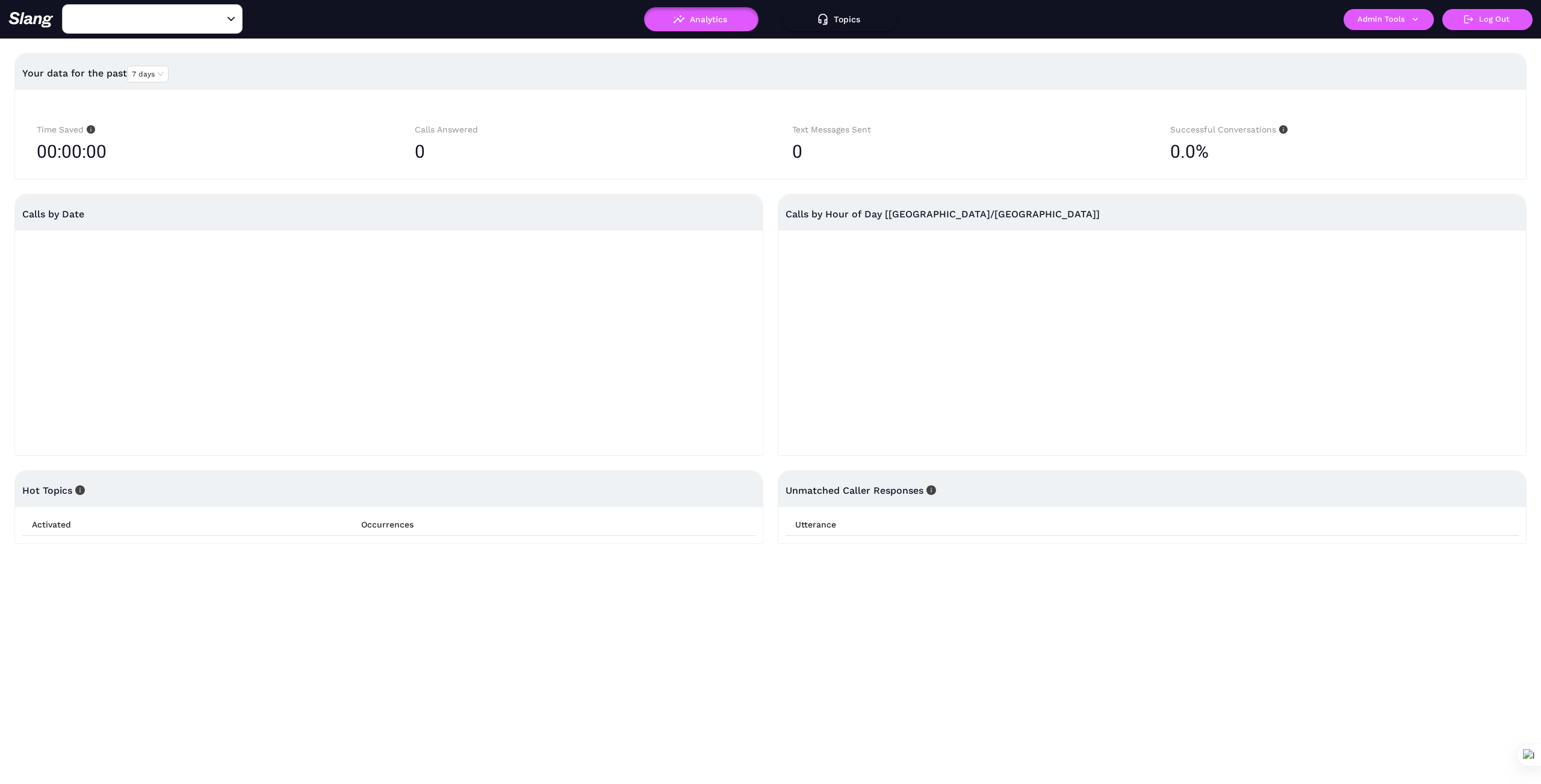
type input "The Mine Chicago"
click at [1420, 18] on icon "button" at bounding box center [1415, 19] width 11 height 11
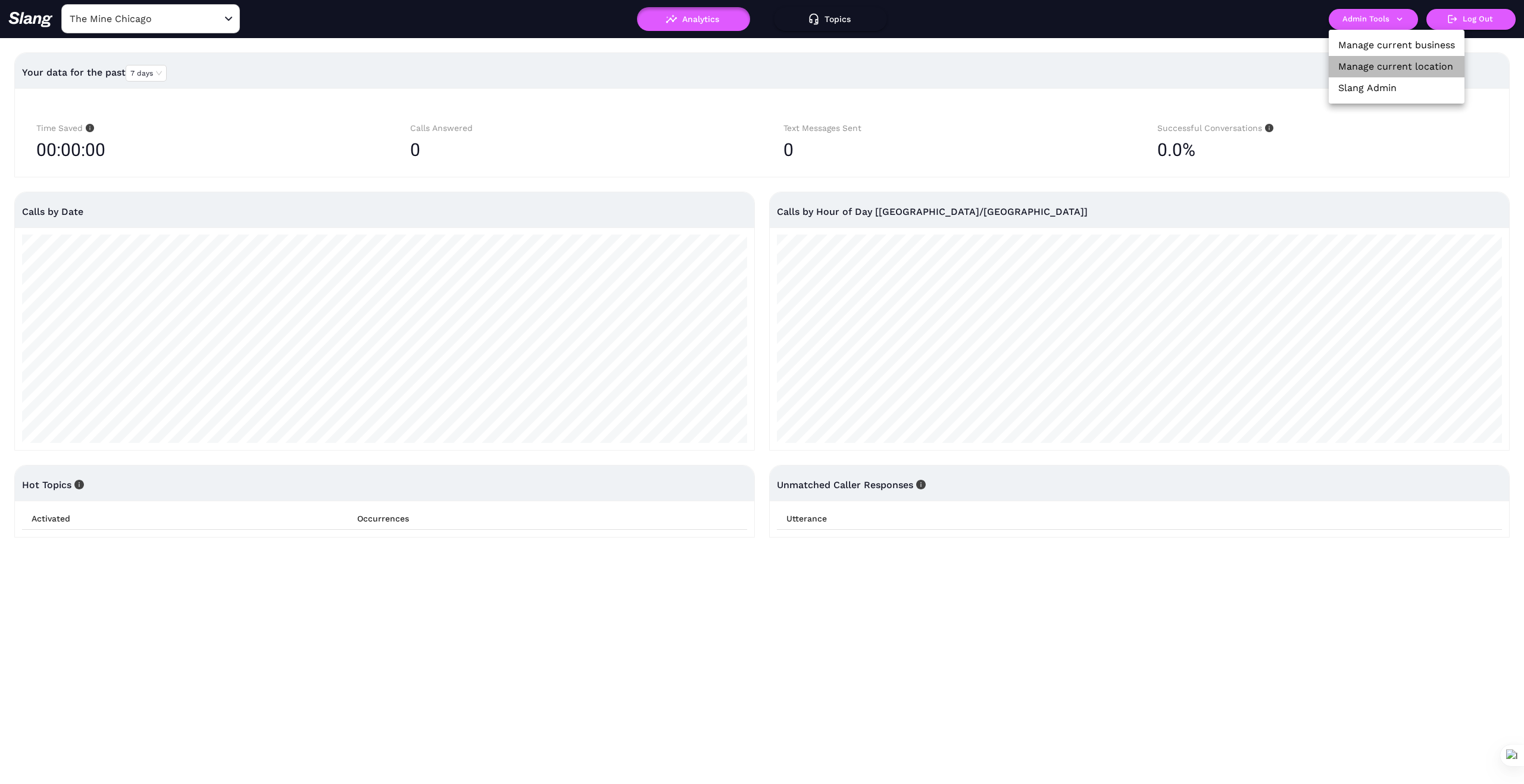
click at [1374, 75] on li "Manage current location" at bounding box center [1396, 67] width 136 height 22
click at [1387, 61] on link "Manage current location" at bounding box center [1396, 66] width 115 height 14
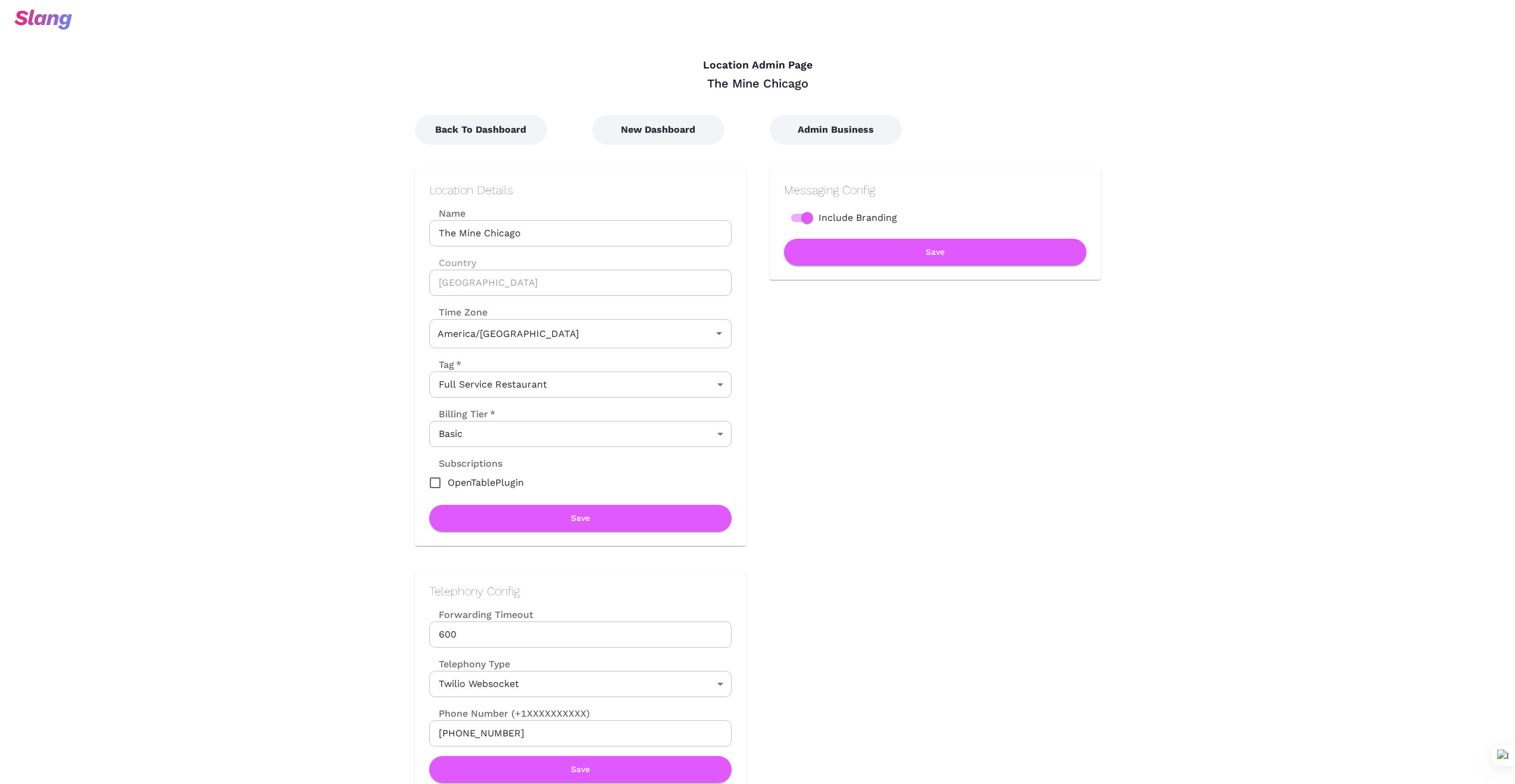
type input "Central Time"
click at [680, 130] on button "New Dashboard" at bounding box center [658, 129] width 132 height 30
